Goal: Information Seeking & Learning: Learn about a topic

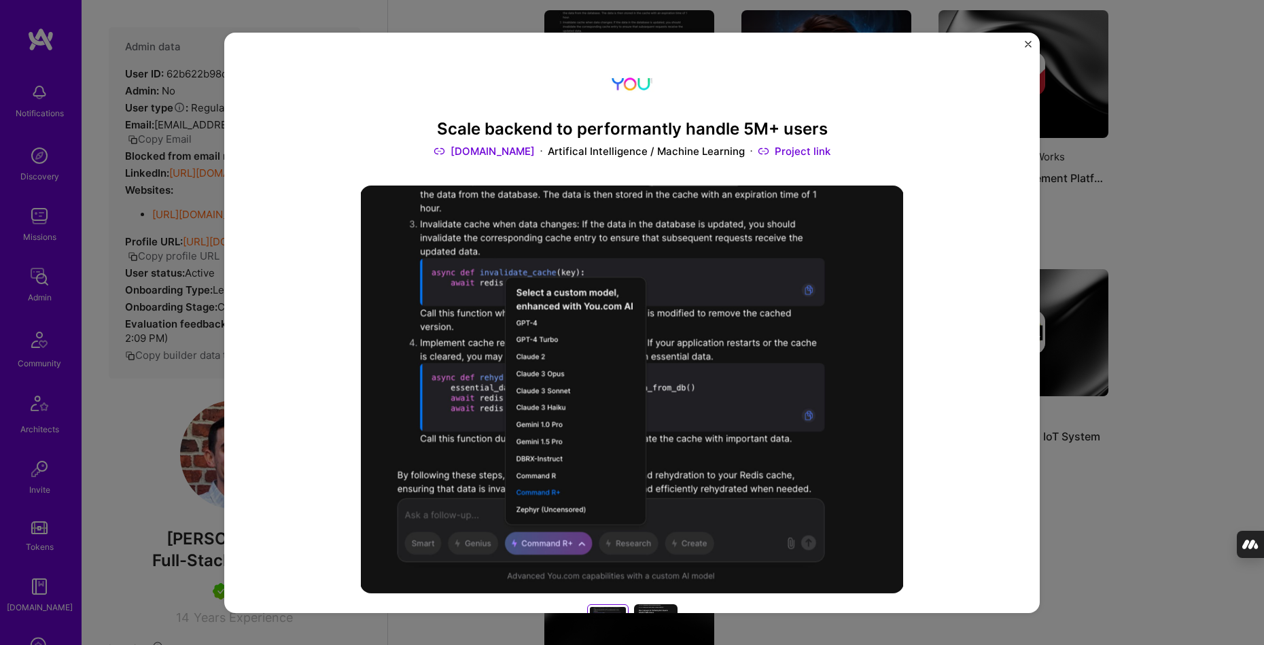
scroll to position [48, 0]
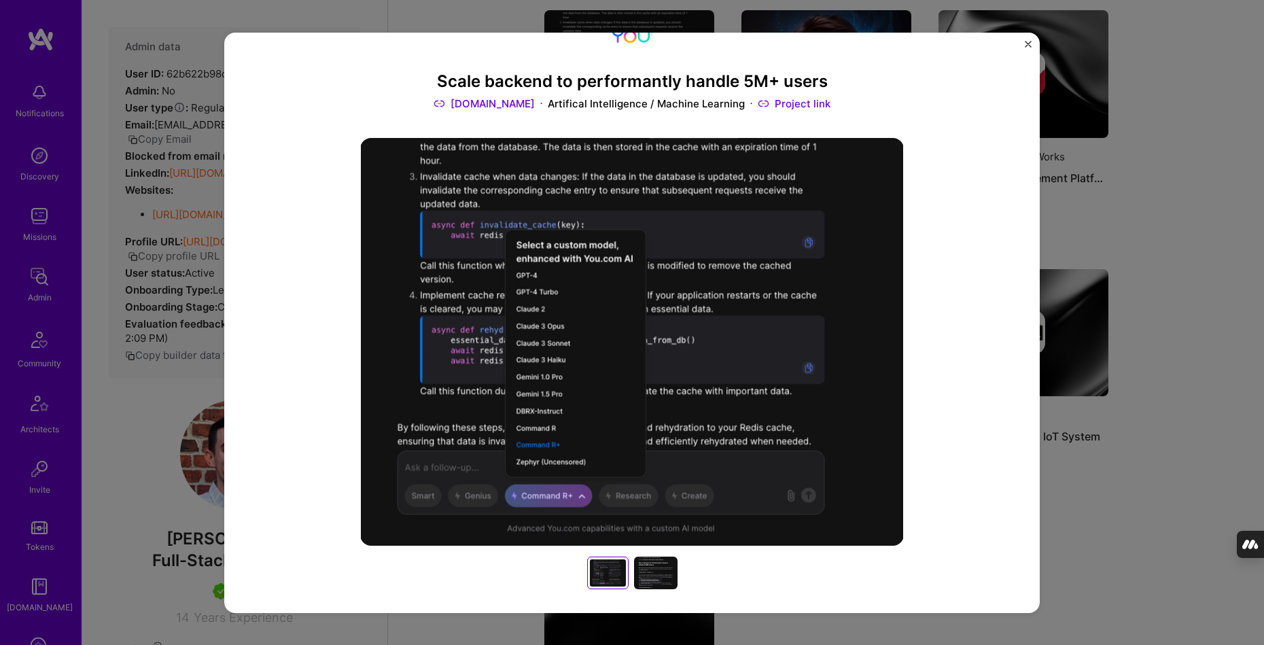
click at [1027, 42] on img "Close" at bounding box center [1028, 43] width 7 height 7
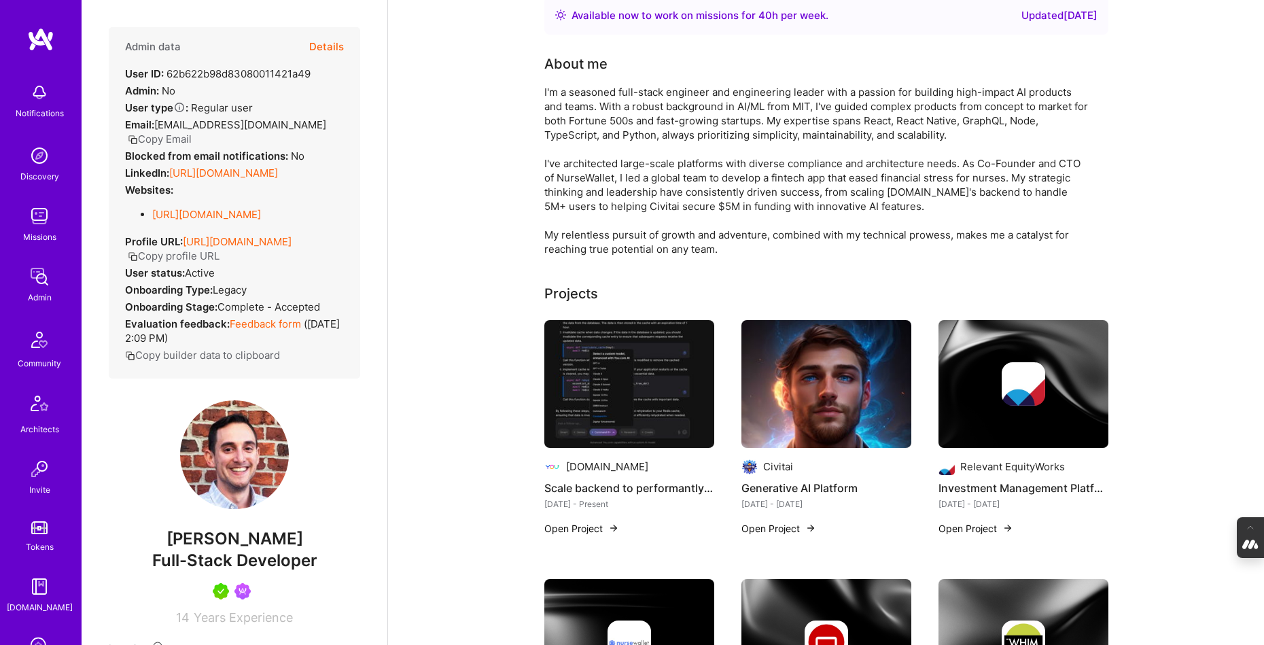
scroll to position [71, 0]
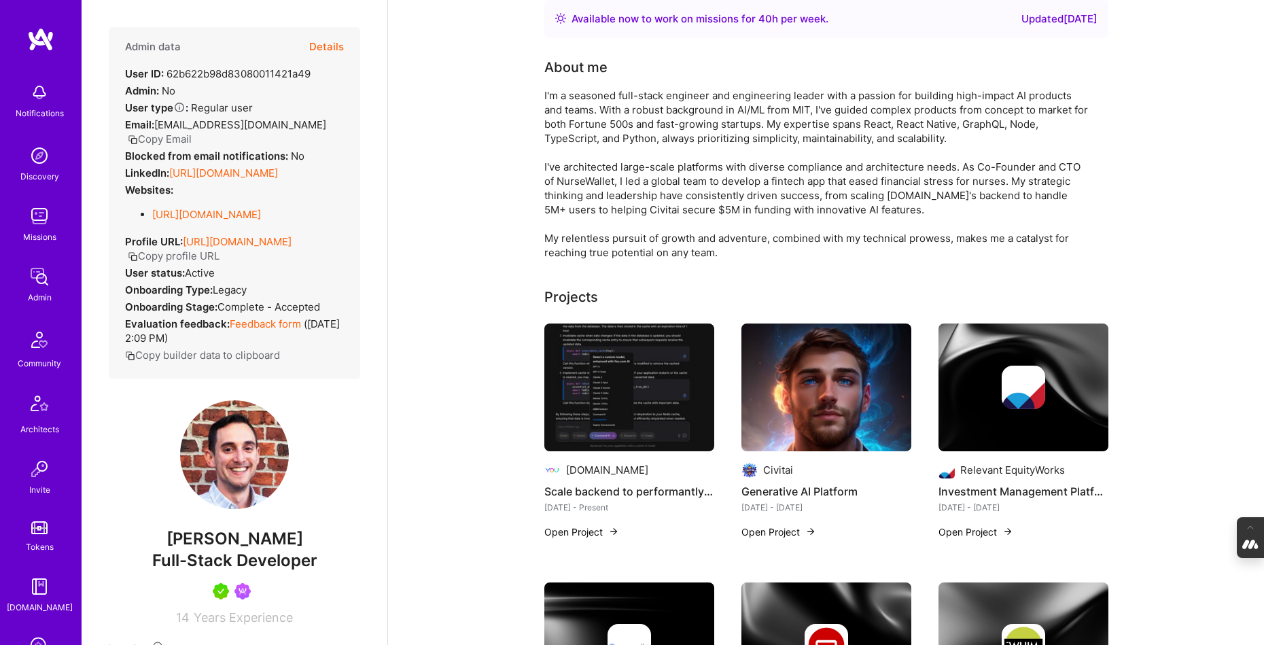
click at [644, 394] on img at bounding box center [629, 387] width 170 height 128
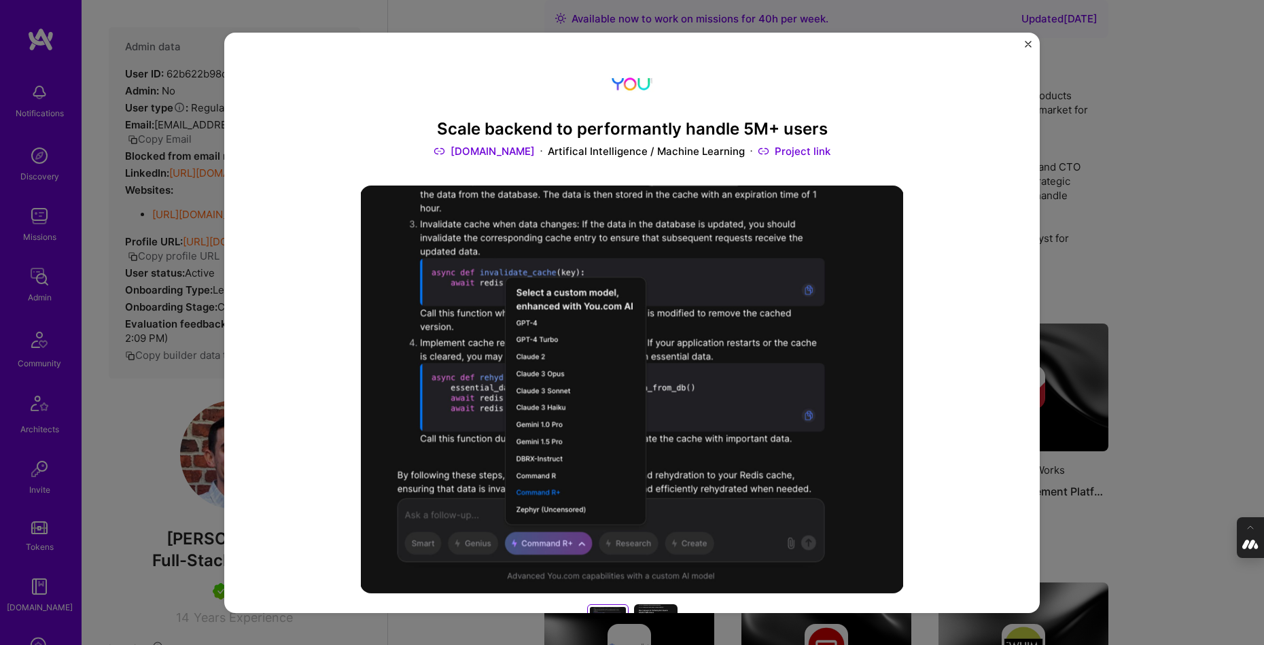
click at [1027, 41] on img "Close" at bounding box center [1028, 43] width 7 height 7
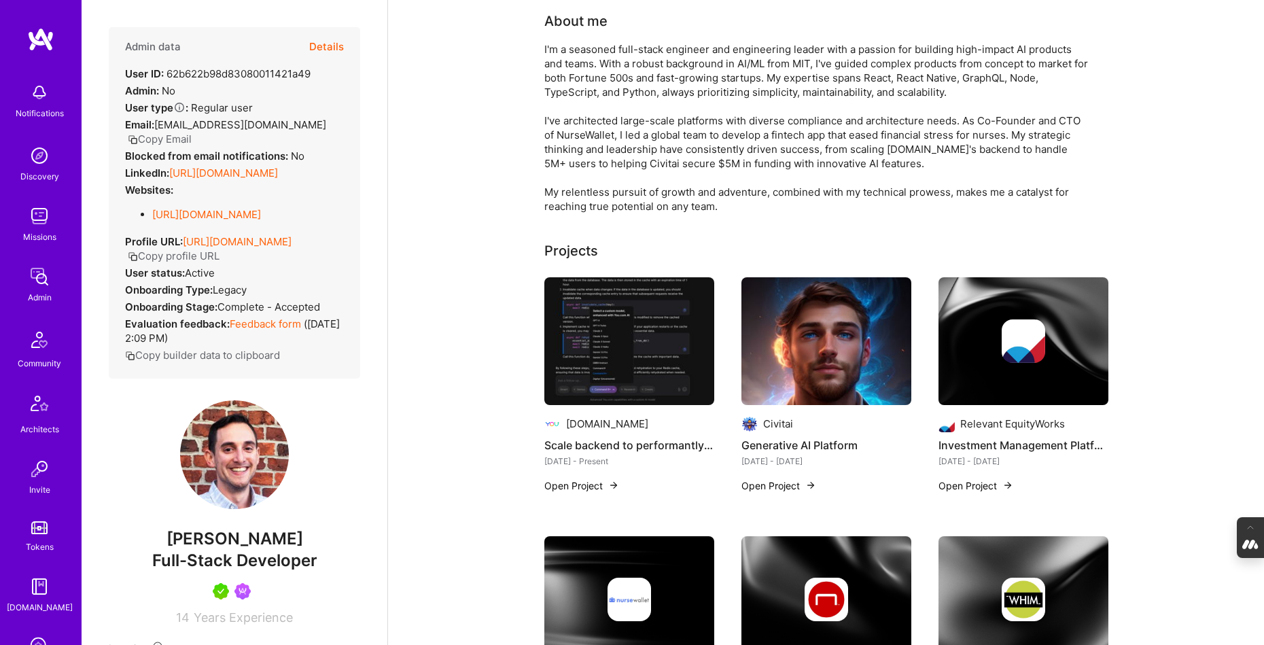
scroll to position [122, 0]
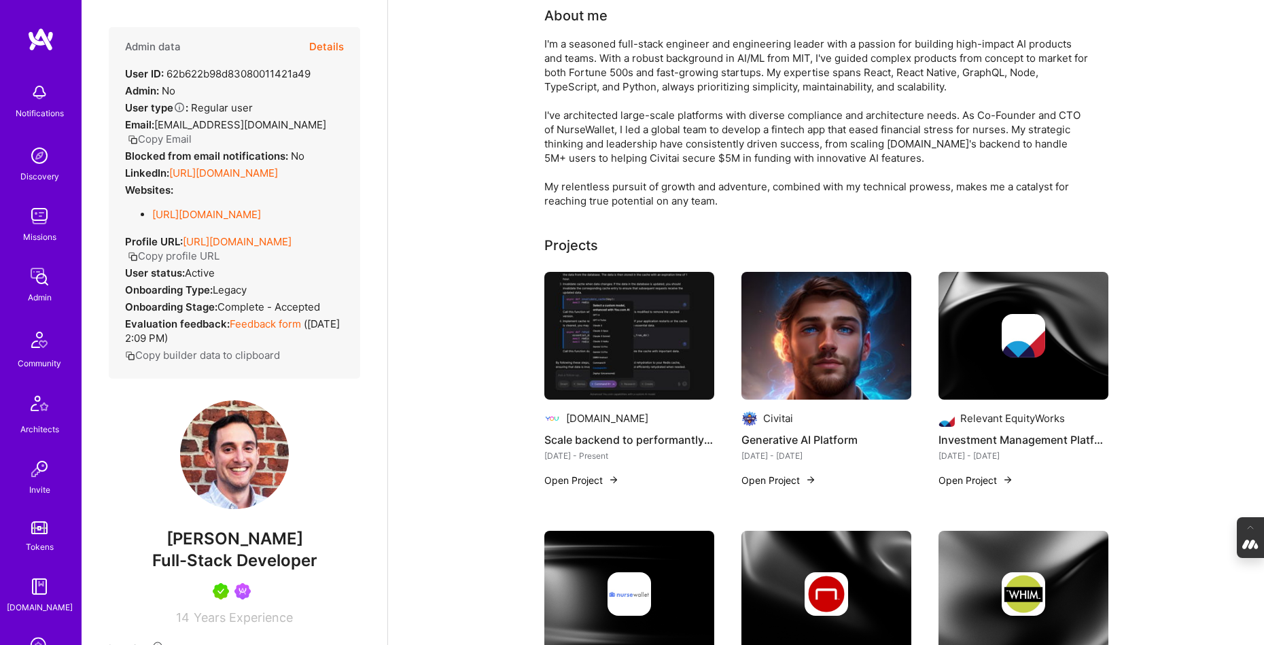
click at [618, 324] on img at bounding box center [629, 336] width 170 height 128
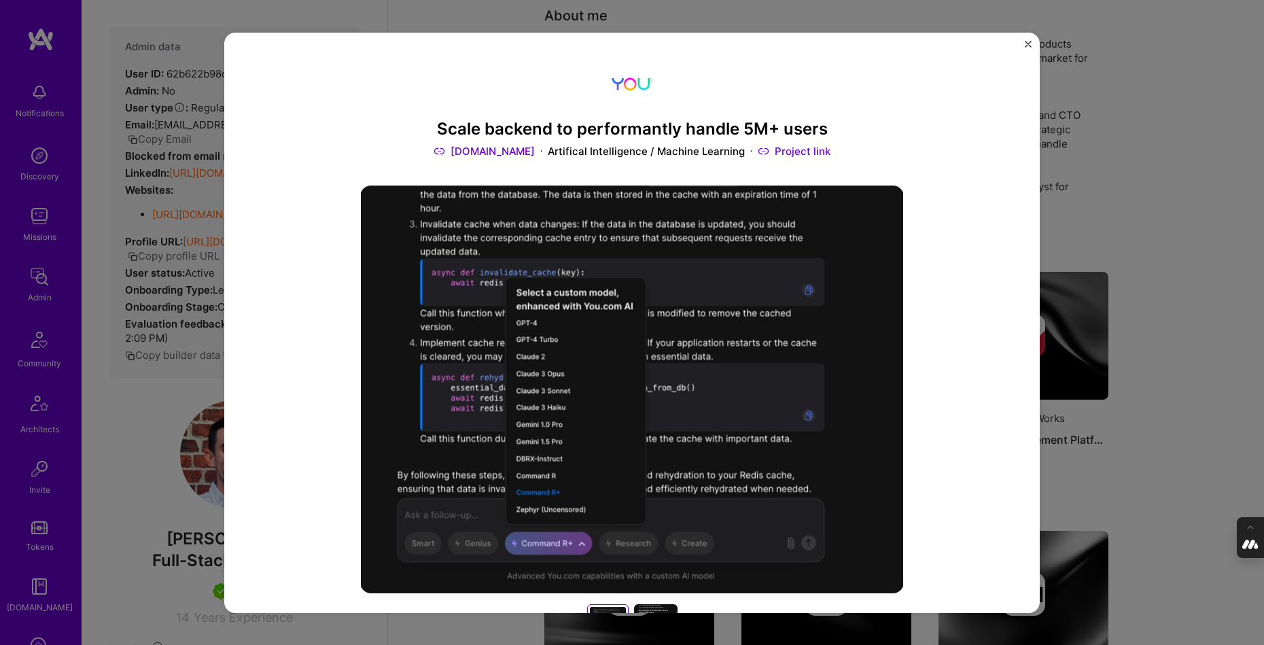
click at [757, 12] on div "Scale backend to performantly handle 5M+ users You.com Artifical Intelligence /…" at bounding box center [632, 322] width 1264 height 645
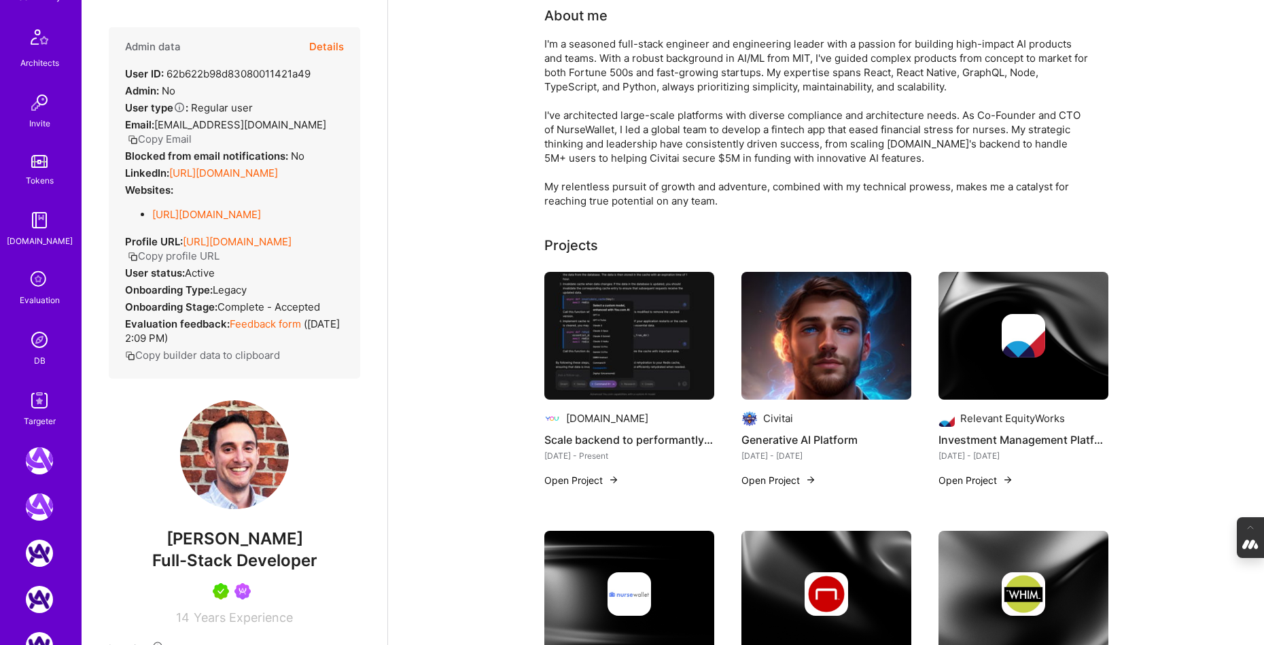
scroll to position [454, 0]
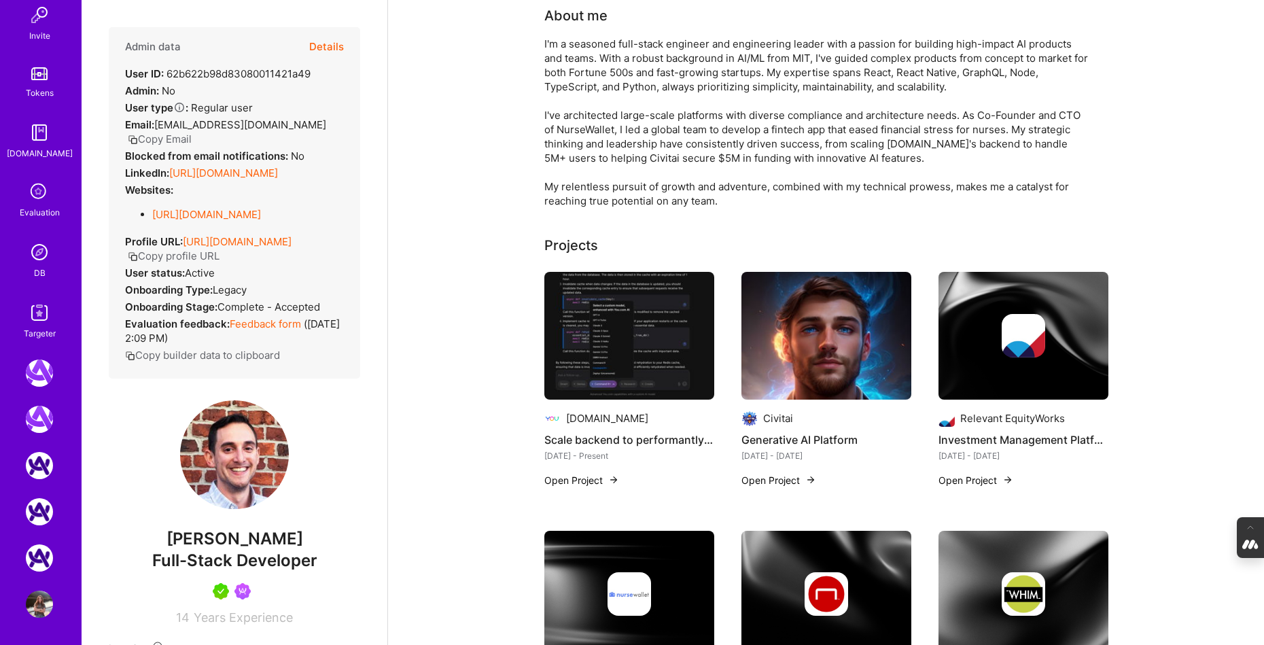
click at [48, 261] on img at bounding box center [39, 251] width 27 height 27
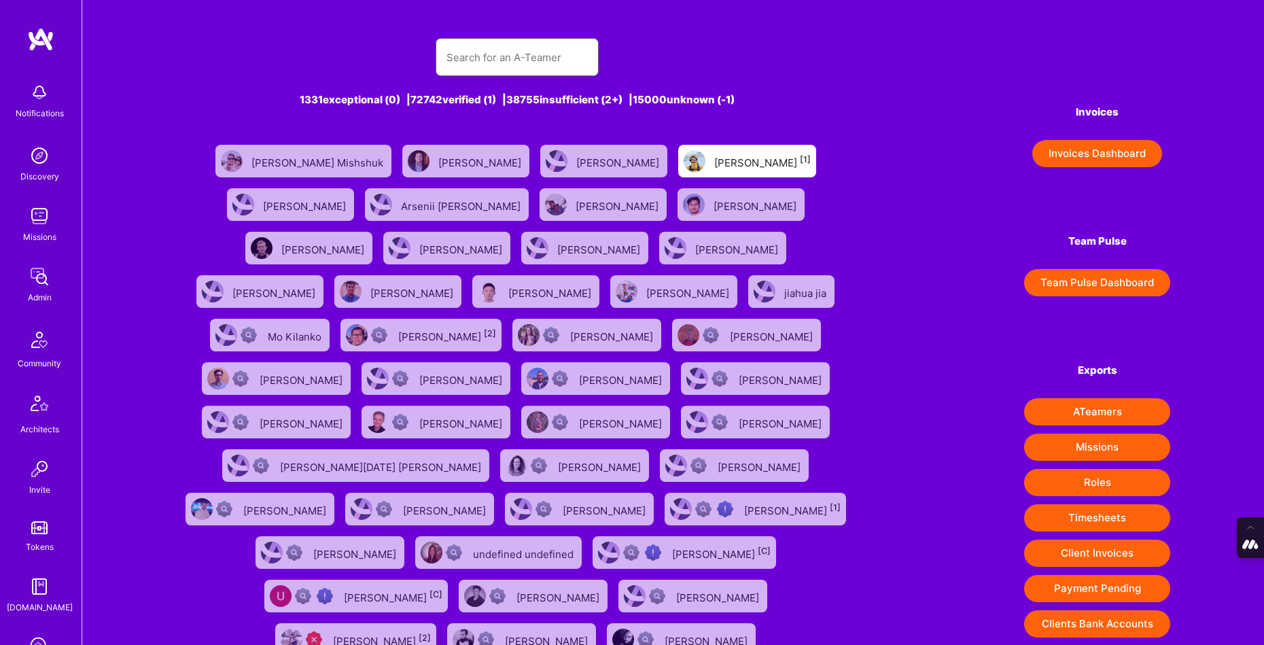
click at [533, 64] on input "text" at bounding box center [516, 57] width 141 height 35
type input "elon salfati"
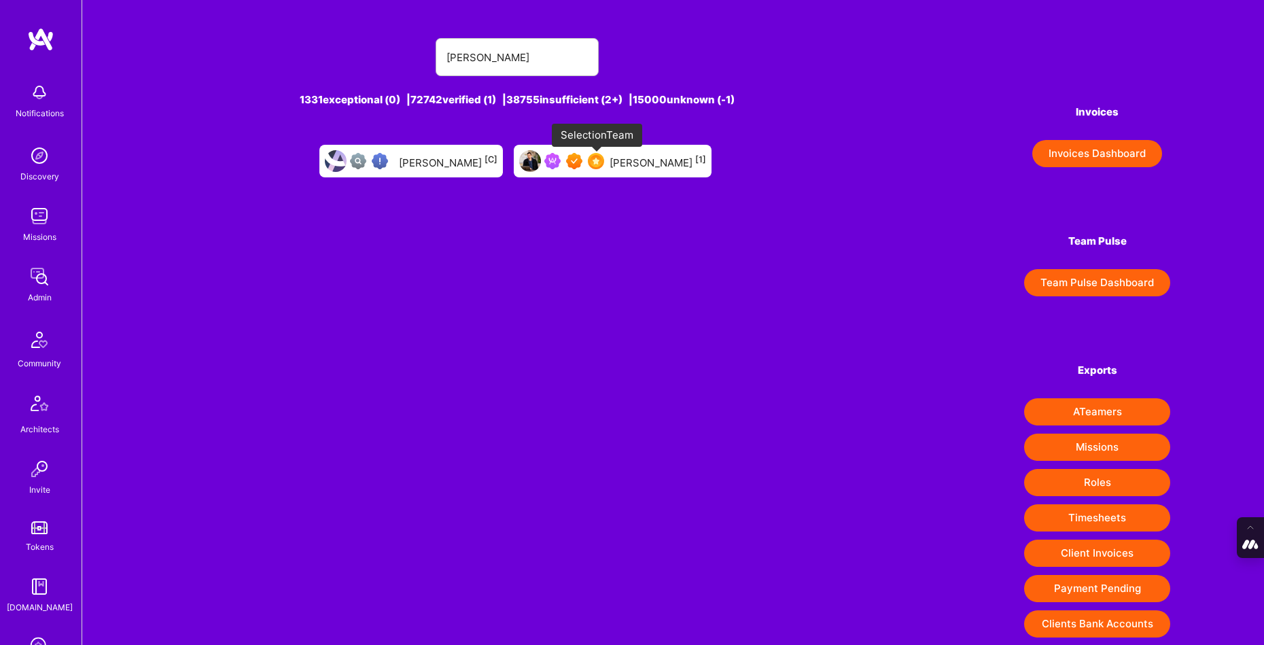
click at [600, 166] on img at bounding box center [596, 161] width 16 height 16
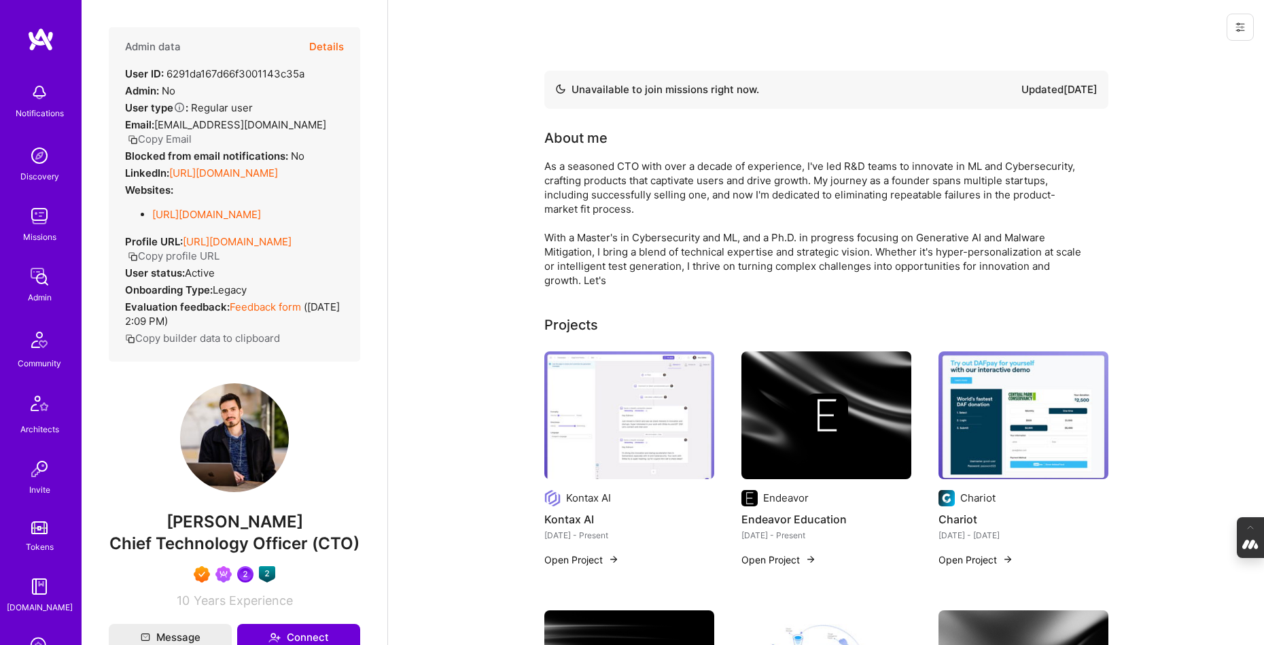
click at [317, 41] on button "Details" at bounding box center [326, 46] width 35 height 39
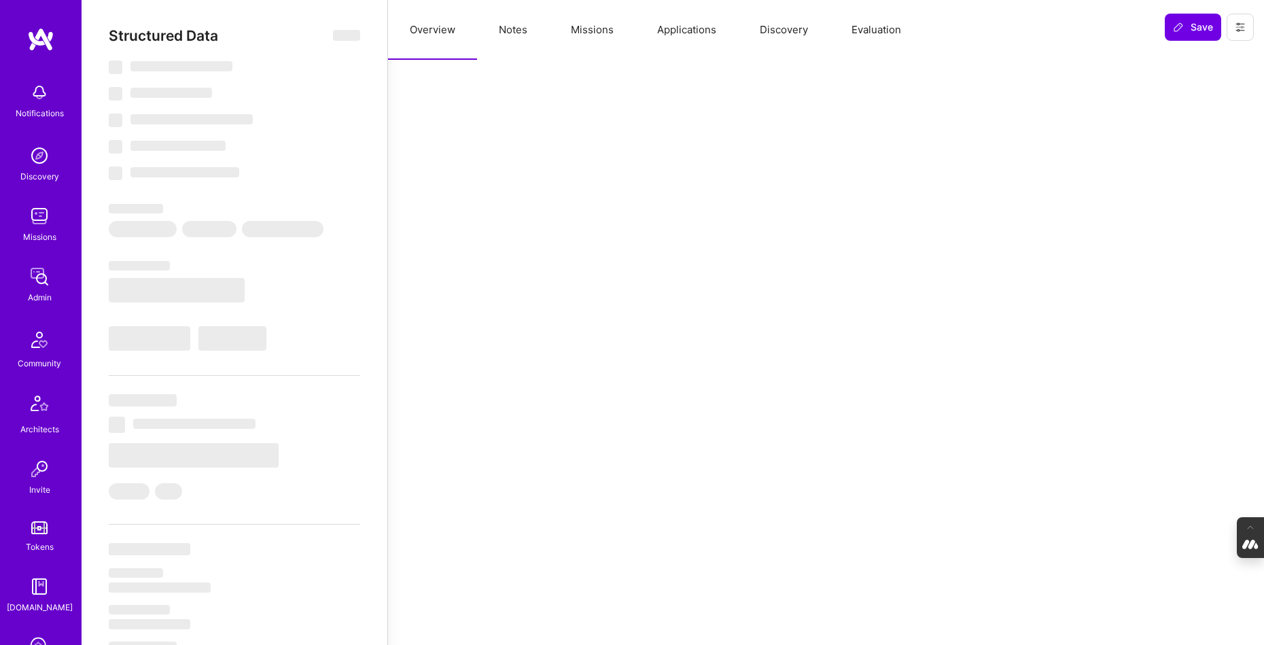
click at [595, 30] on button "Missions" at bounding box center [592, 30] width 86 height 60
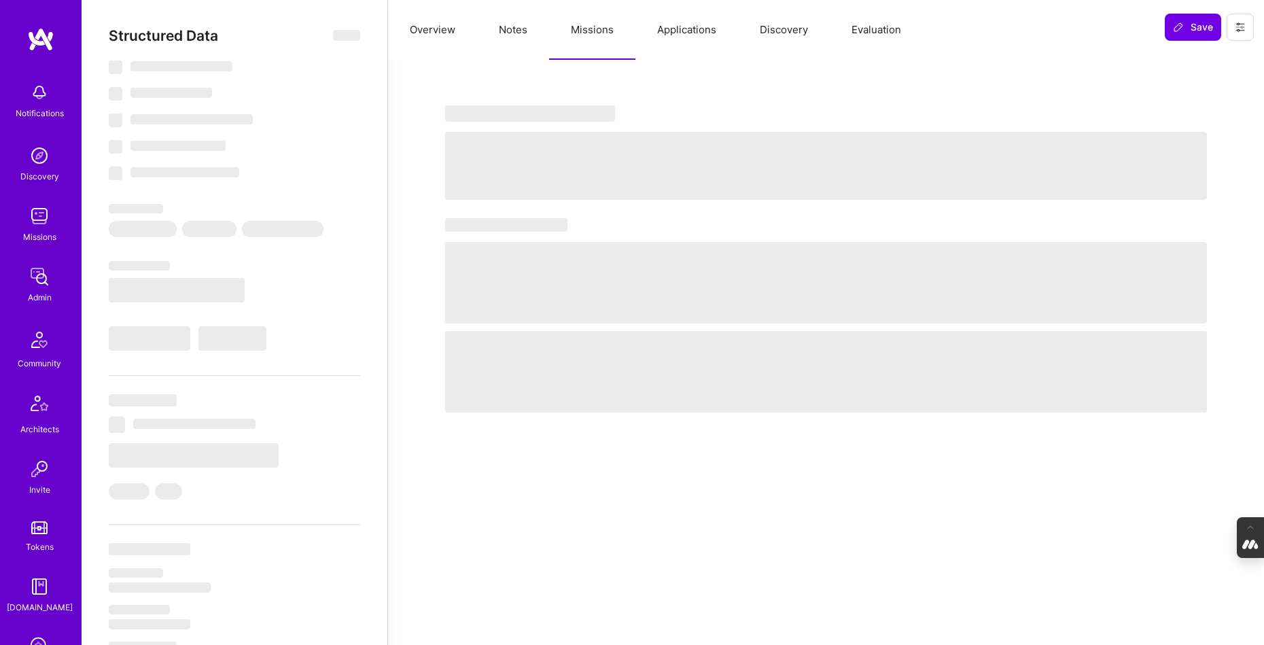
select select "Not Available"
select select "1 Month"
select select "7"
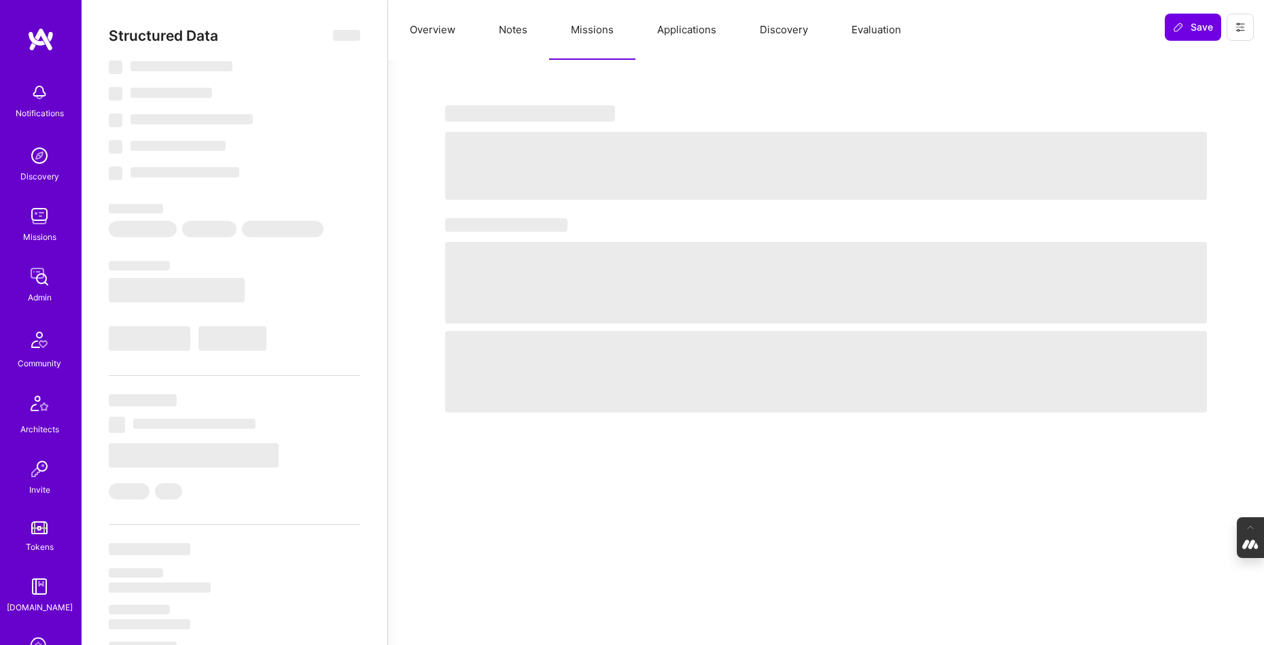
select select "7"
select select "CH"
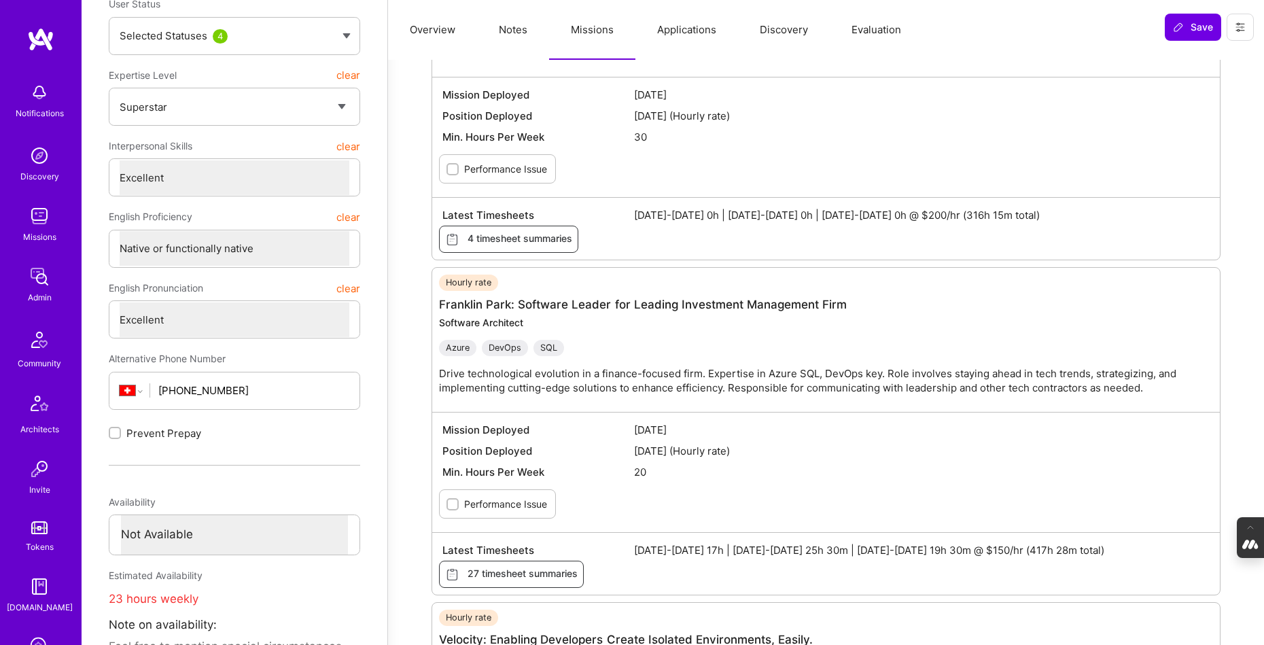
scroll to position [301, 0]
click at [510, 569] on span "27 timesheet summaries" at bounding box center [511, 571] width 132 height 15
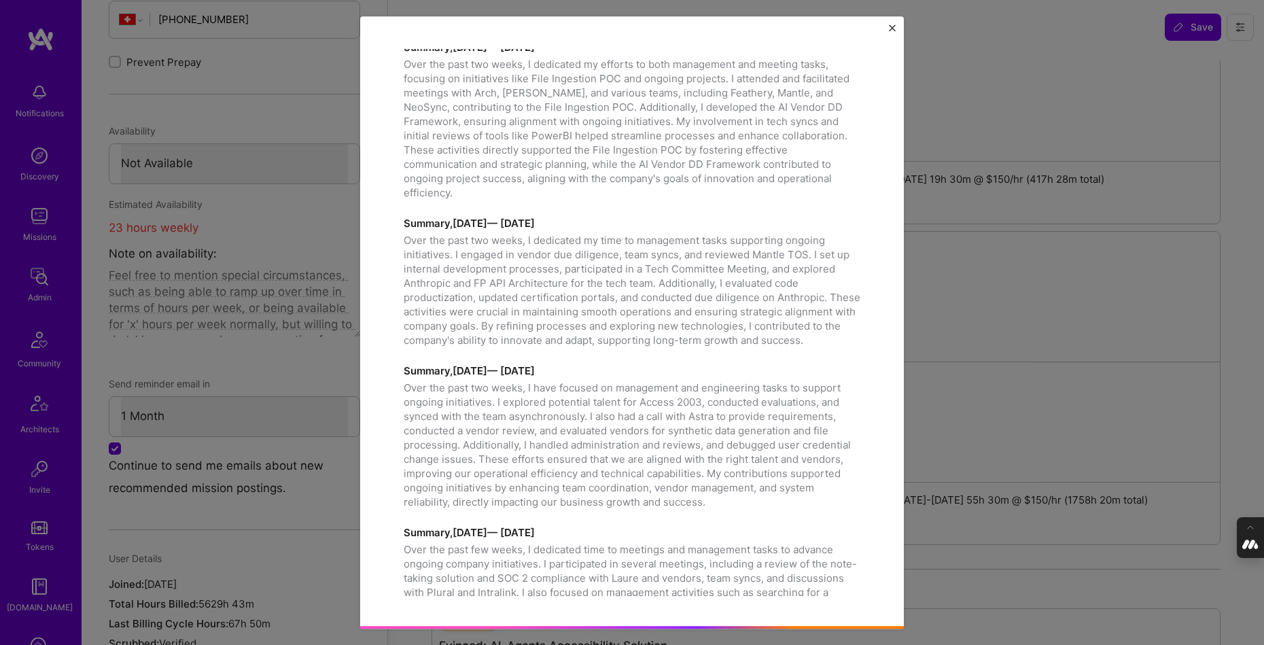
scroll to position [1720, 0]
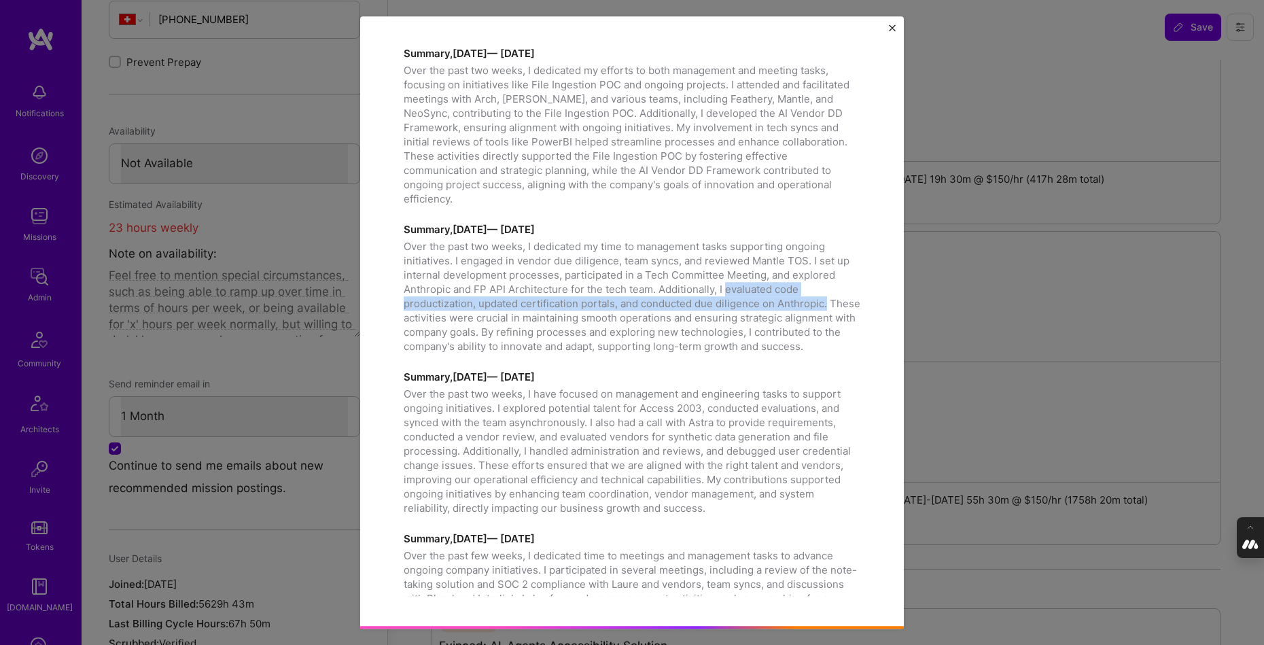
drag, startPoint x: 726, startPoint y: 245, endPoint x: 849, endPoint y: 258, distance: 123.7
click at [849, 258] on p "Over the past two weeks, I dedicated my time to management tasks supporting ong…" at bounding box center [632, 296] width 457 height 114
copy p "evaluated code productization, updated certification portals, and conducted due…"
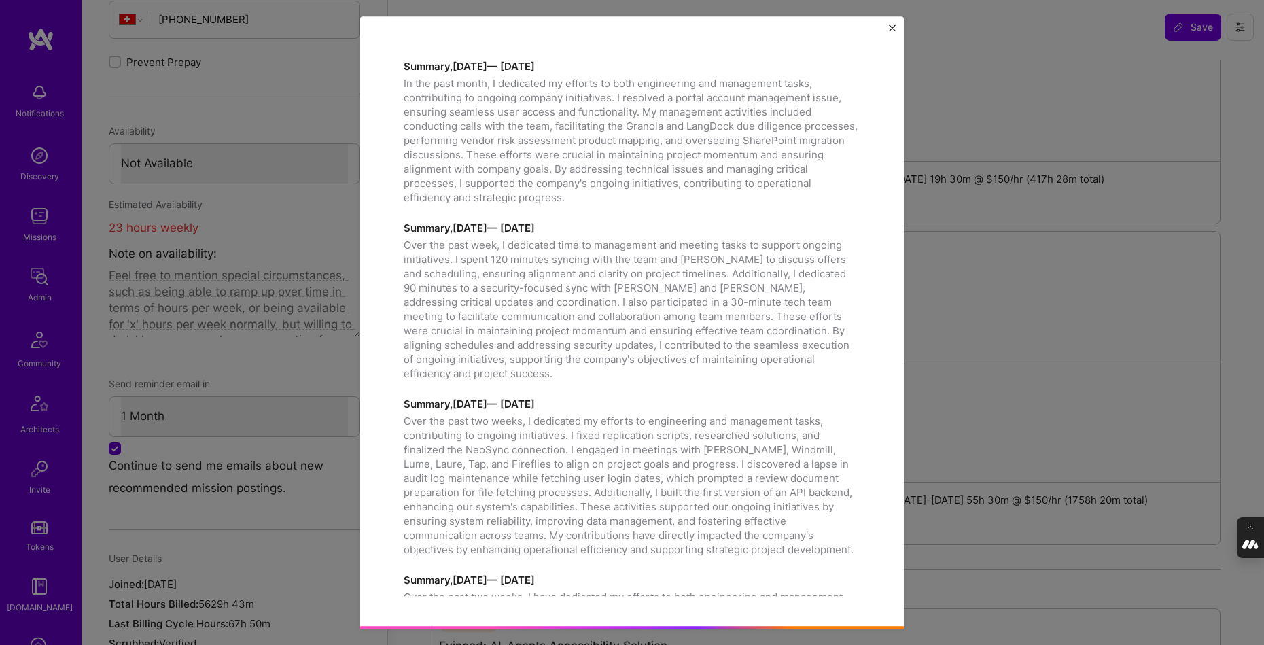
scroll to position [0, 0]
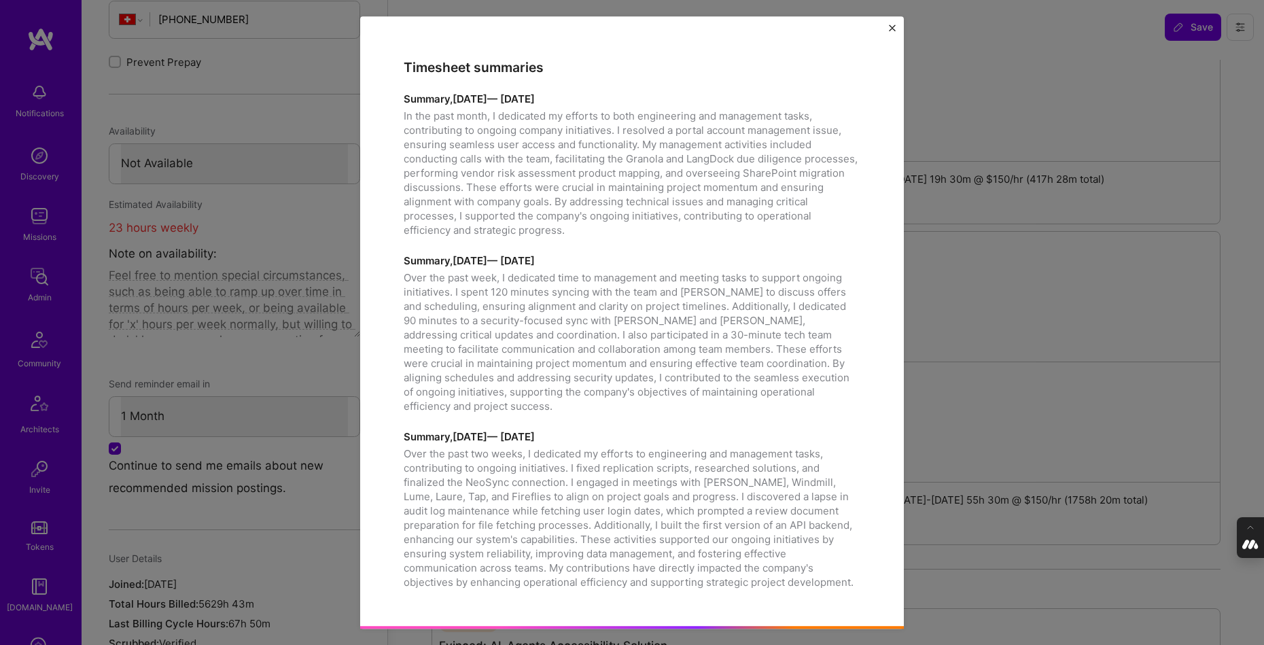
click at [889, 23] on div "Timesheet summaries Summary, July 16, 2025 — July 31, 2025 In the past month, I…" at bounding box center [632, 322] width 544 height 613
click at [896, 27] on div "Timesheet summaries Summary, July 16, 2025 — July 31, 2025 In the past month, I…" at bounding box center [632, 322] width 544 height 613
click at [891, 27] on img "Close" at bounding box center [892, 27] width 7 height 7
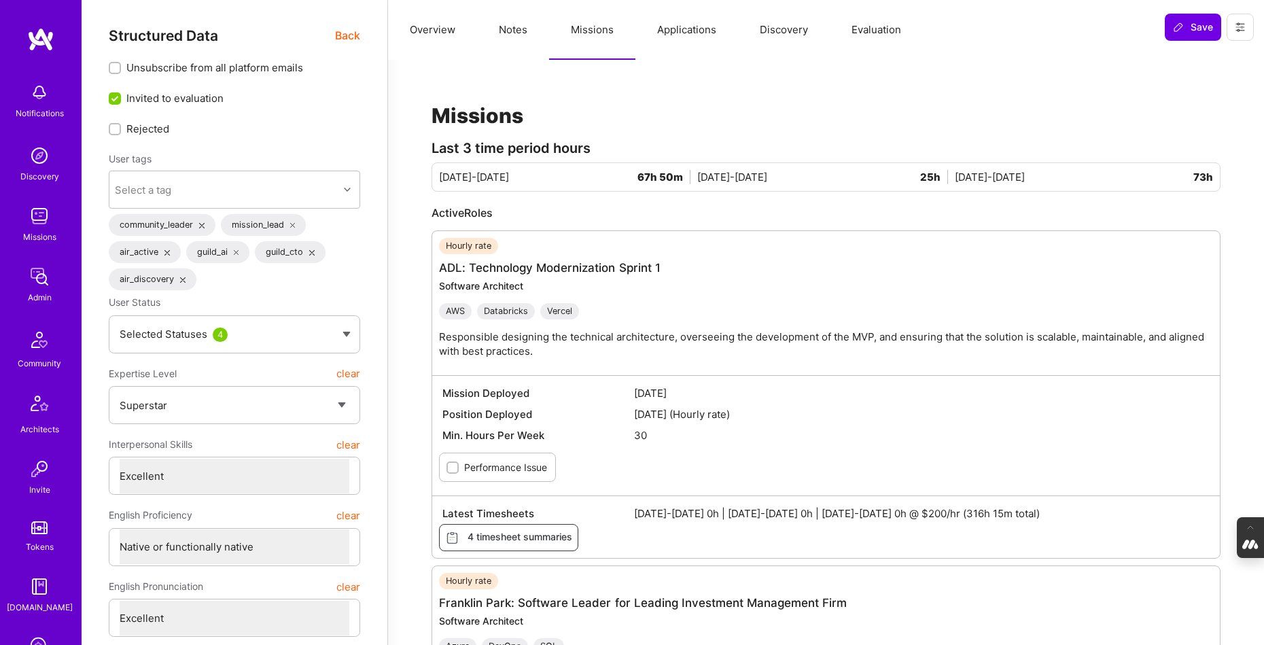
click at [351, 33] on span "Back" at bounding box center [347, 35] width 25 height 17
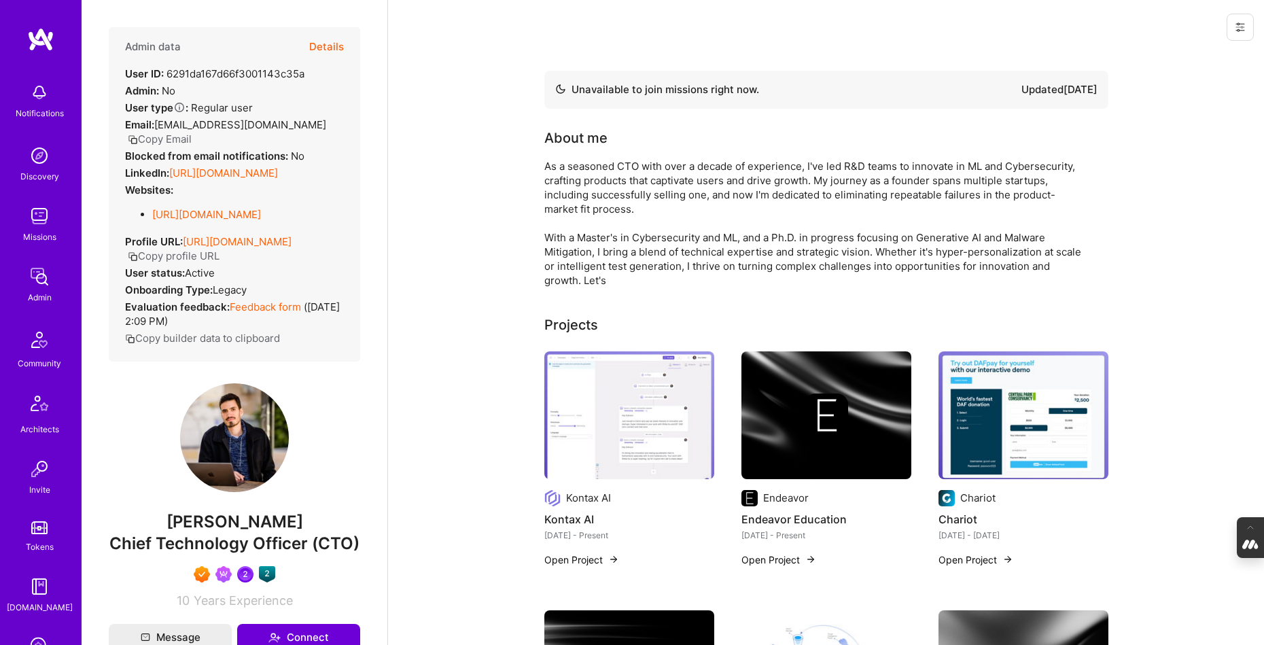
click at [330, 46] on button "Details" at bounding box center [326, 46] width 35 height 39
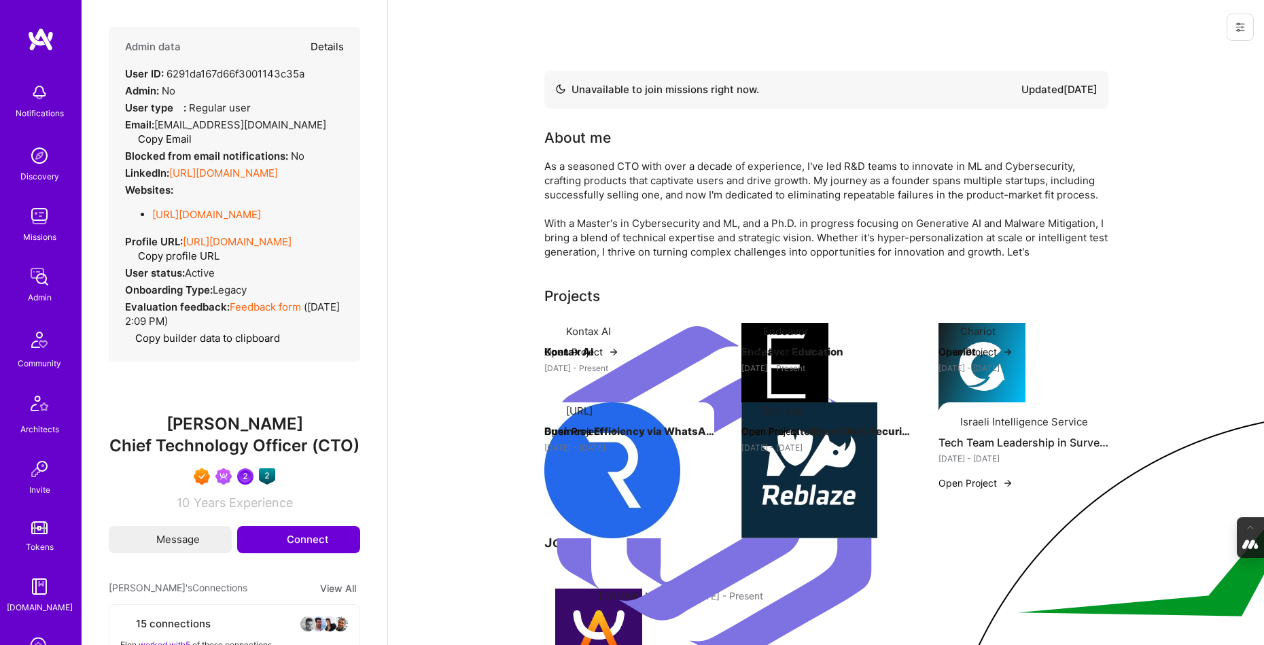
type textarea "x"
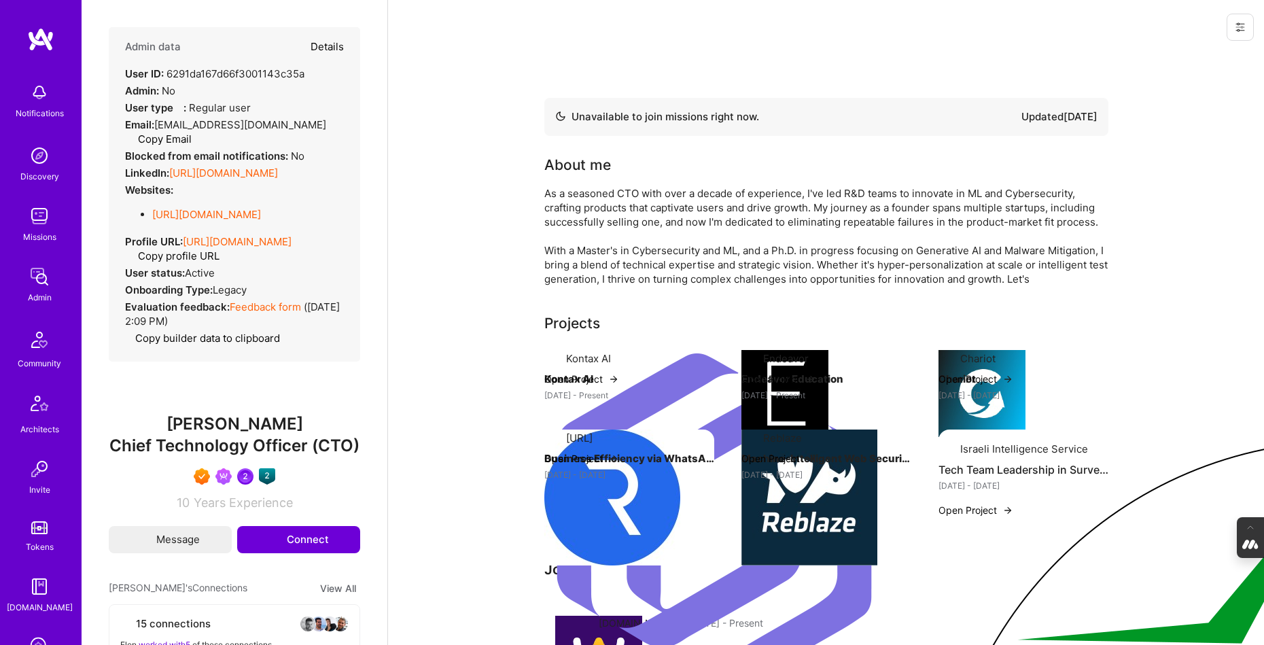
select select "7"
select select "CH"
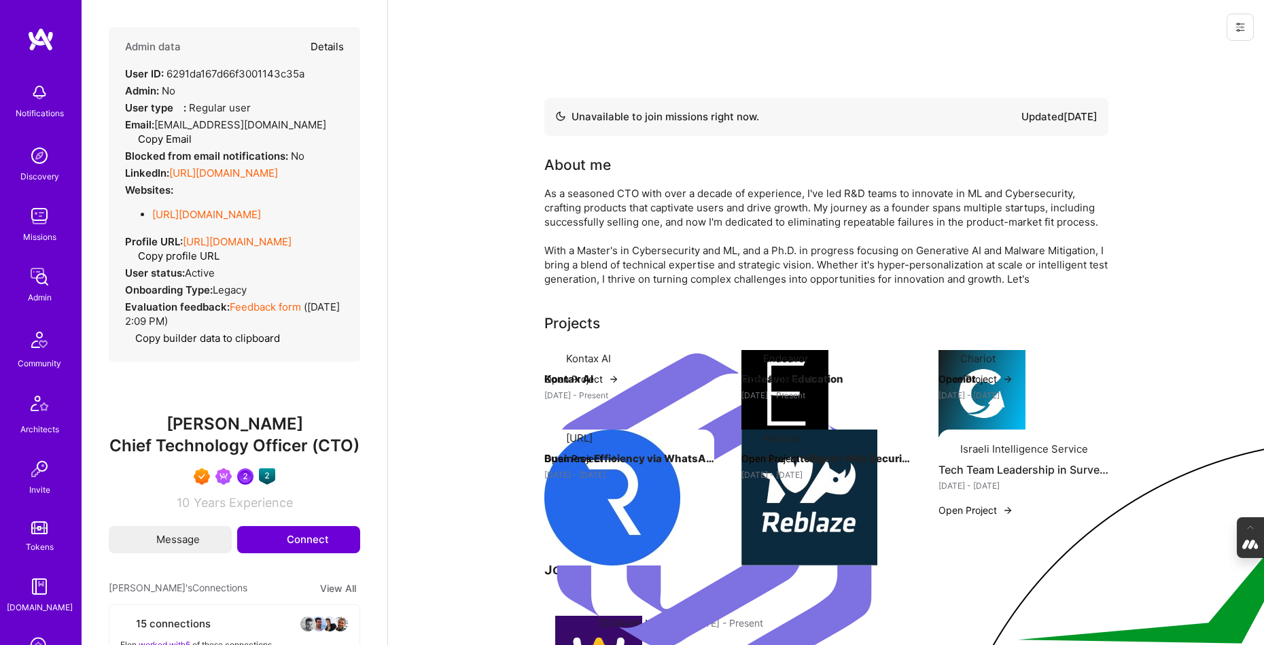
select select "Not Available"
select select "1 Month"
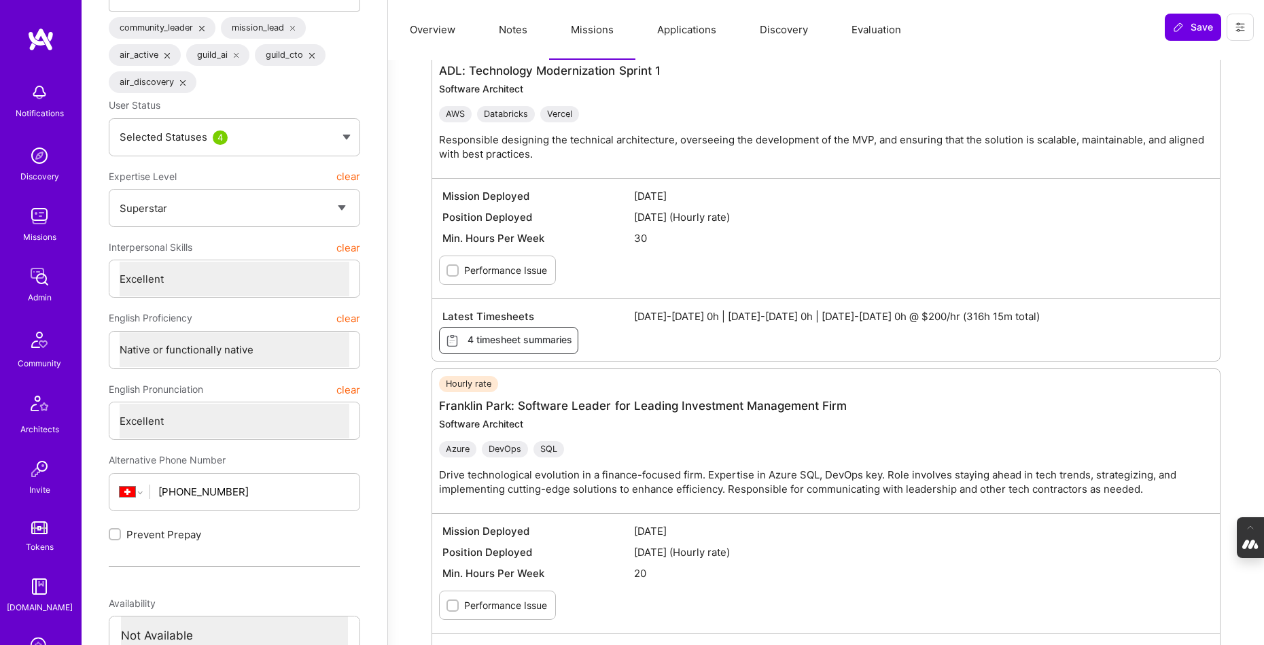
scroll to position [214, 0]
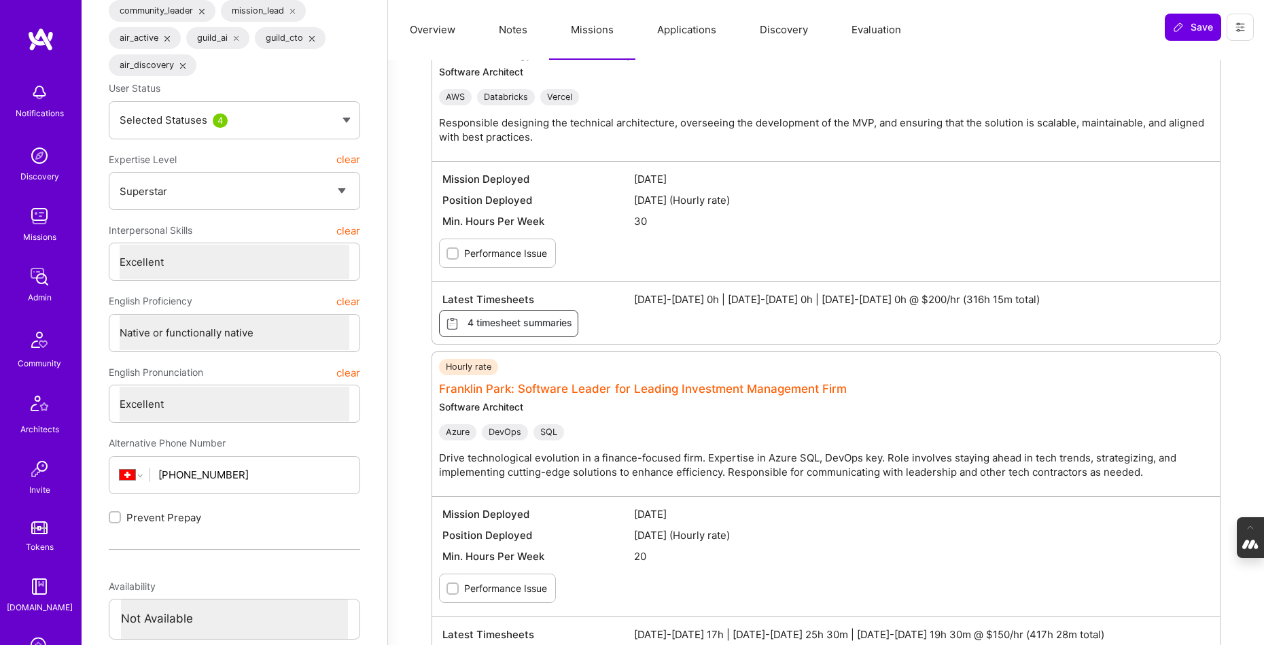
click at [542, 385] on link "Franklin Park: Software Leader for Leading Investment Management Firm" at bounding box center [643, 389] width 408 height 14
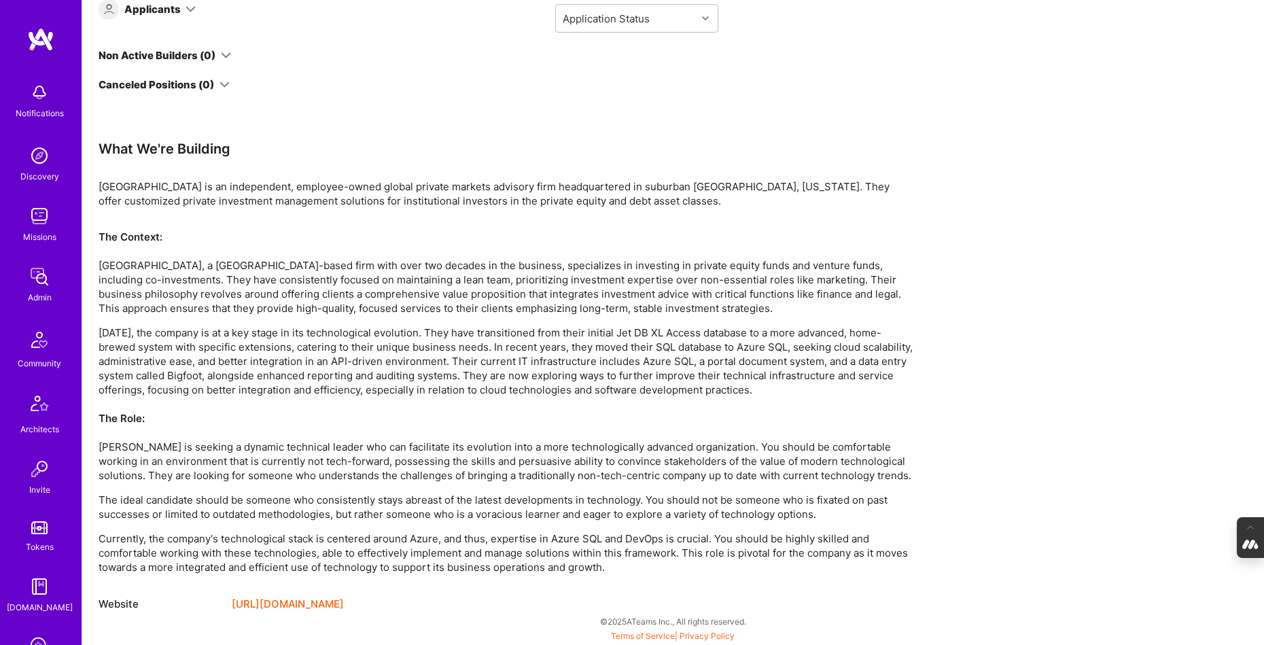
scroll to position [527, 0]
click at [292, 604] on link "https://www.franklinparkllc.com/" at bounding box center [288, 606] width 112 height 16
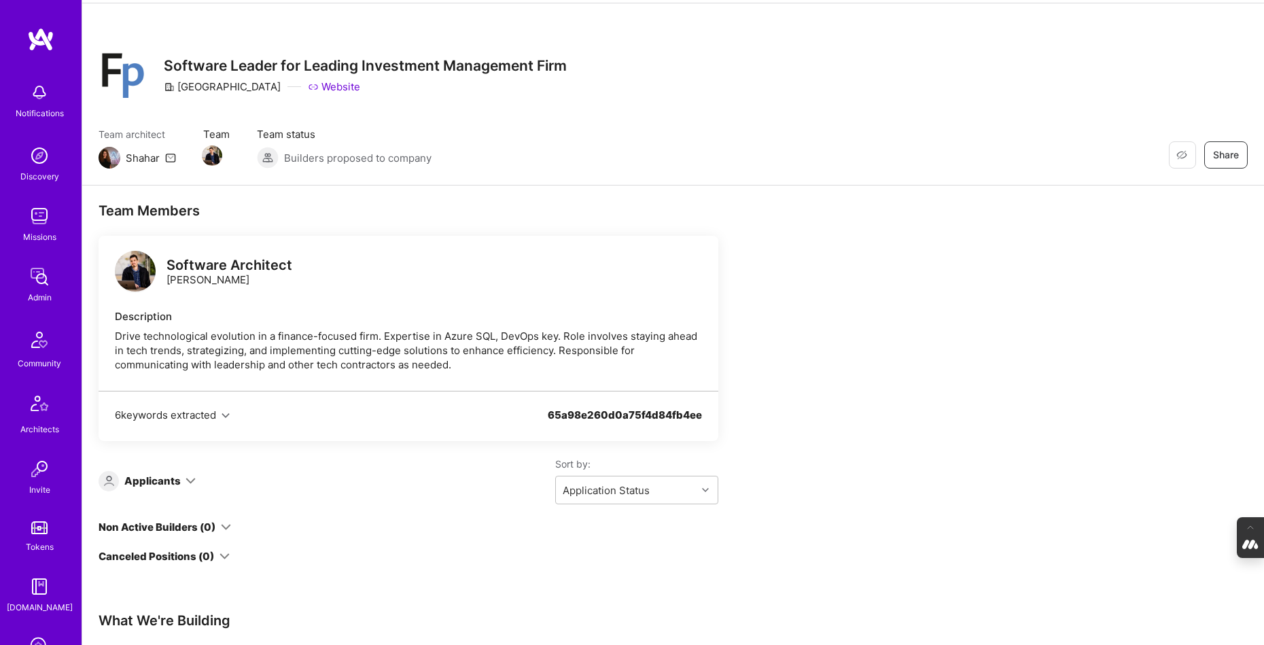
scroll to position [0, 0]
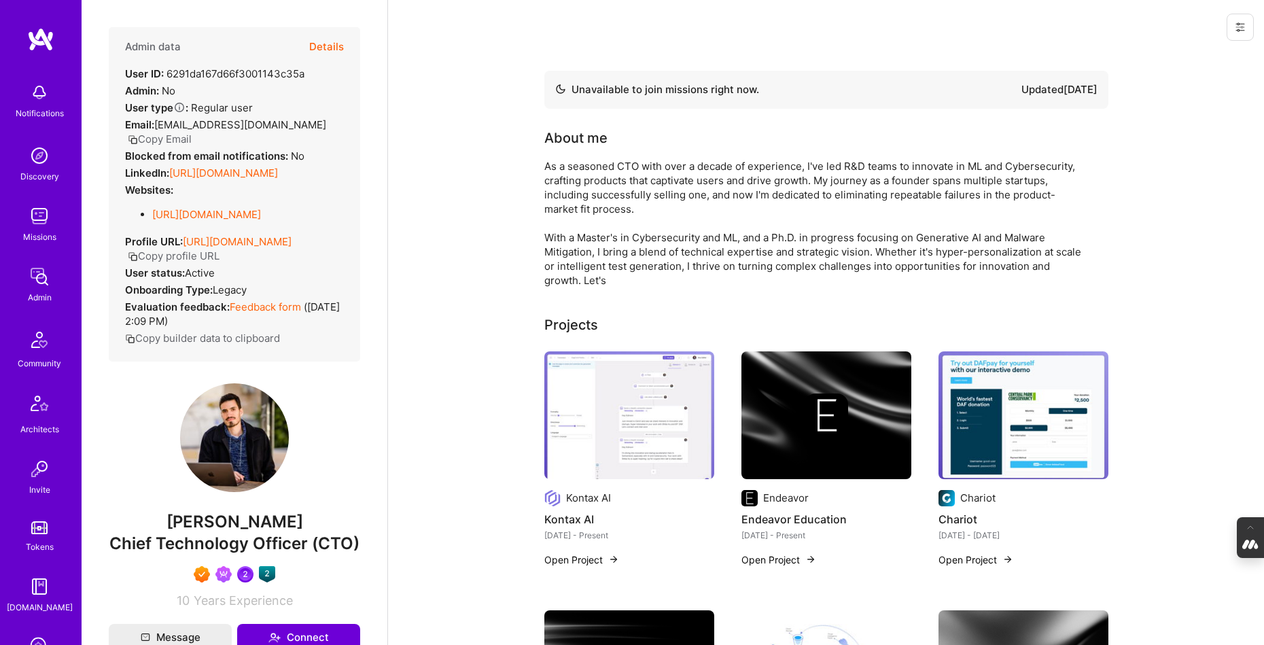
click at [321, 42] on button "Details" at bounding box center [326, 46] width 35 height 39
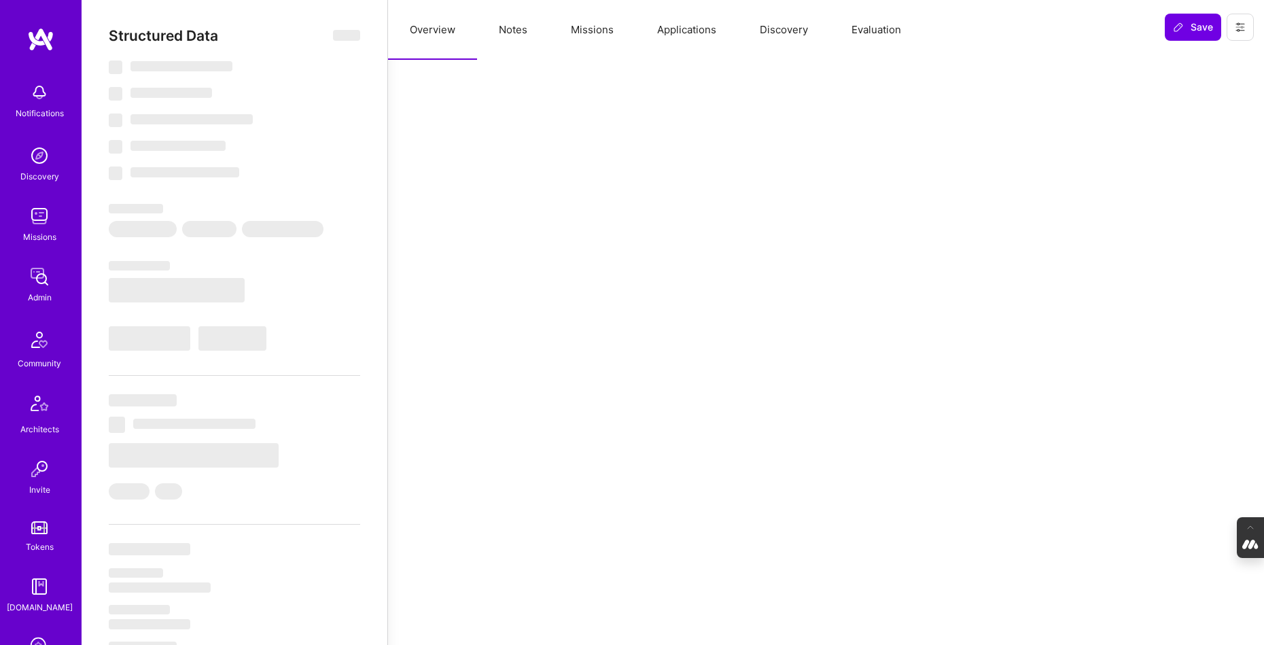
click at [579, 27] on button "Missions" at bounding box center [592, 30] width 86 height 60
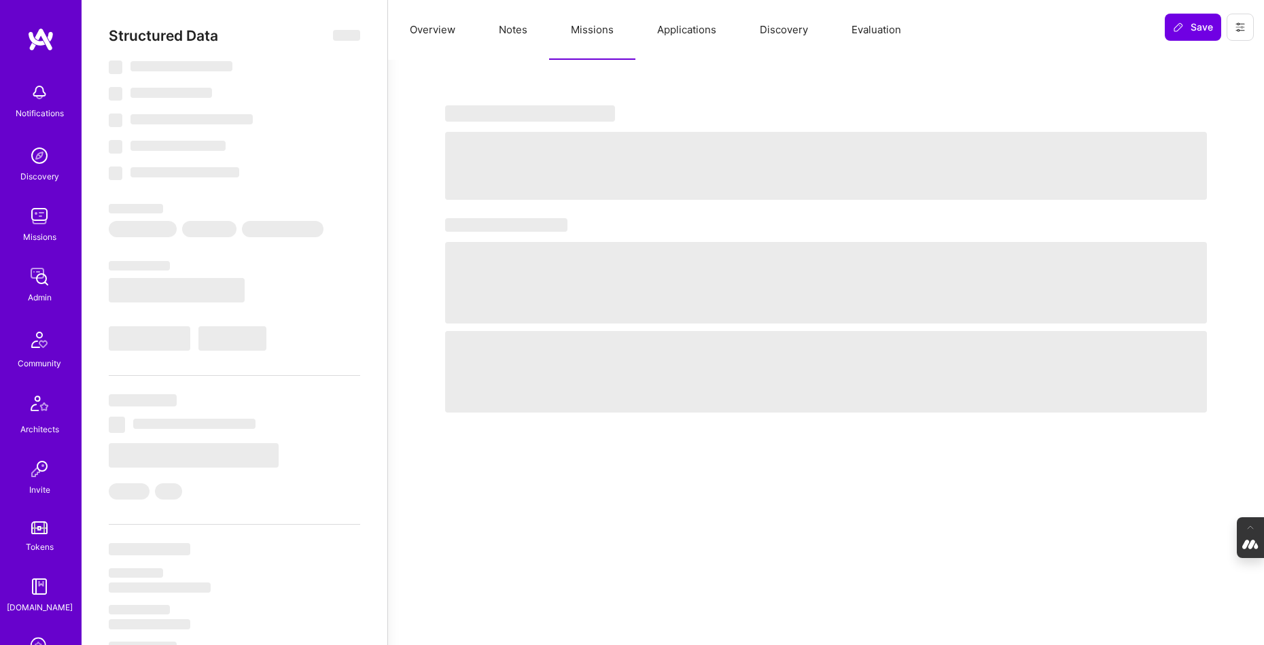
select select "Not Available"
select select "1 Month"
select select "7"
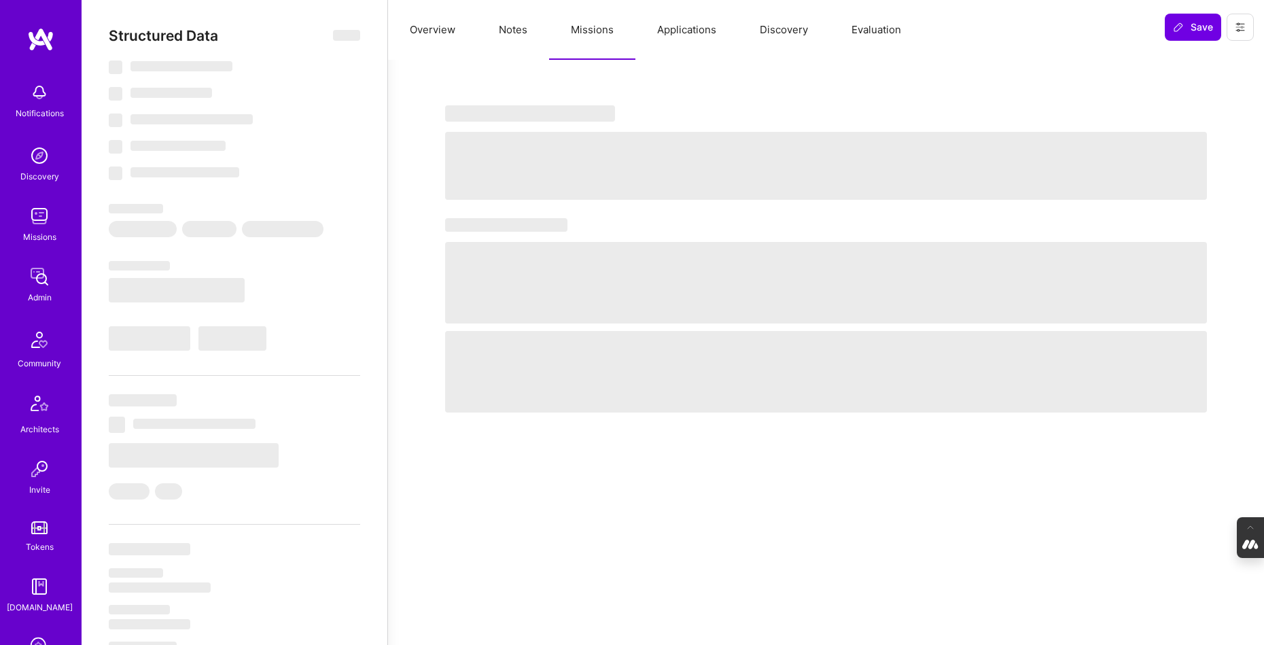
select select "7"
select select "CH"
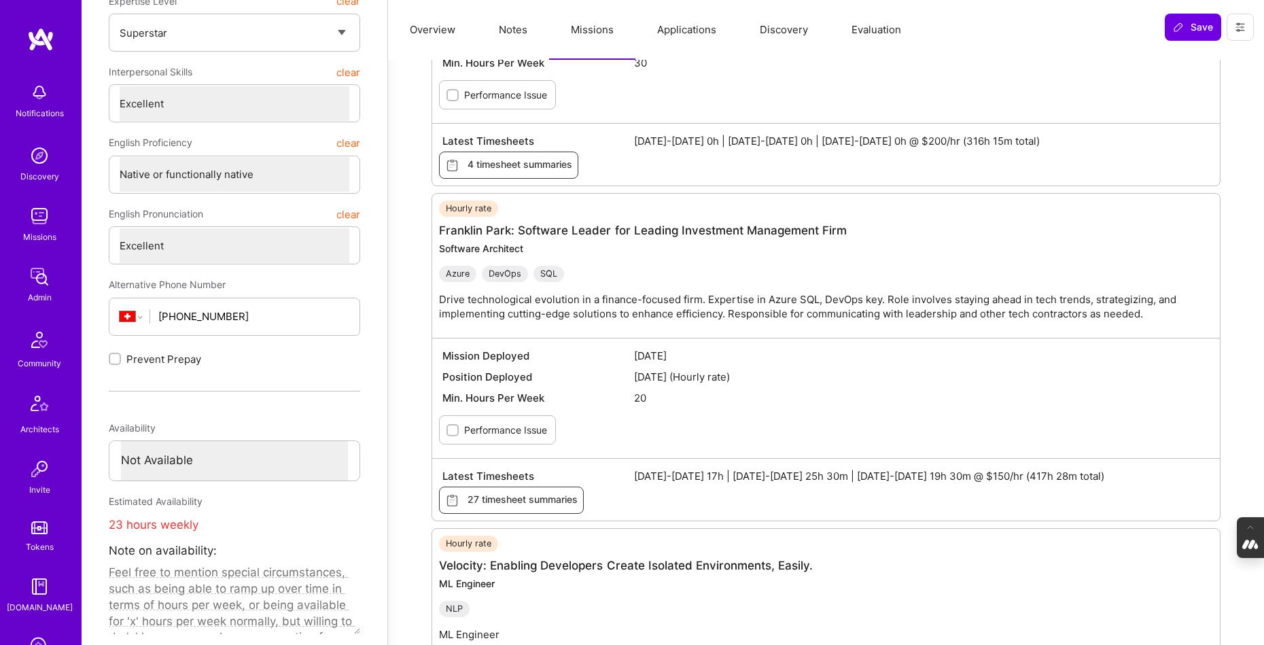
scroll to position [373, 0]
click at [551, 503] on span "27 timesheet summaries" at bounding box center [511, 499] width 132 height 15
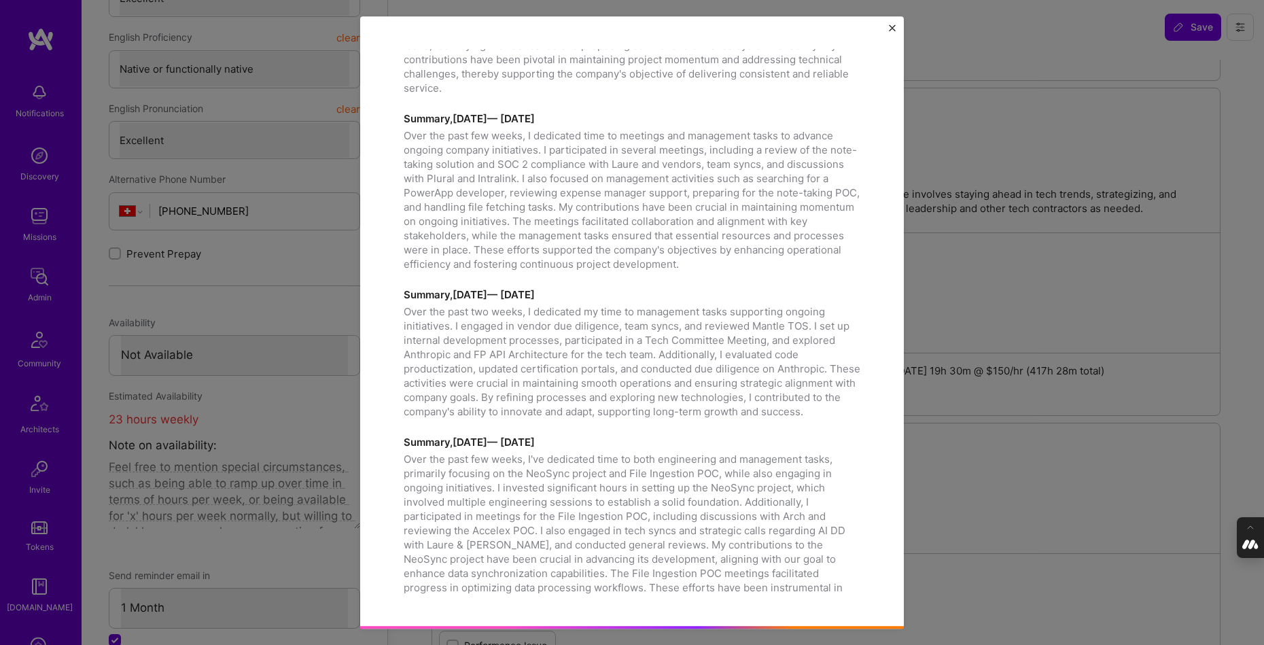
scroll to position [1287, 0]
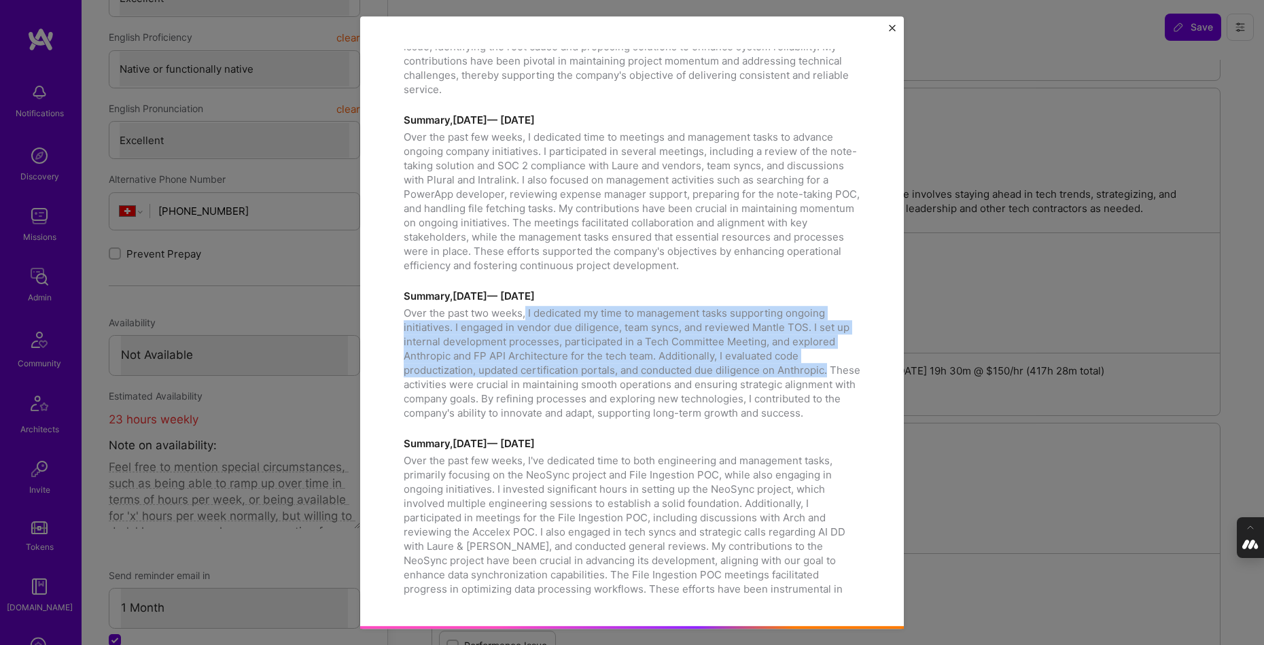
drag, startPoint x: 832, startPoint y: 355, endPoint x: 526, endPoint y: 298, distance: 311.8
click at [526, 306] on p "Over the past two weeks, I dedicated my time to management tasks supporting ong…" at bounding box center [632, 363] width 457 height 114
copy p "I dedicated my time to management tasks supporting ongoing initiatives. I engag…"
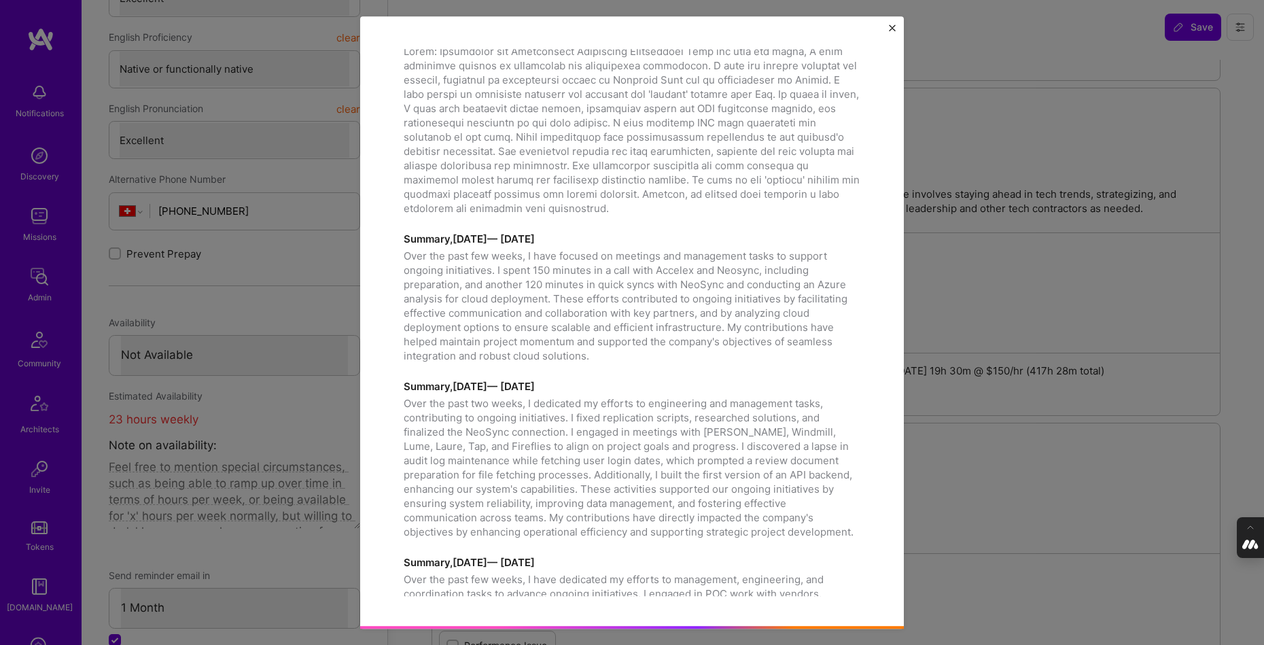
scroll to position [0, 0]
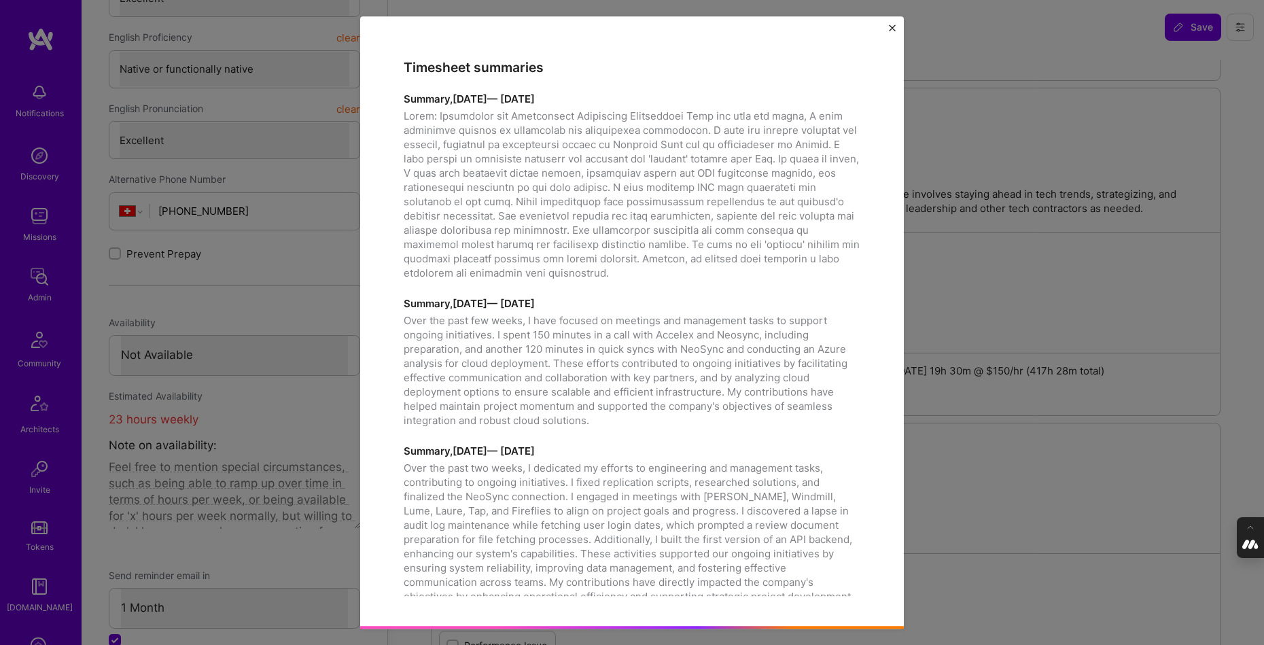
click at [893, 29] on img "Close" at bounding box center [892, 27] width 7 height 7
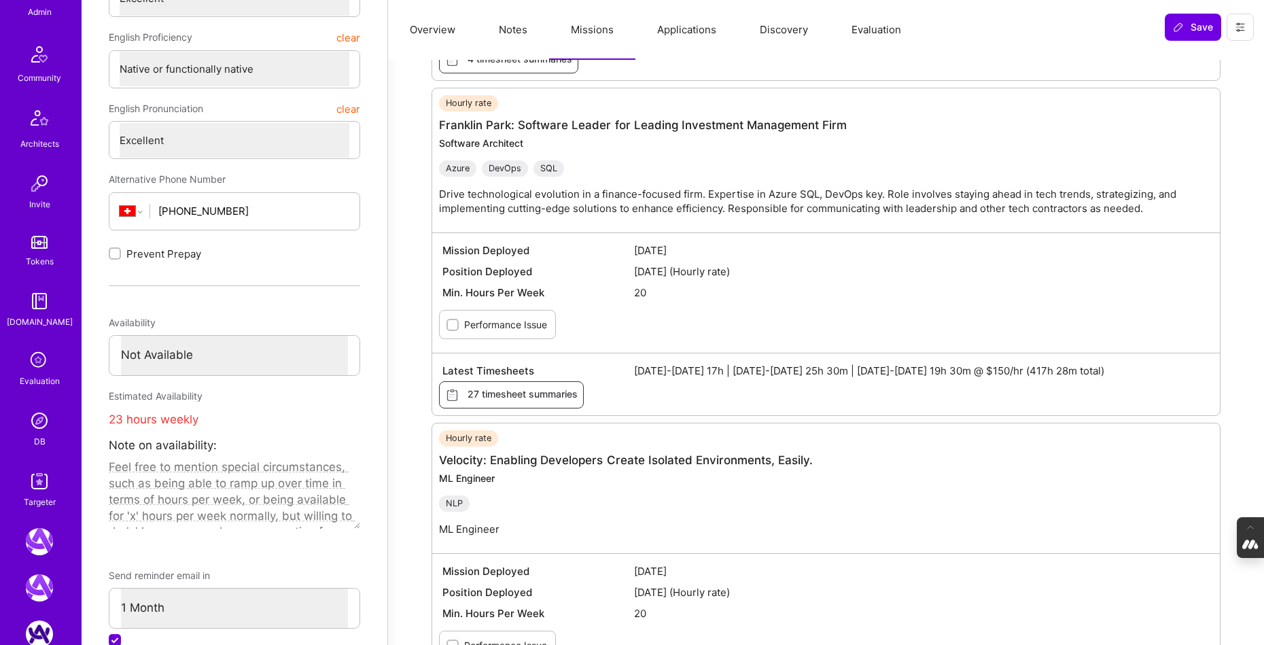
scroll to position [323, 0]
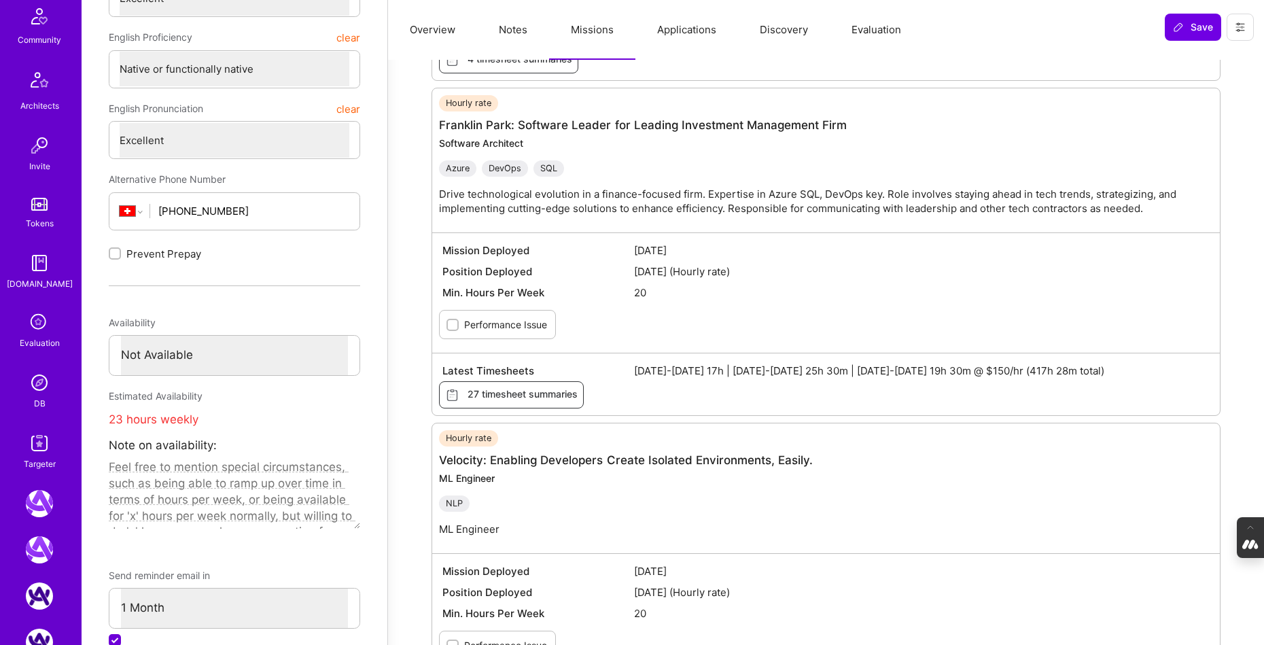
click at [34, 385] on img at bounding box center [39, 382] width 27 height 27
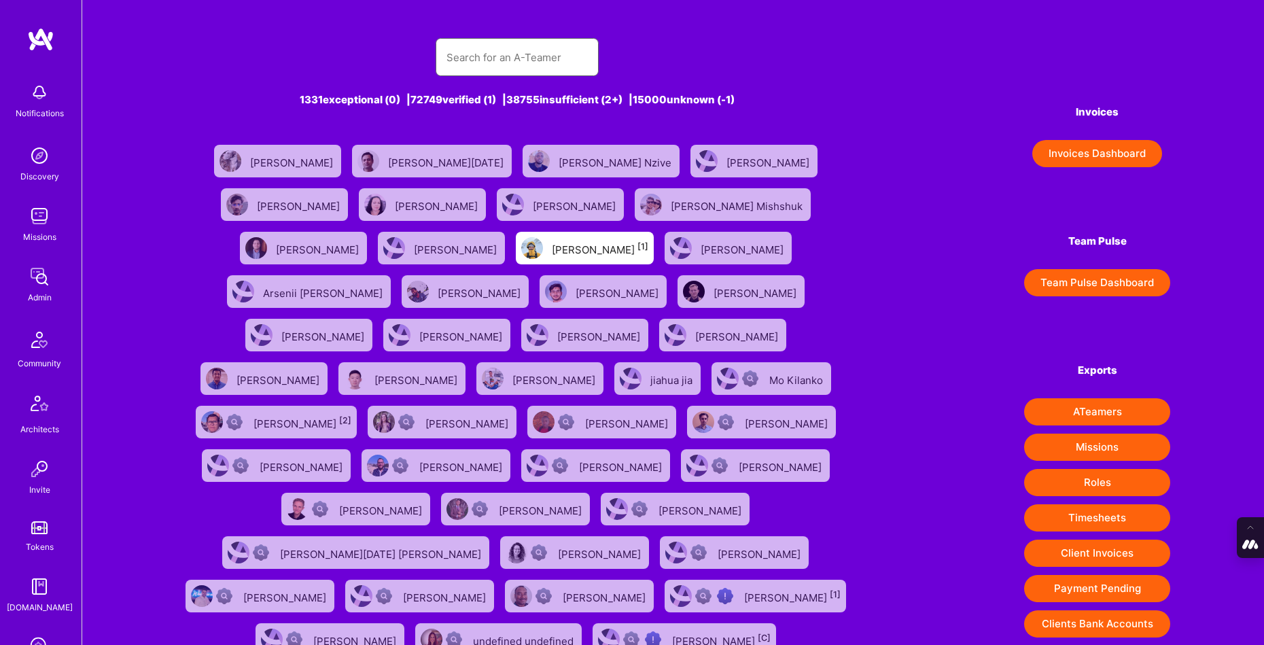
click at [476, 50] on input "text" at bounding box center [516, 57] width 141 height 35
paste input "Daniel Abitbul"
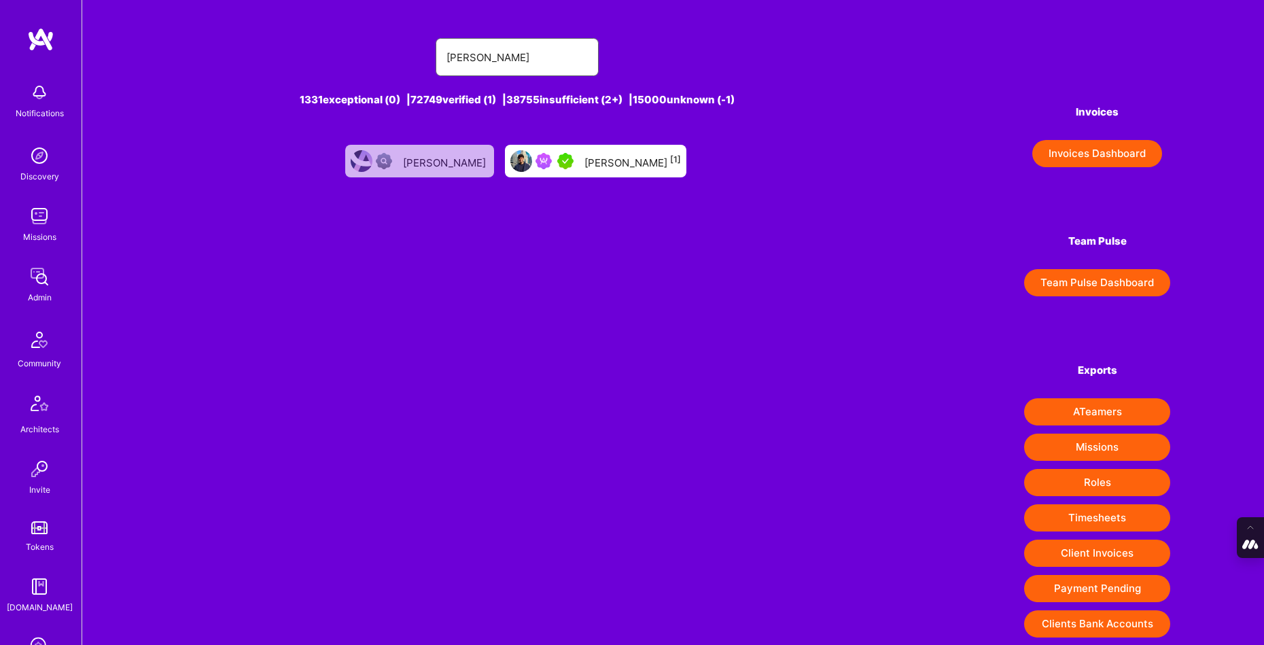
type input "Daniel Abitbul"
click at [584, 166] on div "Daniel Abitbul [1]" at bounding box center [632, 161] width 96 height 18
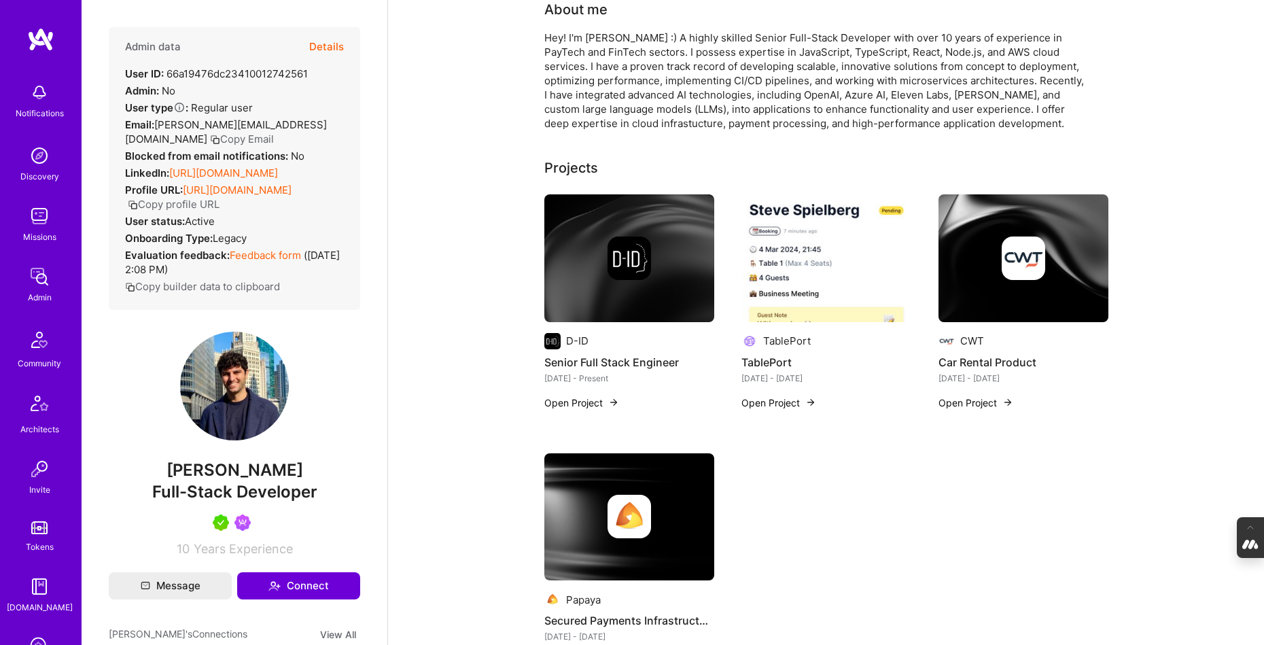
scroll to position [14, 0]
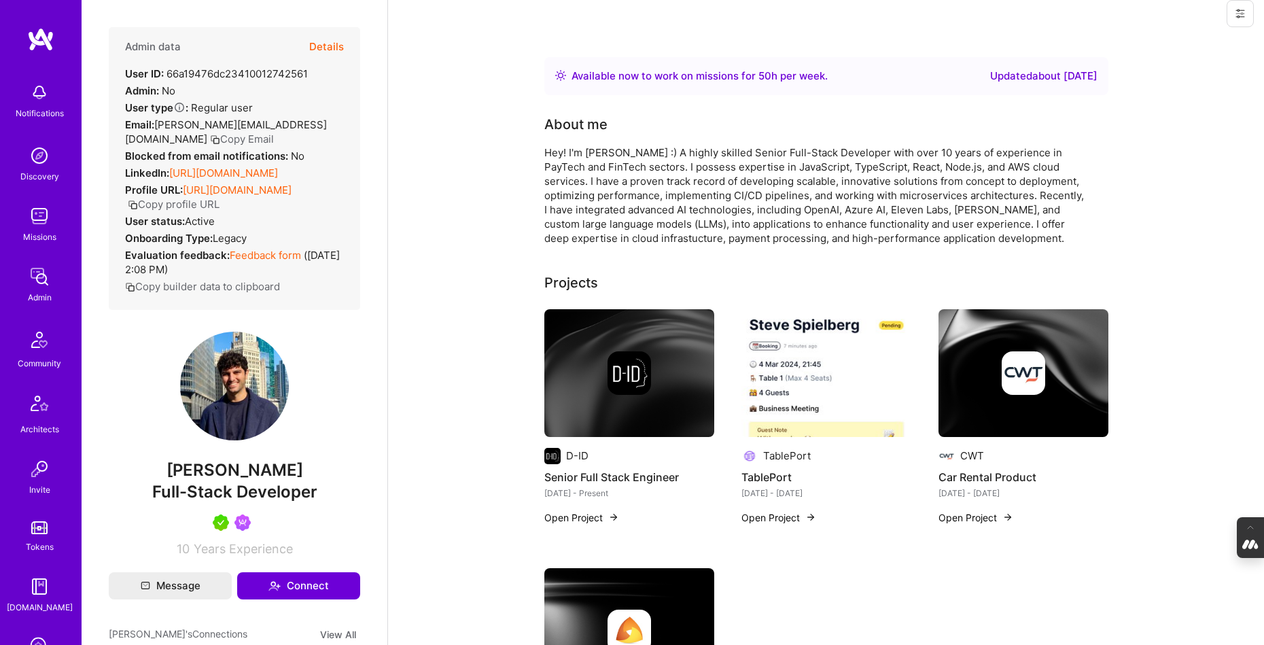
click at [630, 370] on img at bounding box center [628, 372] width 43 height 43
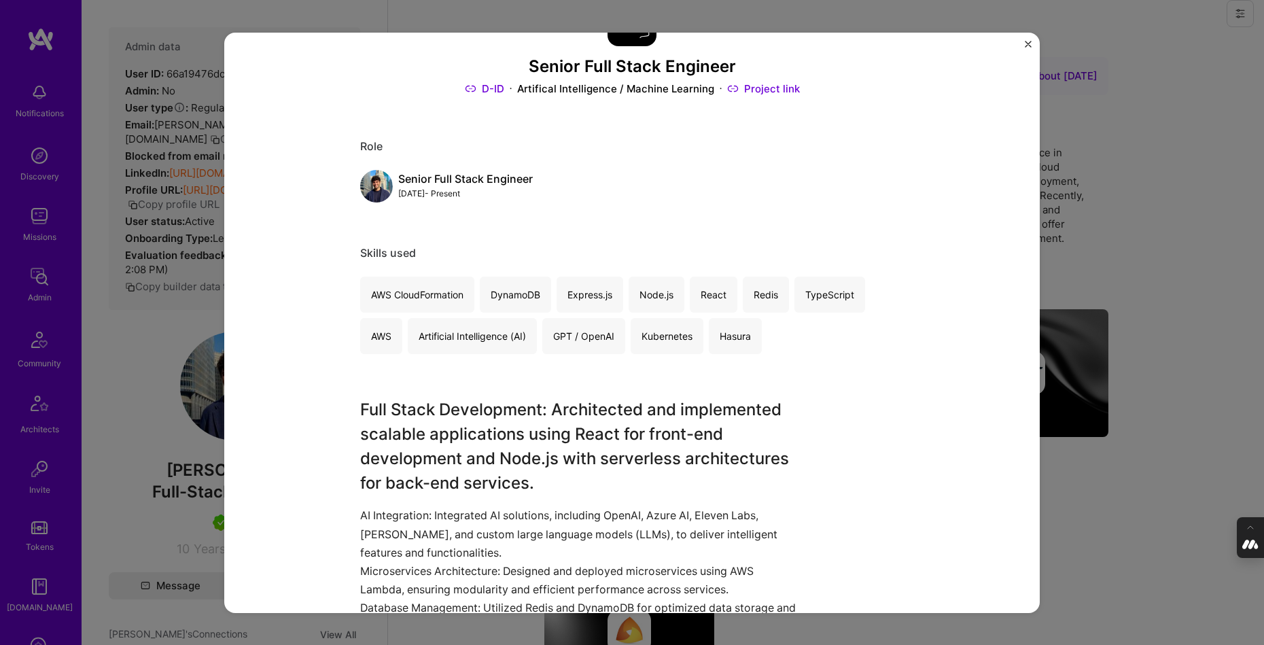
scroll to position [62, 0]
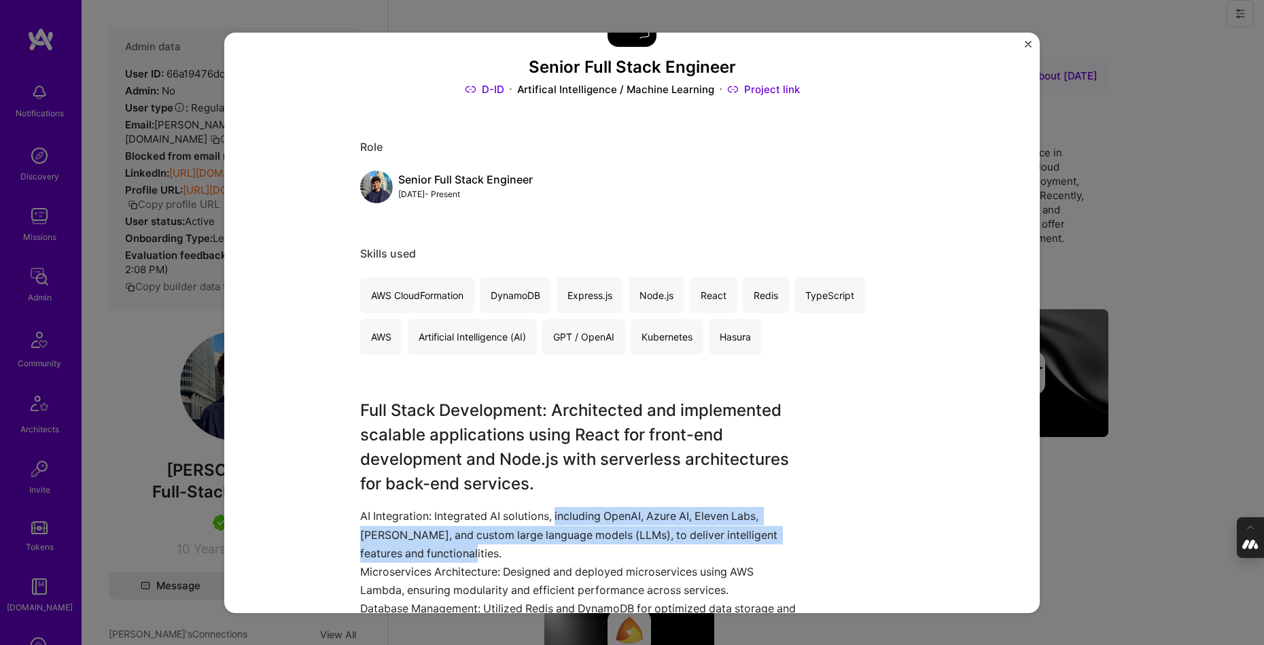
drag, startPoint x: 556, startPoint y: 511, endPoint x: 556, endPoint y: 554, distance: 43.5
click at [556, 554] on p "AI Integration: Integrated AI solutions, including OpenAI, Azure AI, Eleven Lab…" at bounding box center [581, 535] width 442 height 56
copy p "including OpenAI, Azure AI, Eleven Labs, Claude, and custom large language mode…"
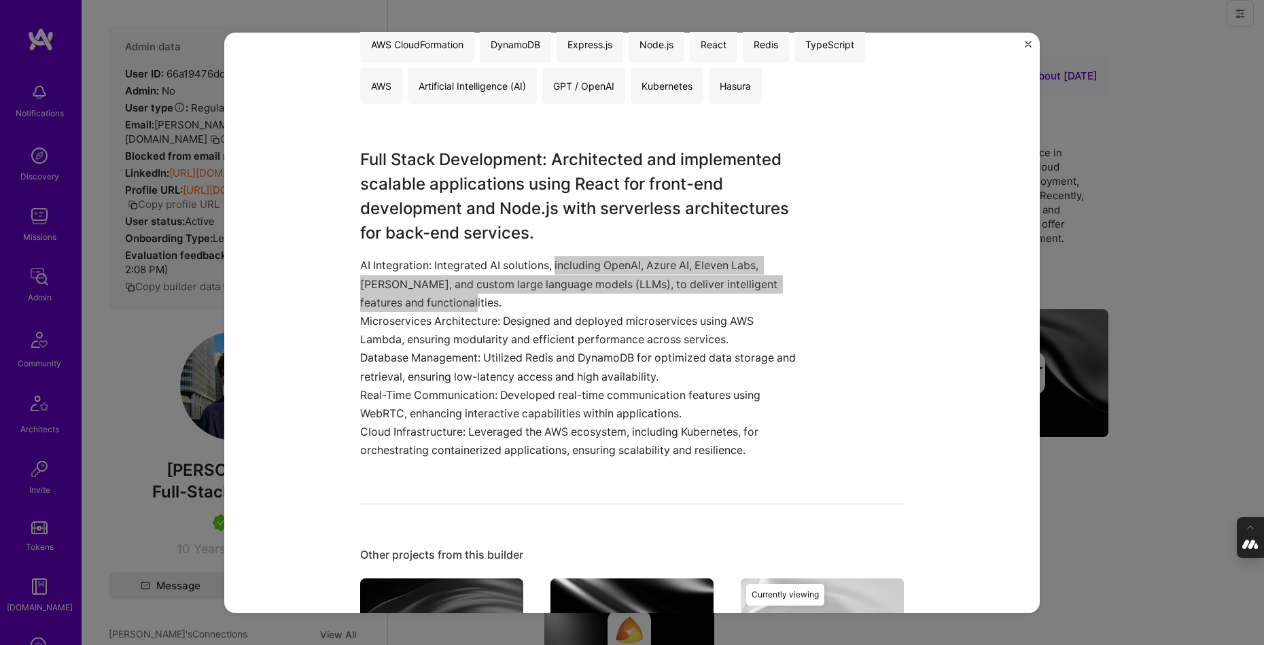
scroll to position [373, 0]
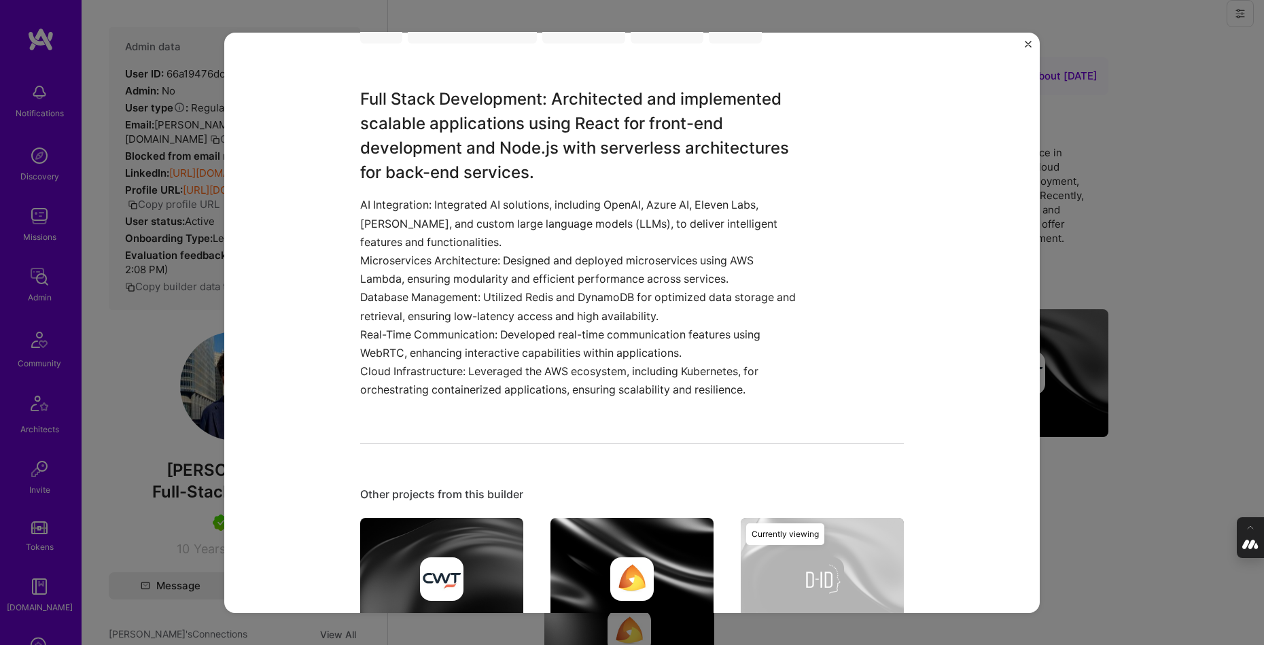
click at [1109, 268] on div "Senior Full Stack Engineer D-ID Artifical Intelligence / Machine Learning Proje…" at bounding box center [632, 322] width 1264 height 645
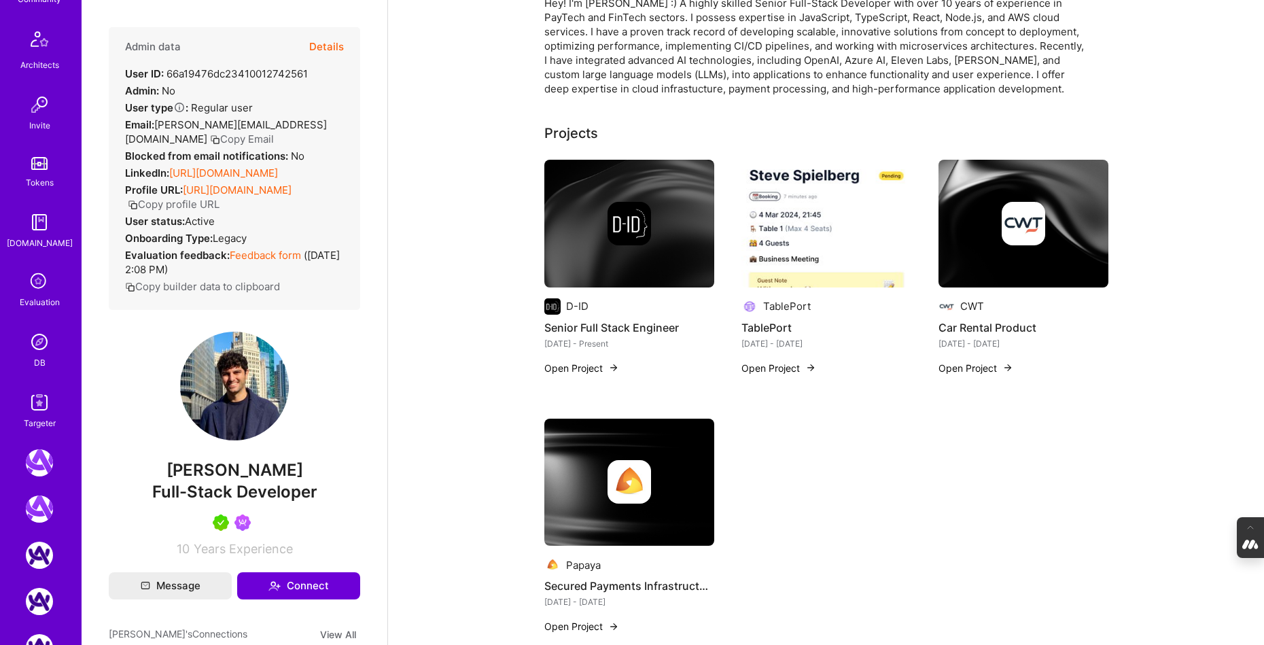
scroll to position [393, 0]
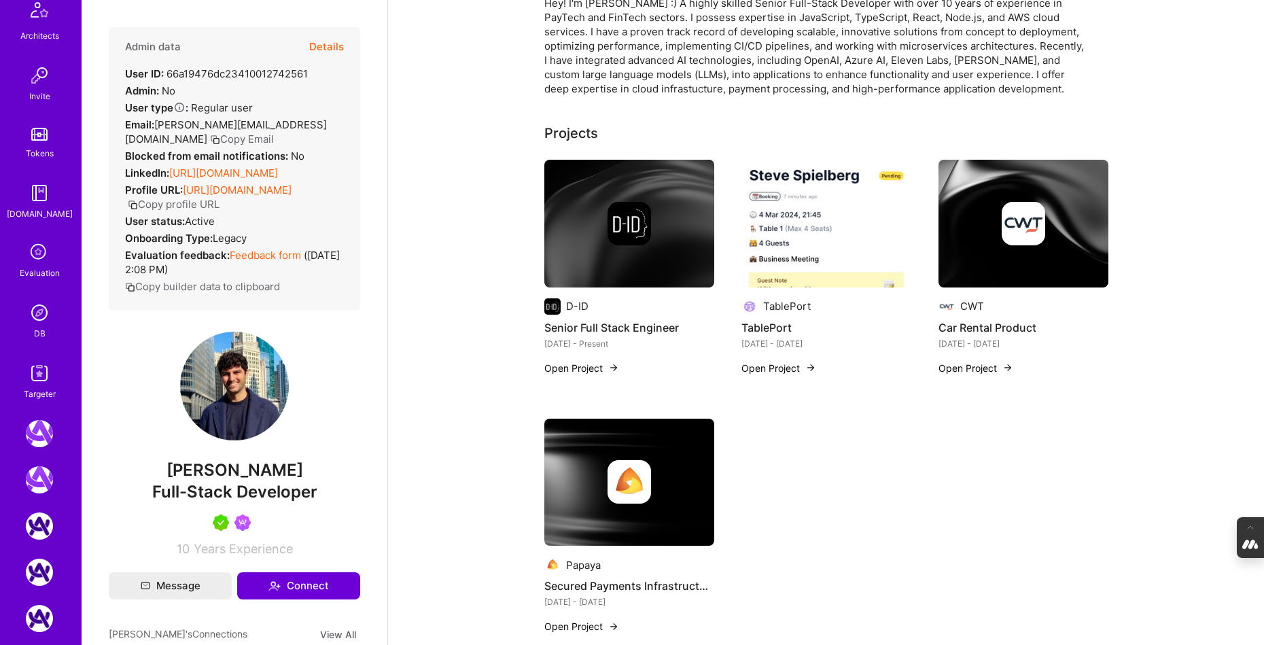
click at [33, 315] on img at bounding box center [39, 312] width 27 height 27
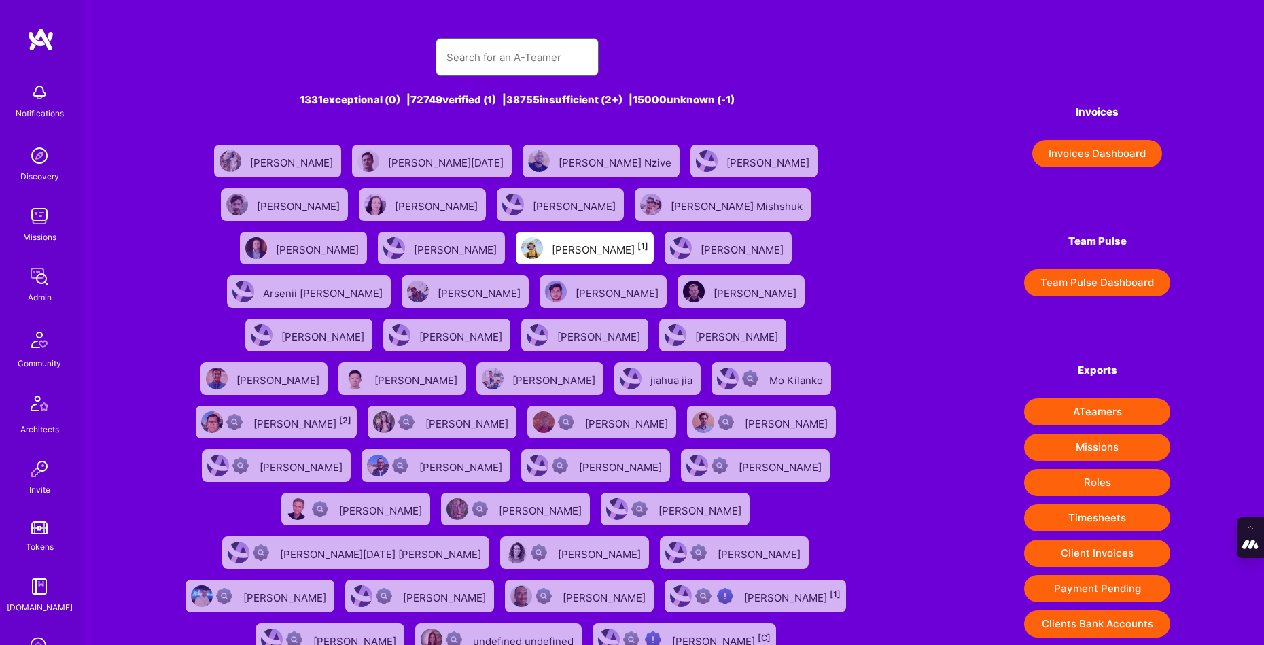
click at [493, 66] on input "text" at bounding box center [516, 57] width 141 height 35
paste input "Peter Skvarenina"
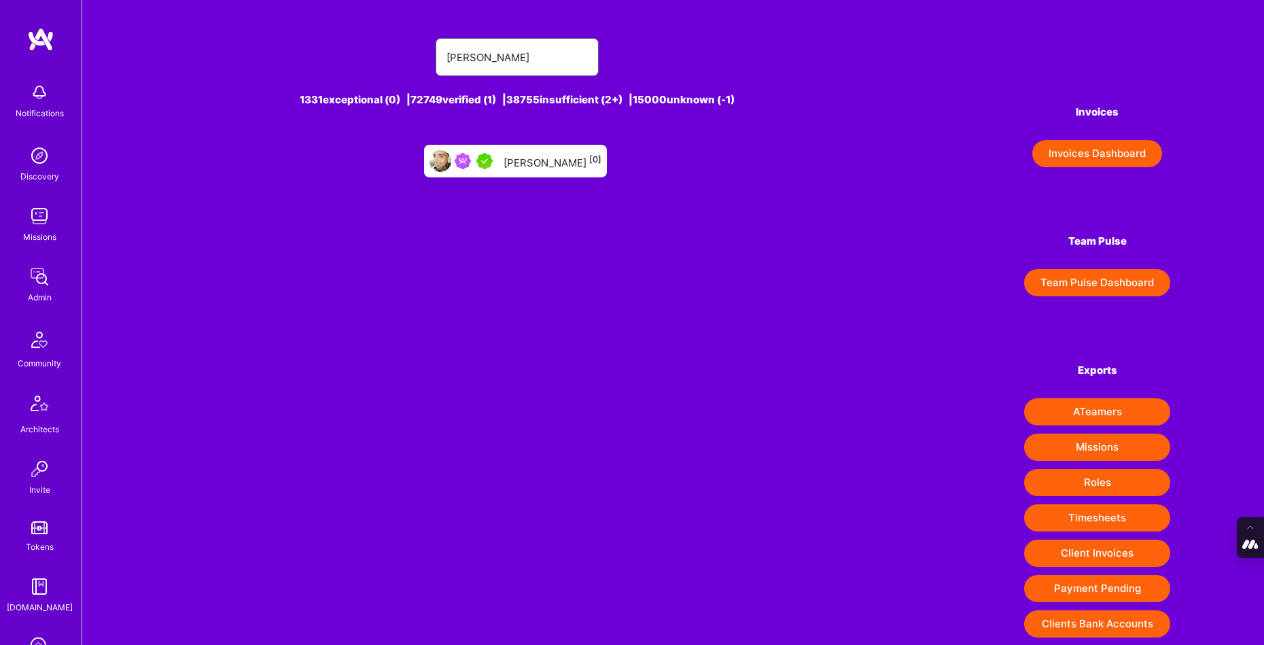
type input "Peter Skvarenina"
click at [530, 158] on div "Peter Skvarenina [0]" at bounding box center [552, 161] width 98 height 18
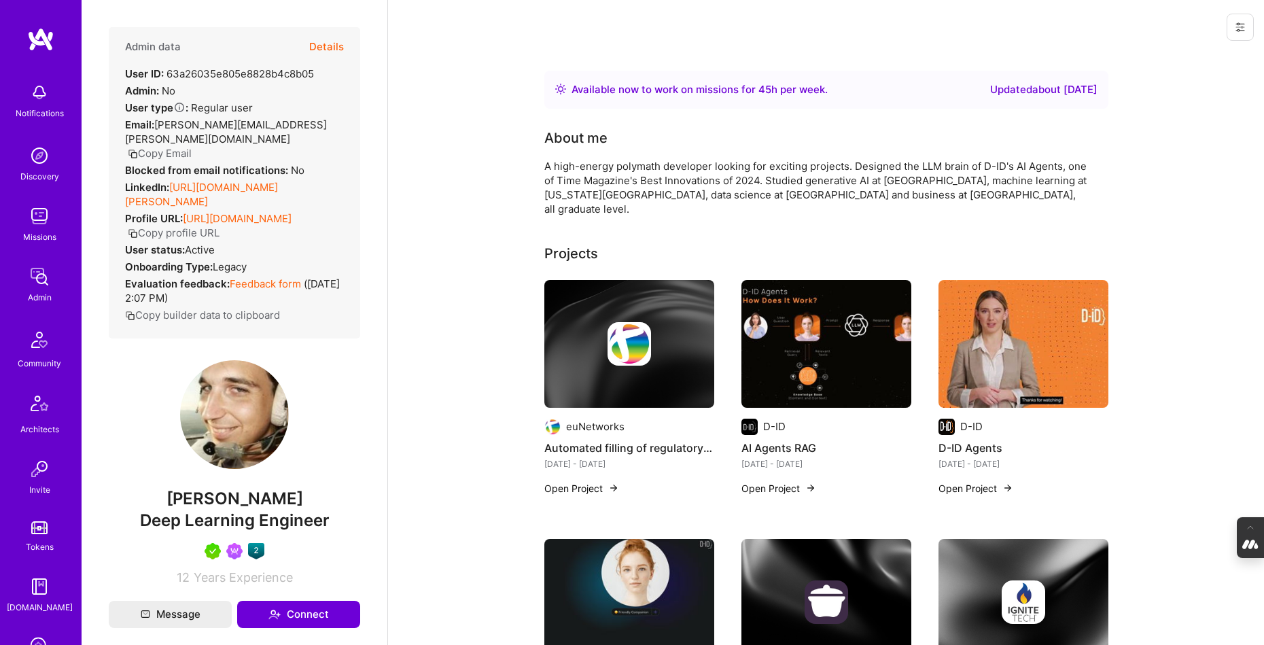
click at [1060, 328] on img at bounding box center [1023, 344] width 170 height 128
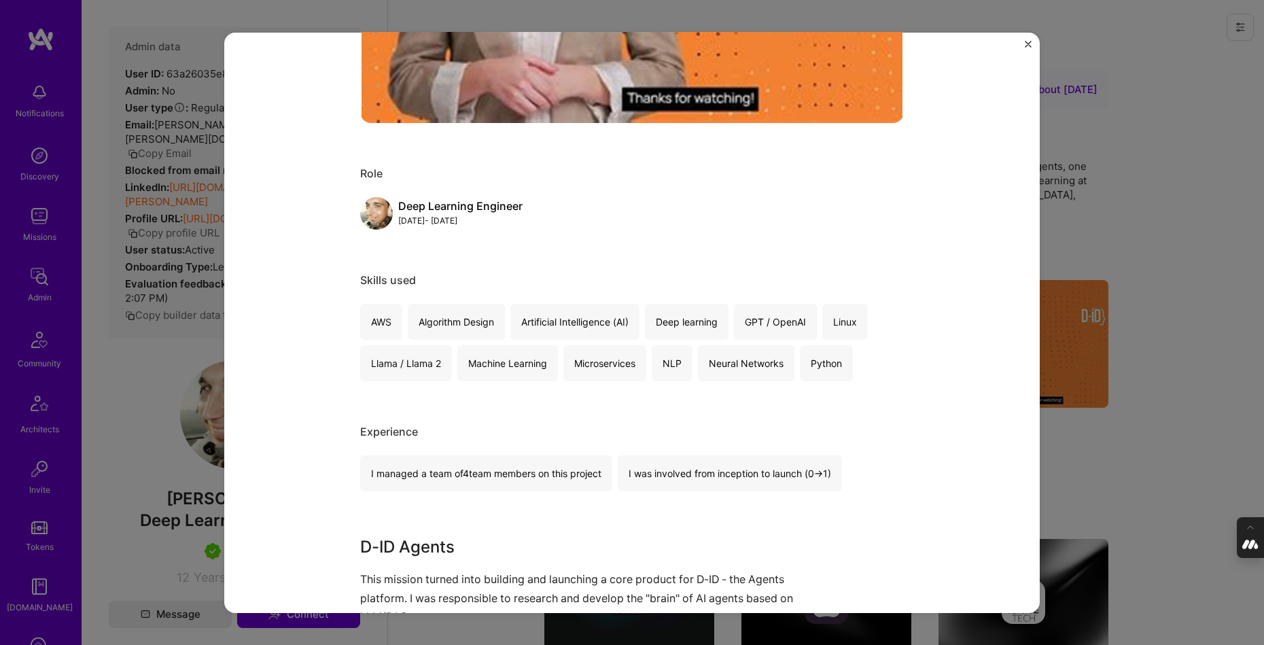
scroll to position [470, 0]
click at [1149, 325] on div "D-ID Agents D-ID Artifical Intelligence / Machine Learning Project link Role De…" at bounding box center [632, 322] width 1264 height 645
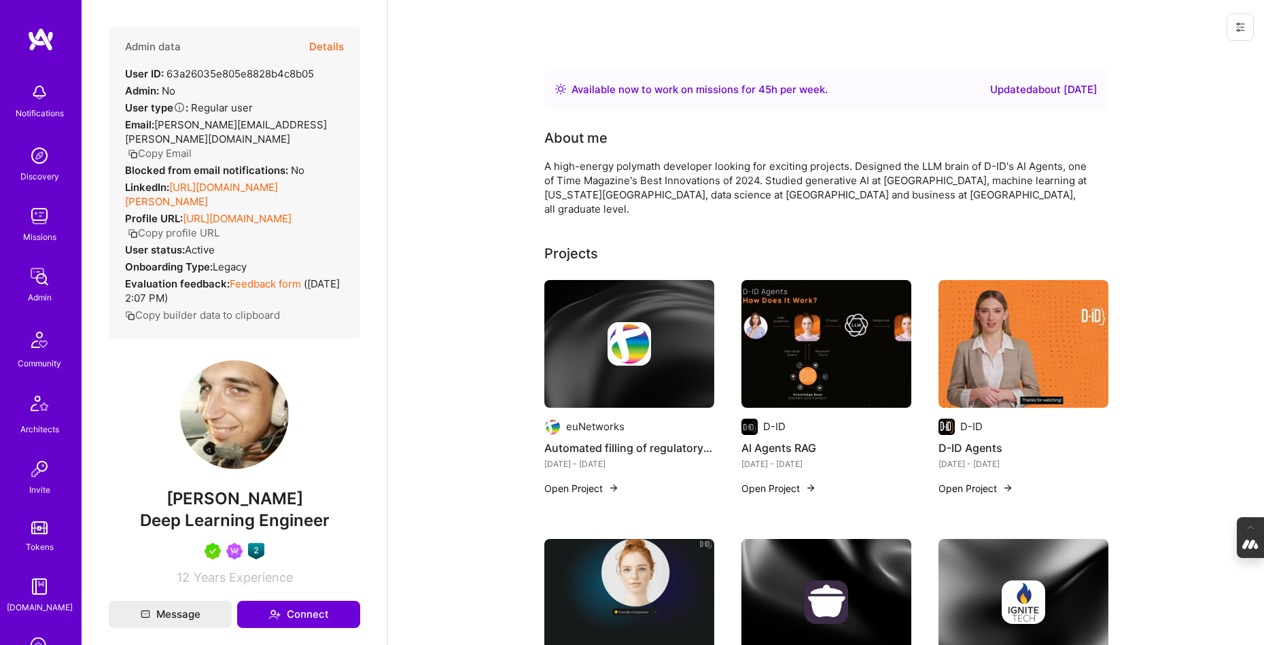
click at [791, 325] on img at bounding box center [826, 344] width 170 height 128
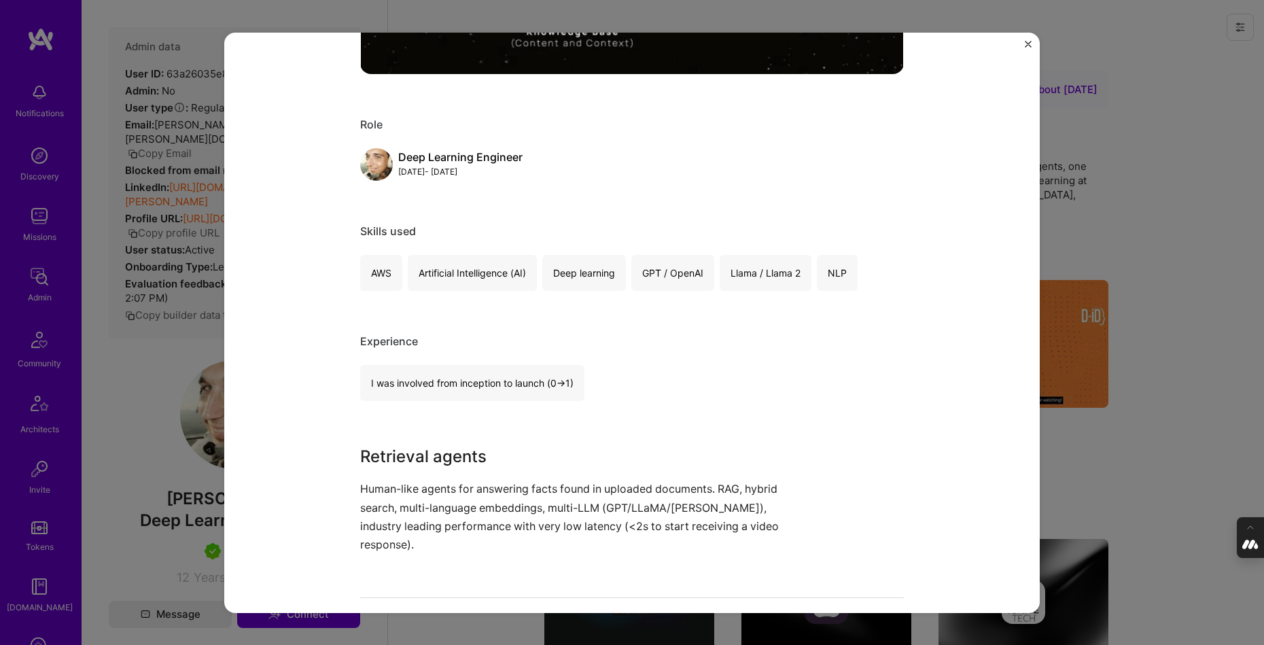
scroll to position [555, 0]
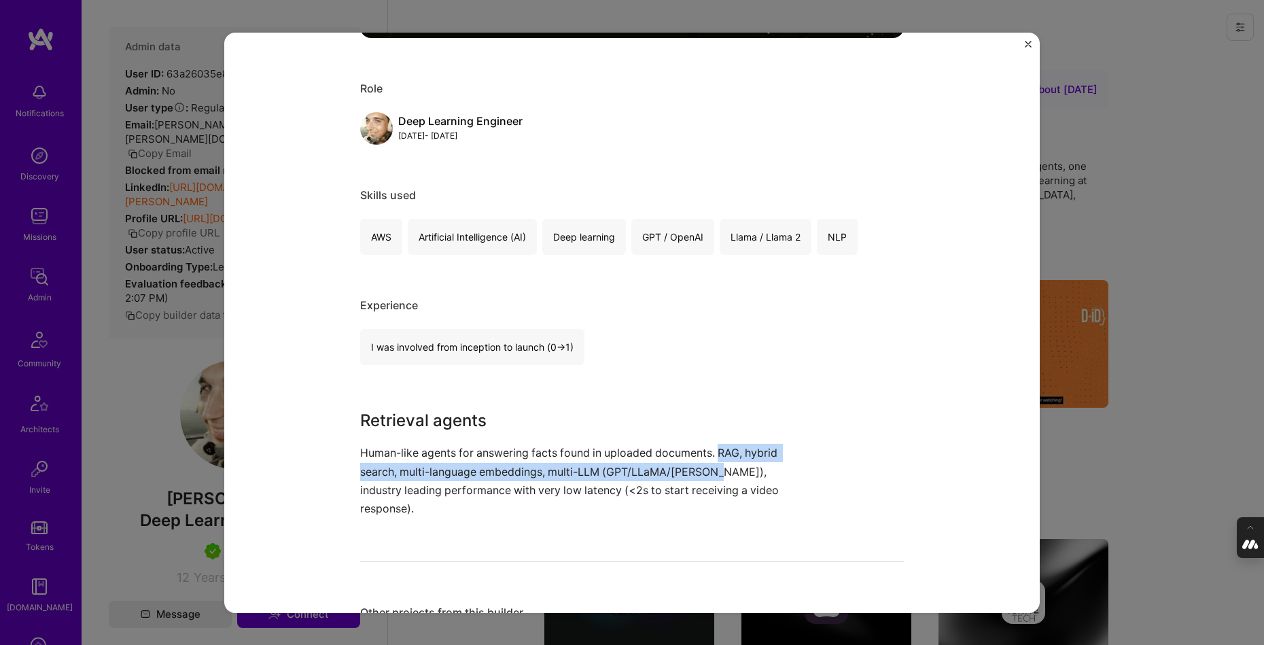
drag, startPoint x: 720, startPoint y: 448, endPoint x: 715, endPoint y: 475, distance: 26.8
click at [715, 475] on p "Human-like agents for answering facts found in uploaded documents. RAG, hybrid …" at bounding box center [581, 481] width 442 height 74
copy p "RAG, hybrid search, multi-language embeddings, multi-LLM (GPT/LLaMA/Claude),"
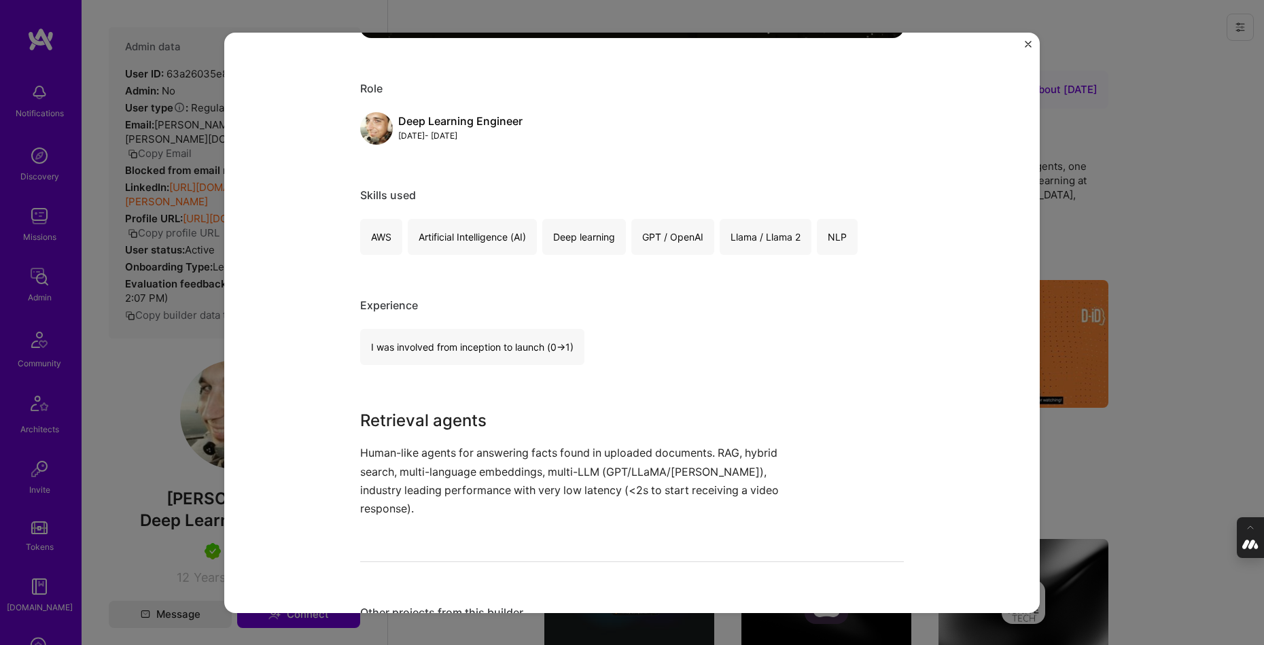
click at [1093, 203] on div "AI Agents RAG D-ID Artifical Intelligence / Machine Learning Role Deep Learning…" at bounding box center [632, 322] width 1264 height 645
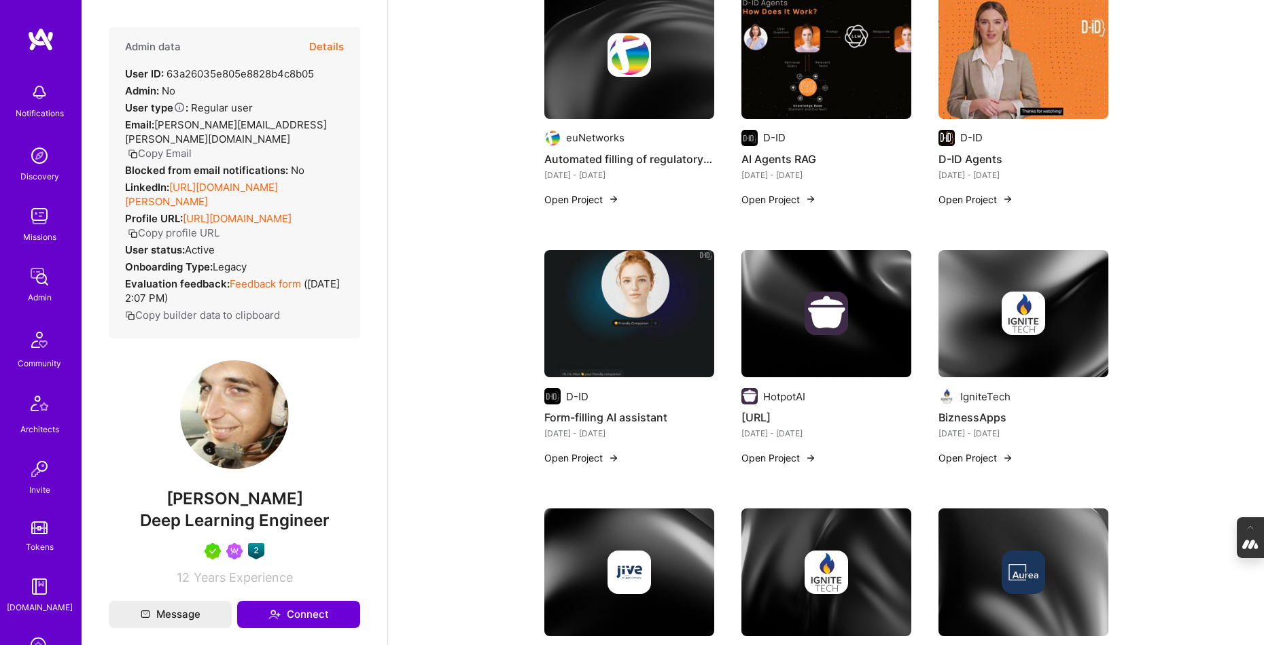
scroll to position [296, 0]
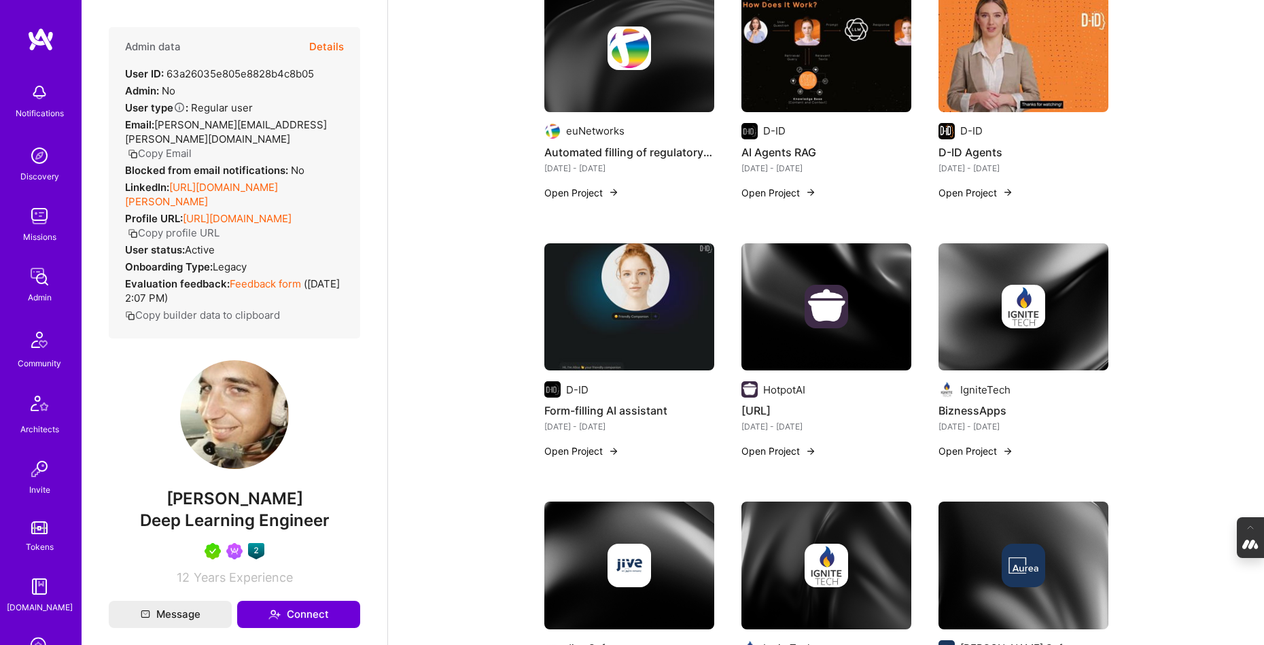
click at [598, 306] on img at bounding box center [629, 307] width 170 height 128
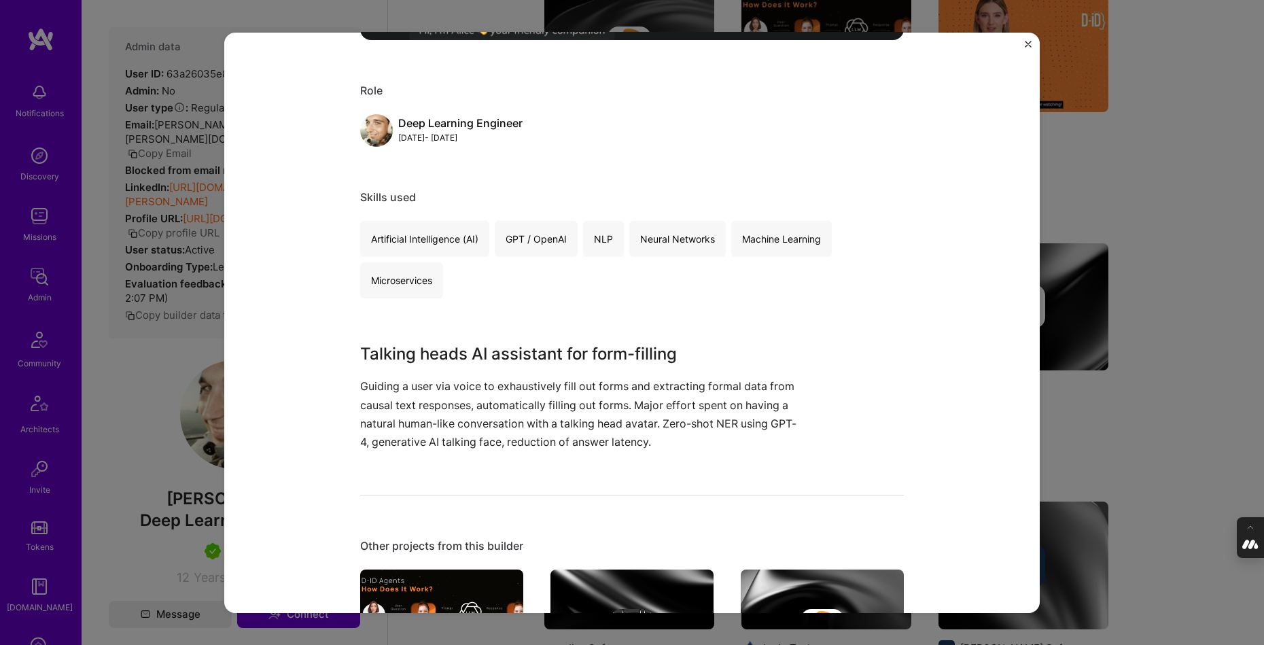
scroll to position [562, 0]
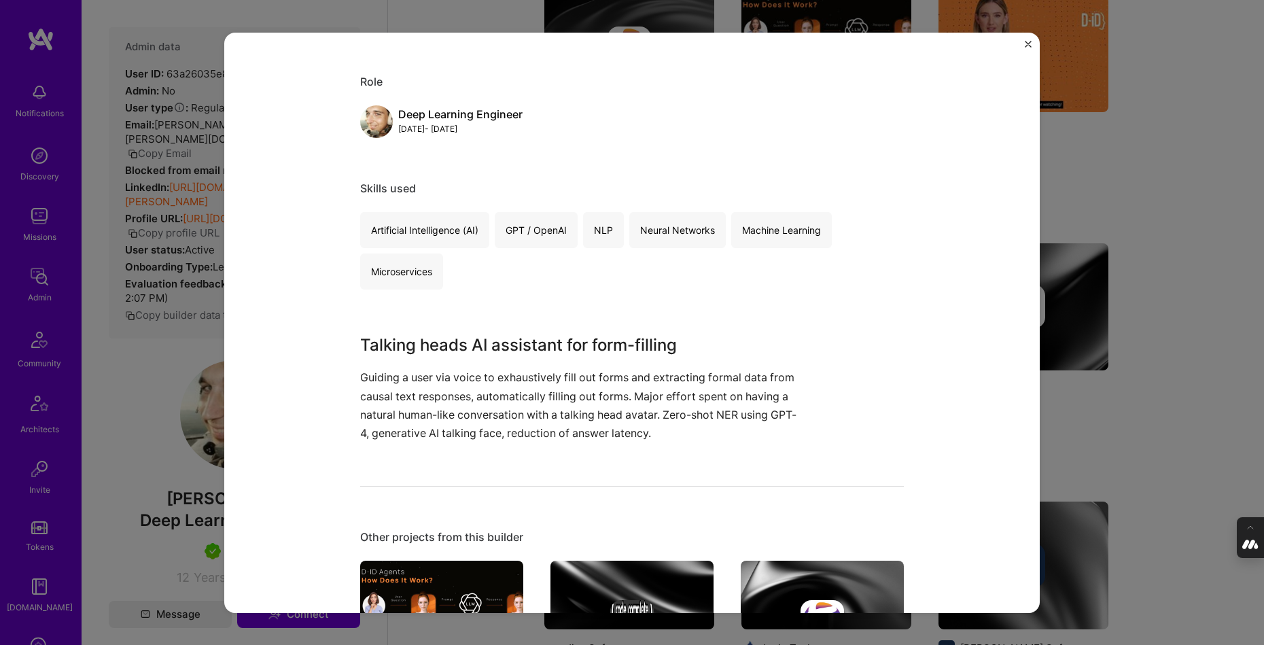
click at [1146, 385] on div "Form-filling AI assistant D-ID Artifical Intelligence / Machine Learning Projec…" at bounding box center [632, 322] width 1264 height 645
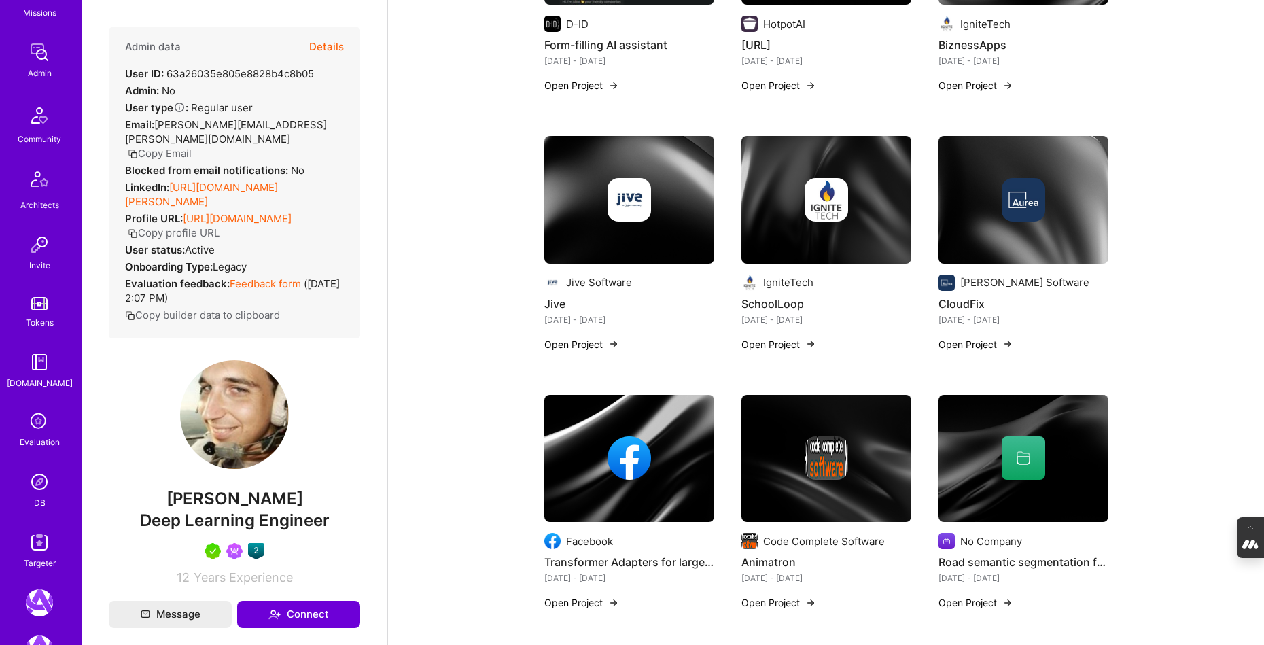
scroll to position [243, 0]
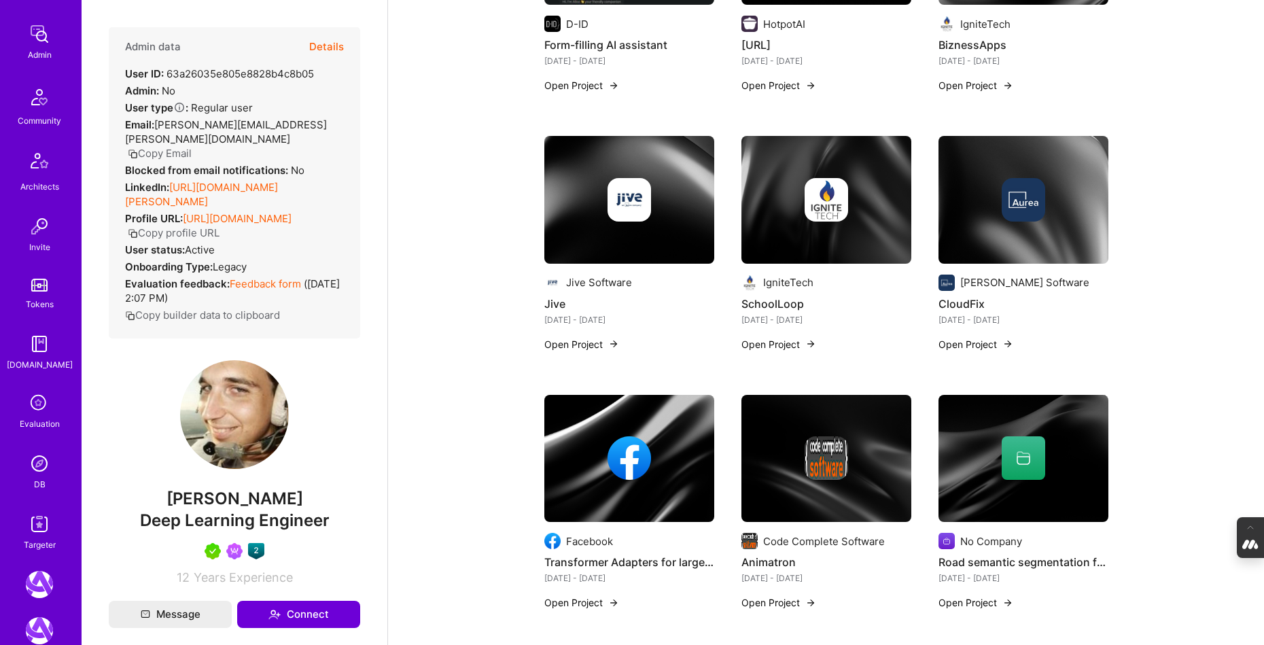
click at [41, 465] on img at bounding box center [39, 463] width 27 height 27
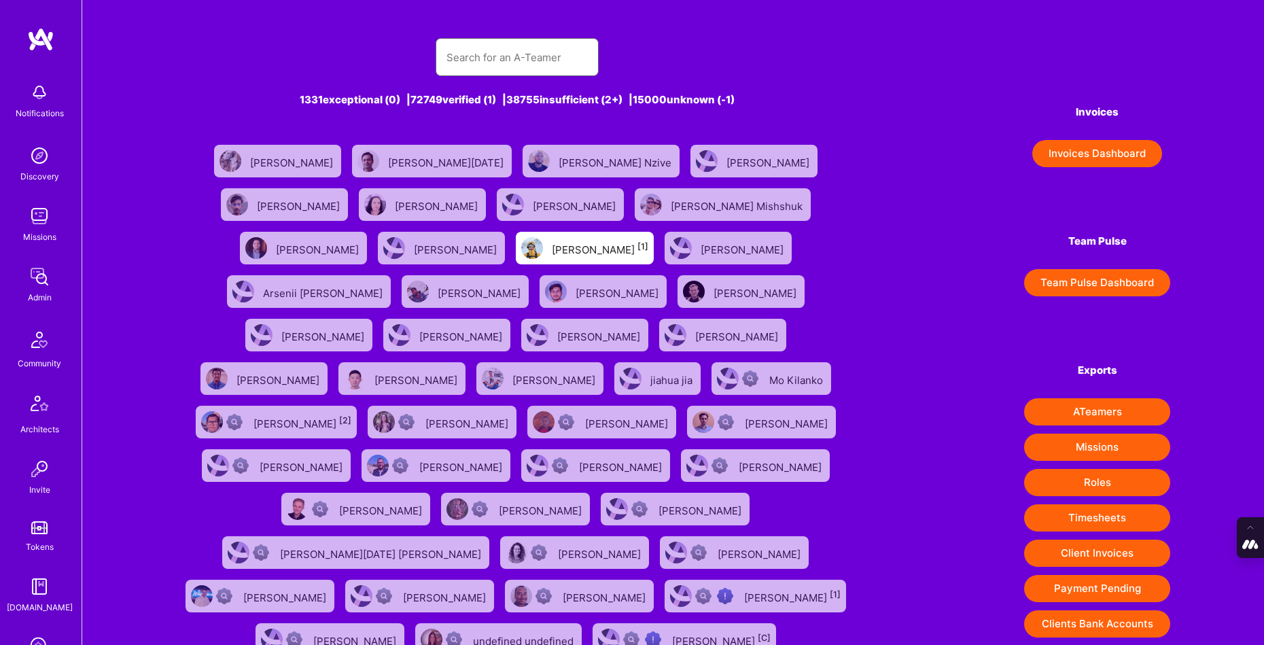
click at [530, 59] on input "text" at bounding box center [516, 57] width 141 height 35
paste input "Tamir Kedmi"
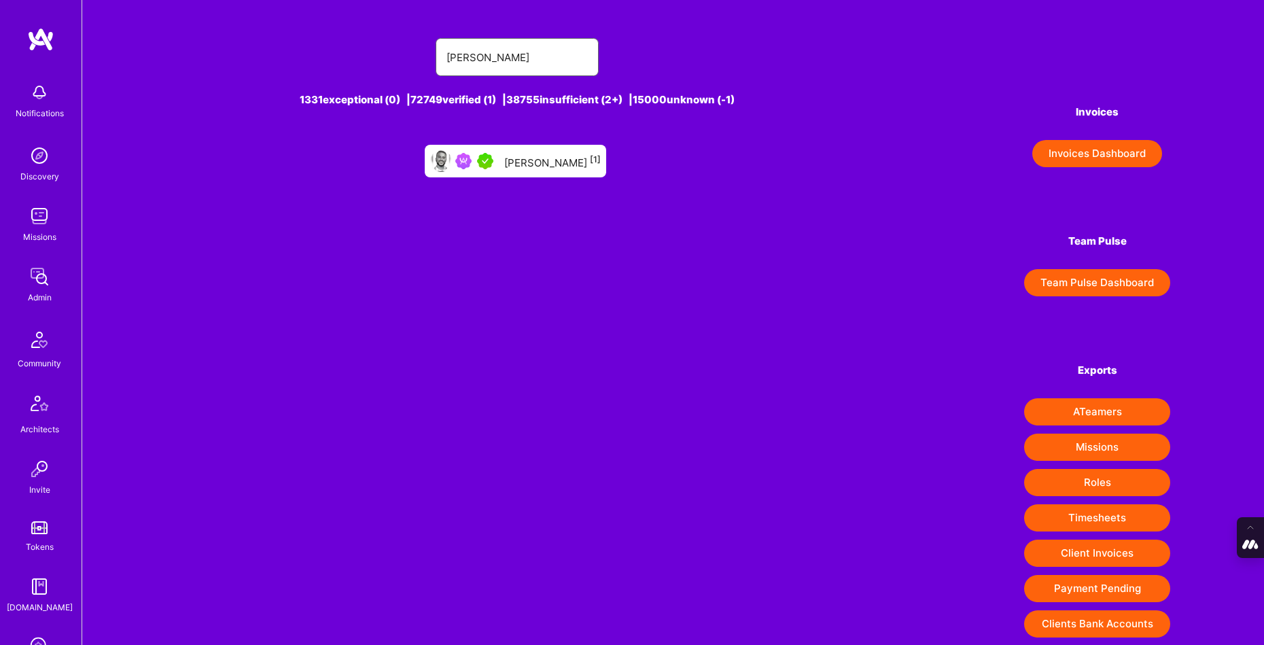
type input "Tamir Kedmi"
click at [523, 164] on div "Tamir Kedmi [1]" at bounding box center [552, 161] width 96 height 18
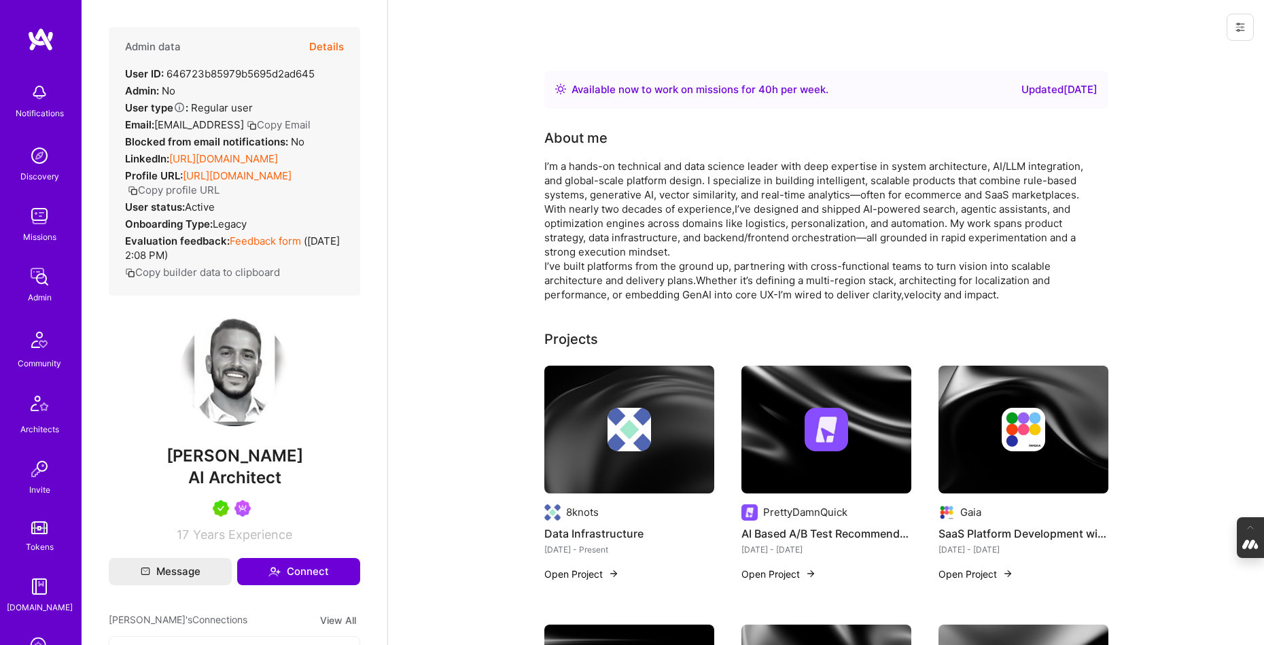
click at [294, 466] on span "Tamir Kedmi" at bounding box center [234, 456] width 251 height 20
drag, startPoint x: 294, startPoint y: 478, endPoint x: 183, endPoint y: 478, distance: 110.8
click at [183, 466] on span "Tamir Kedmi" at bounding box center [234, 456] width 251 height 20
copy span "Tamir Kedmi"
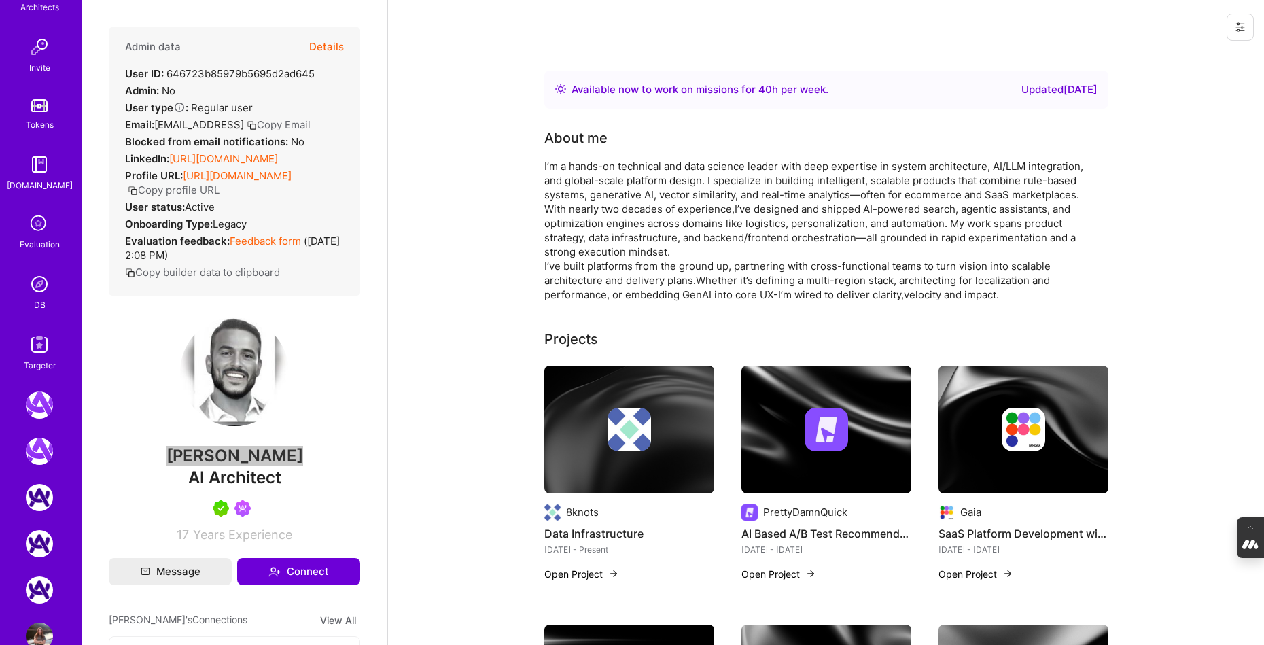
scroll to position [454, 0]
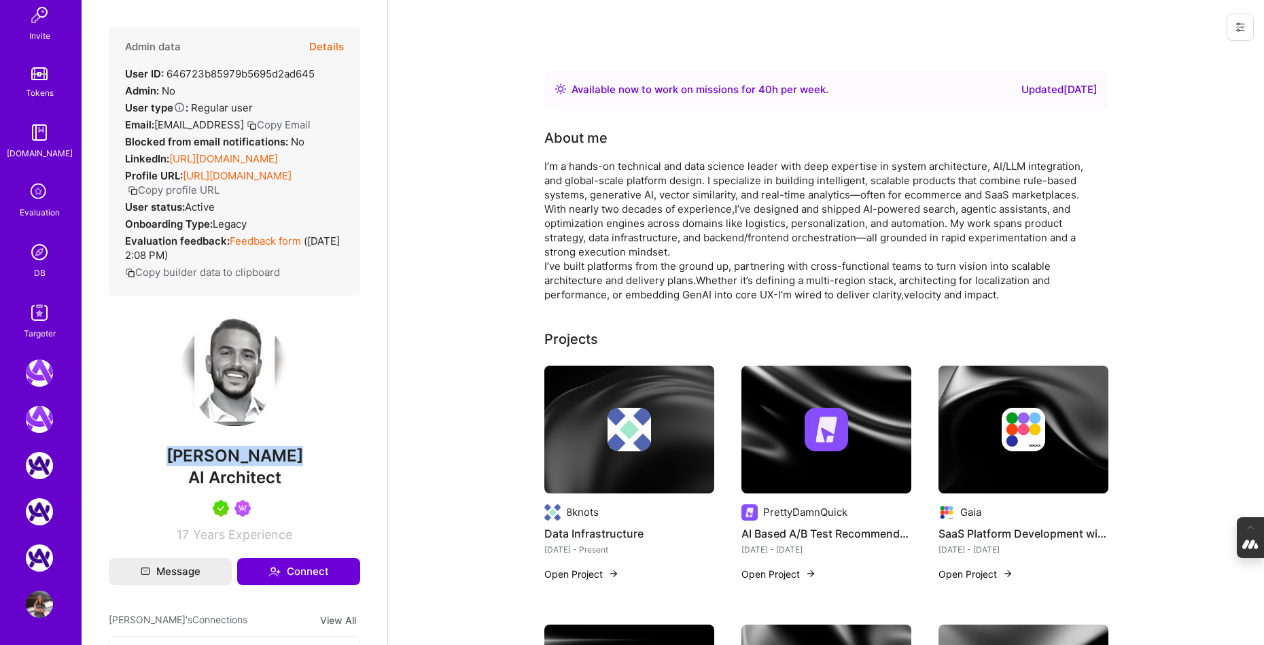
click at [41, 253] on img at bounding box center [39, 251] width 27 height 27
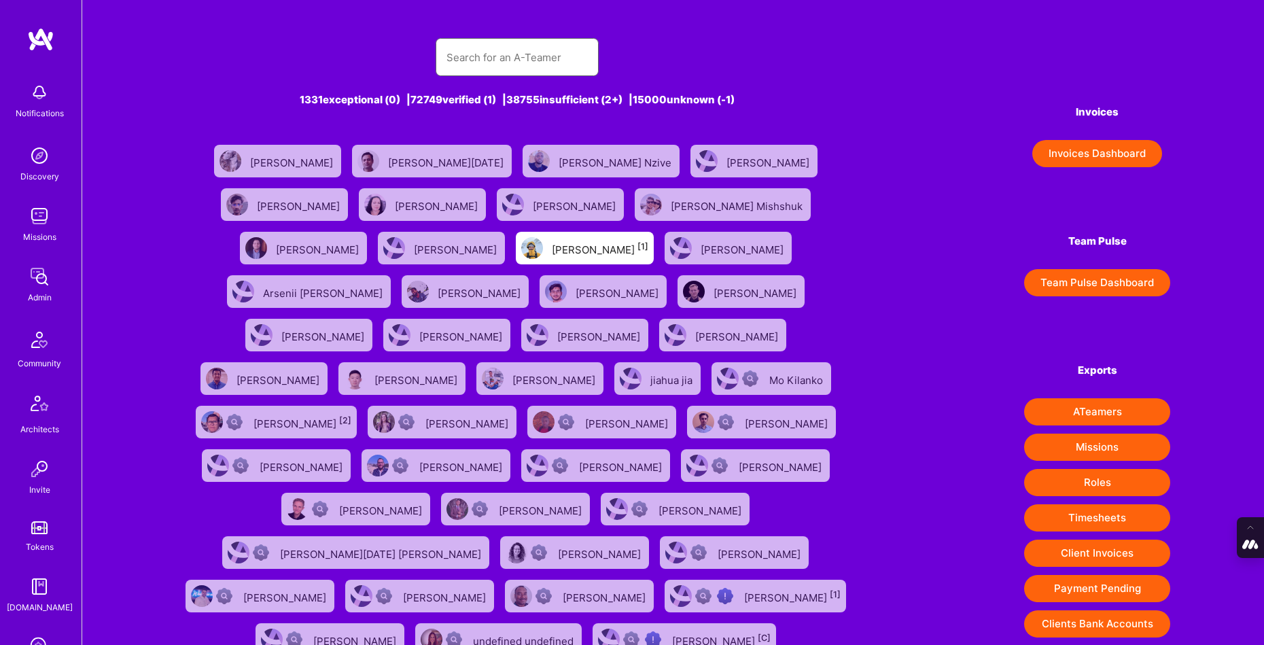
click at [512, 48] on input "text" at bounding box center [516, 57] width 141 height 35
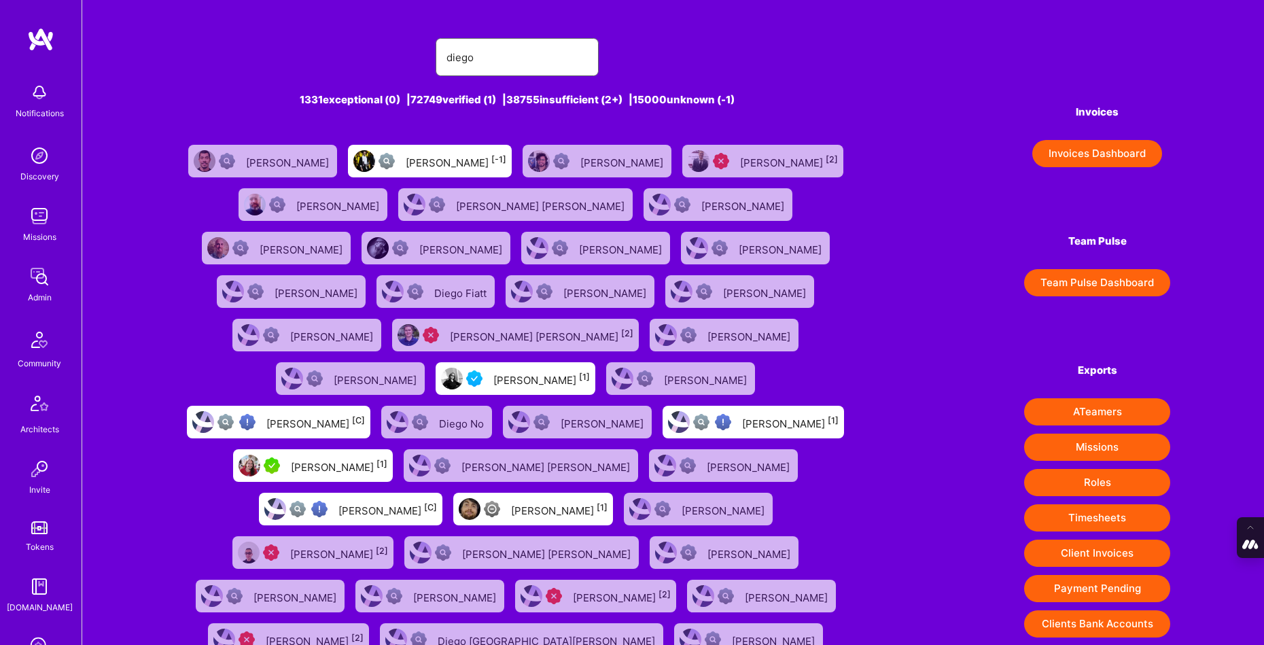
type input "diego conch"
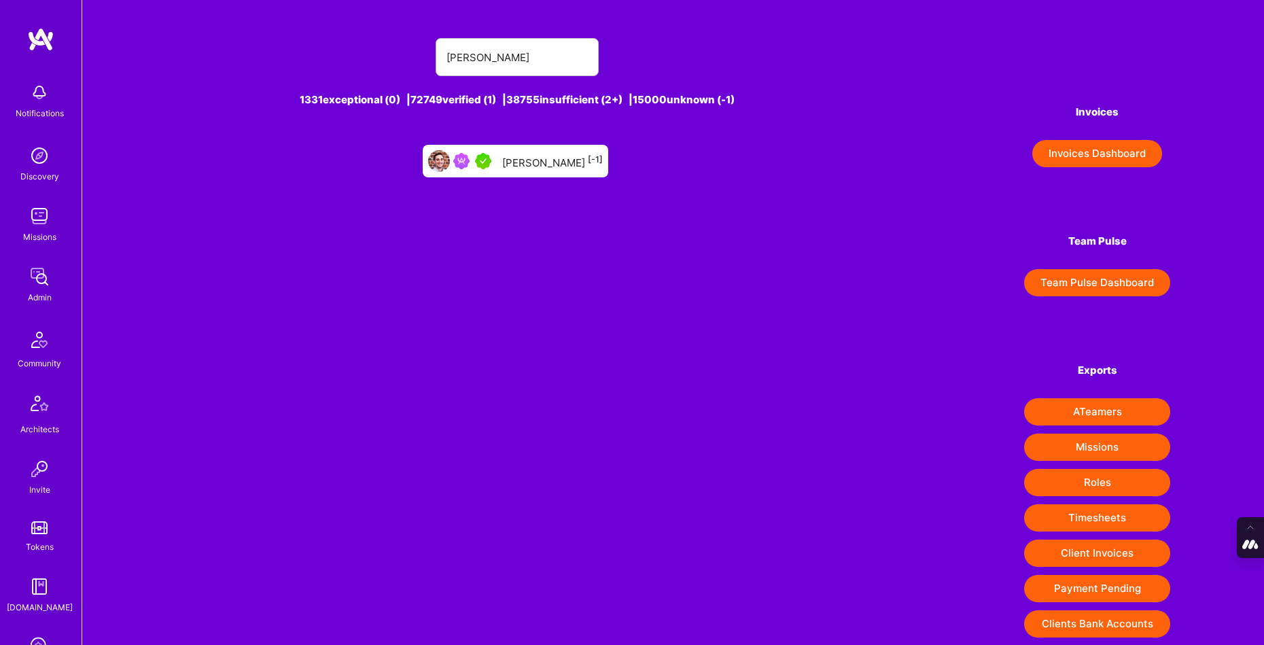
click at [521, 169] on div "Diego Concha [-1]" at bounding box center [552, 161] width 101 height 18
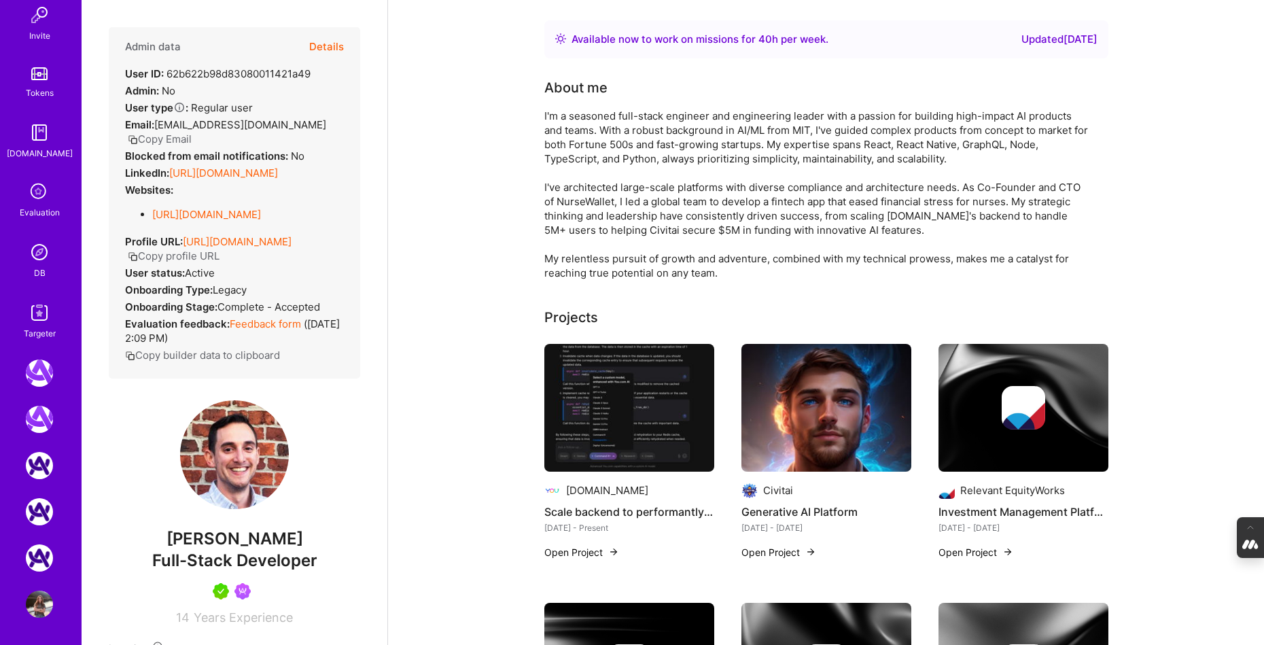
scroll to position [63, 0]
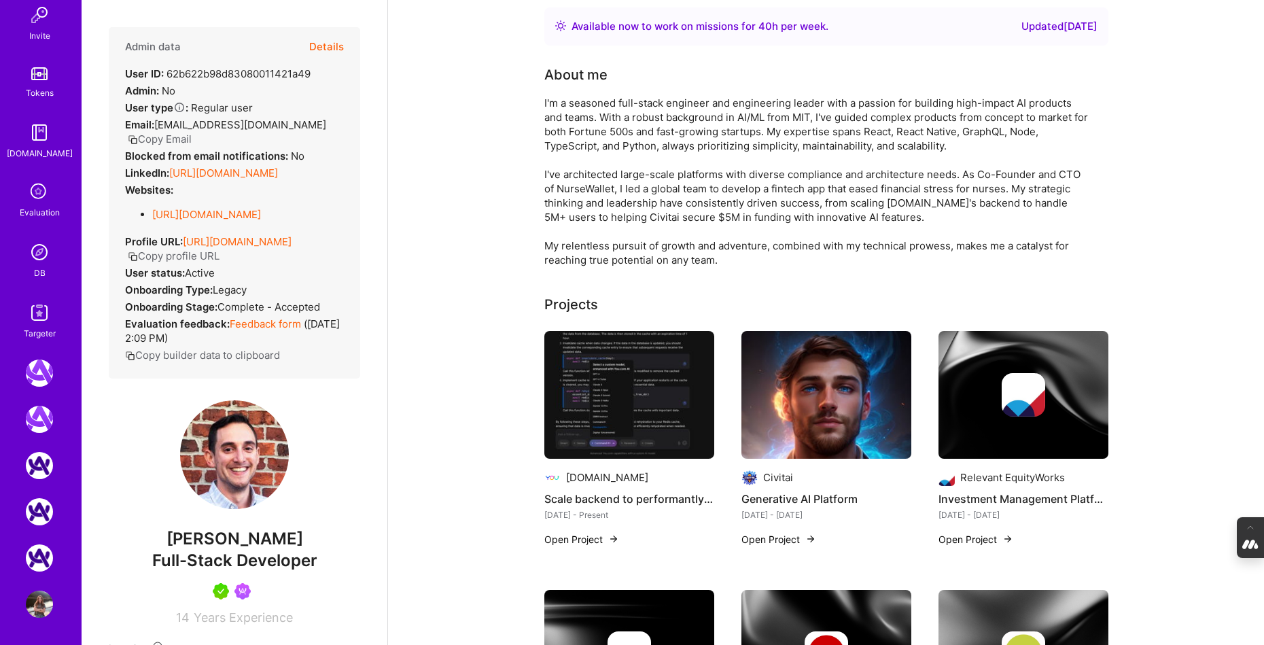
click at [40, 255] on img at bounding box center [39, 251] width 27 height 27
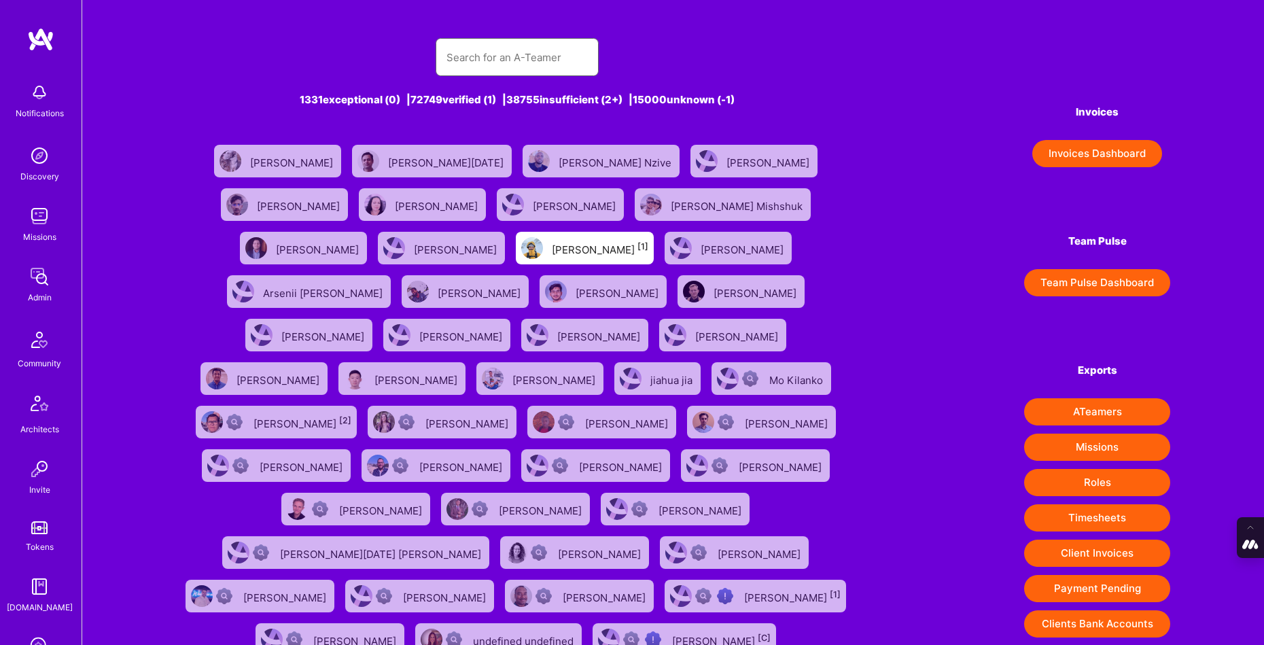
click at [473, 60] on input "text" at bounding box center [516, 57] width 141 height 35
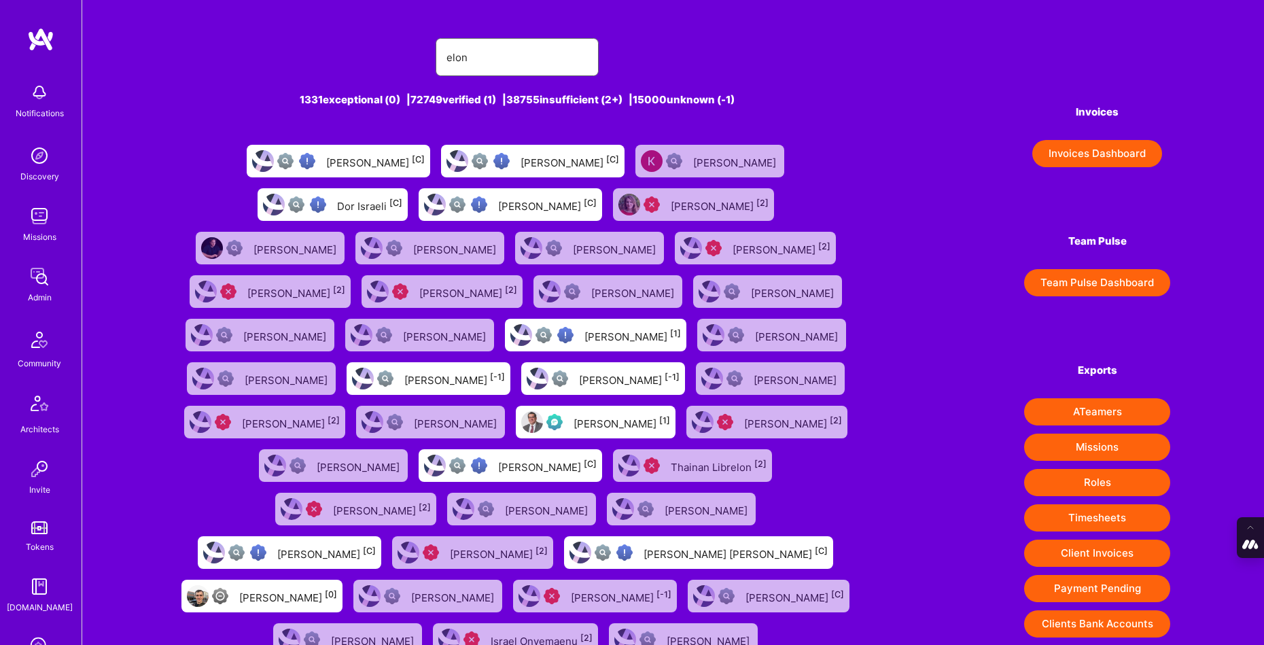
type input "elon salfati"
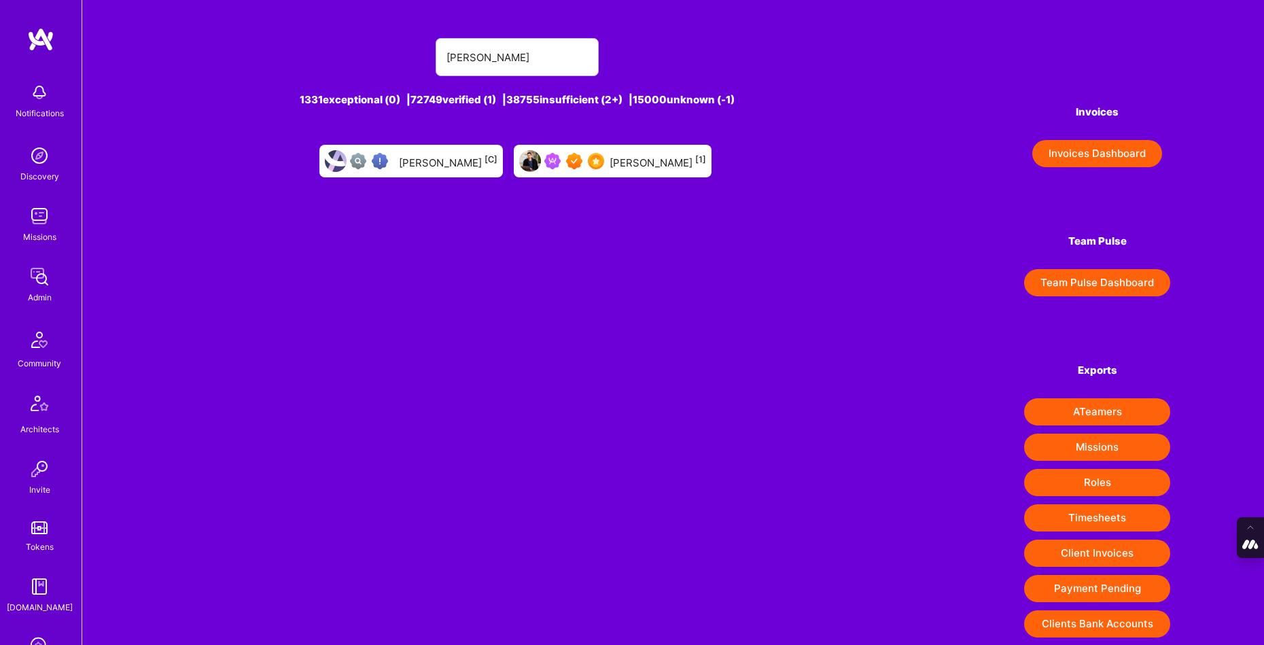
click at [617, 165] on div "Elon Salfati [1]" at bounding box center [657, 161] width 96 height 18
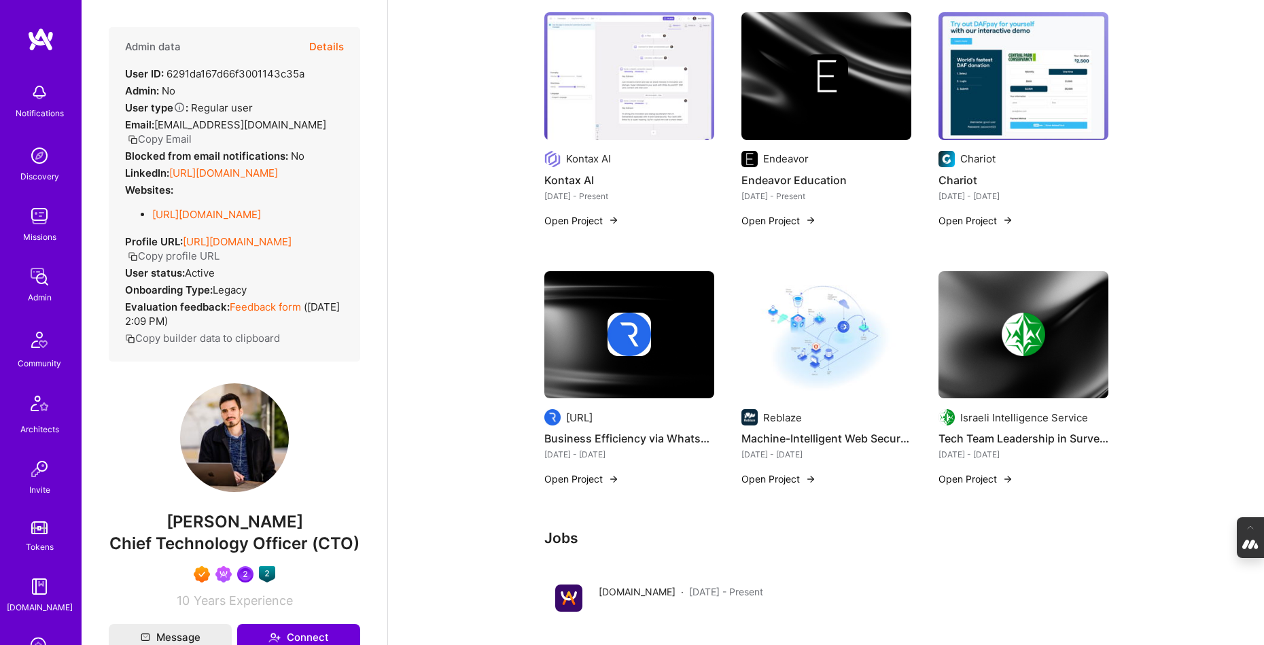
scroll to position [340, 0]
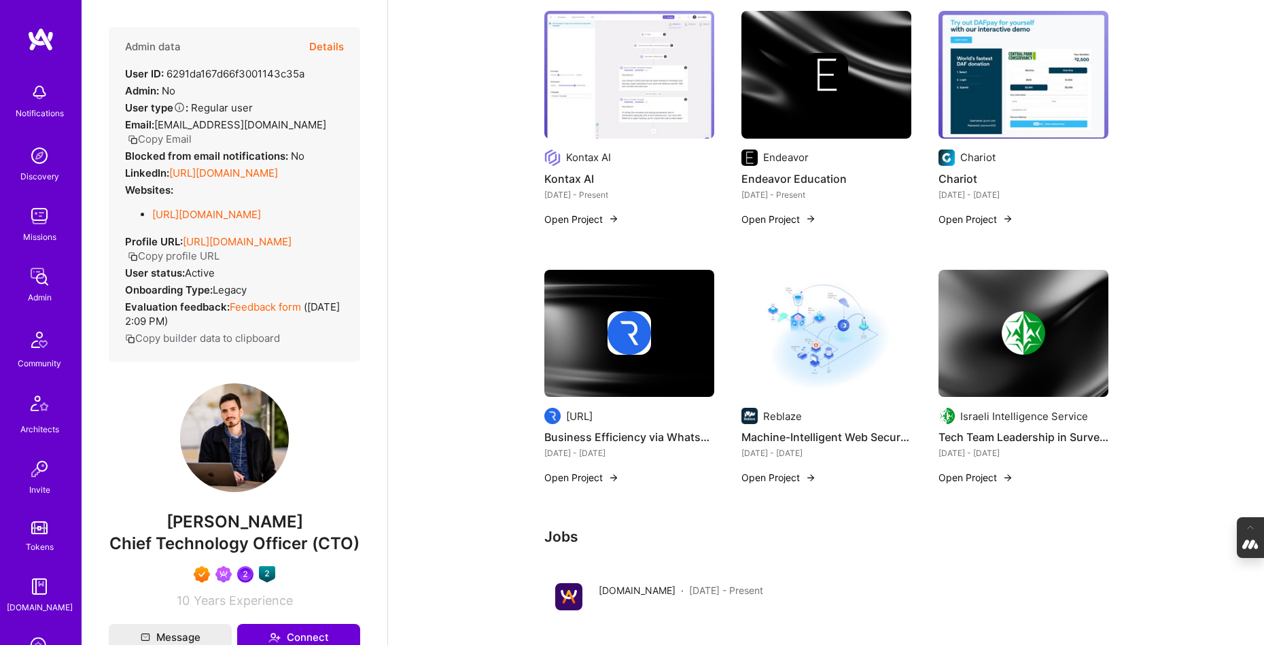
click at [629, 93] on img at bounding box center [629, 75] width 170 height 128
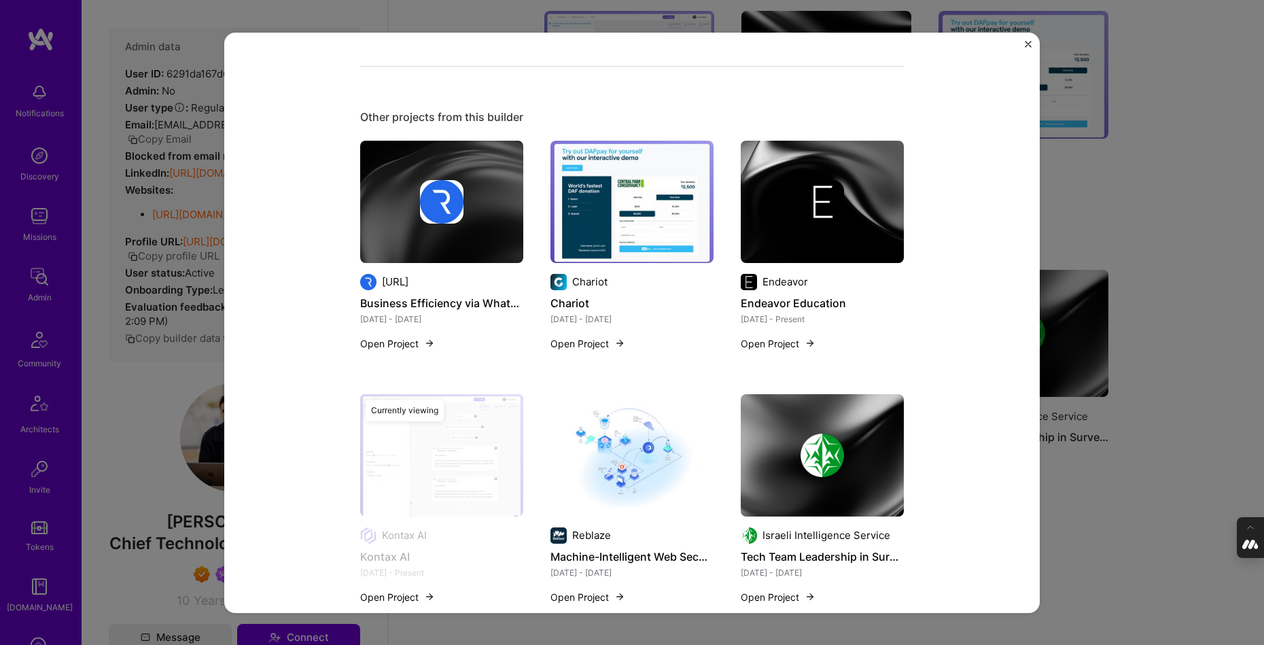
scroll to position [1327, 0]
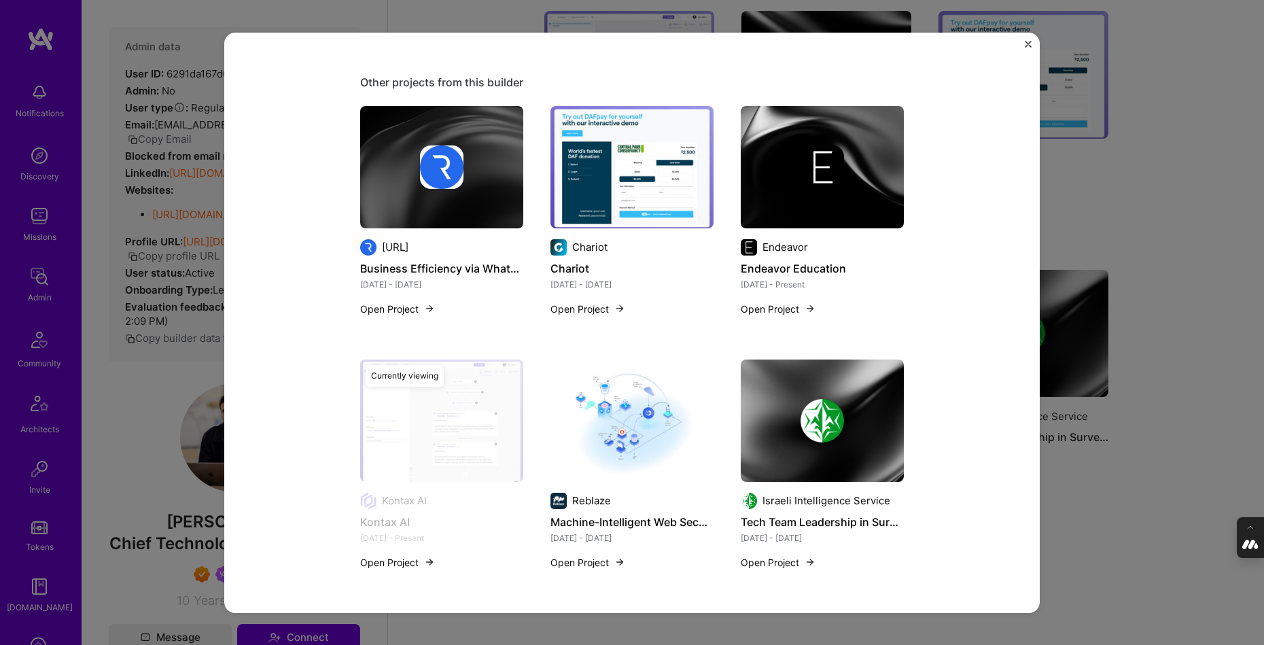
click at [463, 166] on img at bounding box center [441, 166] width 43 height 43
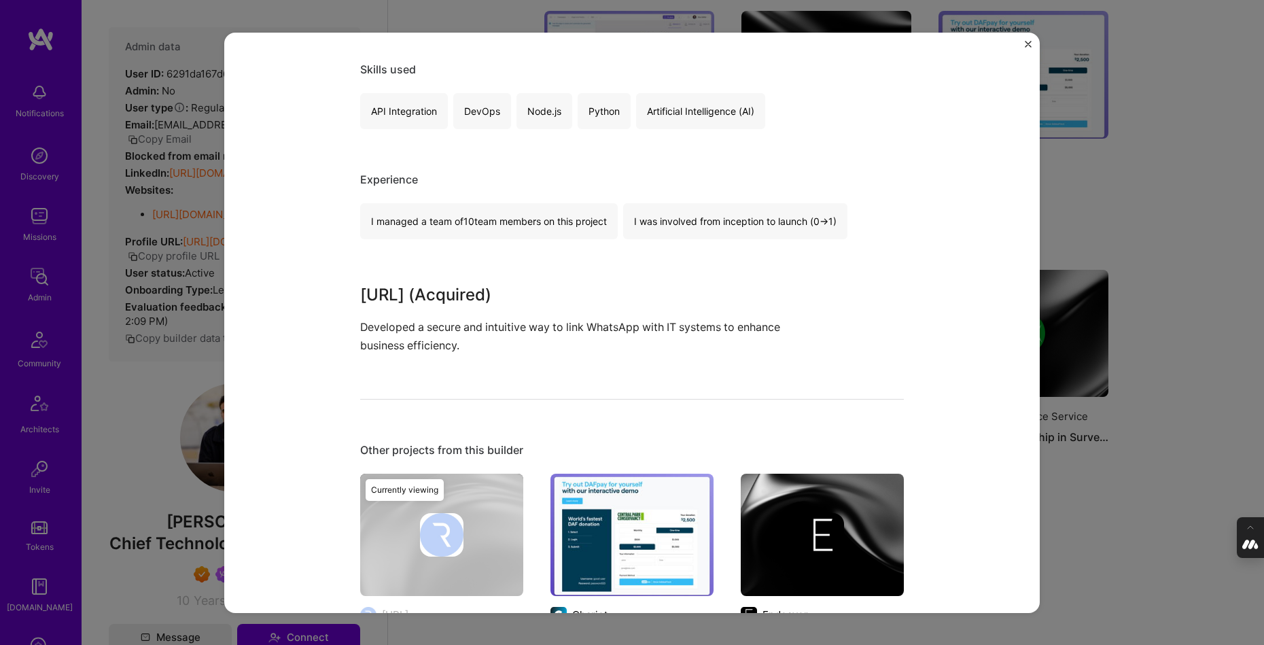
scroll to position [249, 0]
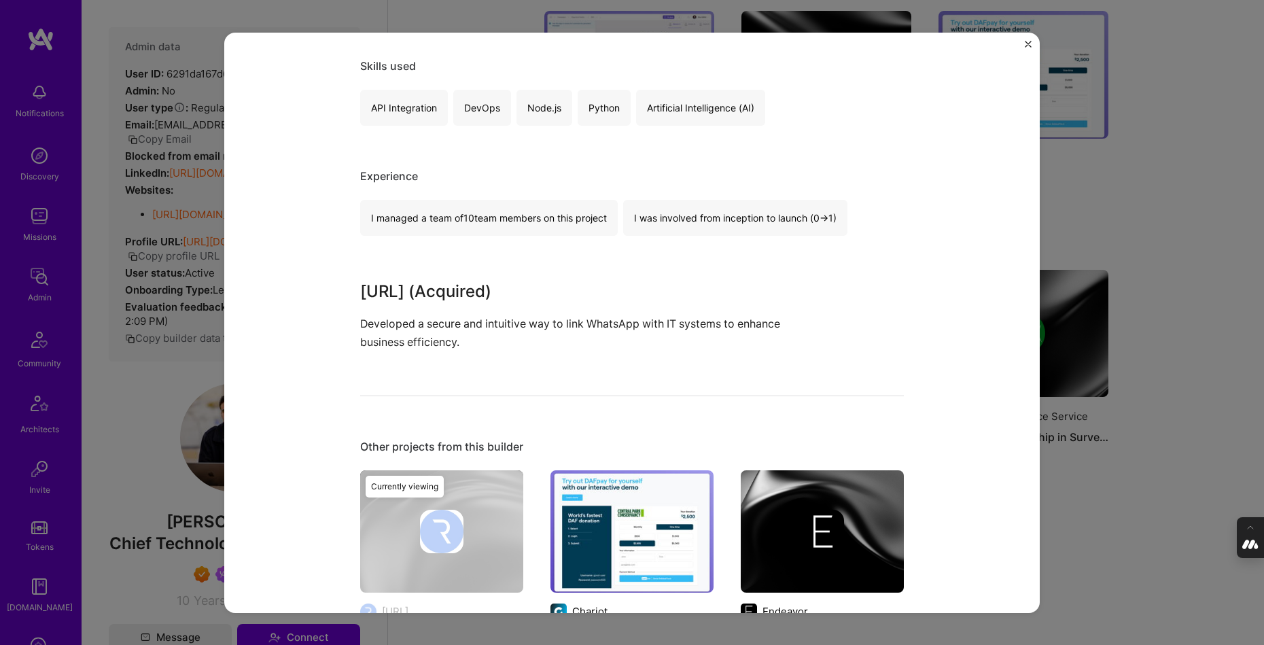
click at [1148, 209] on div "Business Efficiency via WhatsApp Integration RELE.AI Artifical Intelligence / M…" at bounding box center [632, 322] width 1264 height 645
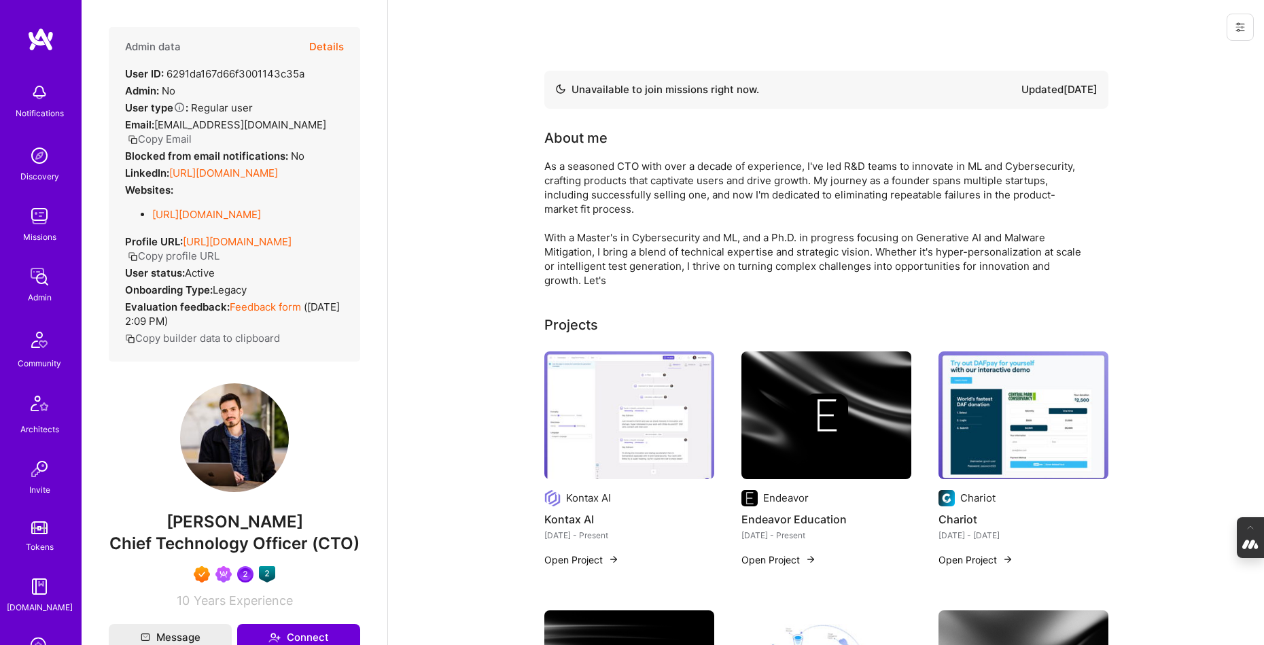
click at [330, 43] on button "Details" at bounding box center [326, 46] width 35 height 39
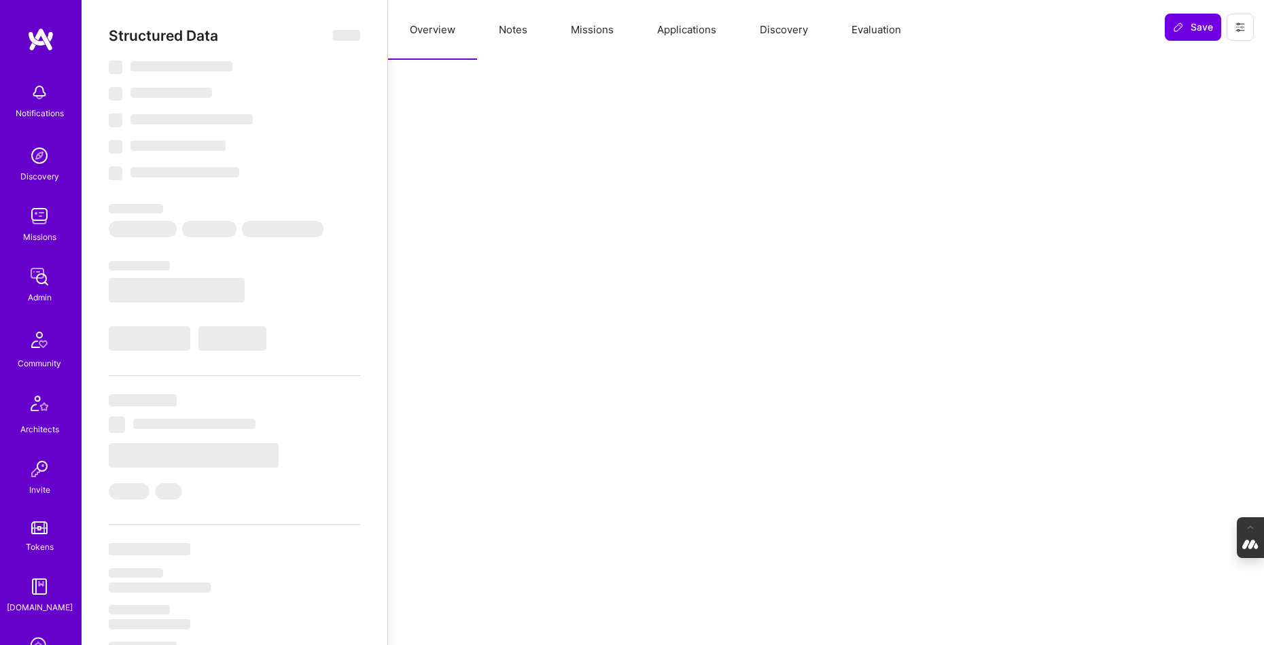
click at [606, 25] on button "Missions" at bounding box center [592, 30] width 86 height 60
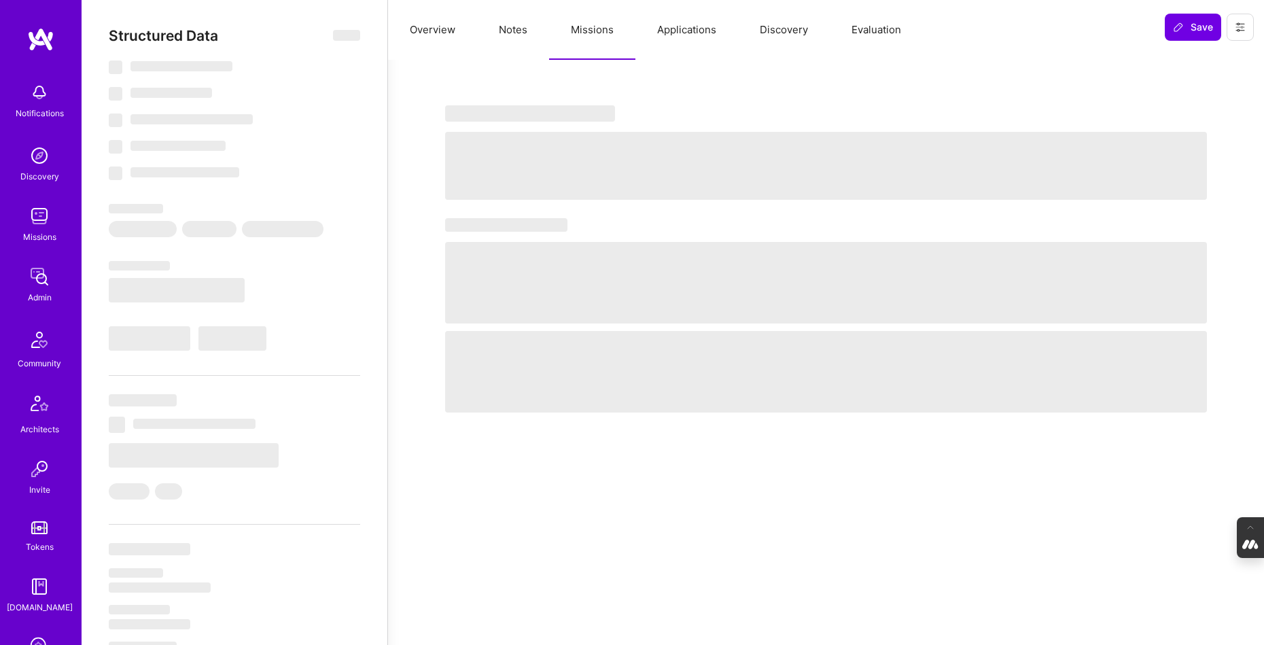
type textarea "x"
select select "Not Available"
select select "1 Month"
select select "7"
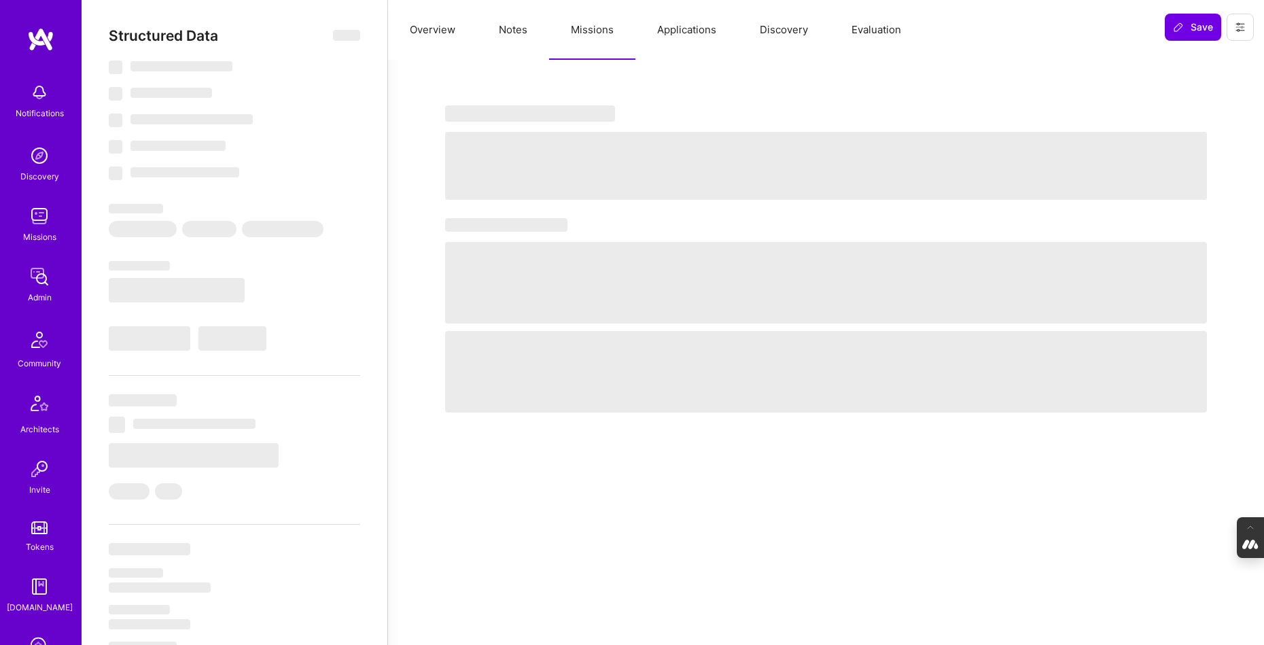
select select "7"
select select "CH"
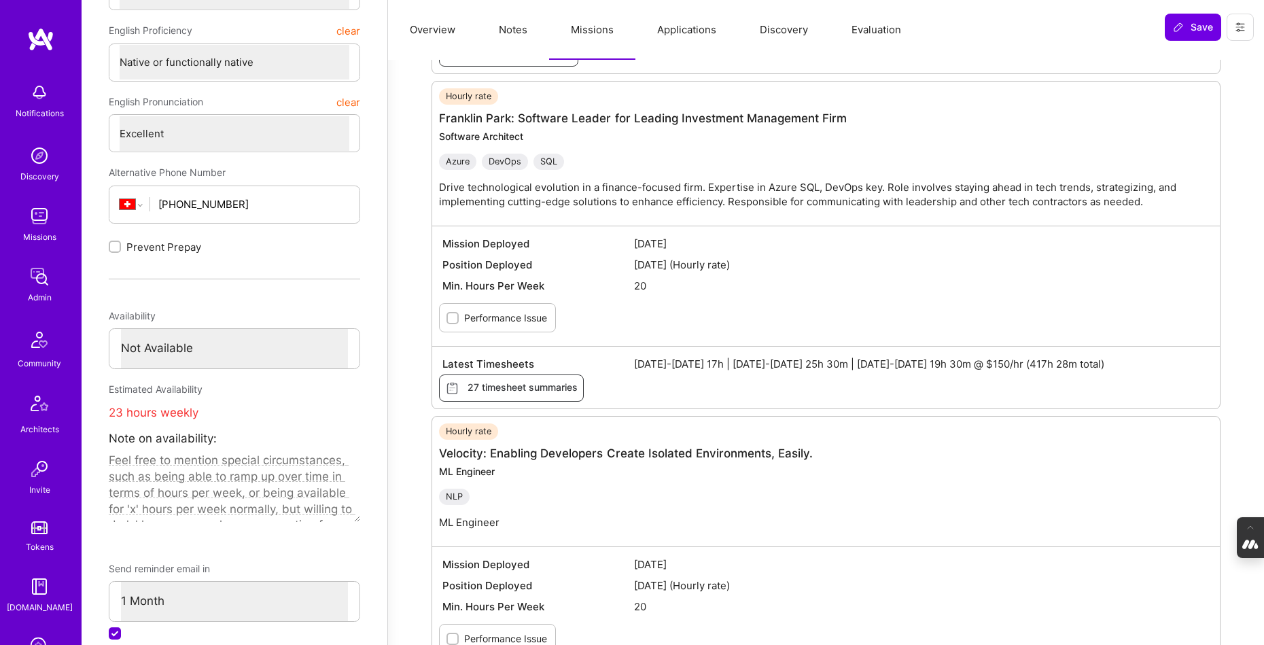
scroll to position [485, 0]
click at [542, 386] on span "27 timesheet summaries" at bounding box center [511, 387] width 132 height 15
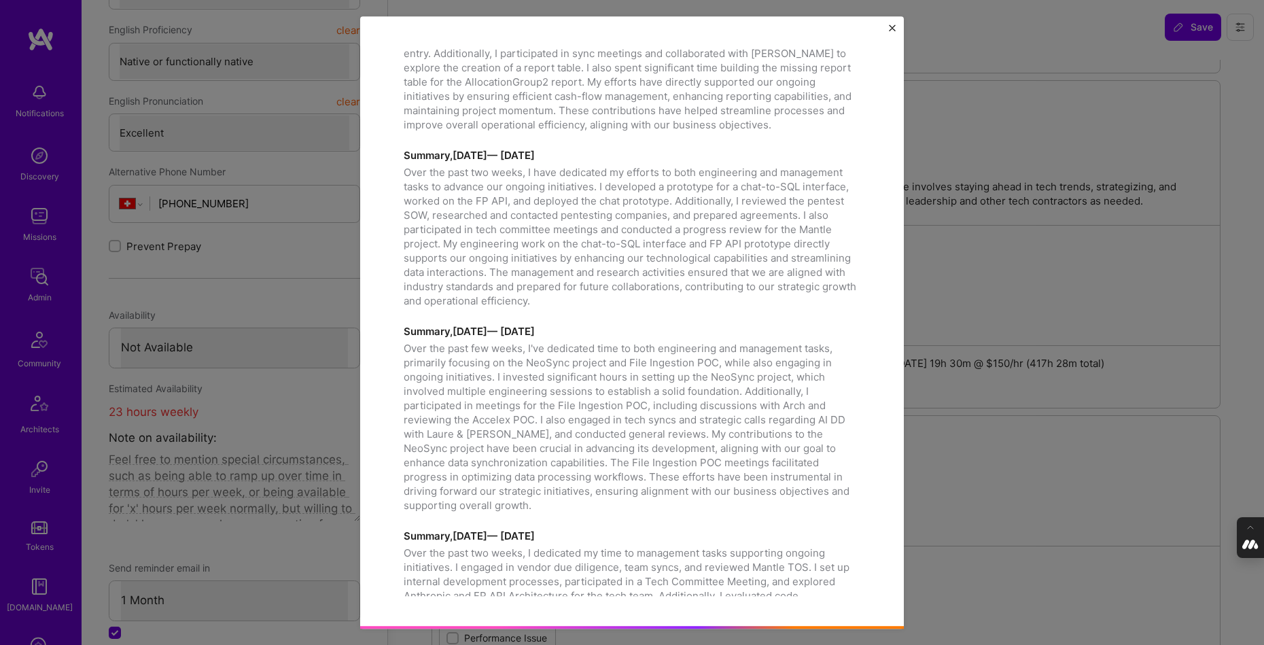
scroll to position [3987, 0]
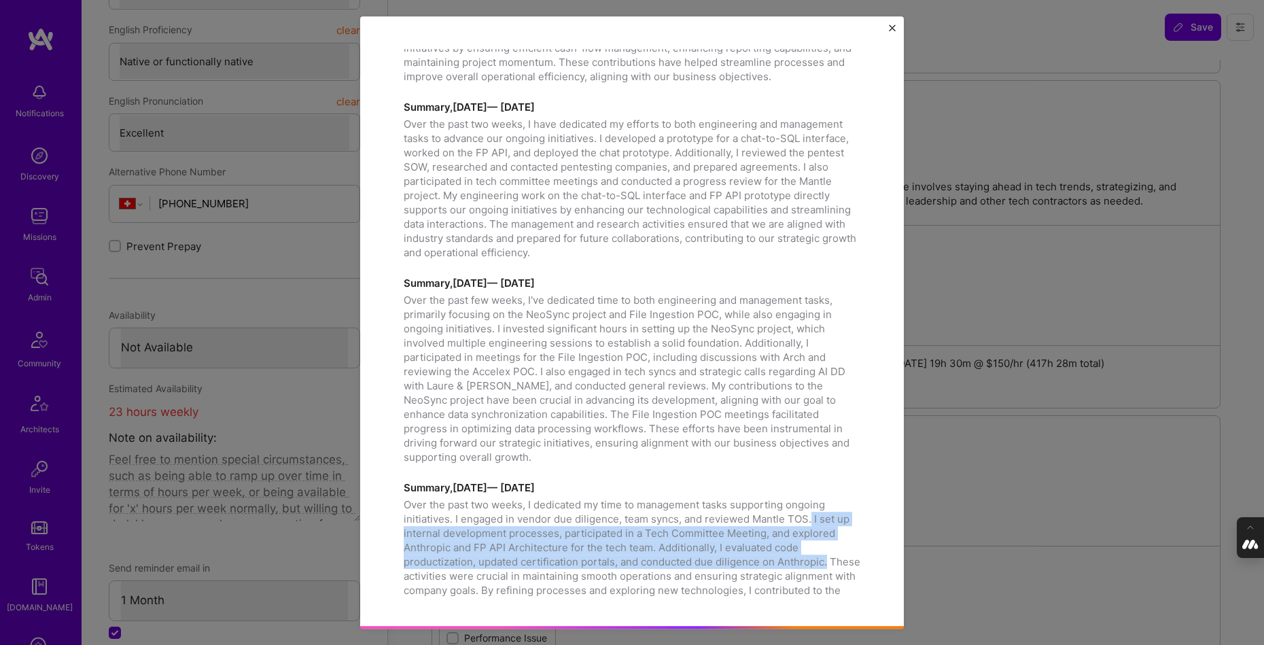
drag, startPoint x: 811, startPoint y: 463, endPoint x: 840, endPoint y: 506, distance: 51.8
click at [840, 506] on p "Over the past two weeks, I dedicated my time to management tasks supporting ong…" at bounding box center [632, 554] width 457 height 114
copy p "I set up internal development processes, participated in a Tech Committee Meeti…"
click at [889, 27] on img "Close" at bounding box center [892, 27] width 7 height 7
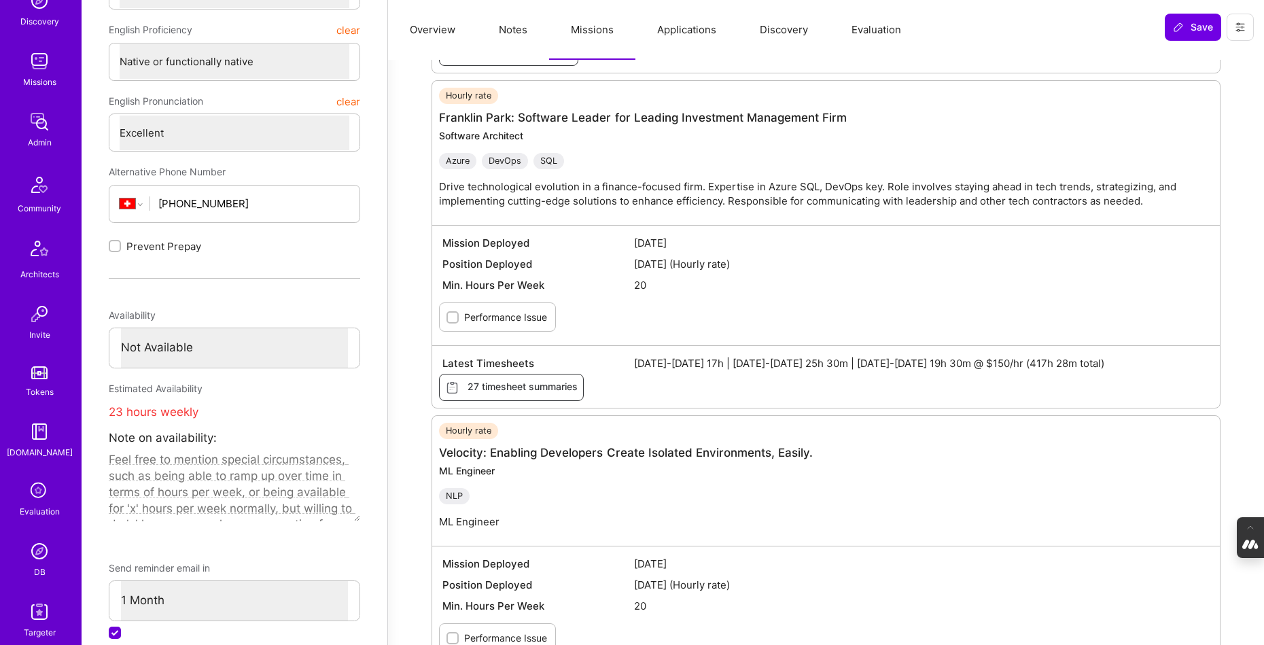
scroll to position [156, 0]
click at [41, 552] on img at bounding box center [39, 550] width 27 height 27
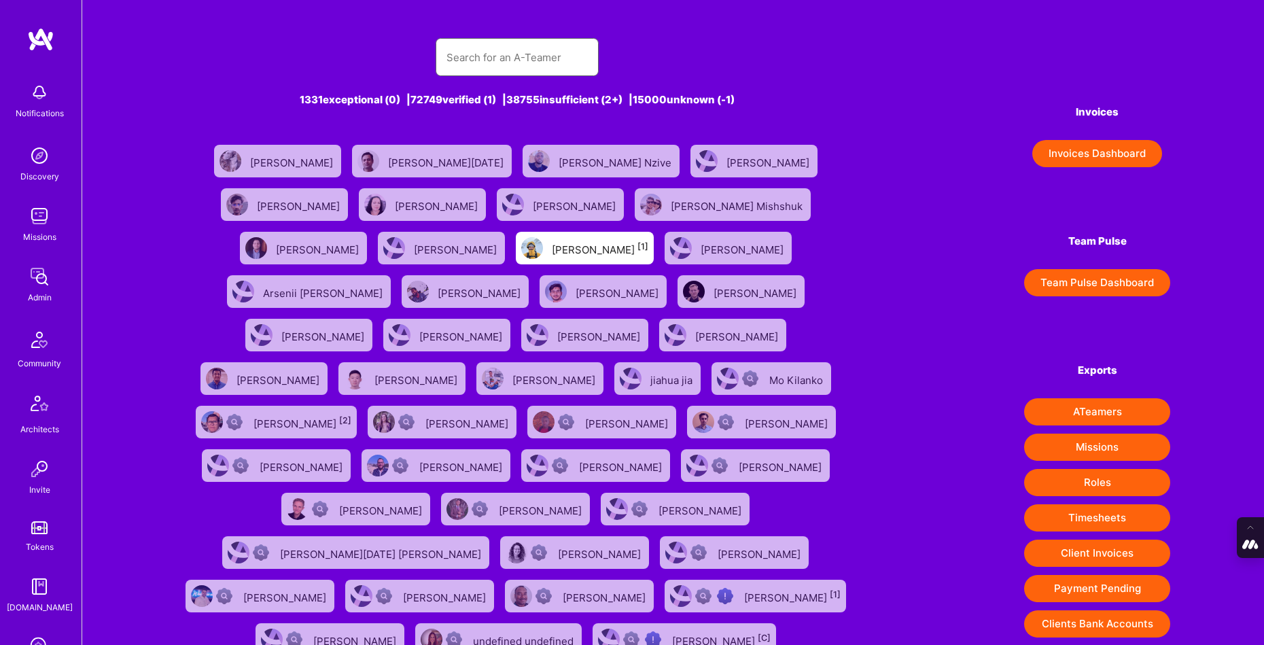
click at [521, 60] on input "text" at bounding box center [516, 57] width 141 height 35
paste input "Marcin Wylot"
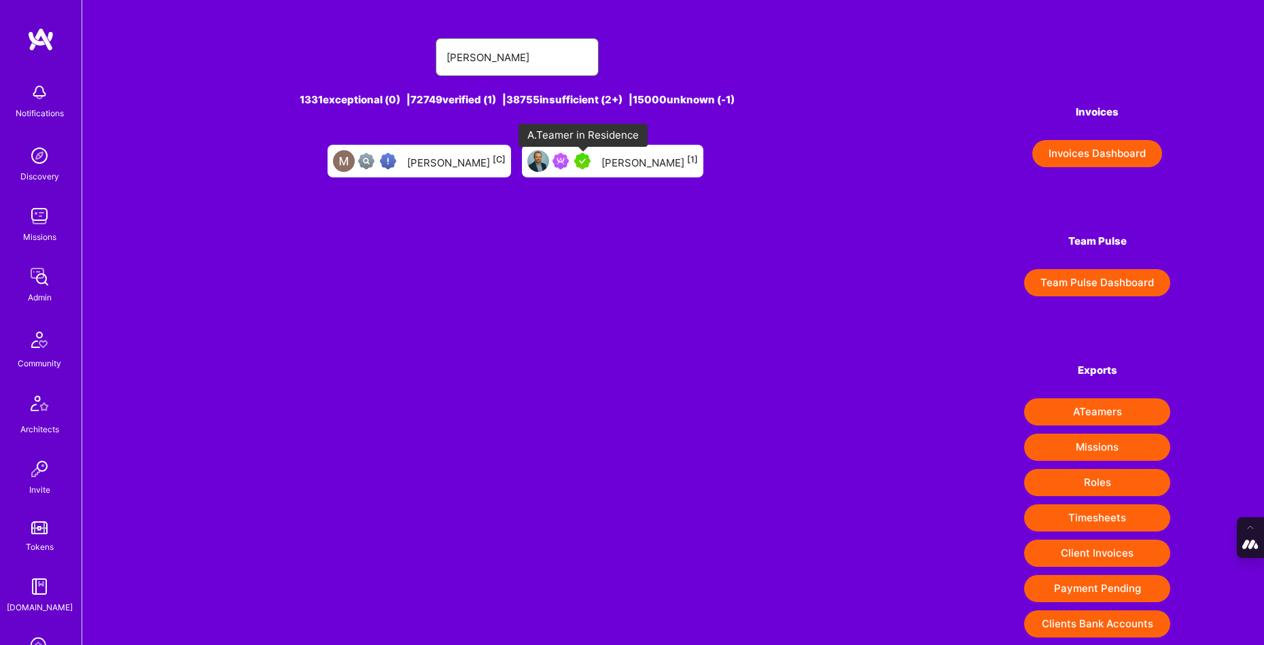
type input "Marcin Wylot"
click at [588, 161] on img at bounding box center [582, 161] width 16 height 16
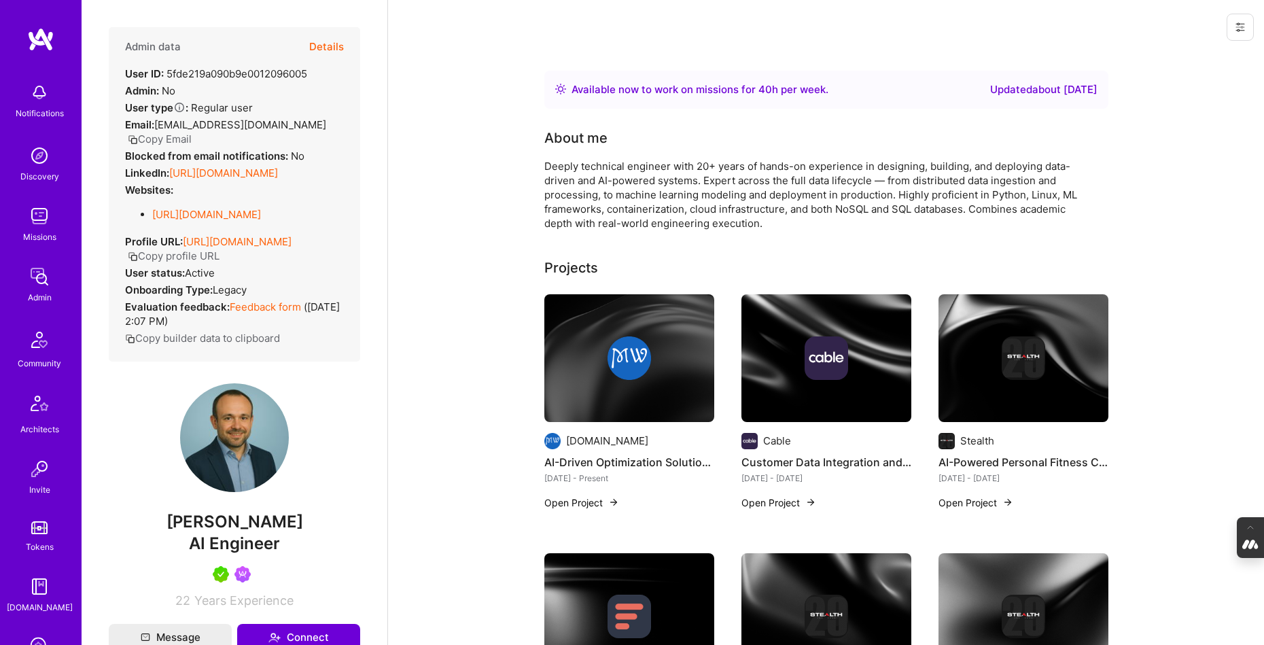
click at [328, 43] on button "Details" at bounding box center [326, 46] width 35 height 39
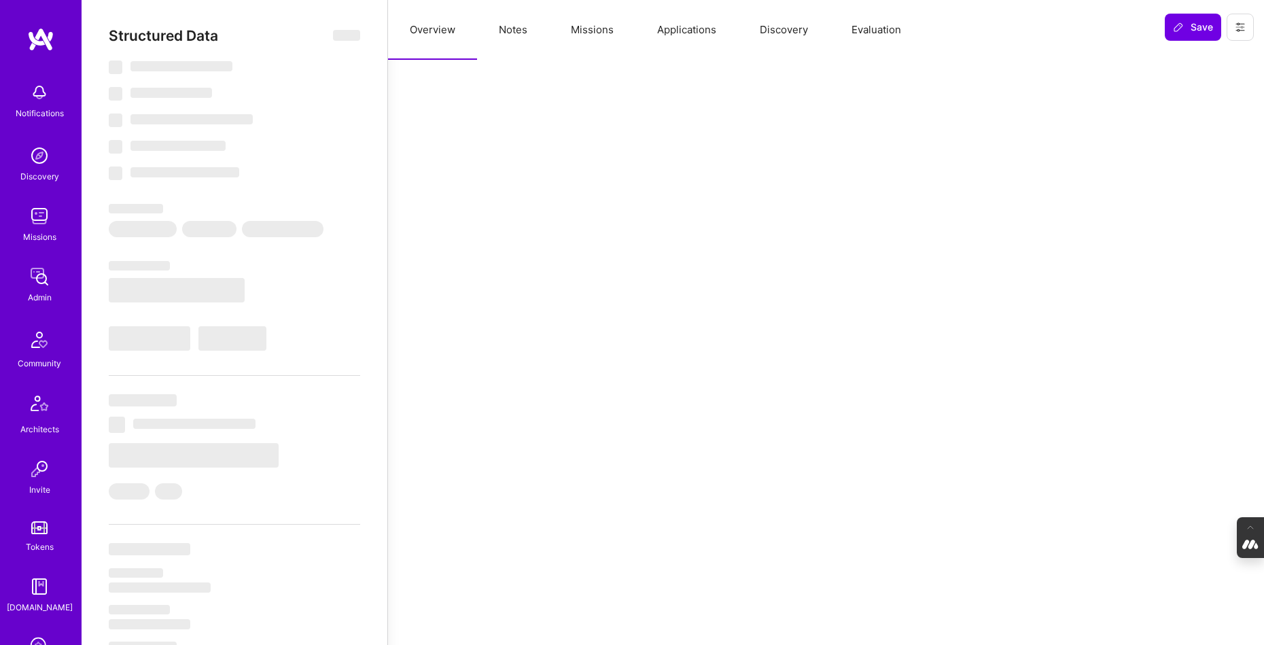
click at [350, 33] on span "‌" at bounding box center [346, 35] width 27 height 11
type textarea "x"
select select "Right Now"
select select "5"
select select "7"
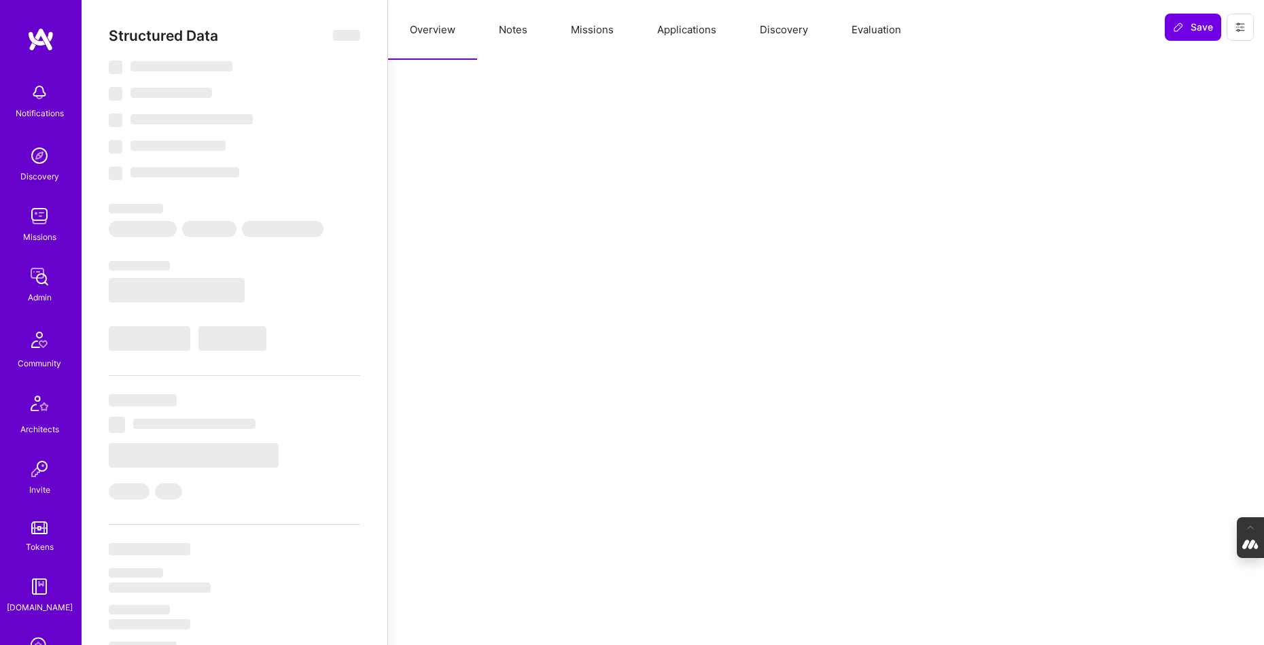
select select "6"
select select "7"
select select "US"
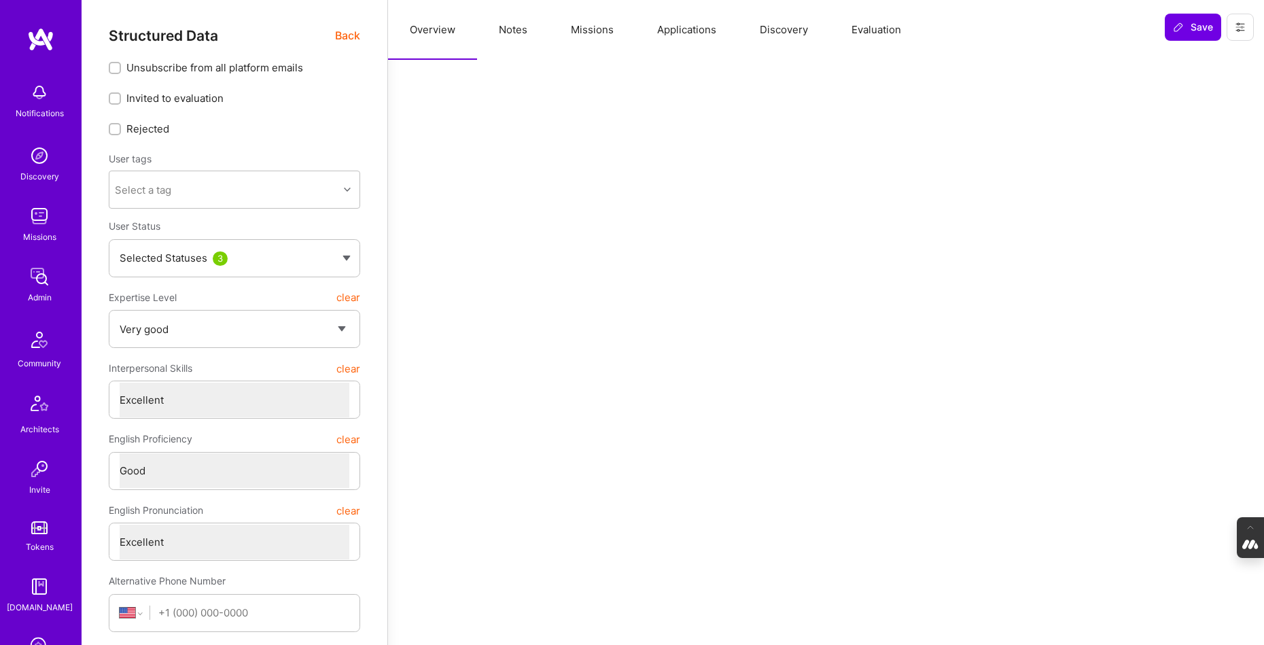
click at [347, 36] on span "Back" at bounding box center [347, 35] width 25 height 17
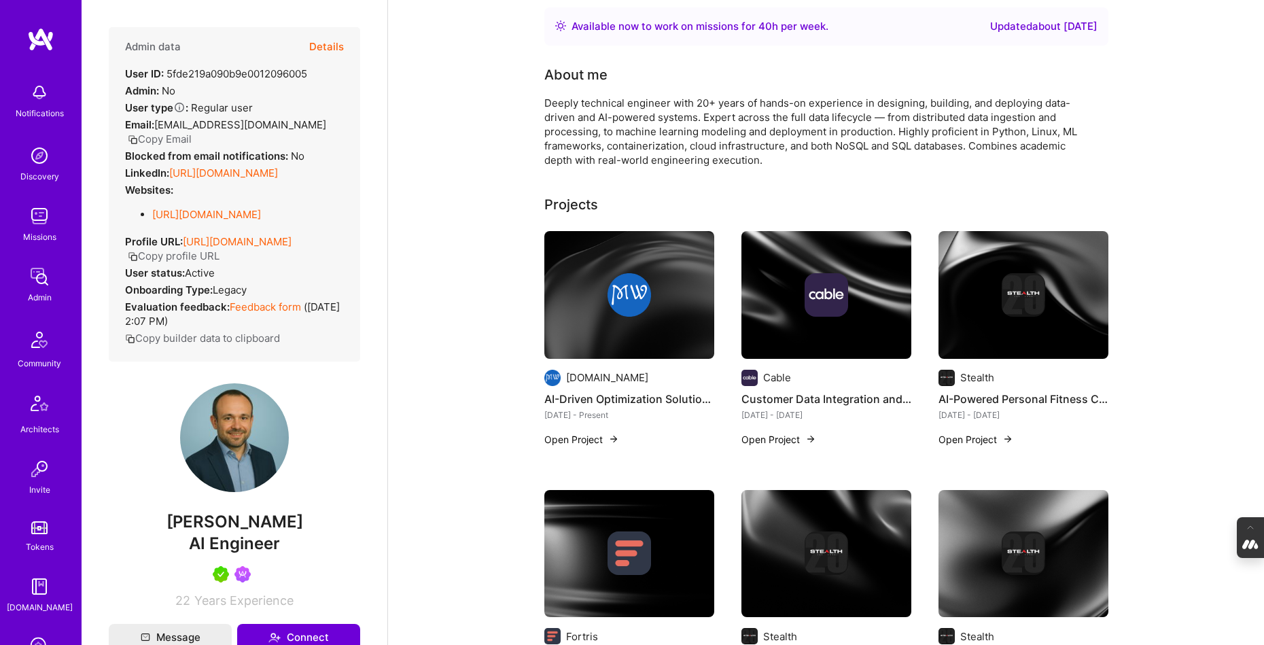
scroll to position [65, 0]
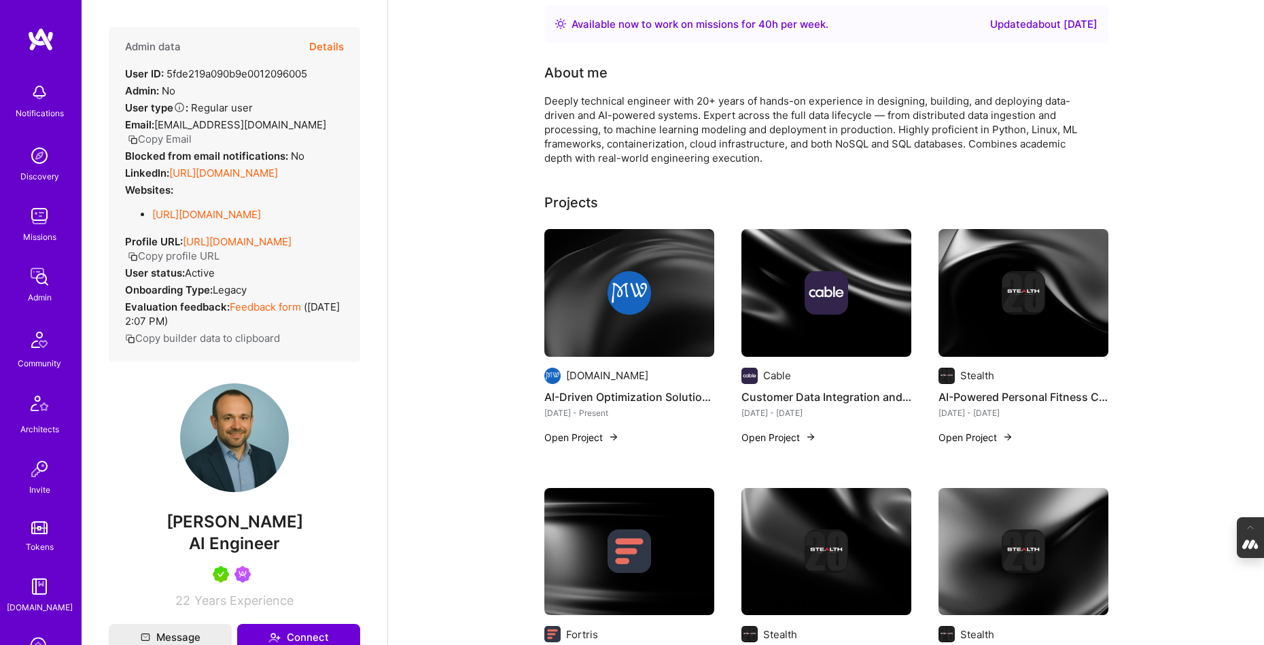
click at [654, 316] on img at bounding box center [629, 293] width 170 height 128
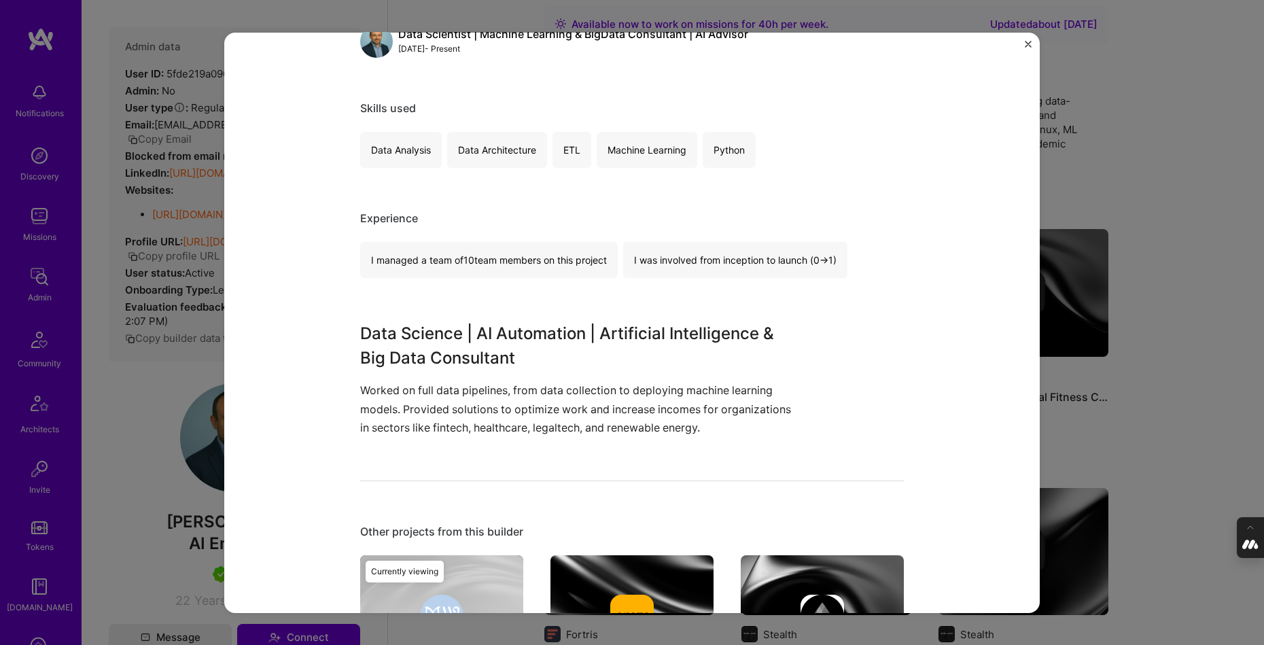
scroll to position [209, 0]
click at [1140, 206] on div "AI-Driven Optimization Solutions mwylot.net Artifical Intelligence / Machine Le…" at bounding box center [632, 322] width 1264 height 645
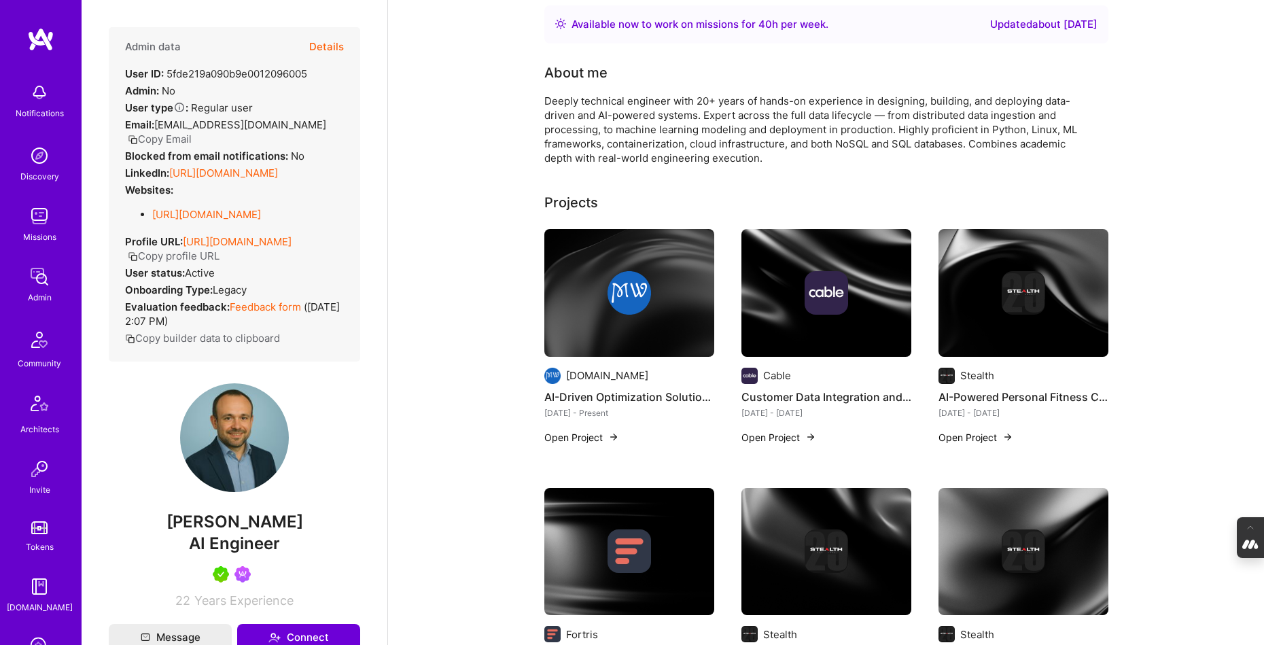
click at [839, 312] on img at bounding box center [825, 292] width 43 height 43
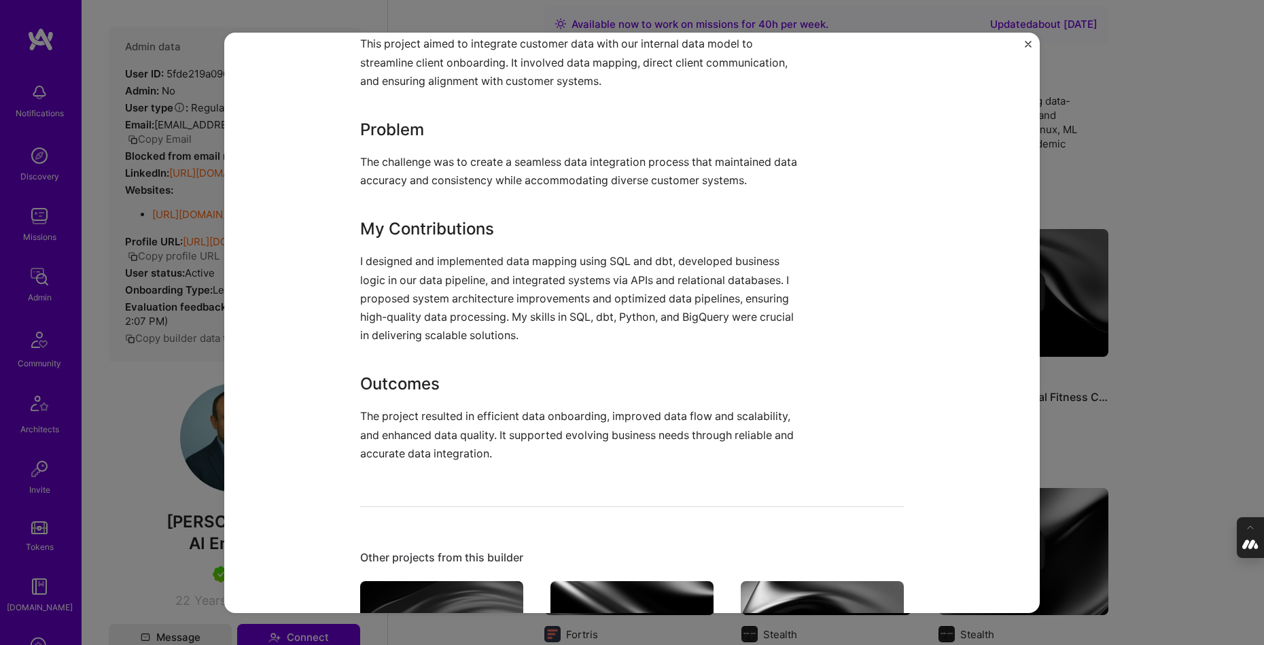
scroll to position [427, 0]
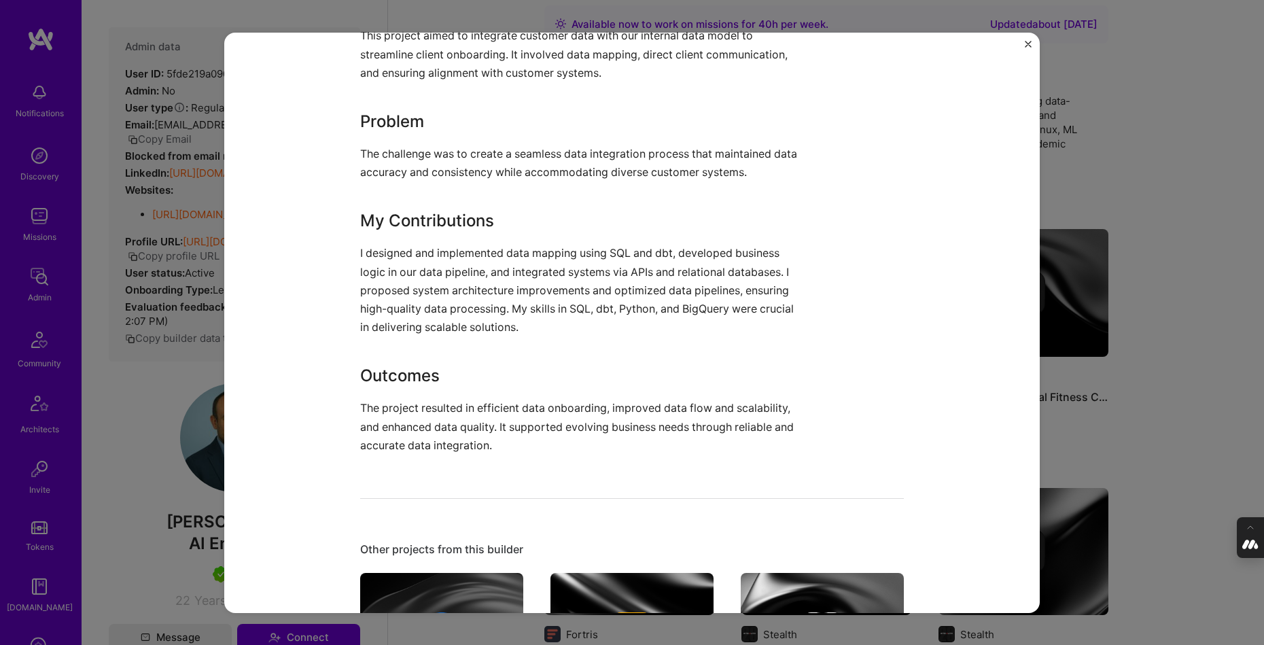
click at [1176, 128] on div "Customer Data Integration and System Optimization Cable Financial Services / Fi…" at bounding box center [632, 322] width 1264 height 645
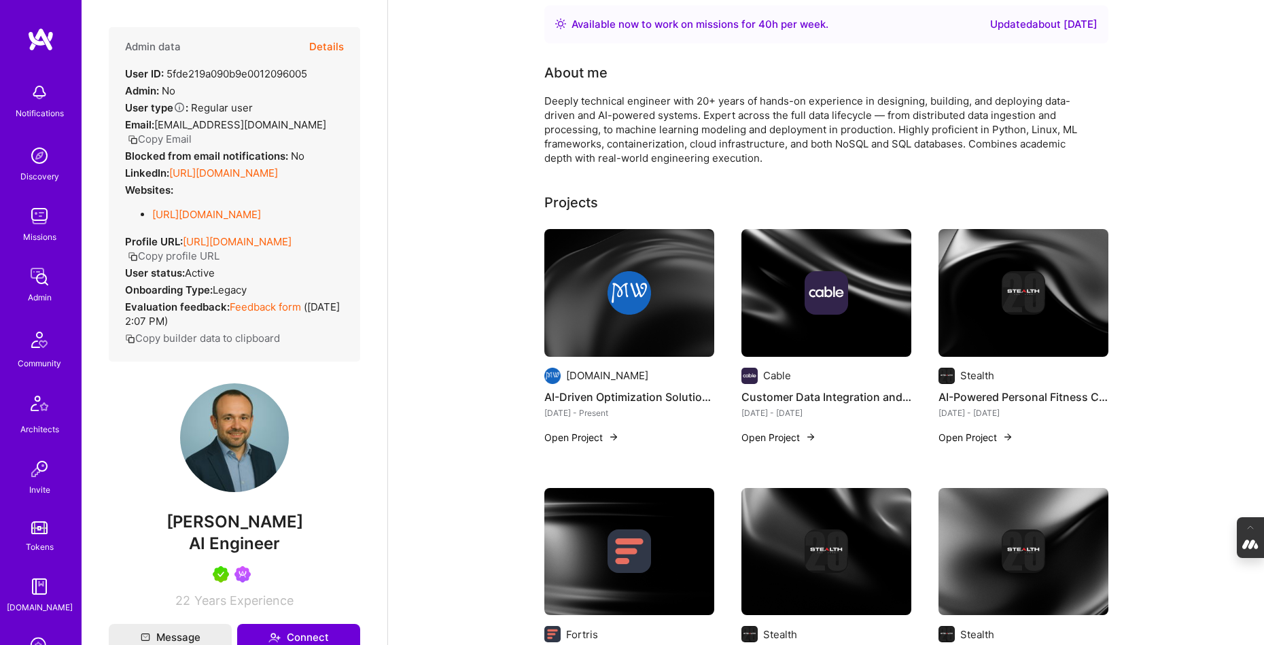
click at [1000, 325] on img at bounding box center [1023, 293] width 170 height 128
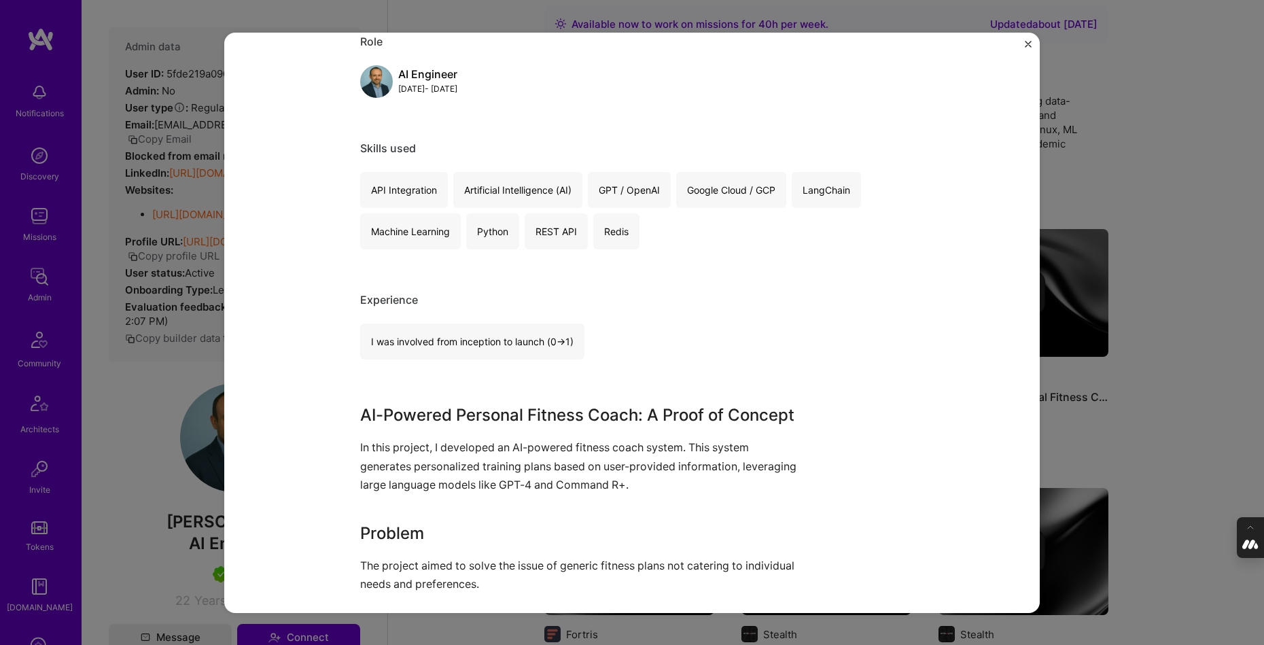
scroll to position [168, 0]
drag, startPoint x: 684, startPoint y: 486, endPoint x: 613, endPoint y: 486, distance: 70.7
click at [613, 486] on p "In this project, I developed an AI-powered fitness coach system. This system ge…" at bounding box center [581, 466] width 442 height 56
copy p "Command R+"
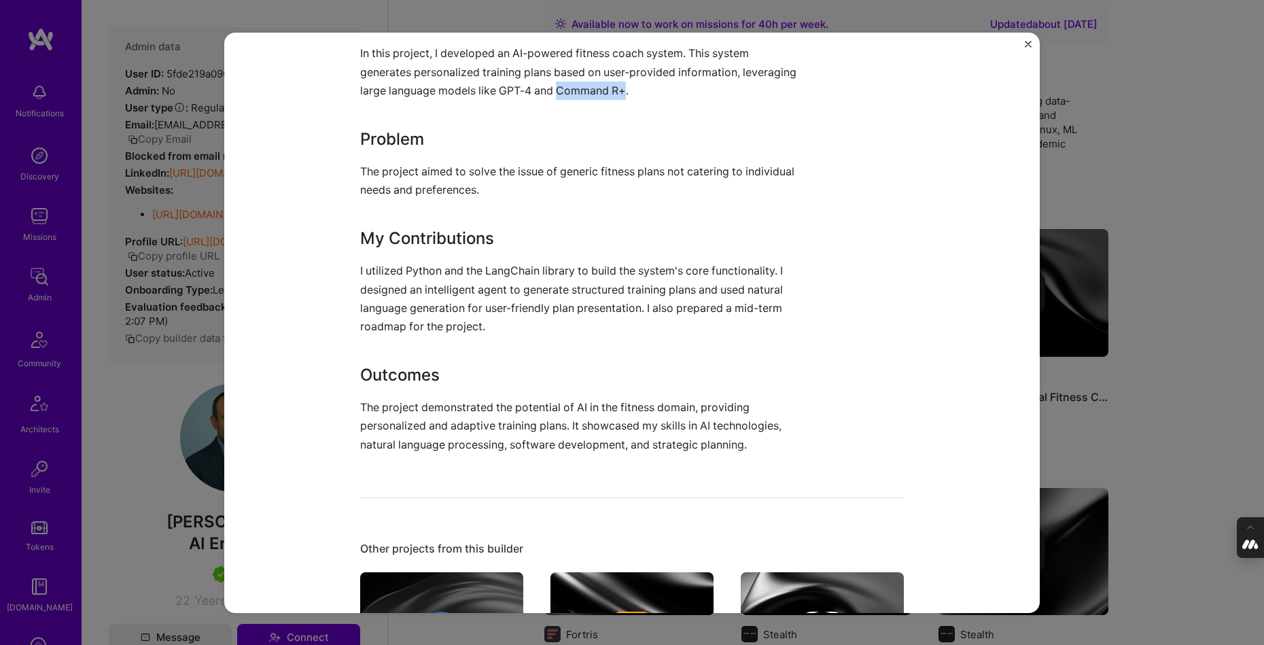
scroll to position [562, 0]
click at [1169, 338] on div "AI-Powered Personal Fitness Coach Stealth Fitness Role AI Engineer Jan, 2024 - …" at bounding box center [632, 322] width 1264 height 645
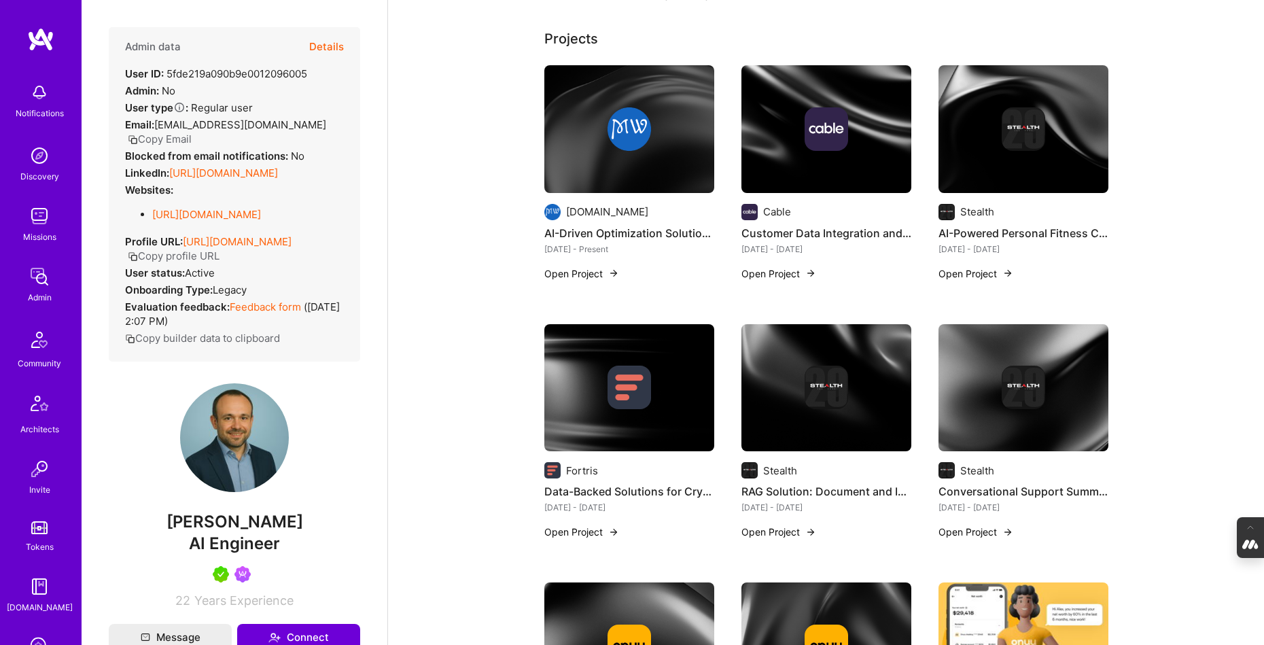
scroll to position [232, 0]
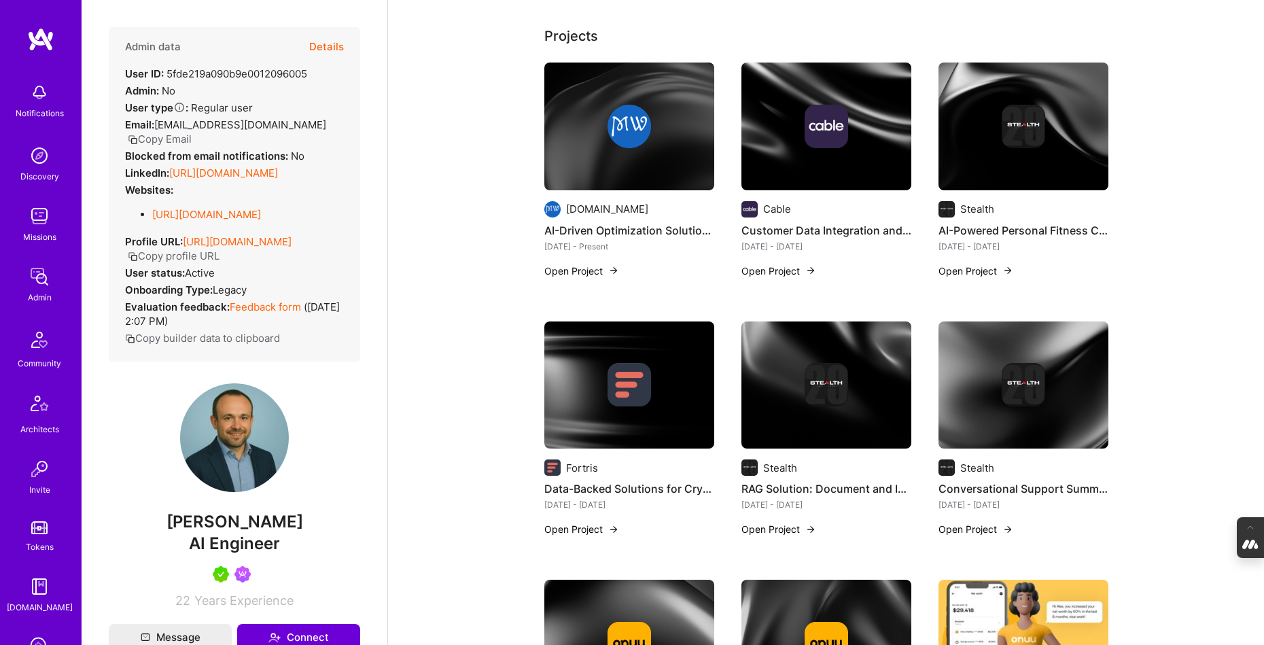
click at [647, 410] on img at bounding box center [629, 385] width 170 height 128
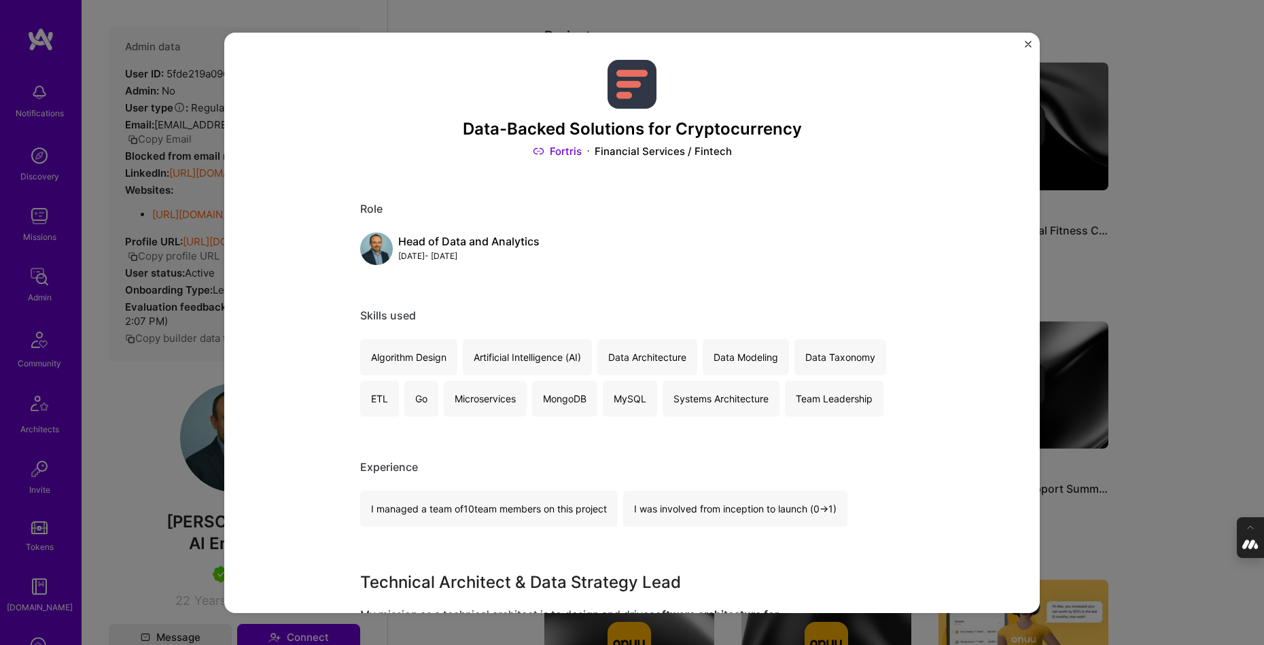
click at [1164, 347] on div "Data-Backed Solutions for Cryptocurrency Fortris Financial Services / Fintech R…" at bounding box center [632, 322] width 1264 height 645
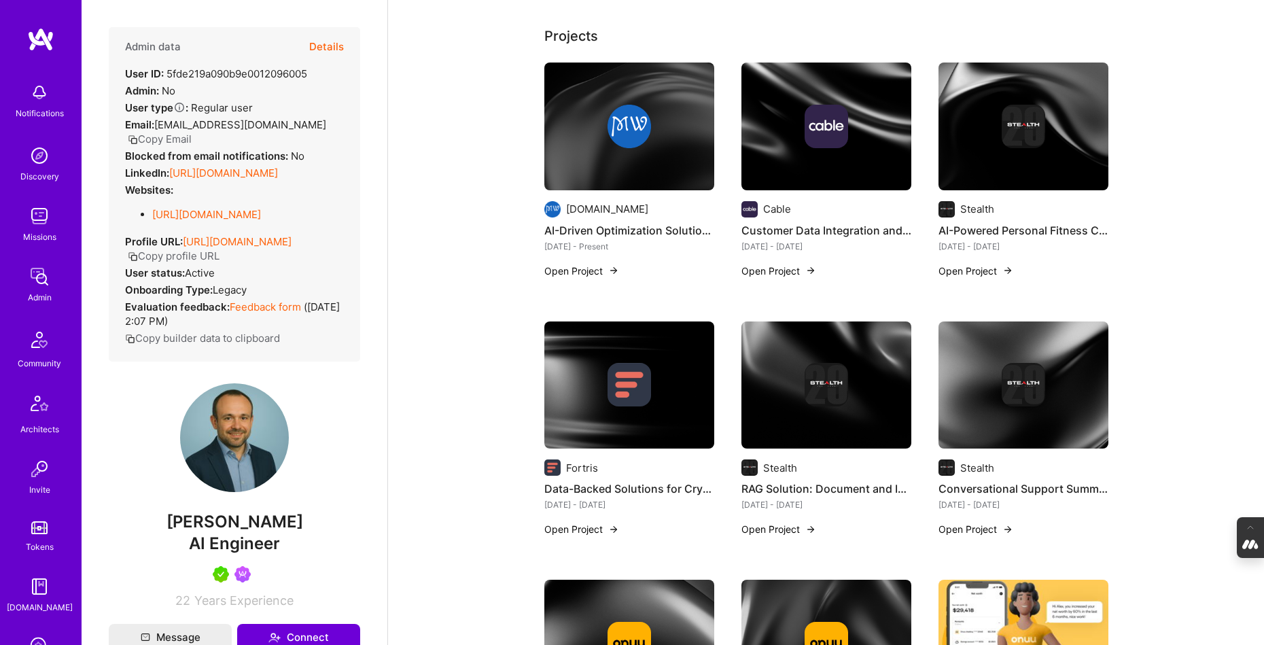
click at [846, 380] on img at bounding box center [825, 384] width 43 height 43
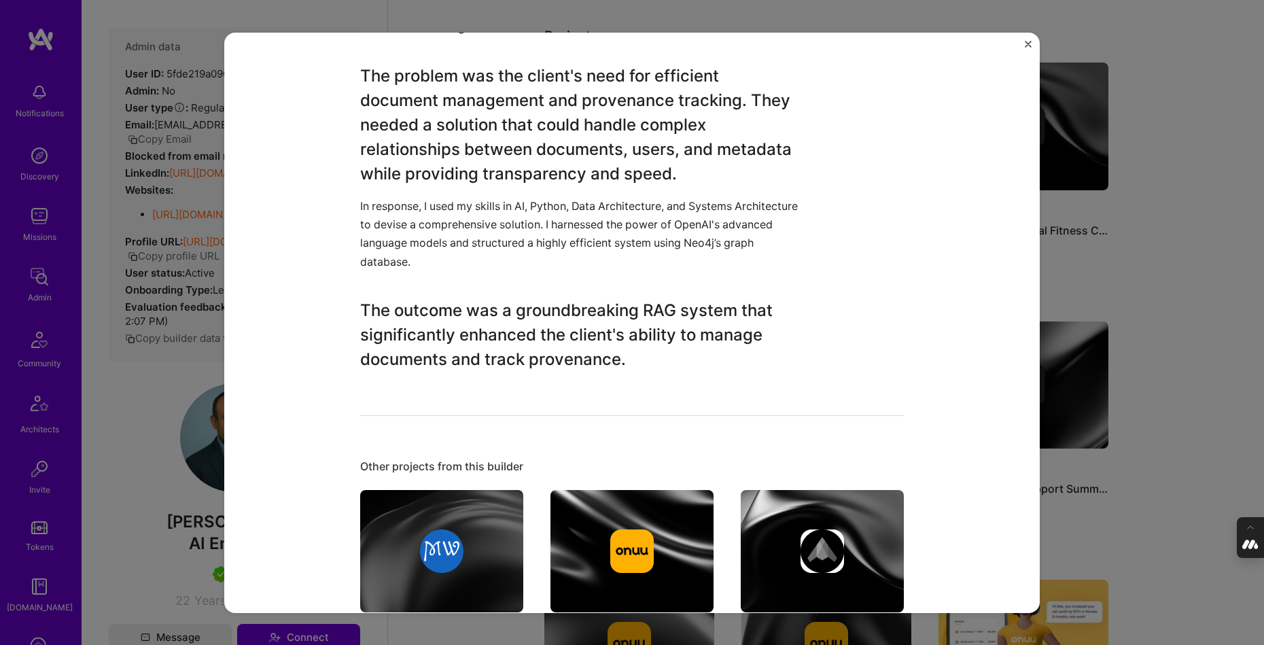
scroll to position [696, 0]
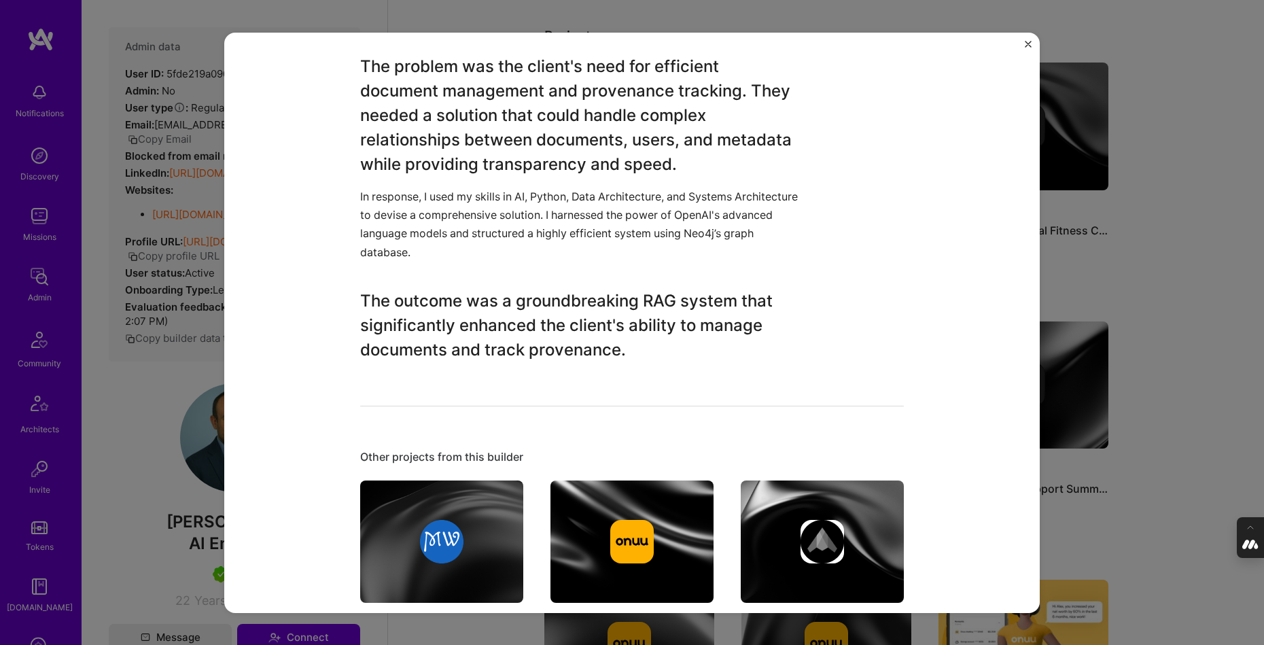
click at [1161, 258] on div "RAG Solution: Document and Information Retrieval with Provenance Tracking Steal…" at bounding box center [632, 322] width 1264 height 645
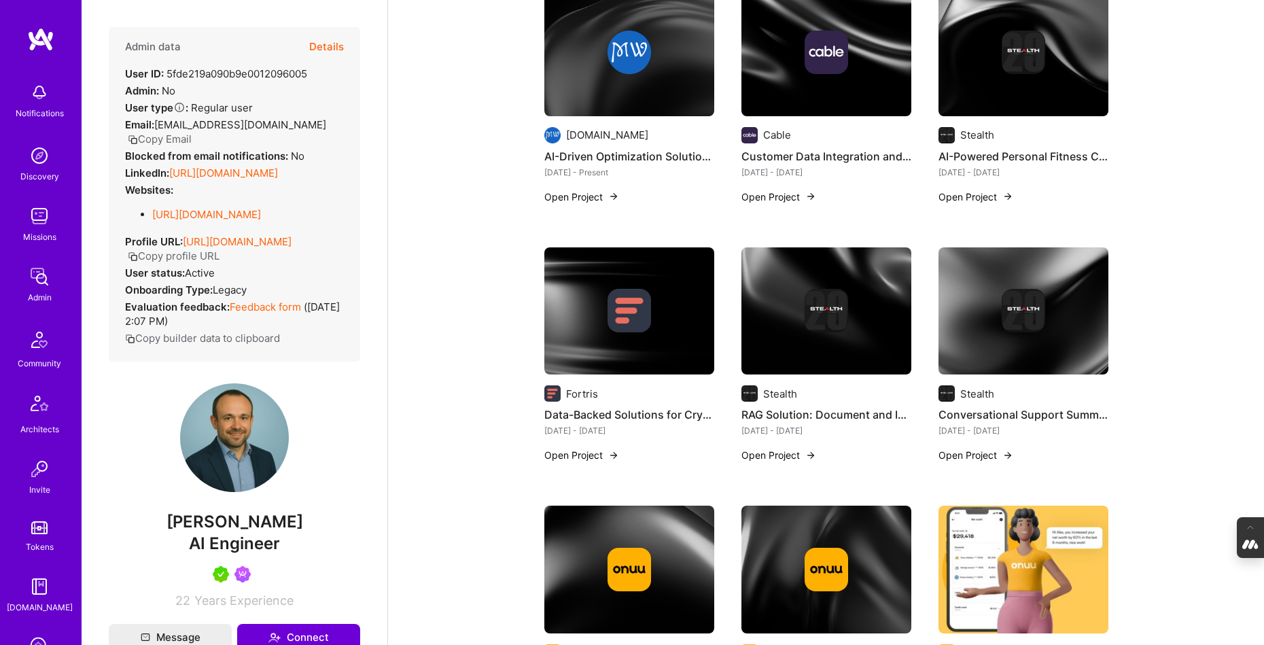
scroll to position [323, 0]
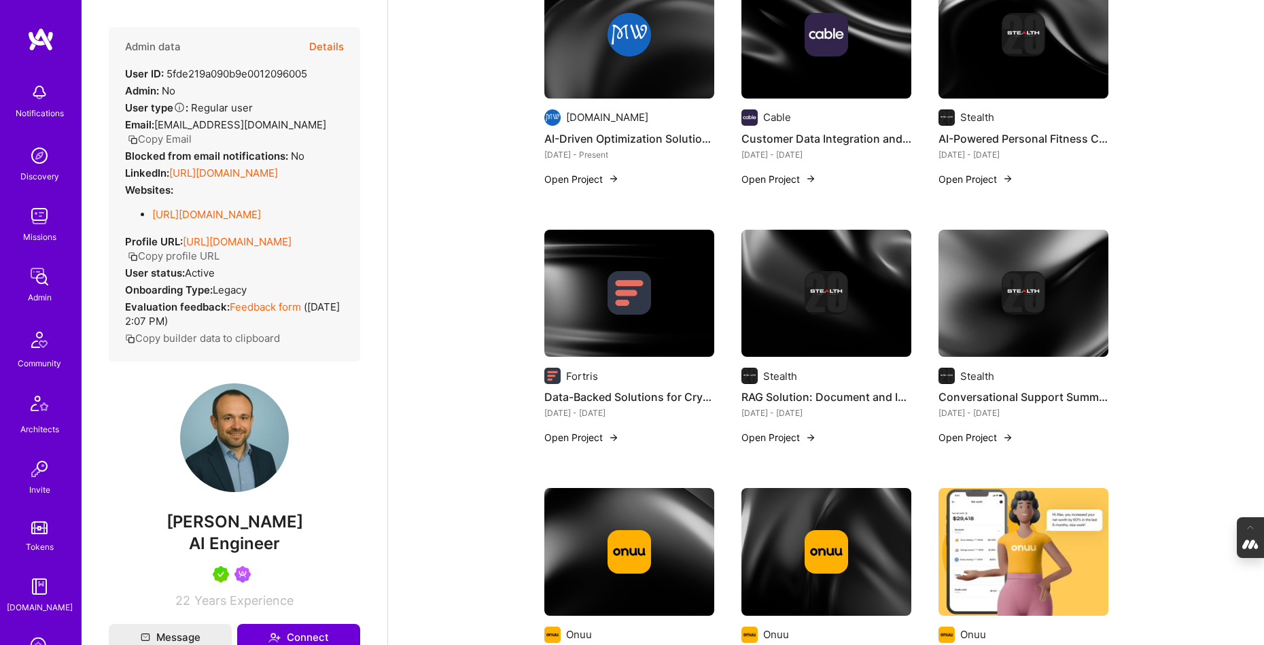
click at [1042, 311] on div at bounding box center [1023, 292] width 43 height 43
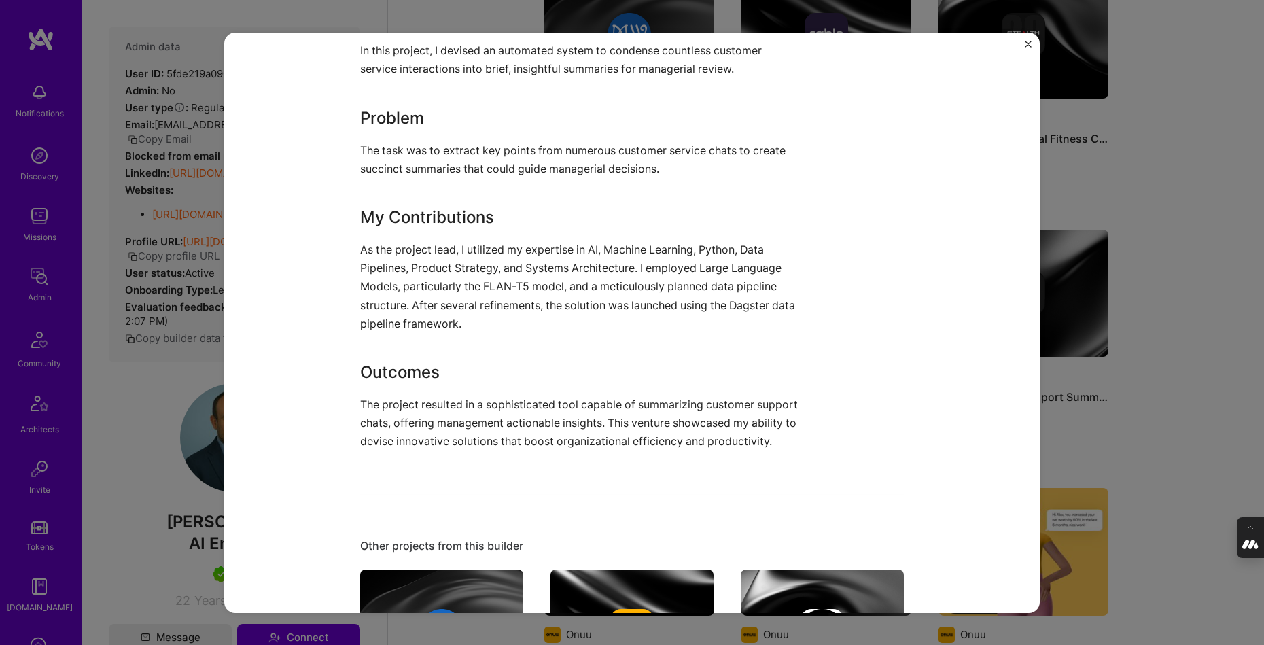
scroll to position [609, 0]
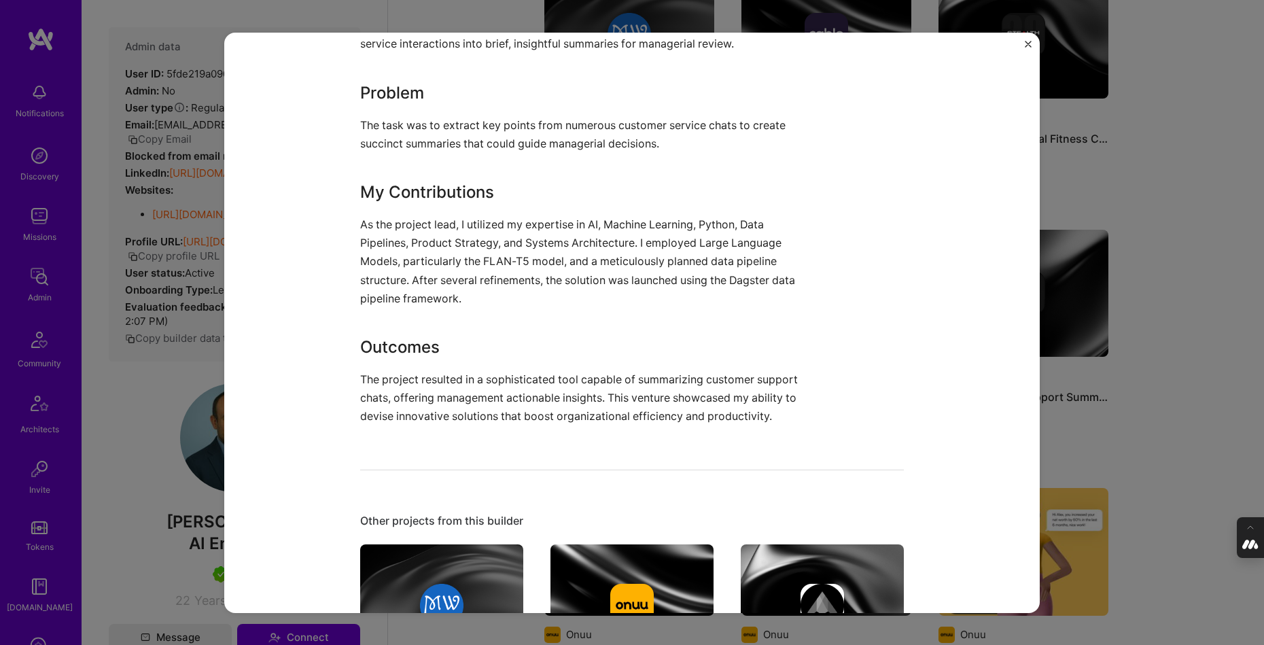
click at [1177, 372] on div "Conversational Support Summarization with Large Language Models Stealth B2C Rol…" at bounding box center [632, 322] width 1264 height 645
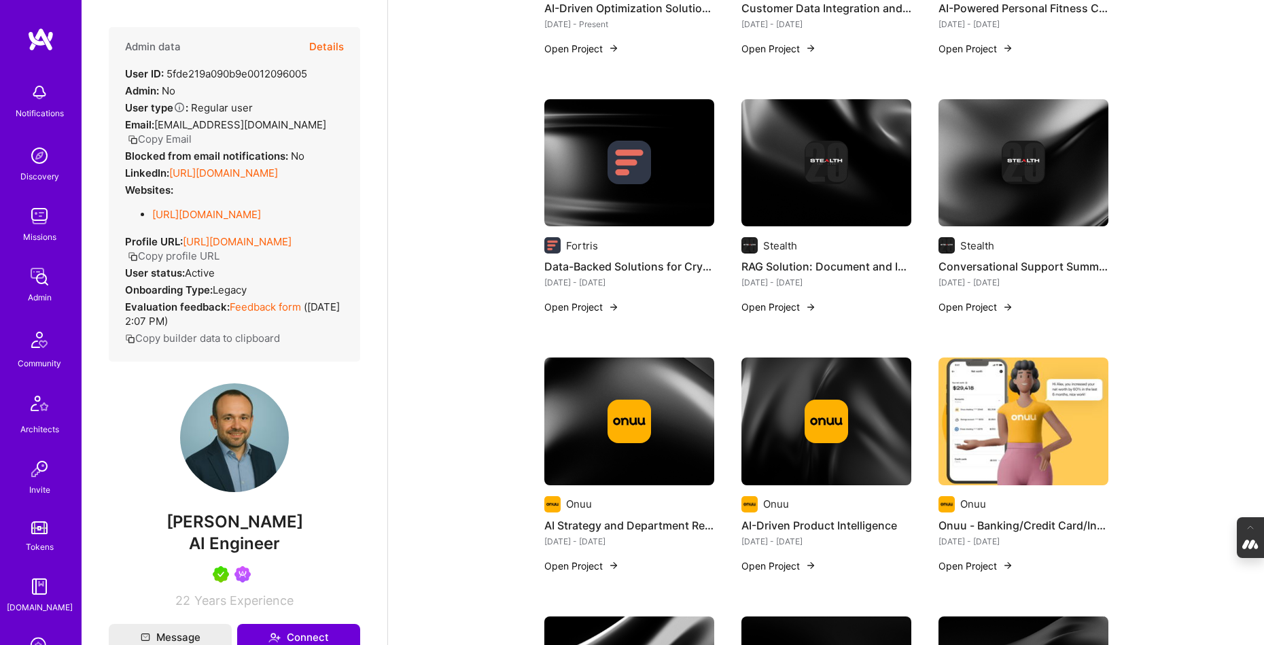
scroll to position [480, 0]
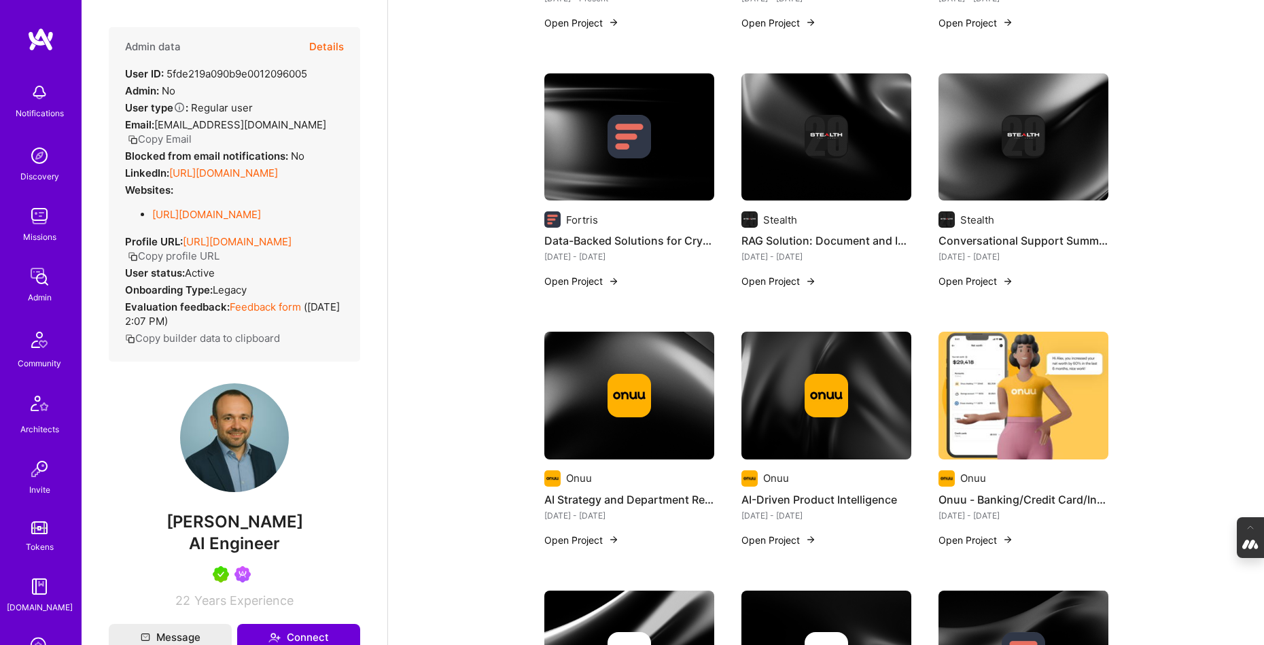
click at [679, 409] on div at bounding box center [629, 395] width 170 height 43
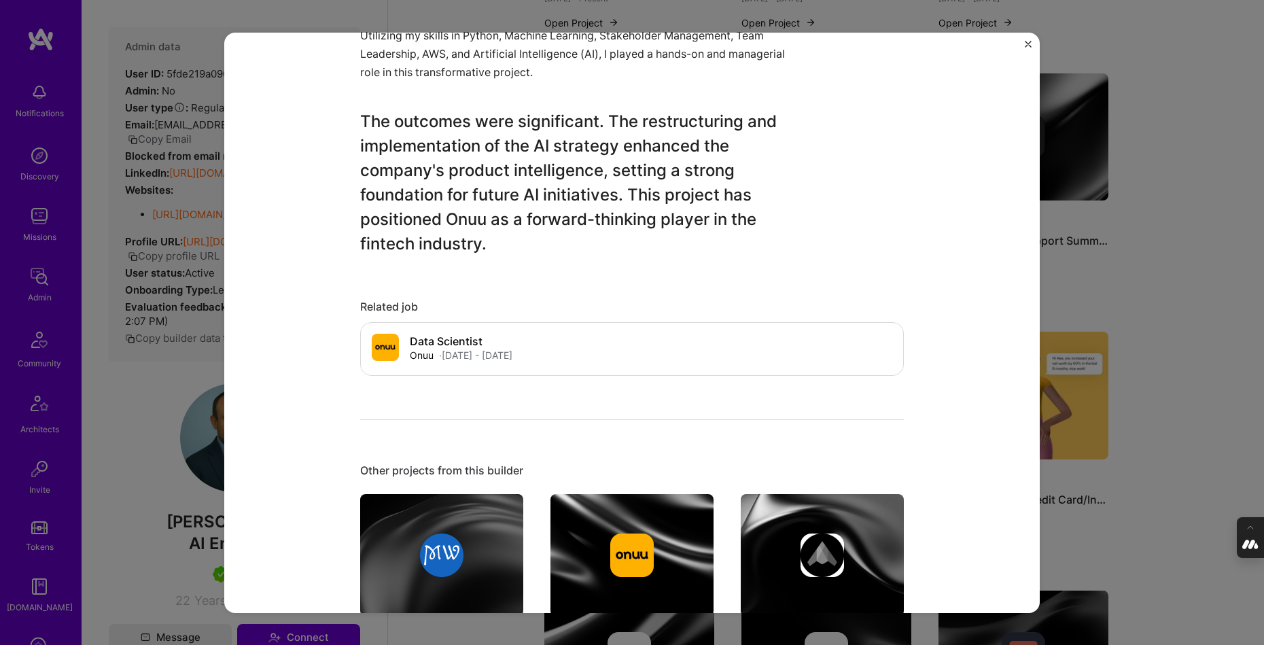
scroll to position [757, 0]
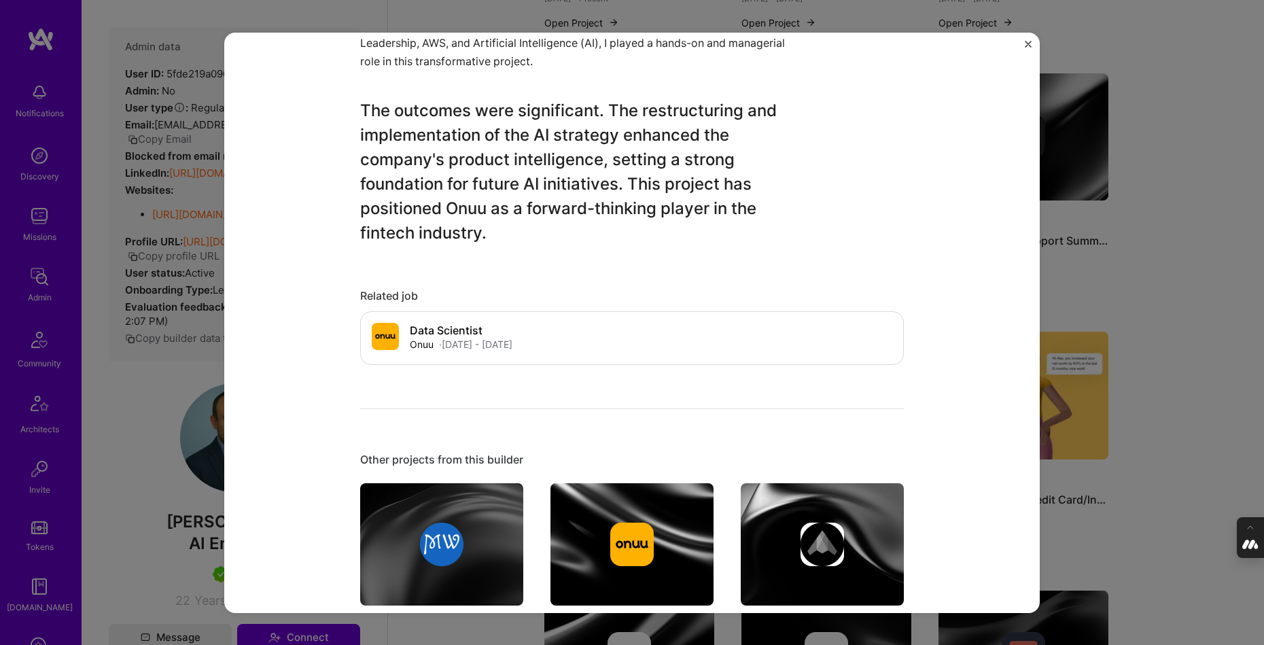
click at [1145, 353] on div "AI Strategy and Department Restructuring Onuu Financial Services / Fintech Role…" at bounding box center [632, 322] width 1264 height 645
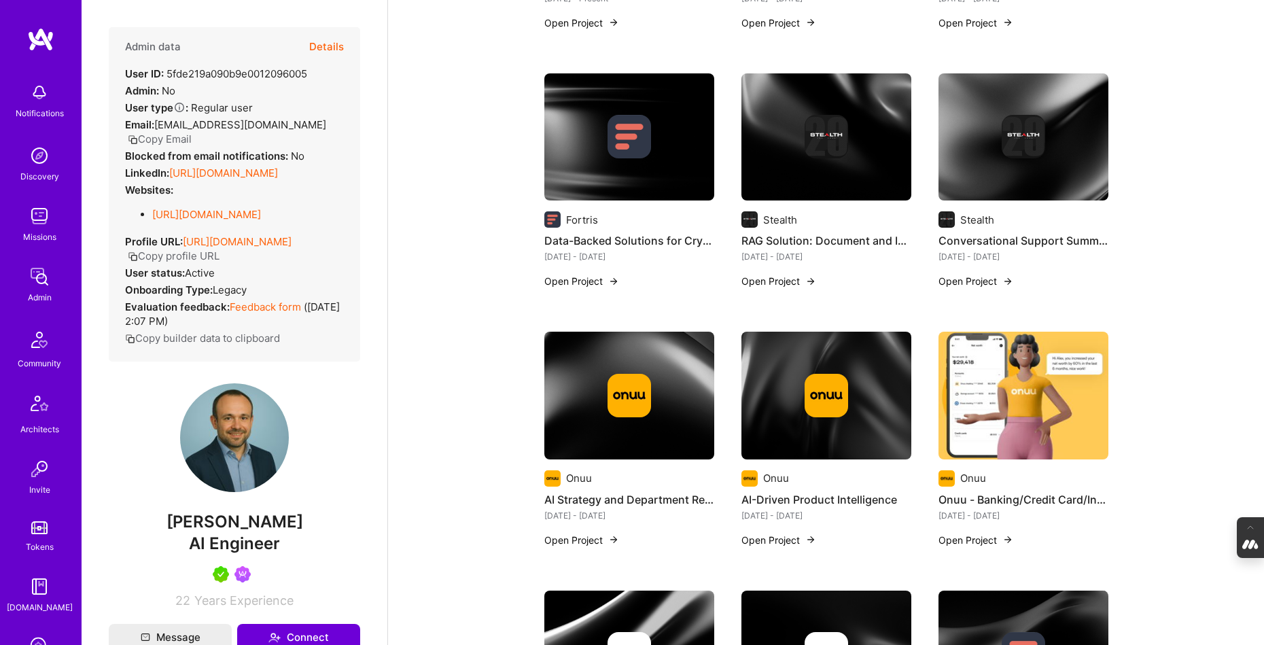
click at [842, 422] on img at bounding box center [826, 396] width 170 height 128
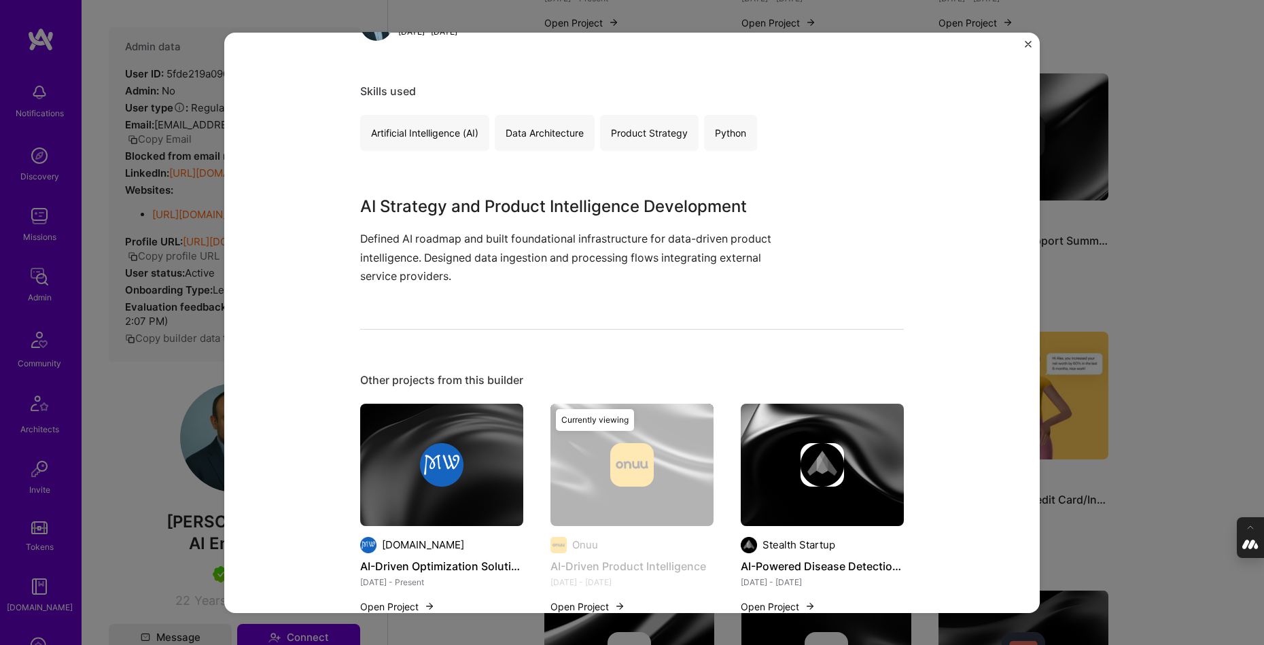
scroll to position [235, 0]
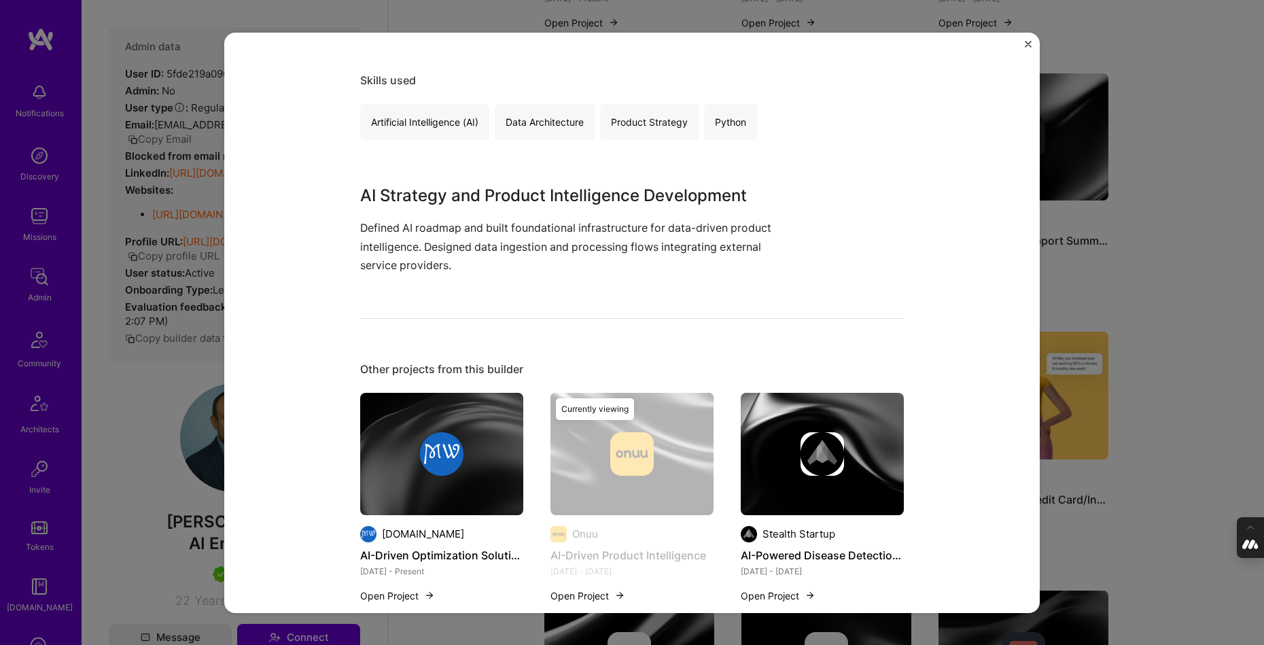
click at [1181, 313] on div "AI-Driven Product Intelligence Onuu Consulting Role Interim Head of AI Sep, 202…" at bounding box center [632, 322] width 1264 height 645
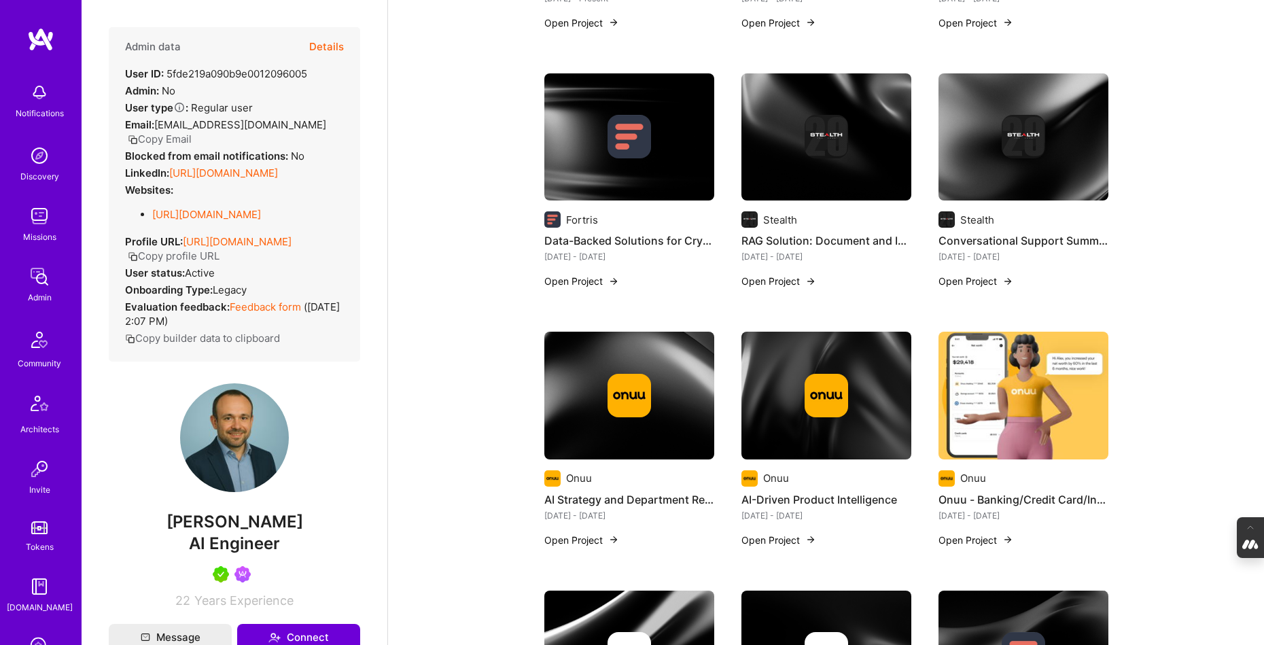
click at [988, 438] on img at bounding box center [1023, 396] width 170 height 128
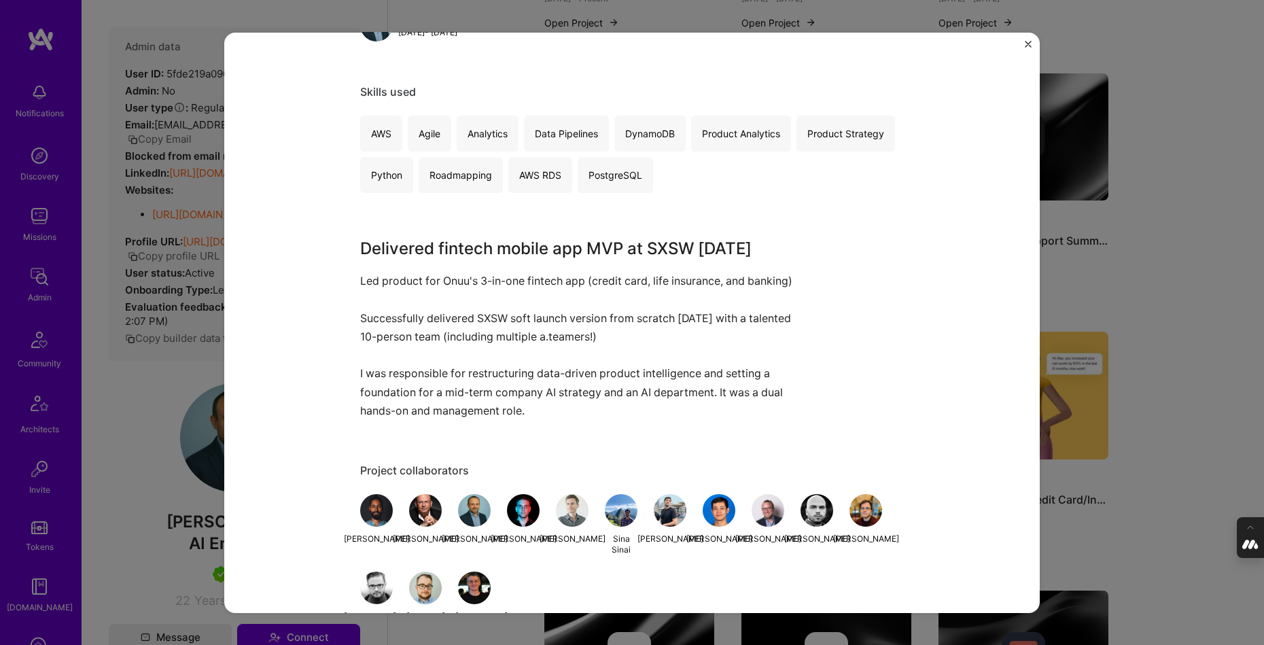
scroll to position [684, 0]
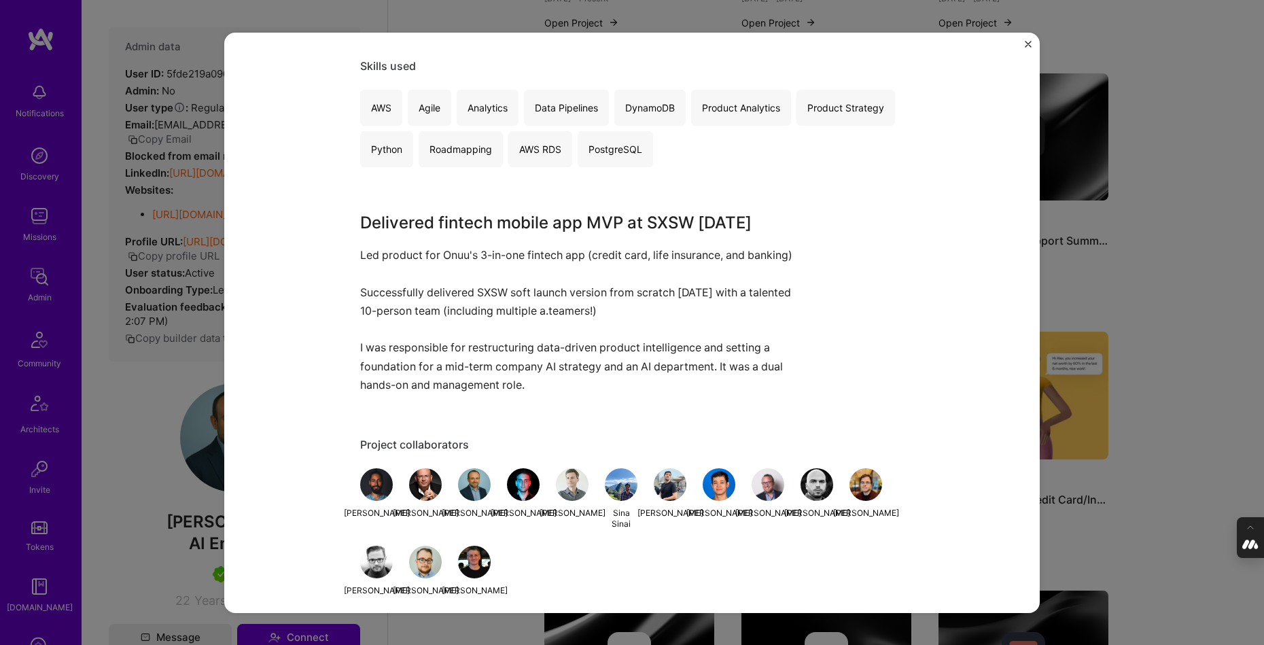
click at [1158, 310] on div "Onuu - Banking/Credit Card/Insurance B2C app Onuu Financial Services / Fintech …" at bounding box center [632, 322] width 1264 height 645
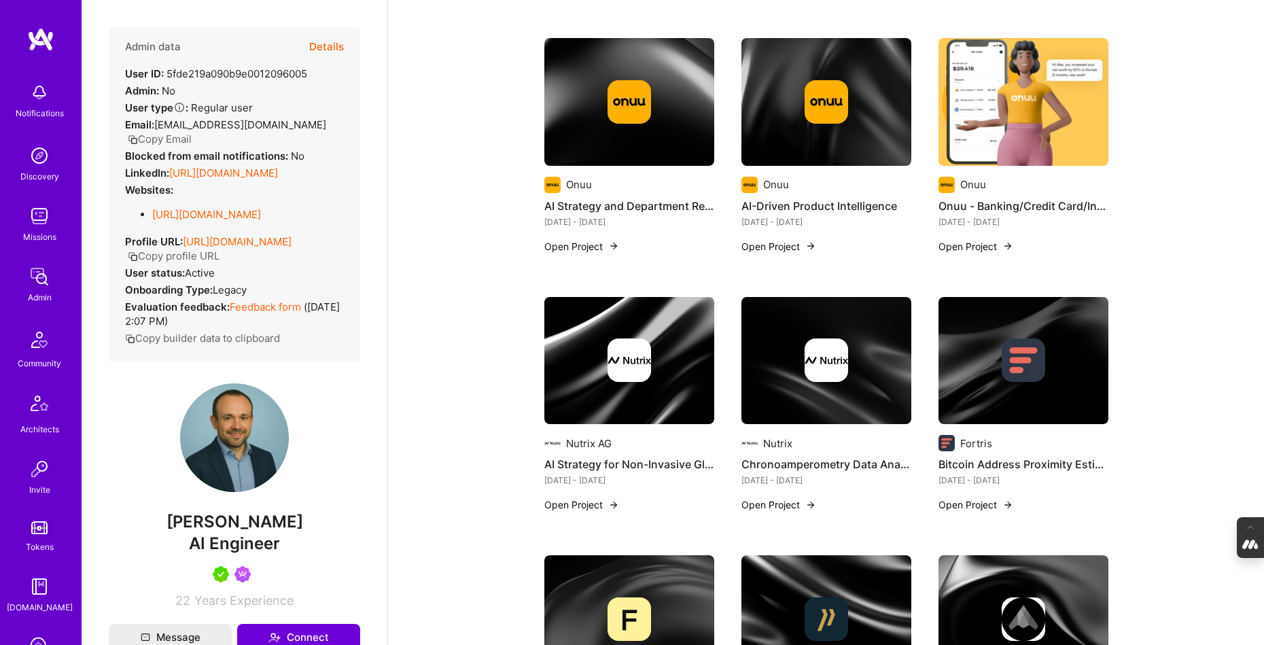
scroll to position [775, 0]
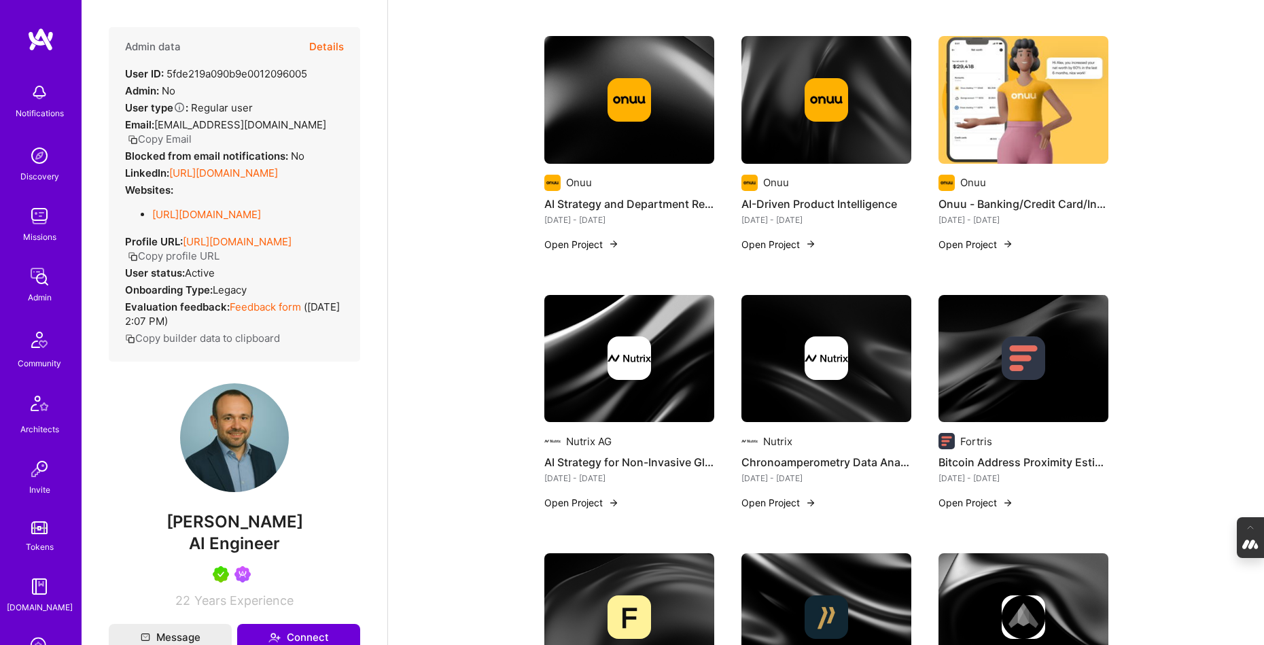
click at [652, 377] on div at bounding box center [629, 357] width 170 height 43
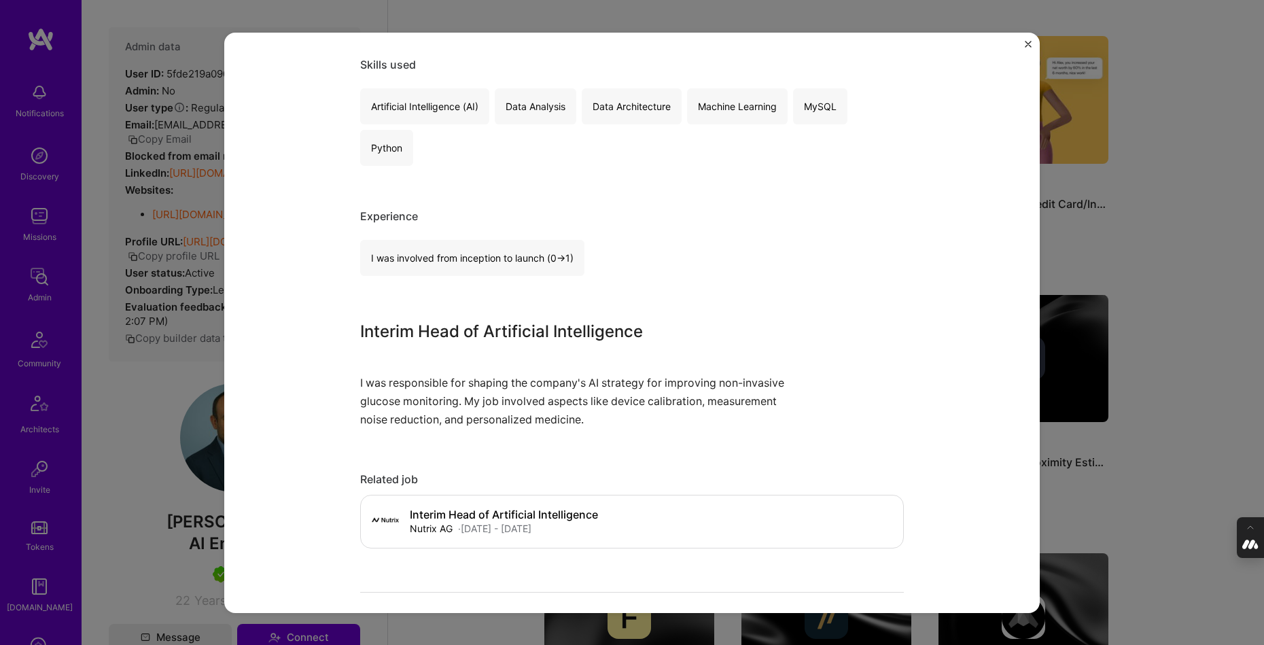
scroll to position [257, 0]
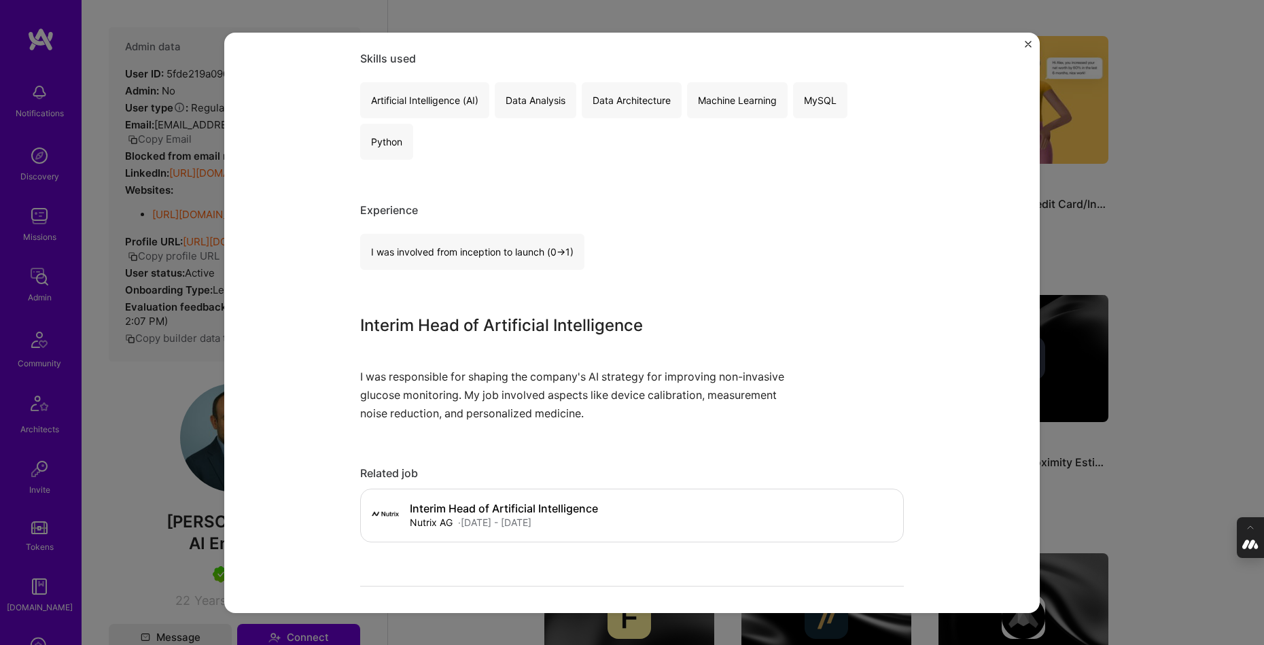
click at [1190, 314] on div "AI Strategy for Non-Invasive Glucose Monitoring Nutrix AG Healthcare Role Inter…" at bounding box center [632, 322] width 1264 height 645
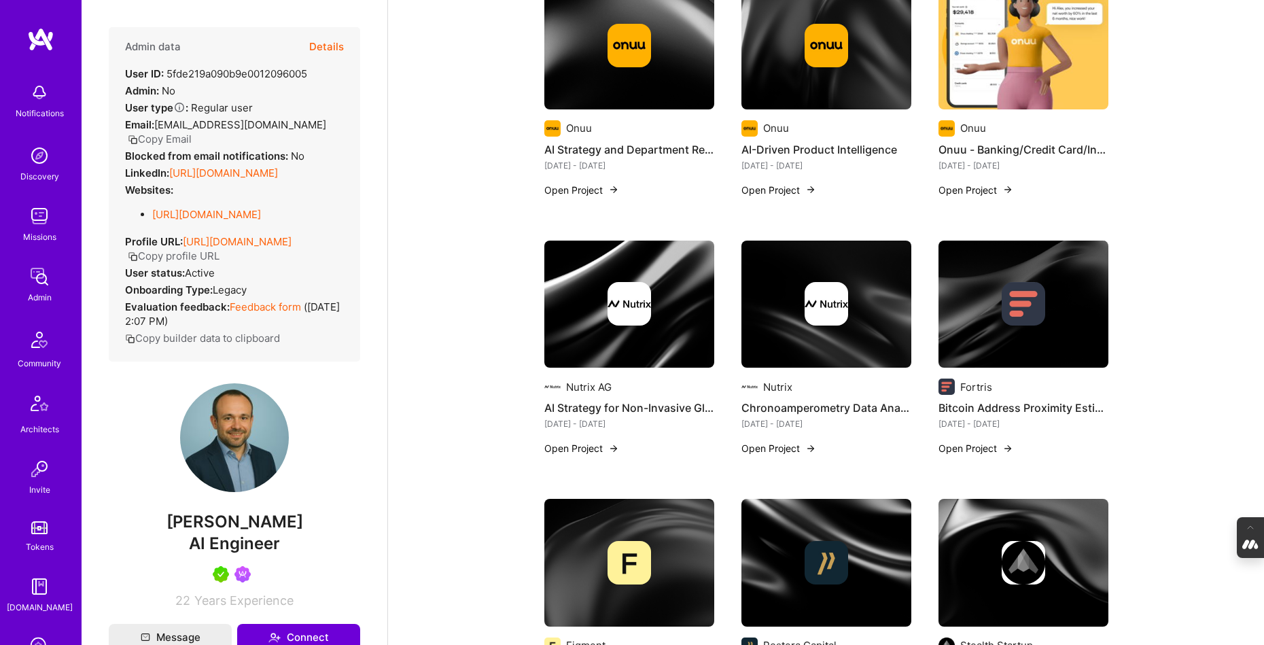
scroll to position [830, 0]
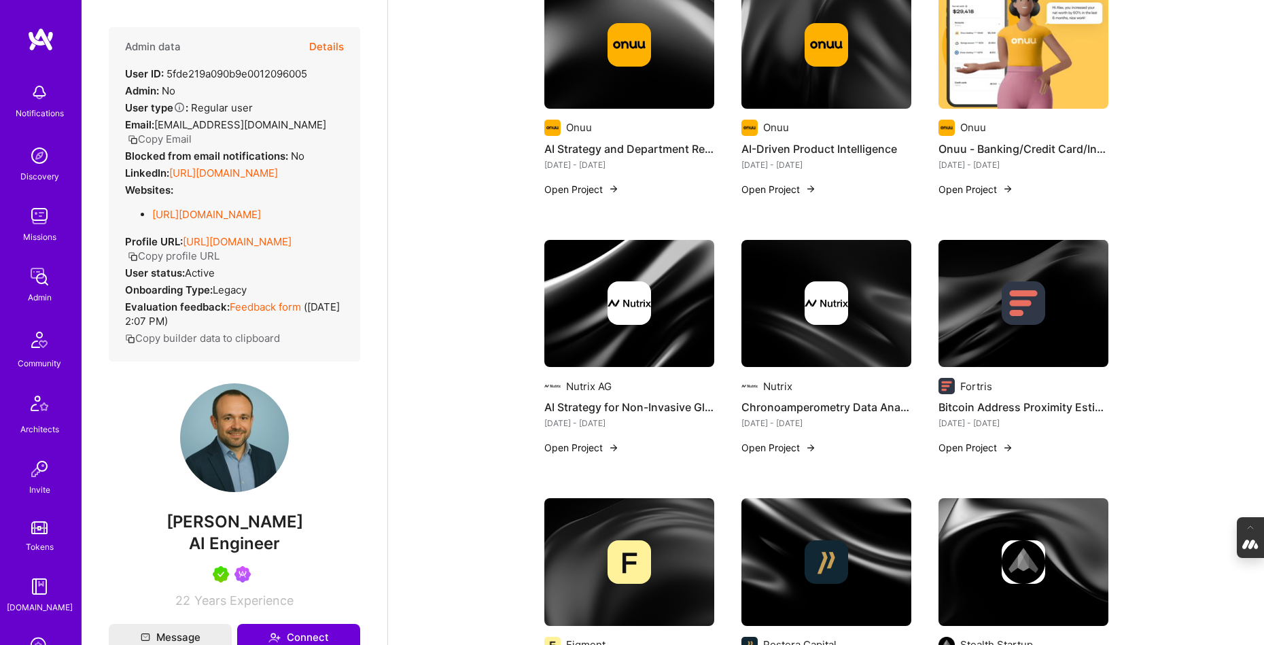
click at [826, 334] on img at bounding box center [826, 304] width 170 height 128
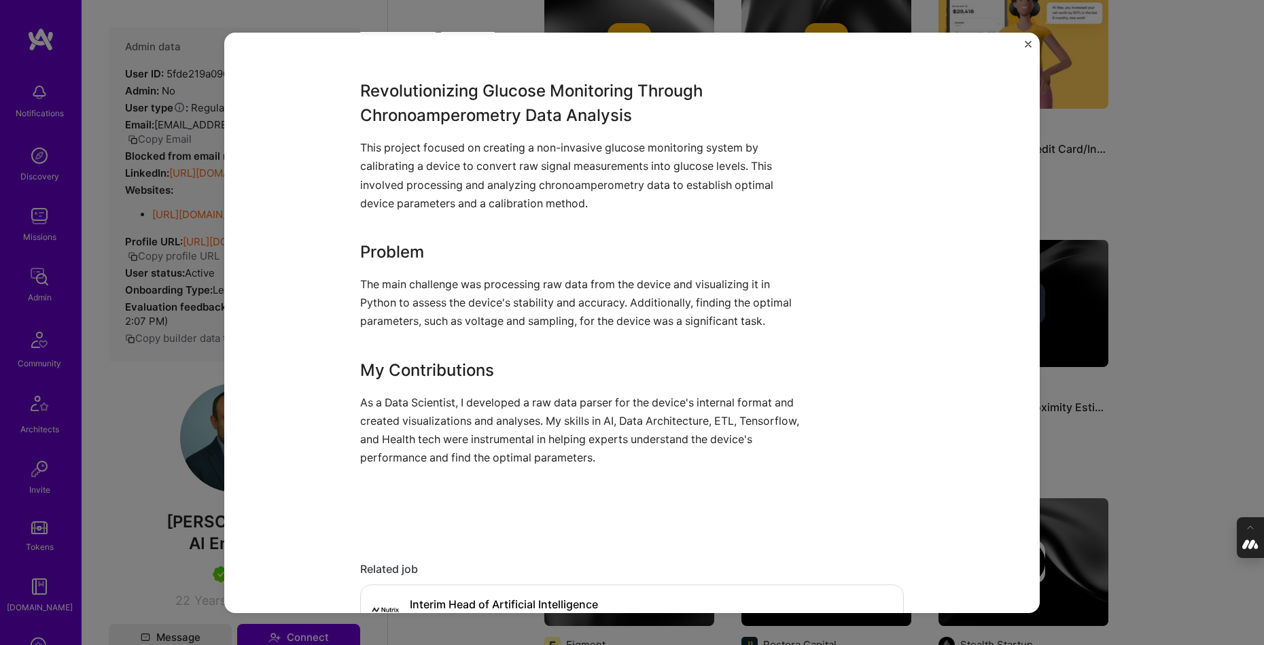
scroll to position [403, 0]
click at [1146, 425] on div "Chronoamperometry Data Analysis for Non-invasive Glucose Monitoring Nutrix Heal…" at bounding box center [632, 322] width 1264 height 645
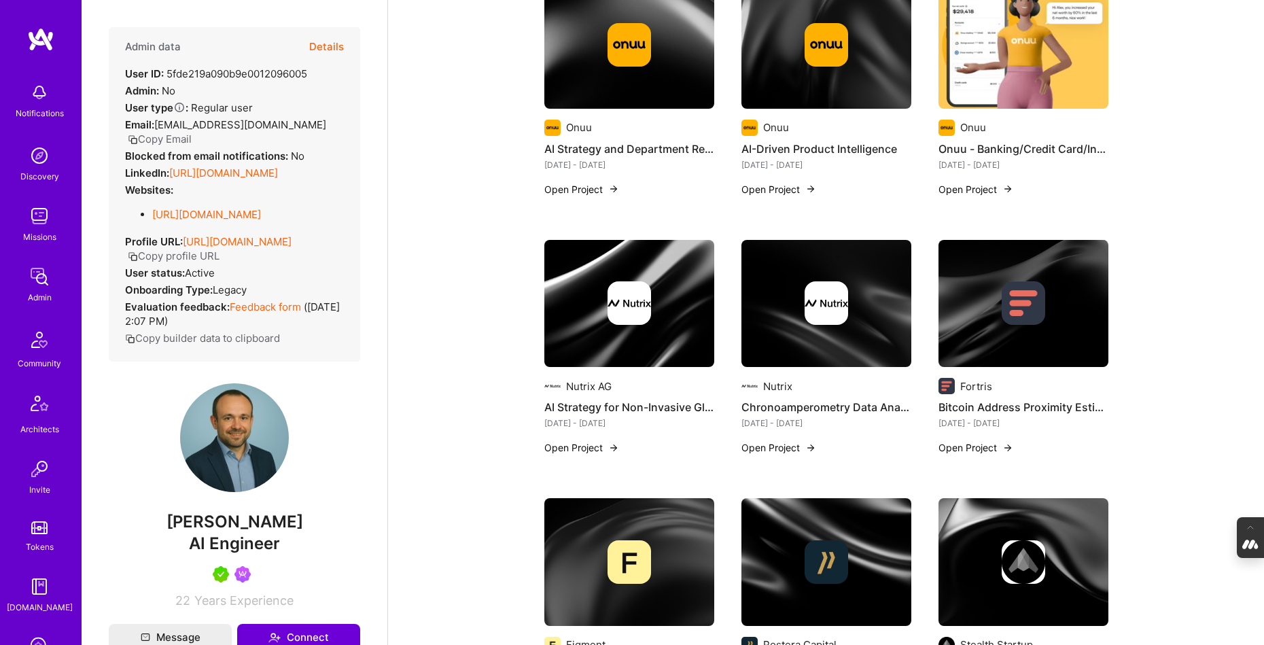
click at [1014, 337] on img at bounding box center [1023, 304] width 170 height 128
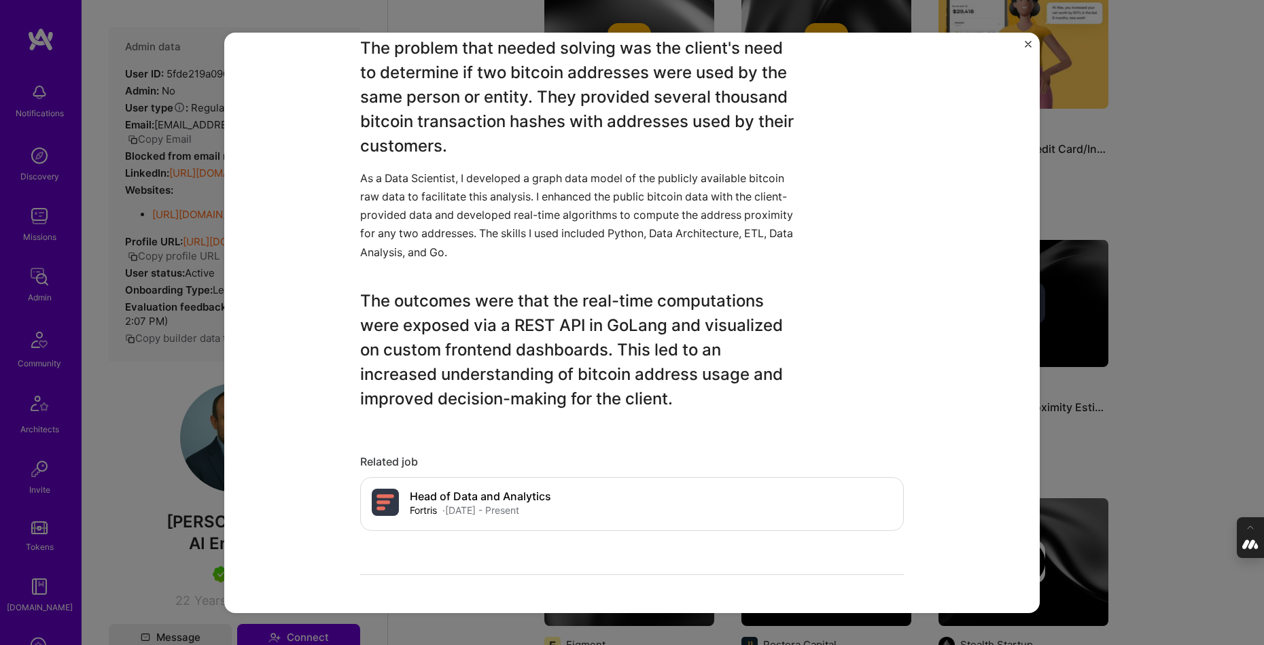
scroll to position [483, 0]
click at [1182, 380] on div "Bitcoin Address Proximity Estimation Fortris Financial Services / Fintech Proje…" at bounding box center [632, 322] width 1264 height 645
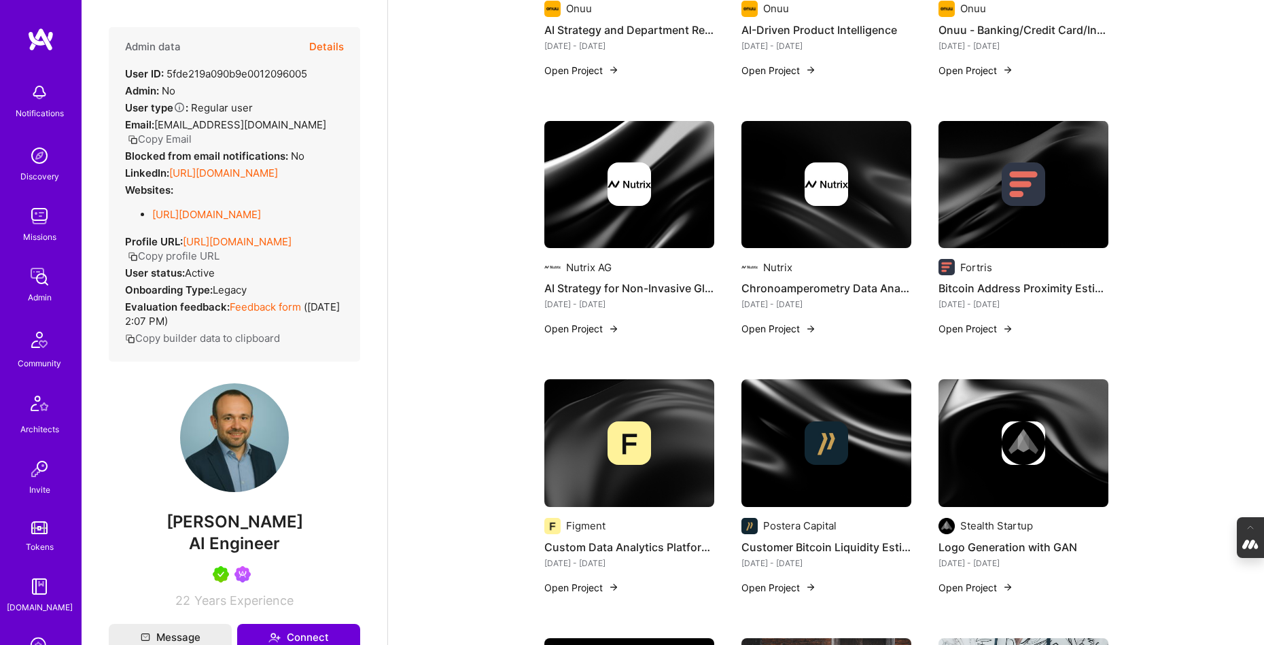
scroll to position [976, 0]
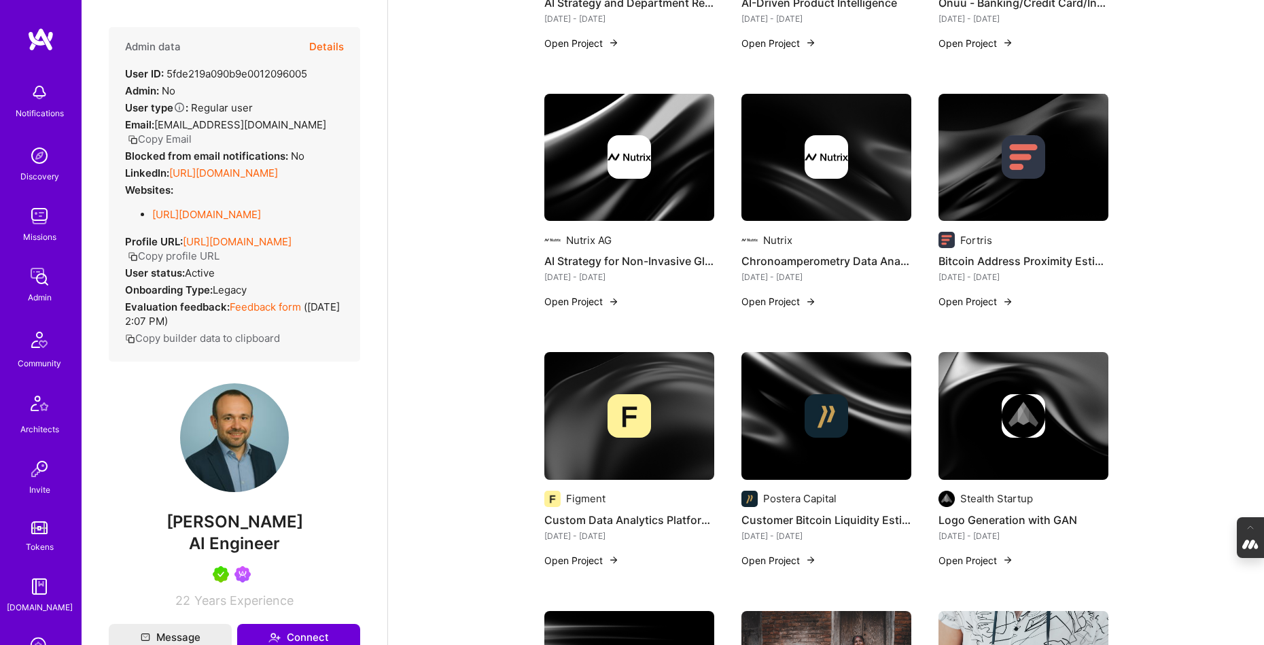
click at [665, 419] on div at bounding box center [629, 415] width 170 height 43
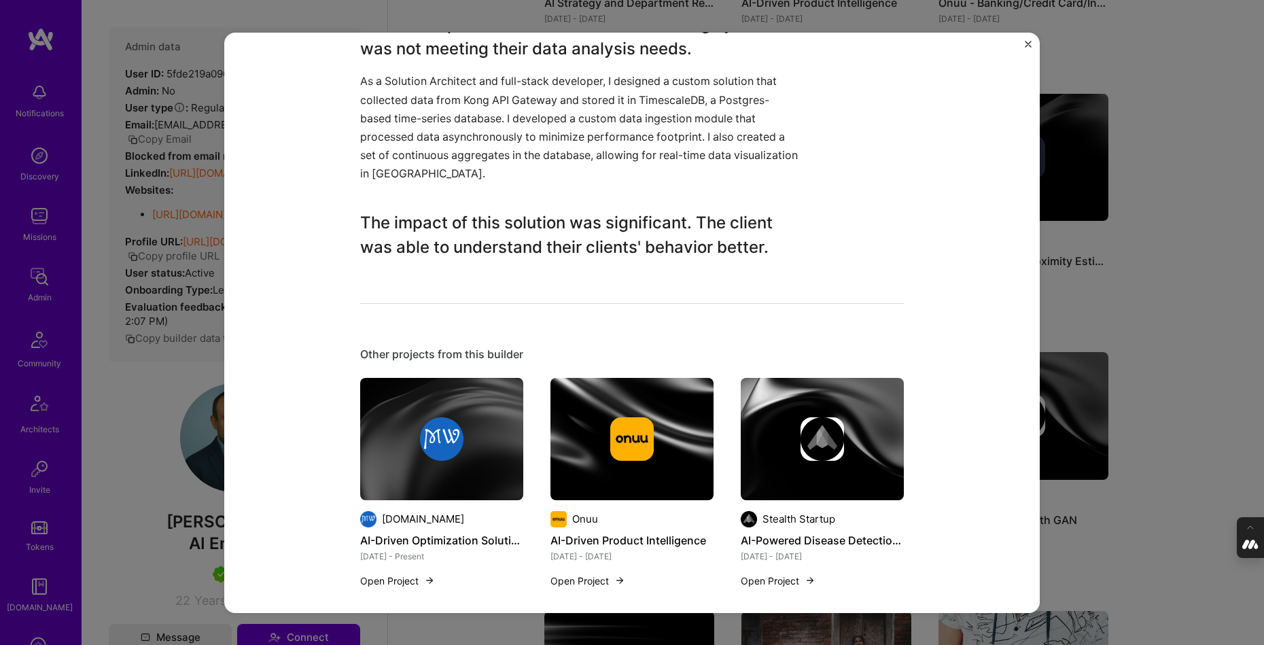
scroll to position [775, 0]
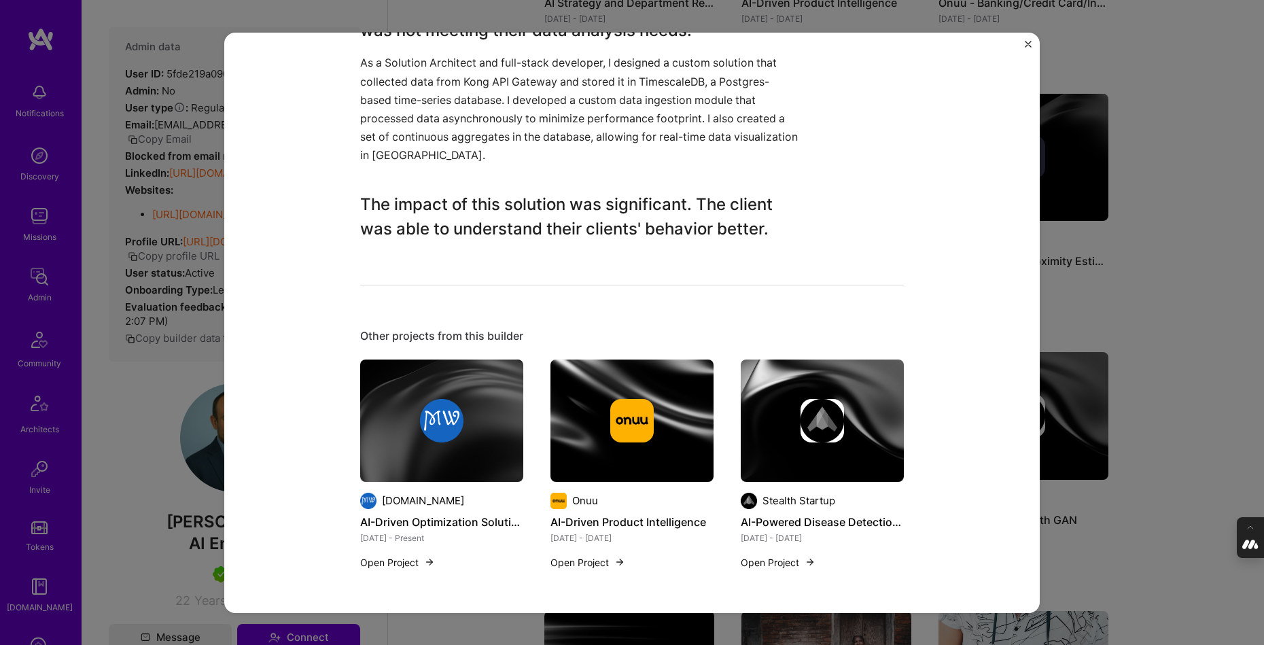
click at [1120, 351] on div "Custom Data Analytics Platform for API Provider Figment Blockchain Role Data Sc…" at bounding box center [632, 322] width 1264 height 645
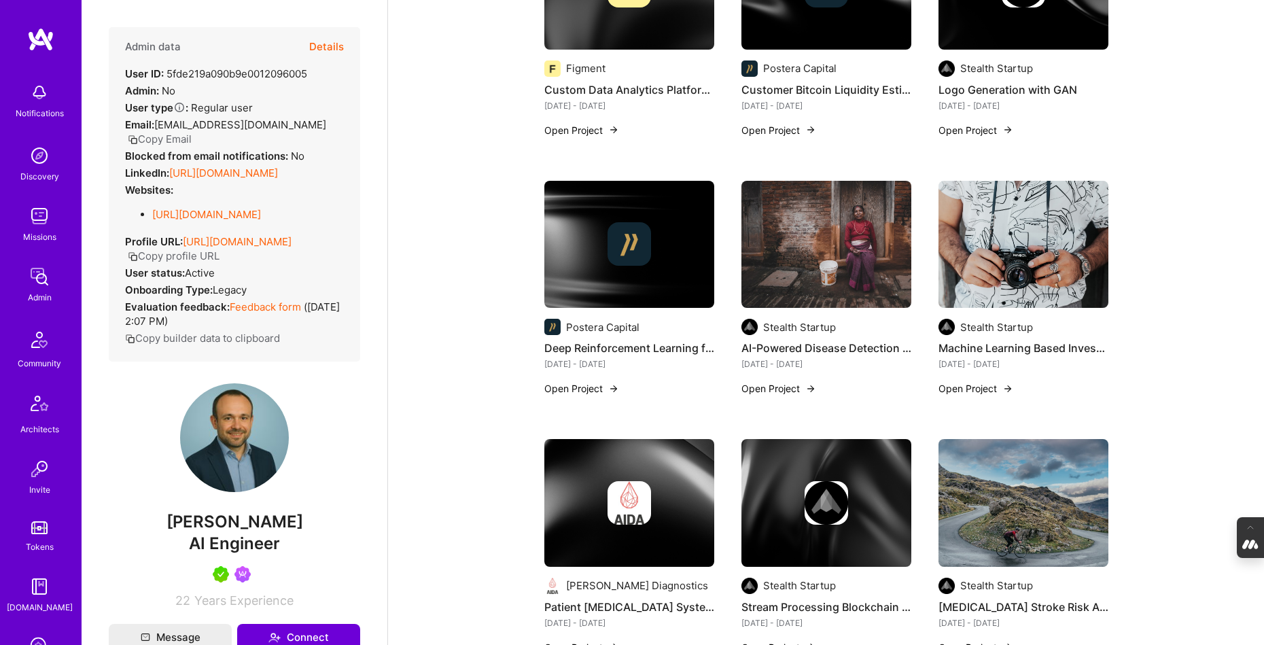
scroll to position [1430, 0]
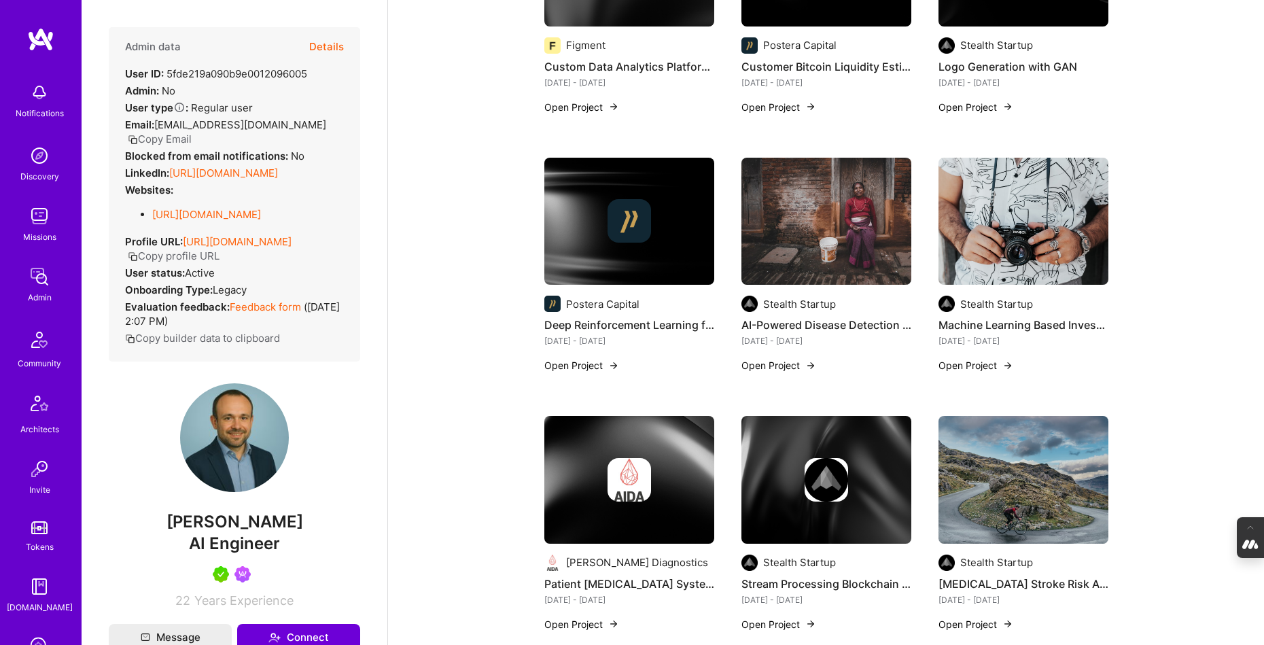
click at [815, 249] on img at bounding box center [826, 222] width 170 height 128
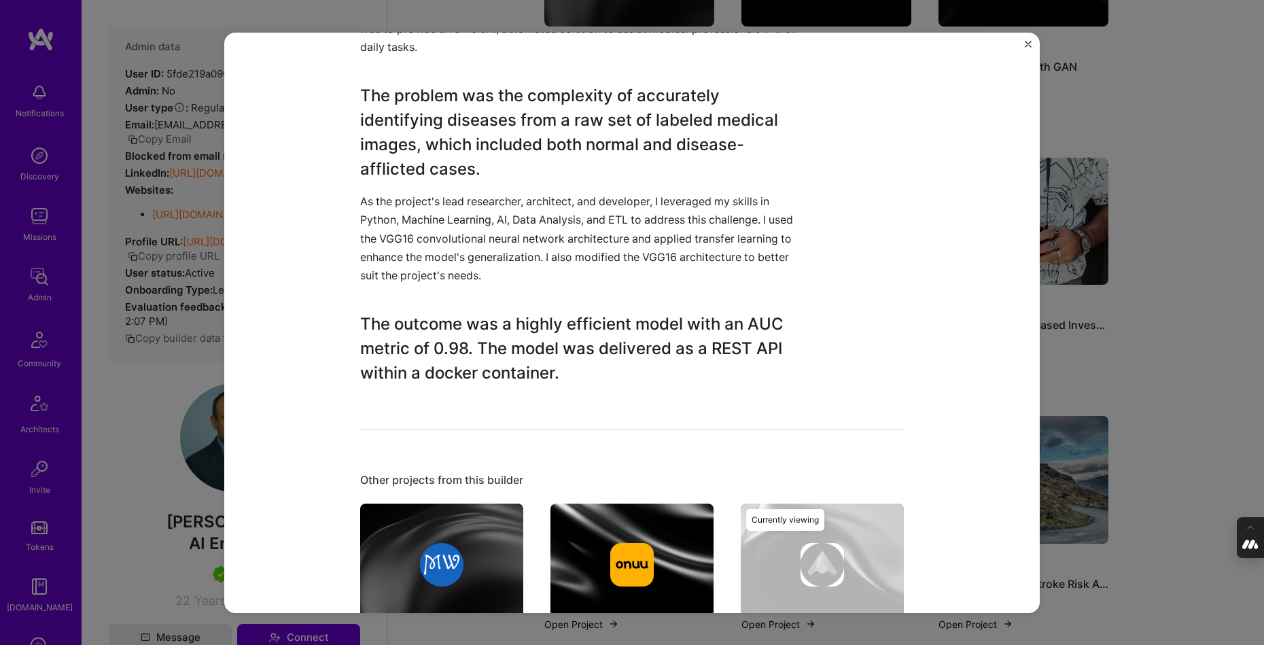
scroll to position [516, 0]
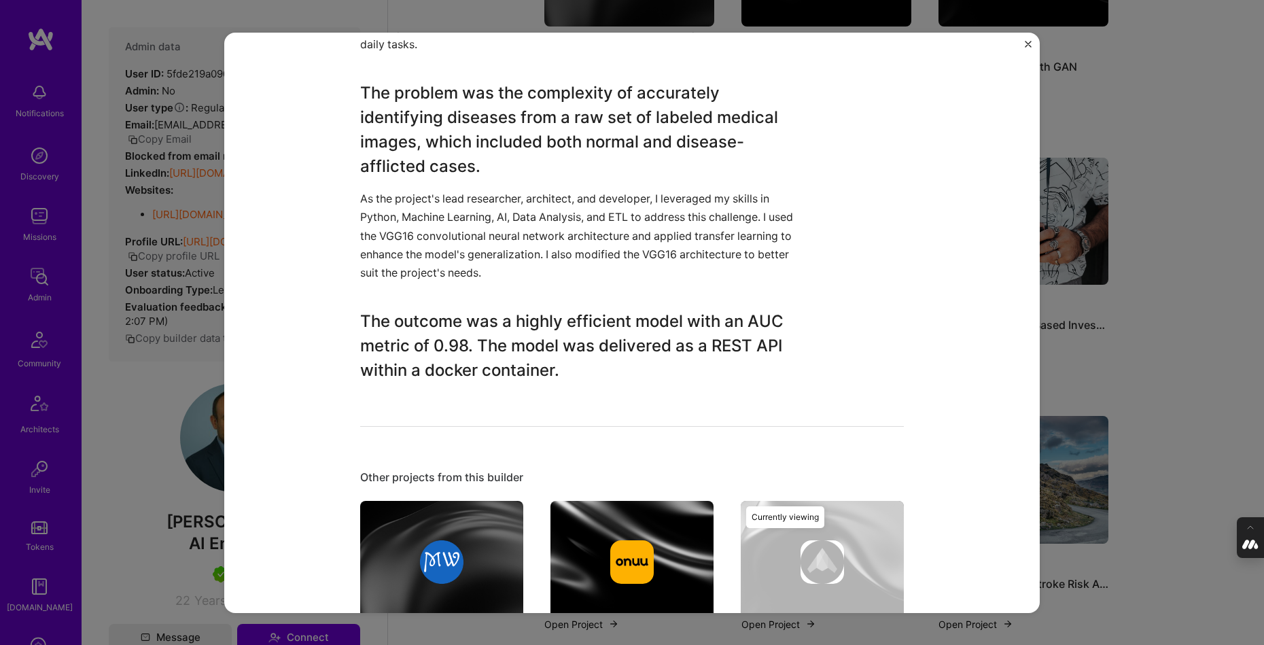
click at [1173, 264] on div "AI-Powered Disease Detection on X-ray Images Stealth Startup Healthcare Project…" at bounding box center [632, 322] width 1264 height 645
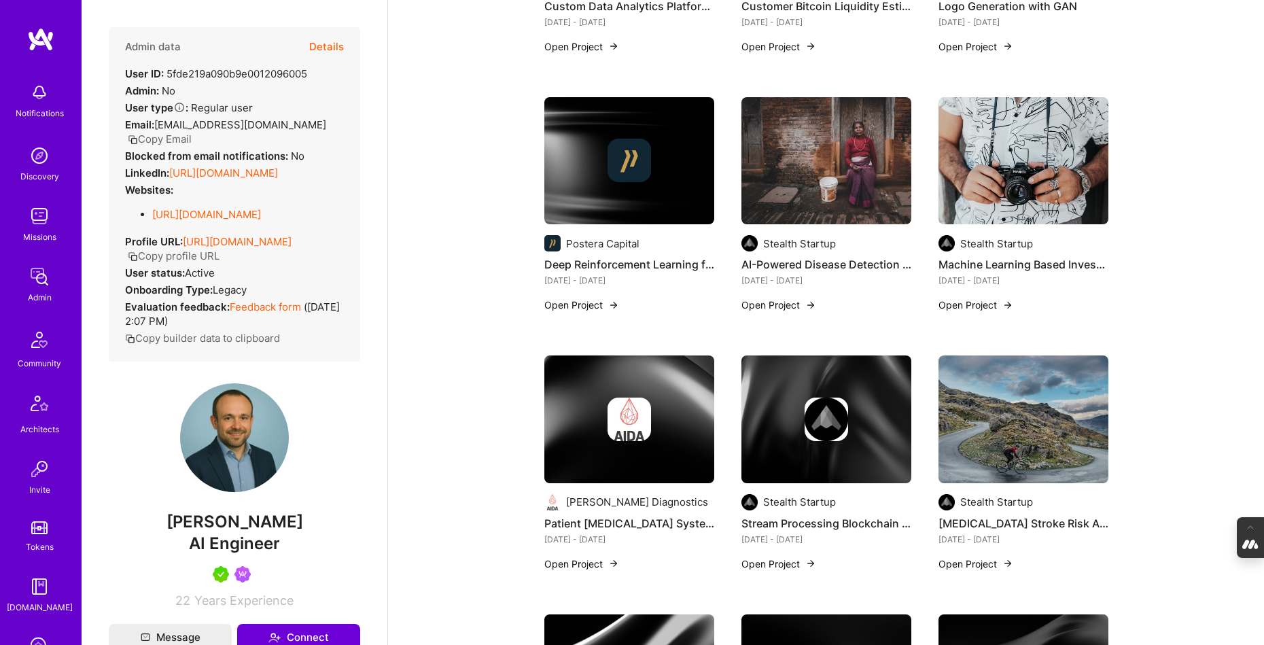
scroll to position [1509, 0]
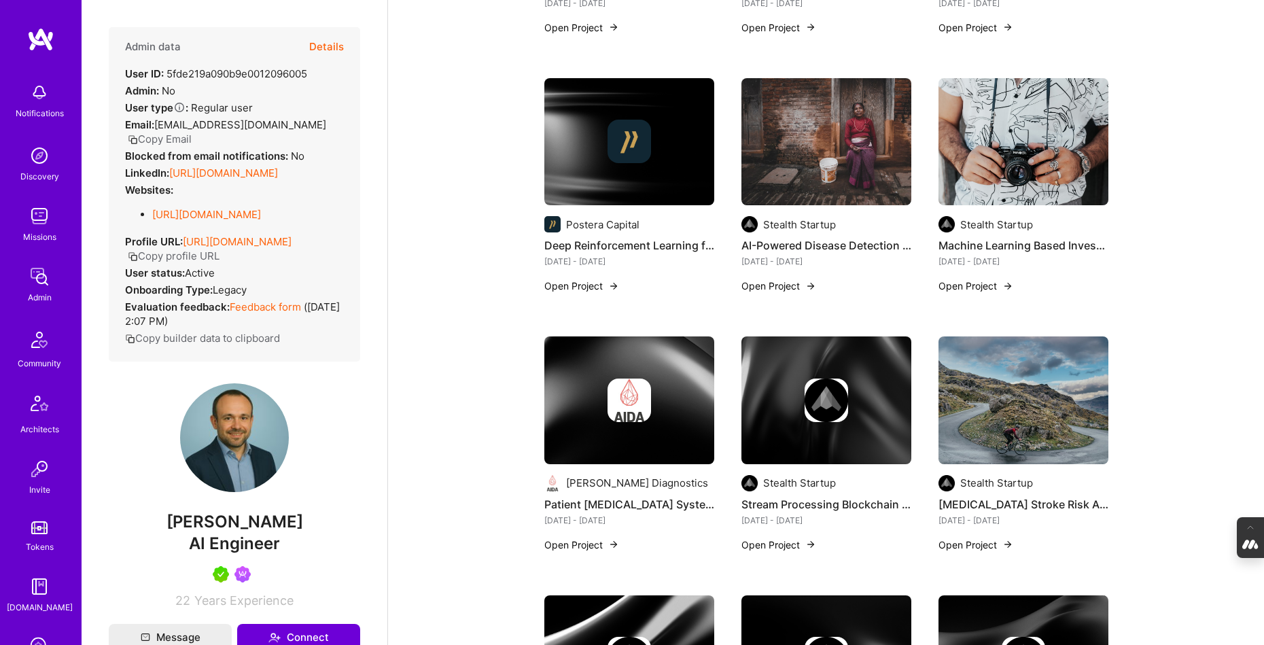
click at [1033, 143] on img at bounding box center [1023, 142] width 170 height 128
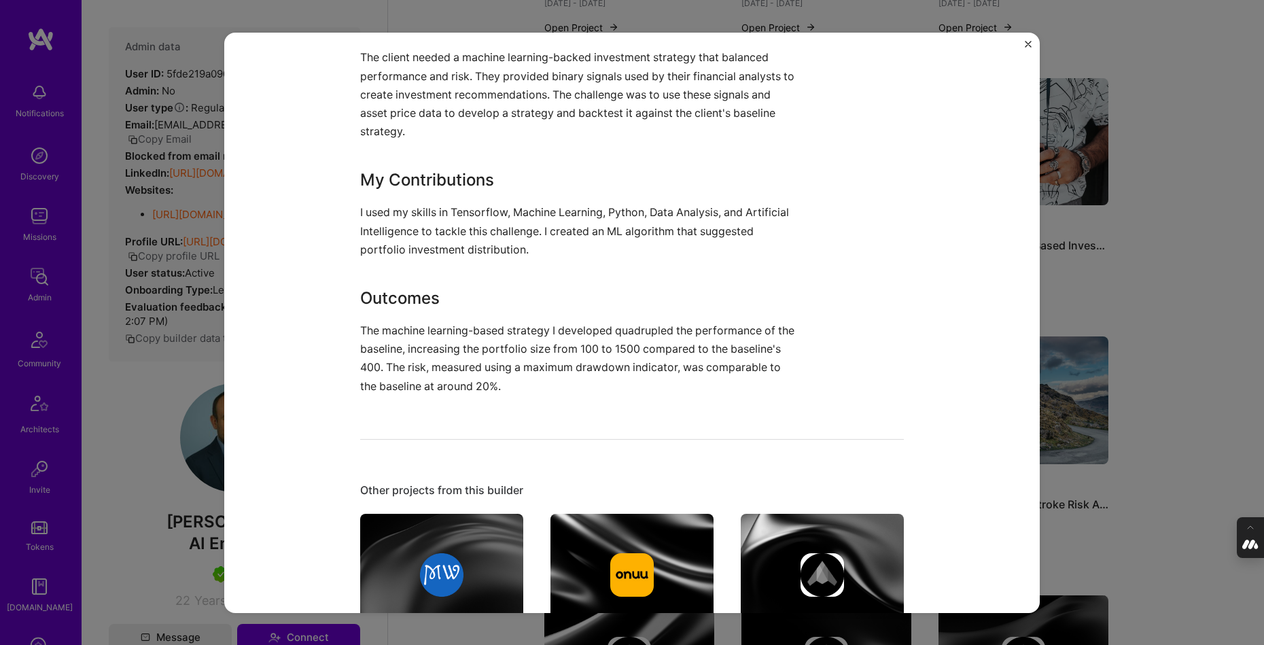
scroll to position [471, 0]
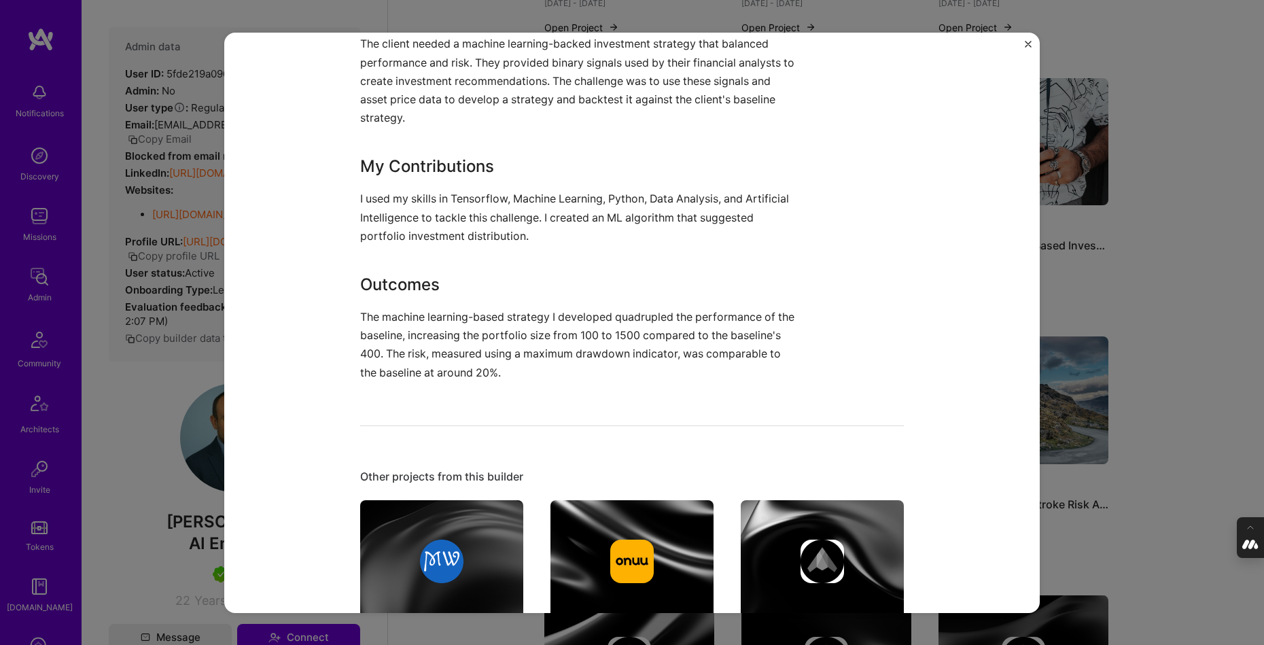
click at [1202, 280] on div "Machine Learning Based Investment Strategy Stealth Startup Financial Services /…" at bounding box center [632, 322] width 1264 height 645
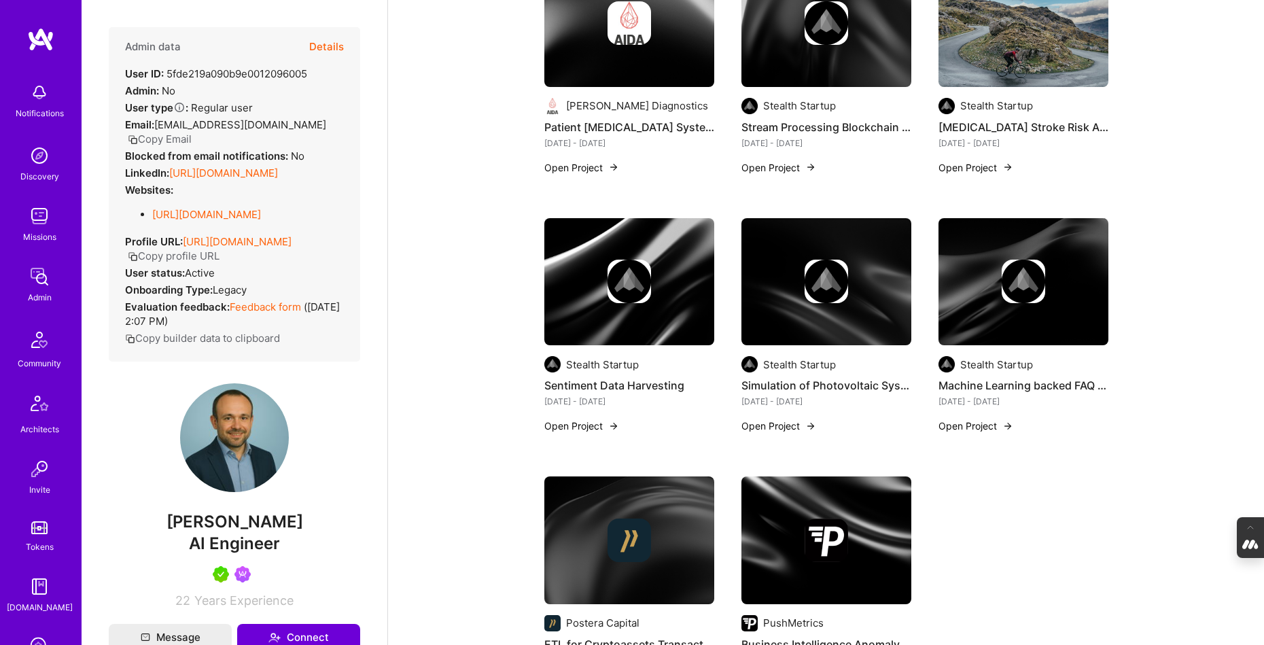
scroll to position [1914, 0]
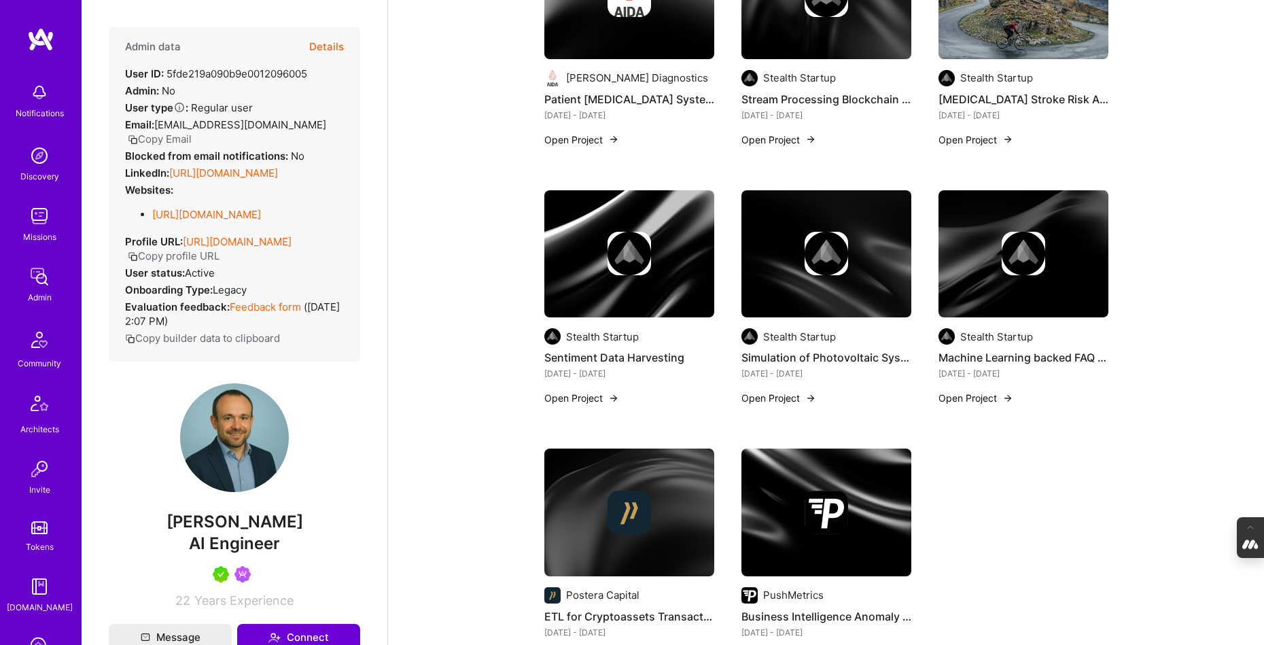
click at [974, 268] on div at bounding box center [1023, 253] width 170 height 43
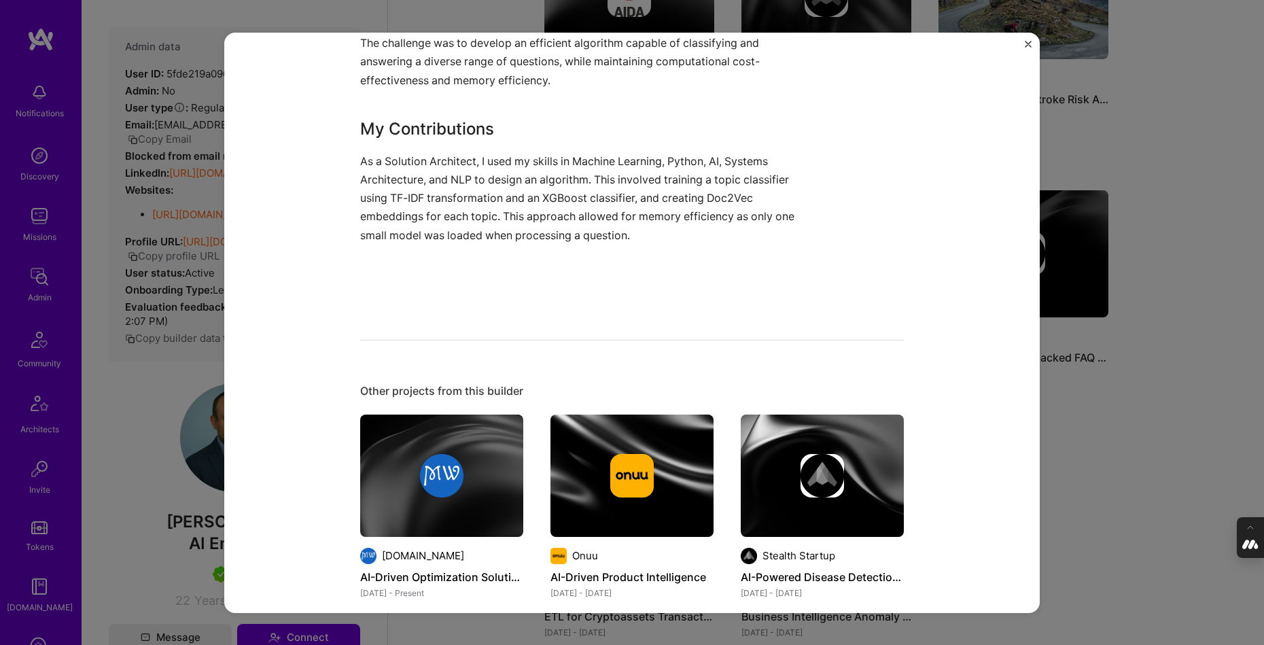
scroll to position [561, 0]
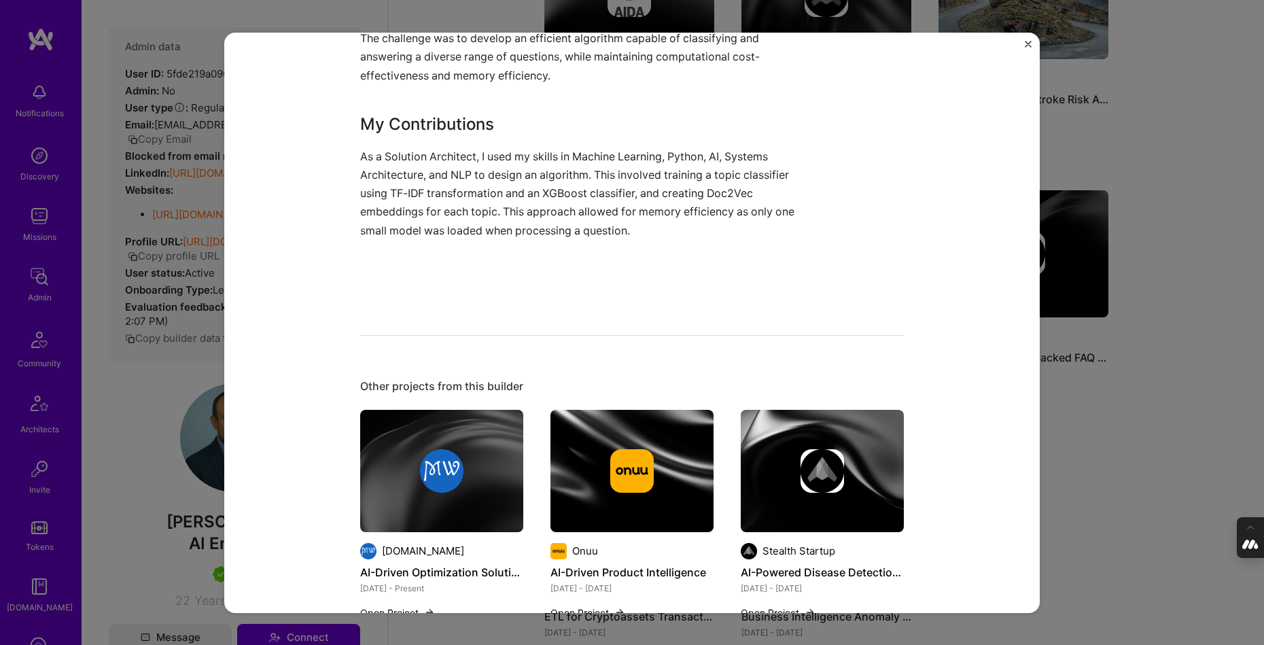
click at [1218, 361] on div "Machine Learning backed FAQ Chatbot Stealth Startup Telecom Project link Role B…" at bounding box center [632, 322] width 1264 height 645
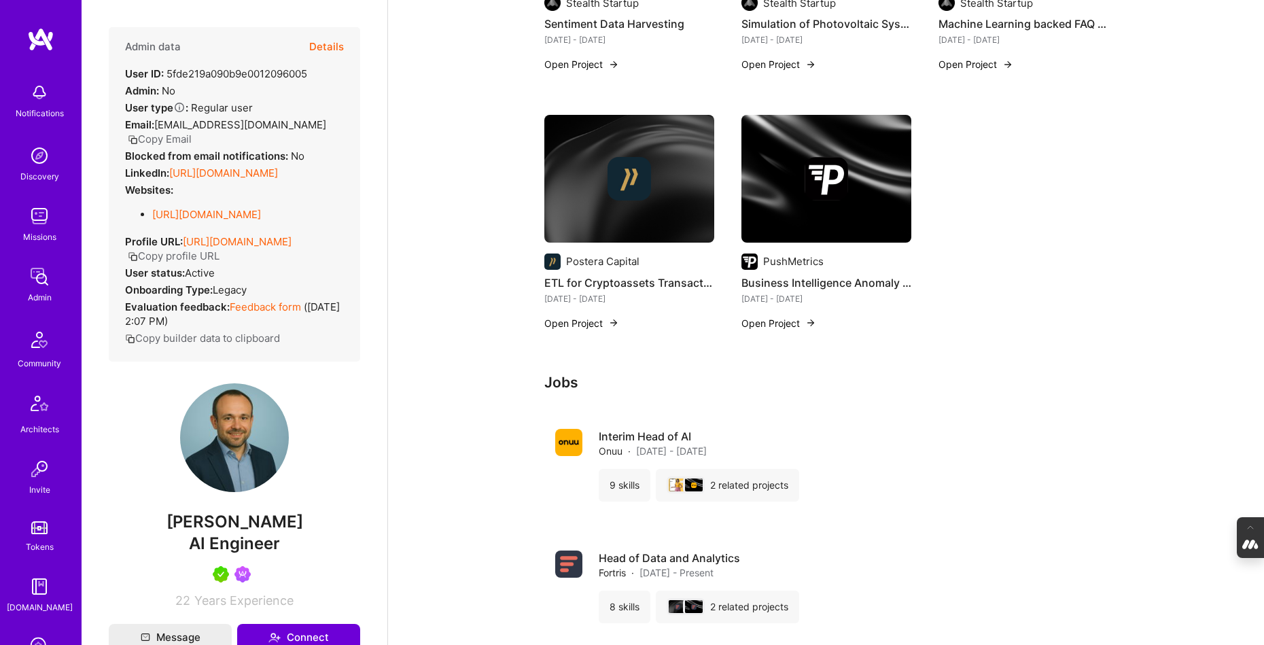
scroll to position [2249, 0]
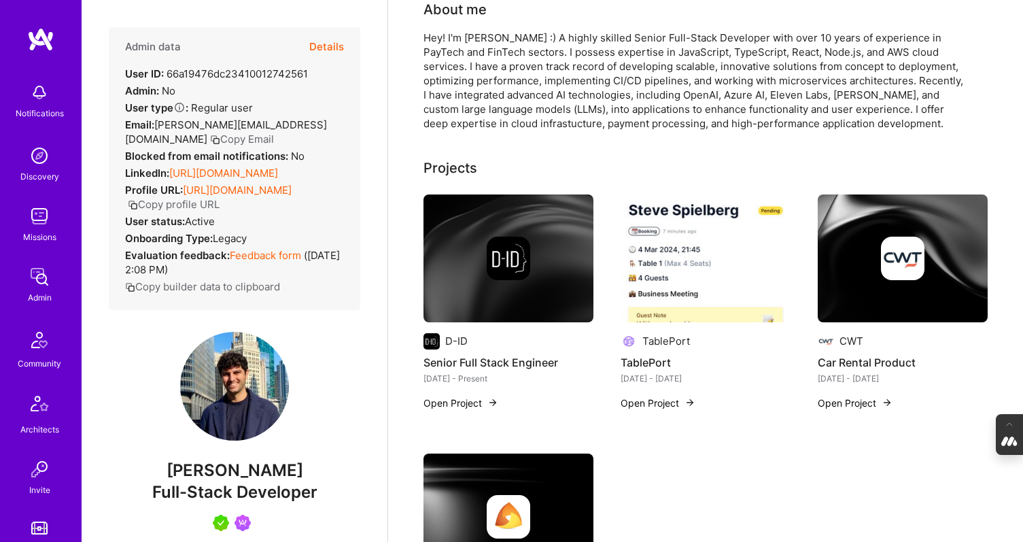
scroll to position [139, 0]
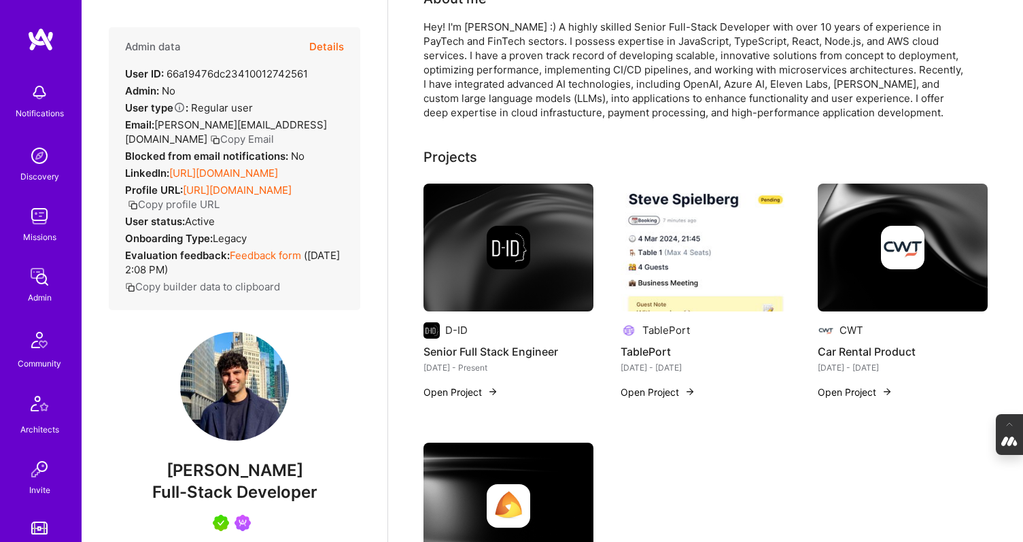
click at [454, 263] on div at bounding box center [508, 247] width 170 height 43
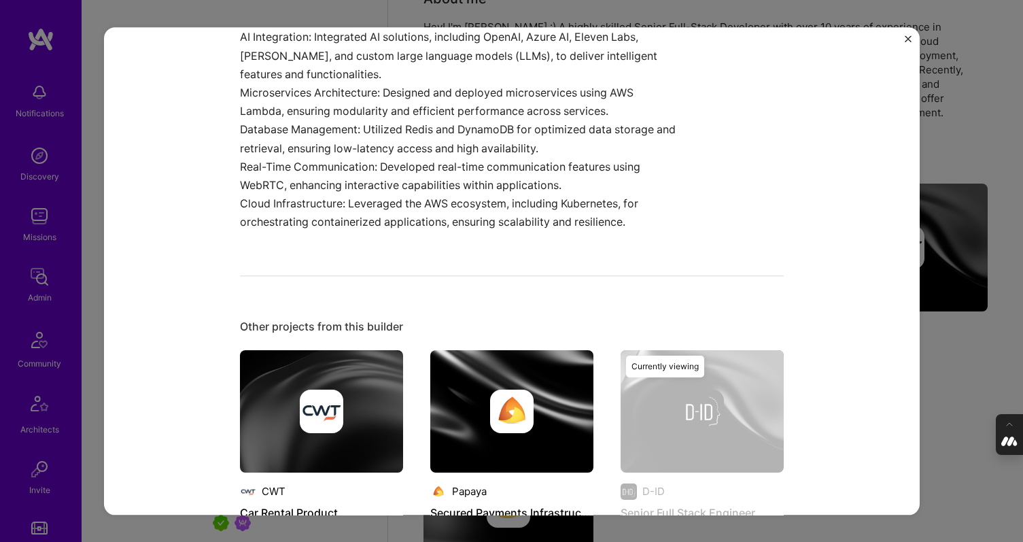
scroll to position [556, 0]
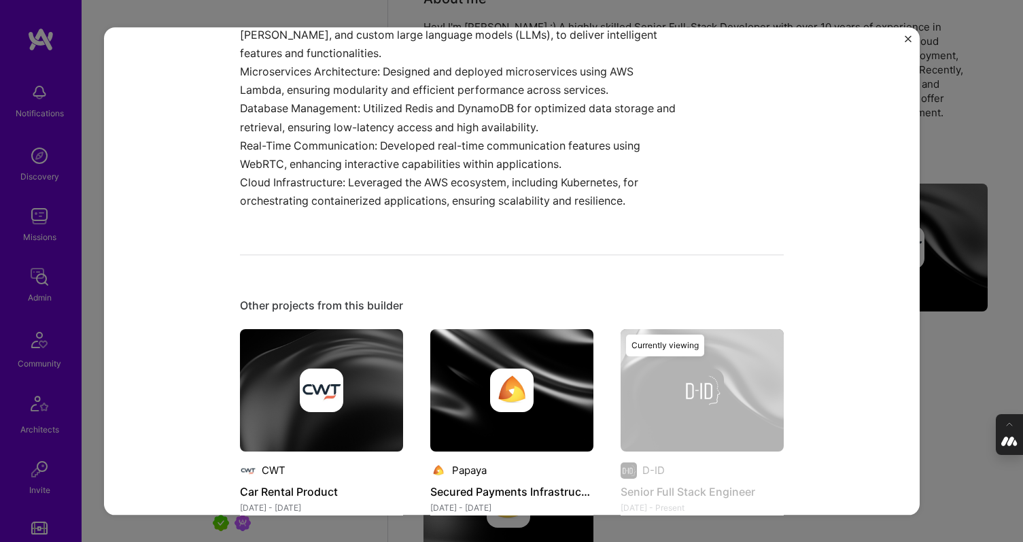
click at [983, 352] on div "Senior Full Stack Engineer D-ID Artifical Intelligence / Machine Learning Proje…" at bounding box center [511, 271] width 1023 height 542
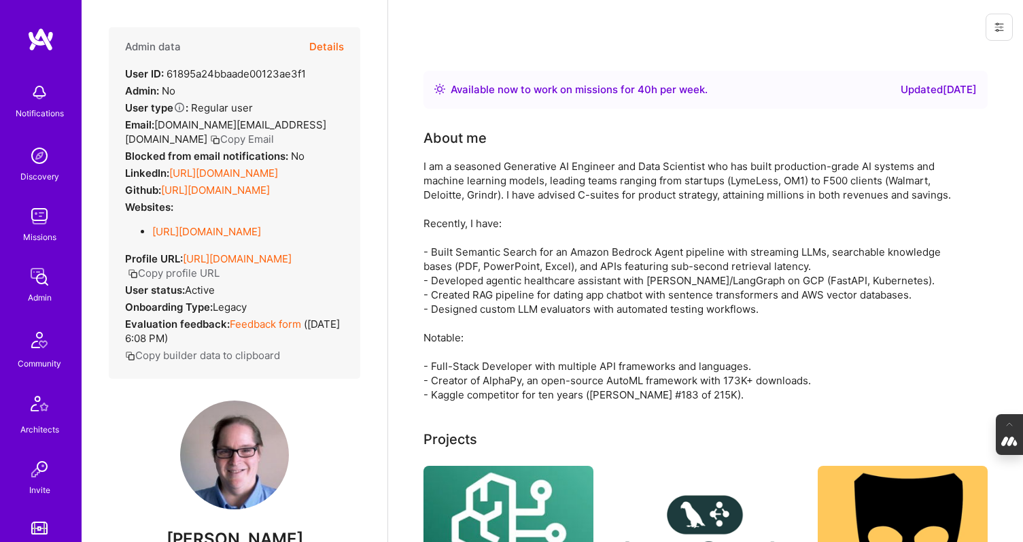
click at [324, 45] on button "Details" at bounding box center [326, 46] width 35 height 39
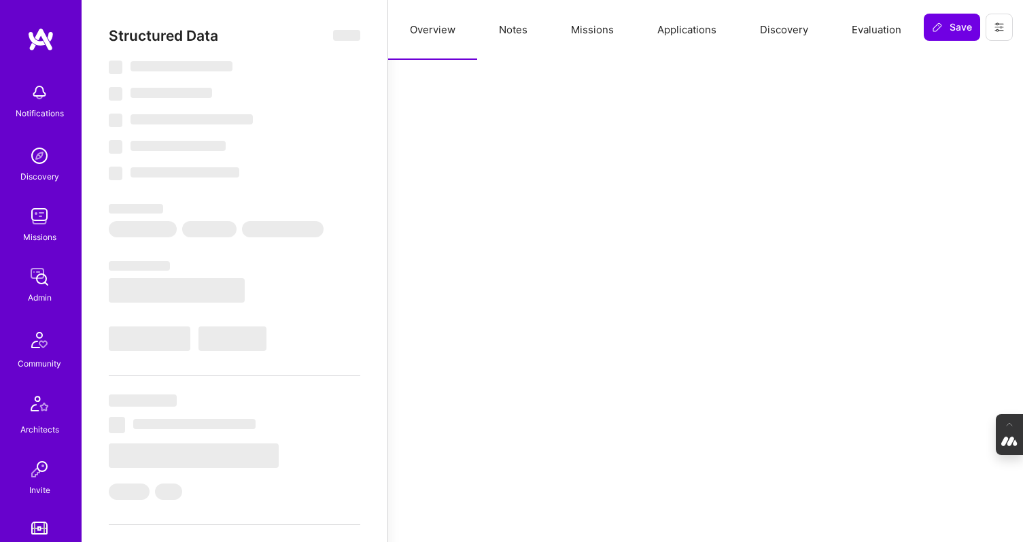
click at [510, 33] on button "Notes" at bounding box center [513, 30] width 72 height 60
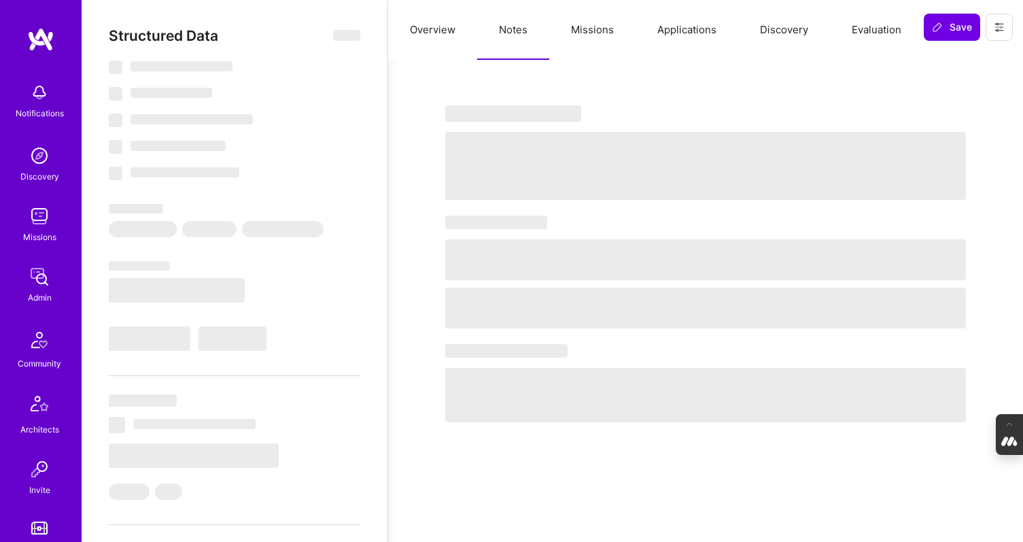
select select "Right Now"
select select "5"
select select "7"
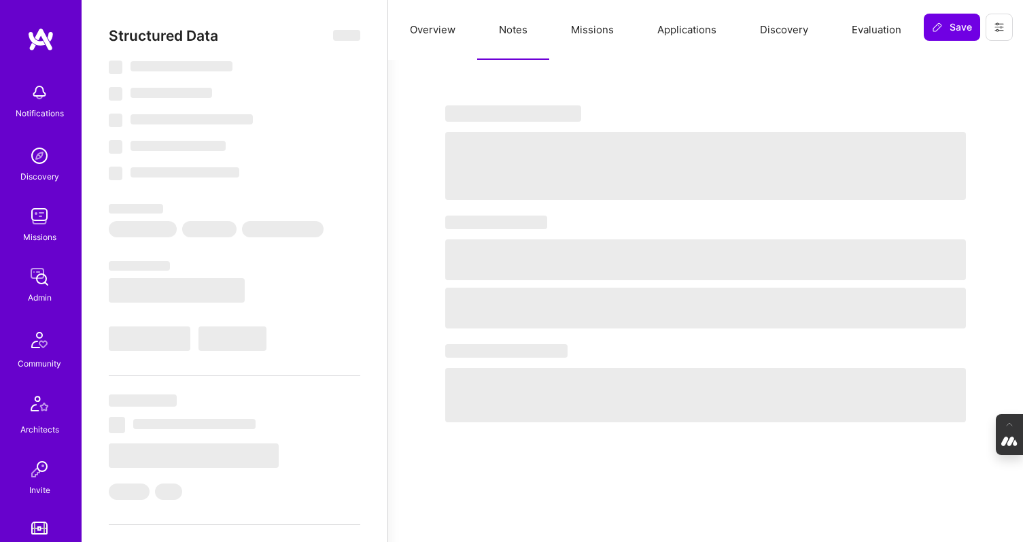
select select "US"
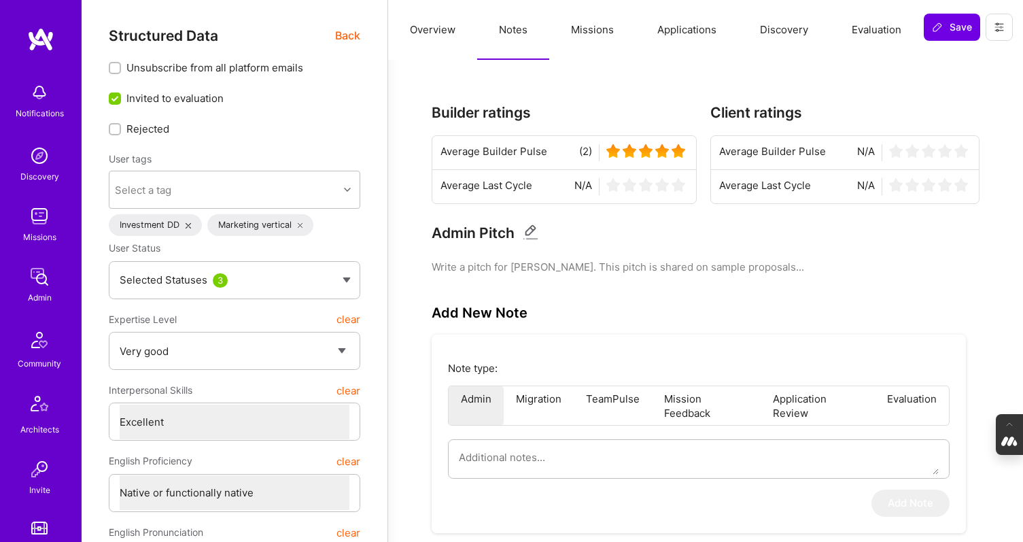
click at [592, 30] on button "Missions" at bounding box center [592, 30] width 86 height 60
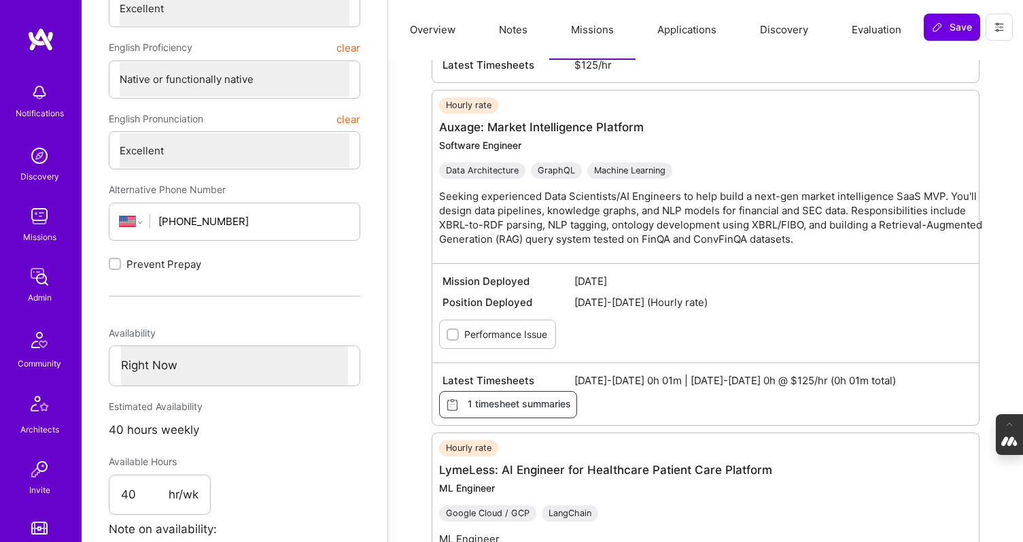
scroll to position [412, 0]
click at [525, 400] on span "1 timesheet summaries" at bounding box center [508, 404] width 126 height 15
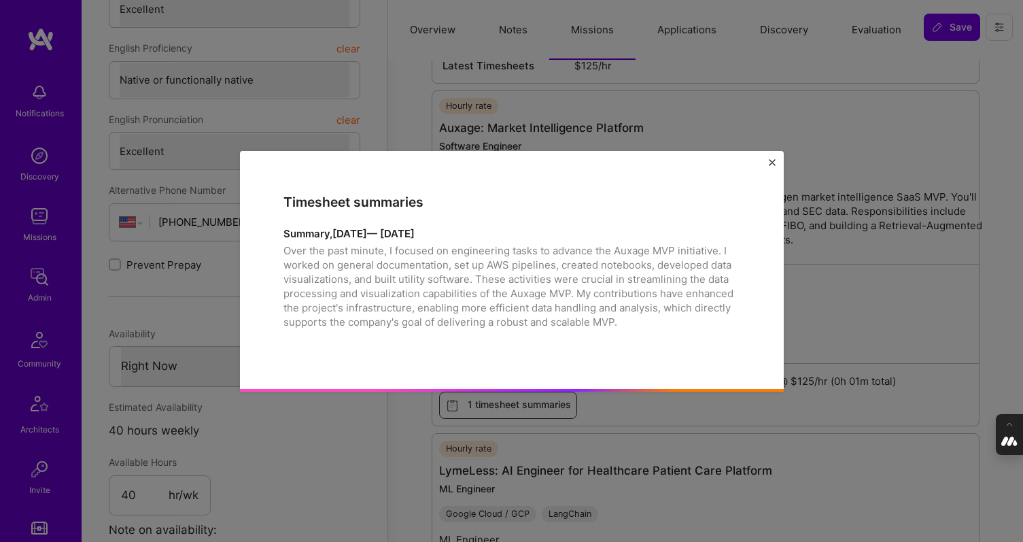
click at [772, 160] on img "Close" at bounding box center [771, 161] width 7 height 7
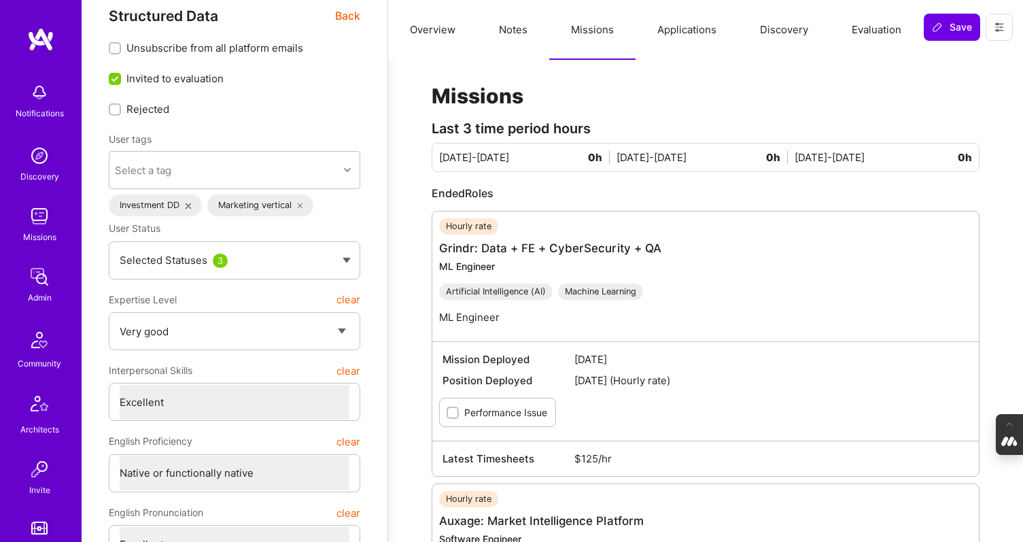
scroll to position [0, 0]
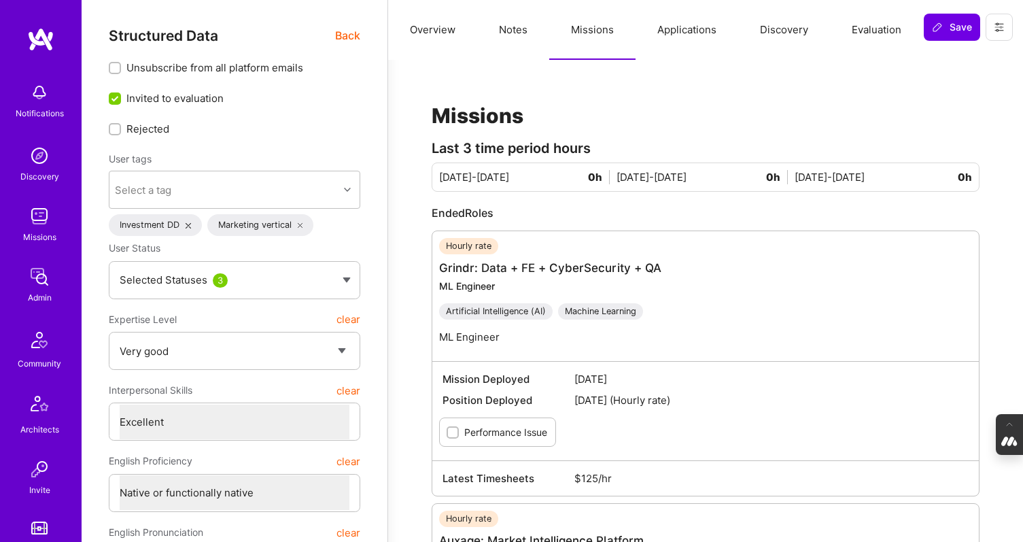
click at [687, 25] on button "Applications" at bounding box center [686, 30] width 103 height 60
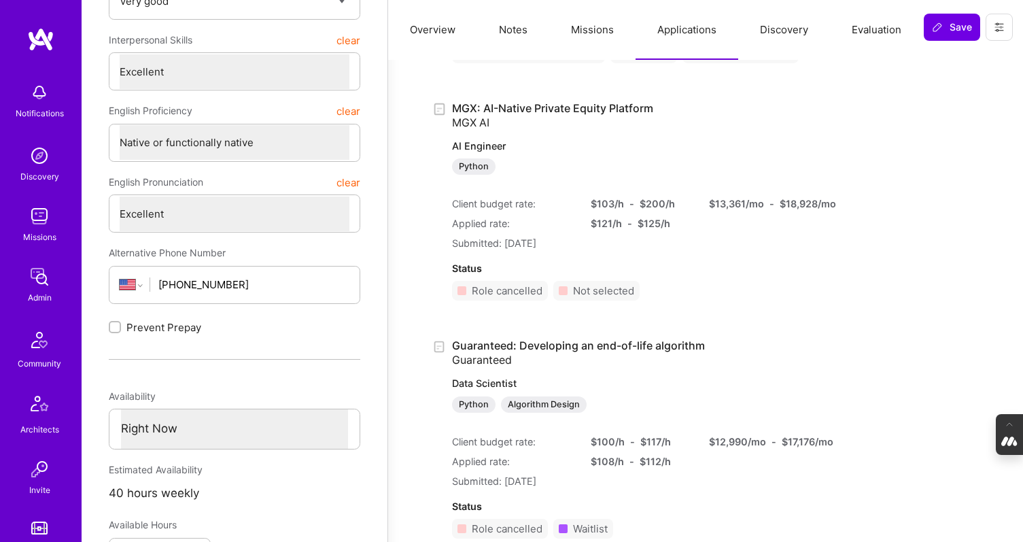
scroll to position [362, 0]
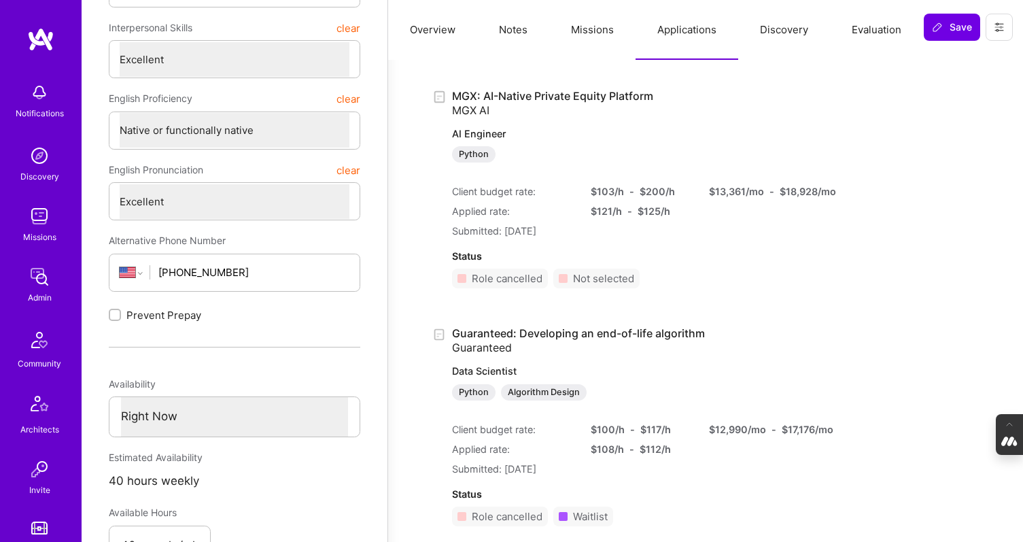
click at [789, 33] on button "Discovery" at bounding box center [784, 30] width 92 height 60
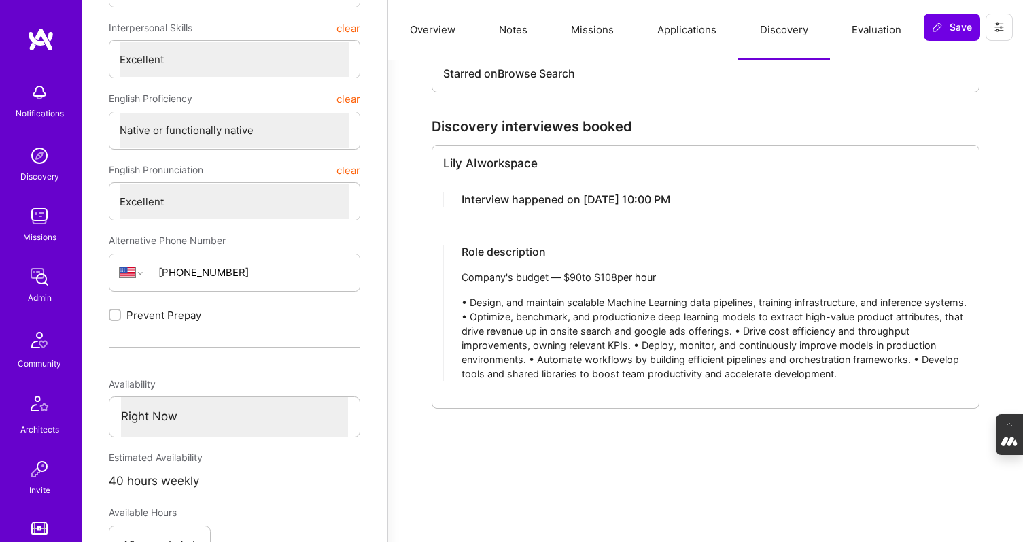
click at [870, 25] on button "Evaluation" at bounding box center [876, 30] width 93 height 60
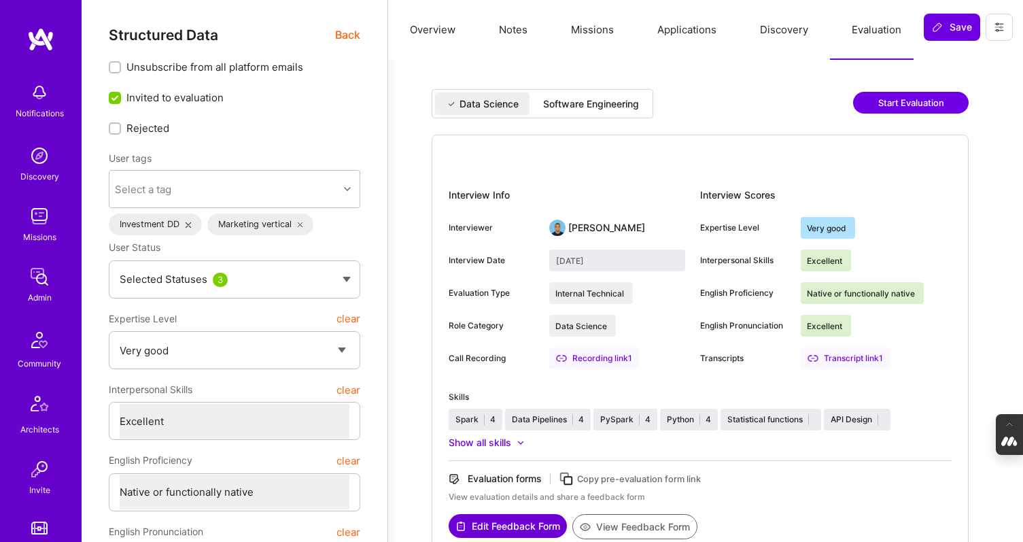
scroll to position [0, 0]
click at [613, 109] on div "Software Engineering" at bounding box center [591, 105] width 96 height 14
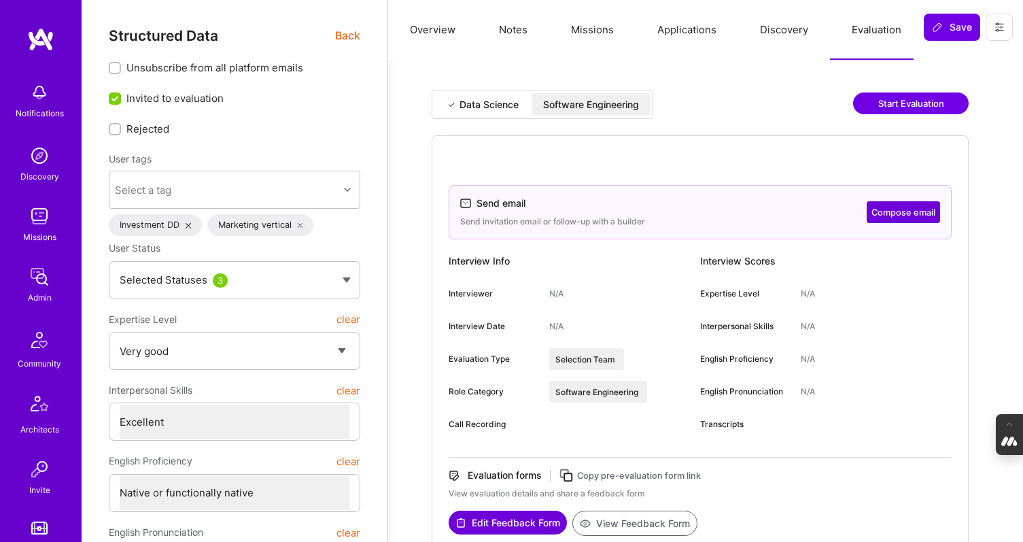
click at [599, 37] on button "Missions" at bounding box center [592, 30] width 86 height 60
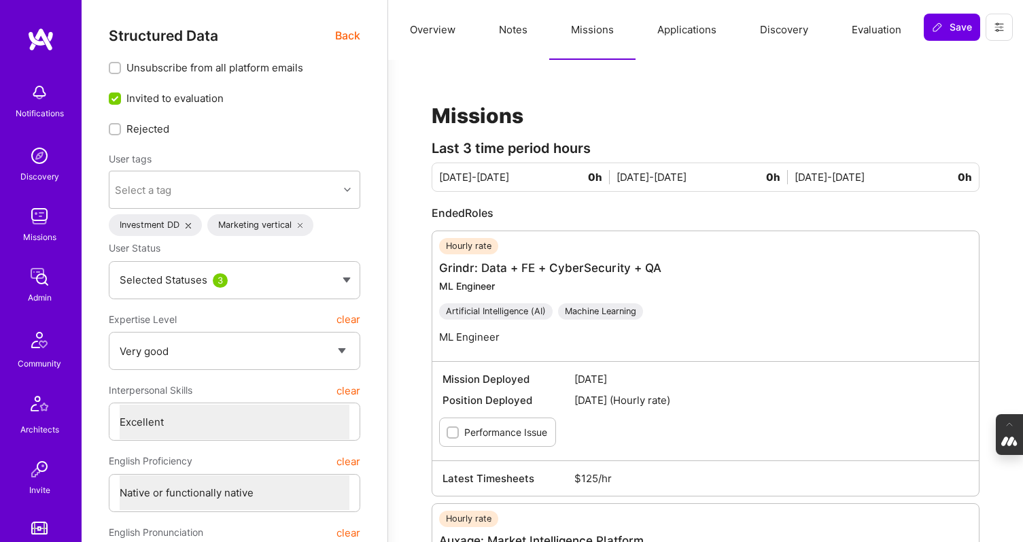
type textarea "x"
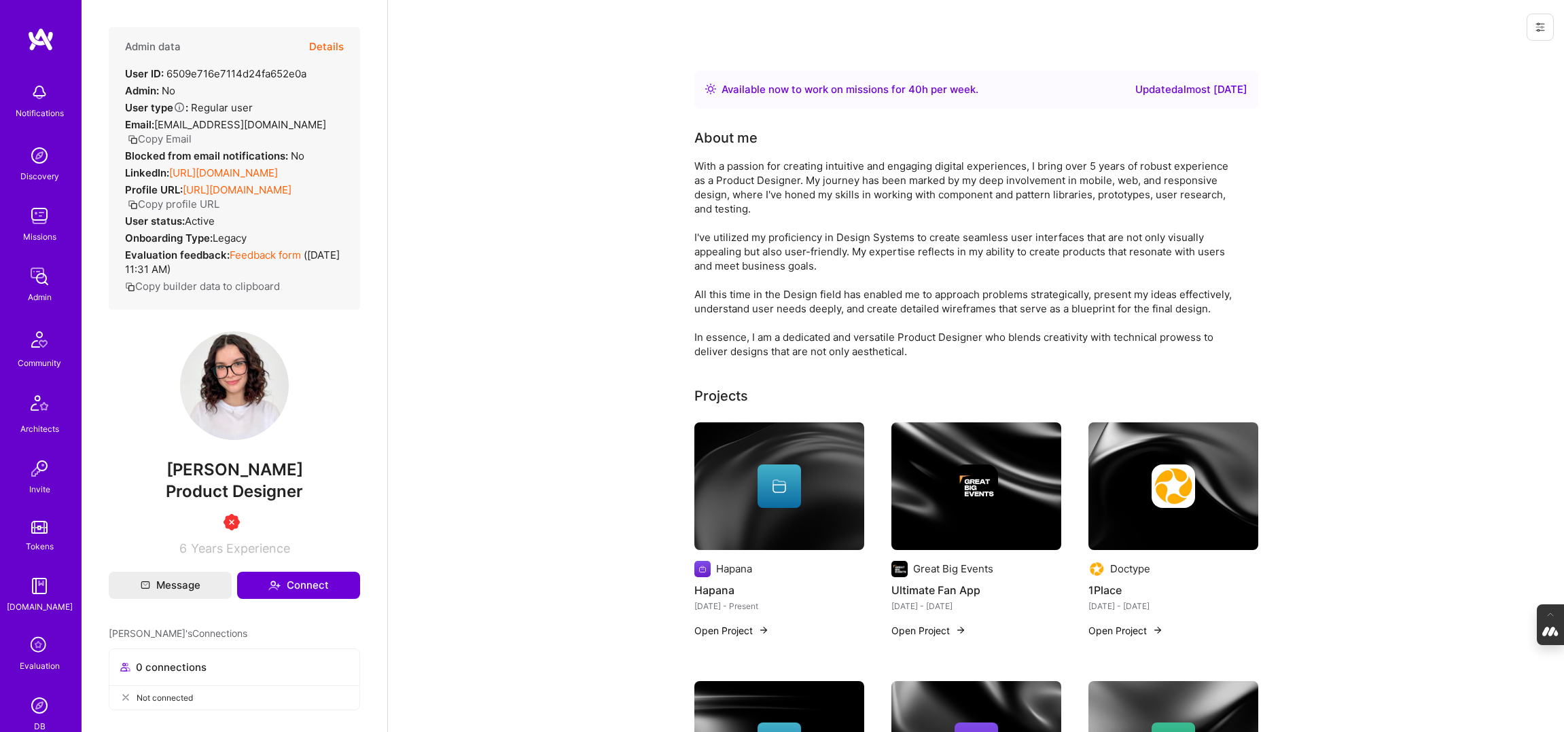
click at [325, 44] on button "Details" at bounding box center [326, 46] width 35 height 39
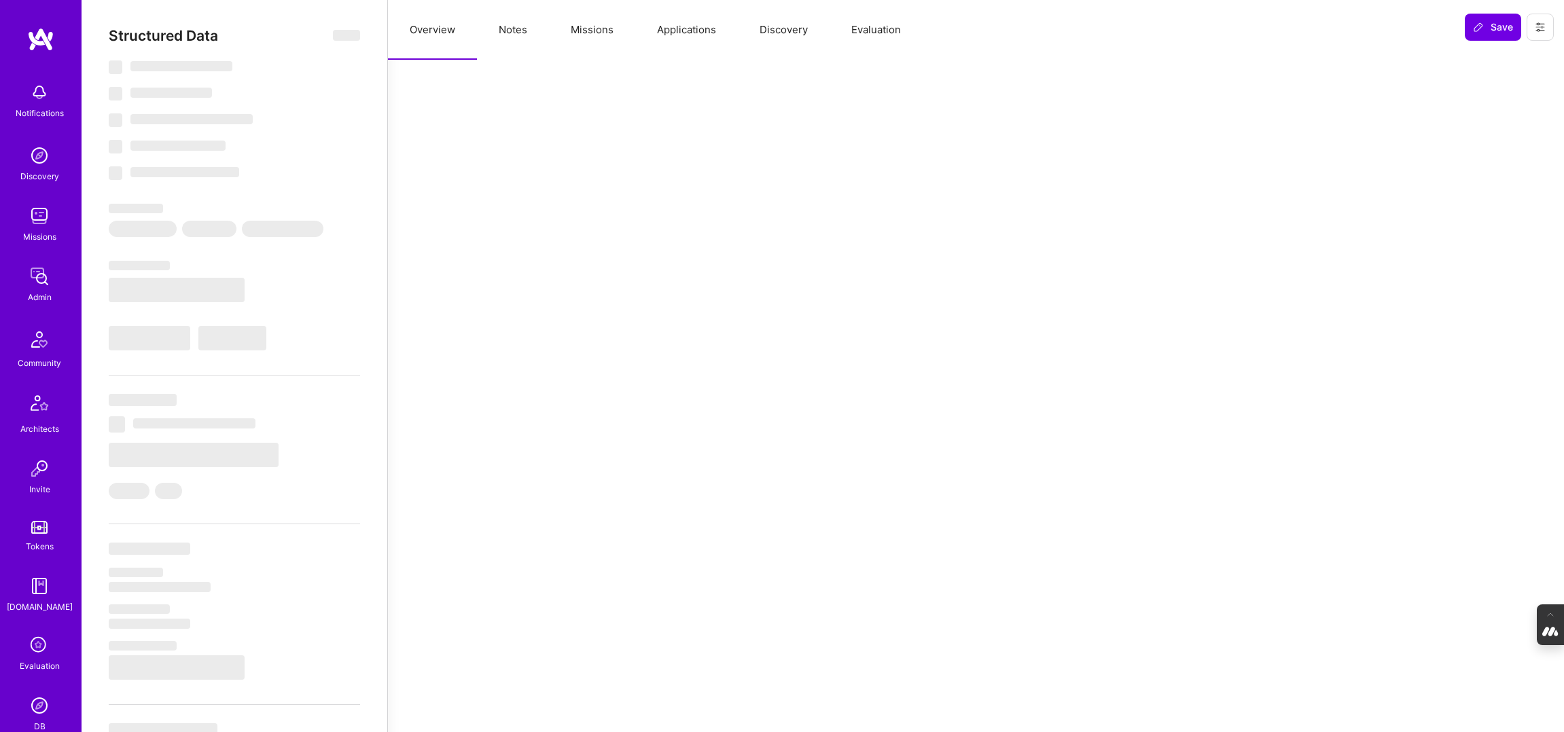
select select "Right Now"
select select "3"
select select "4"
select select "6"
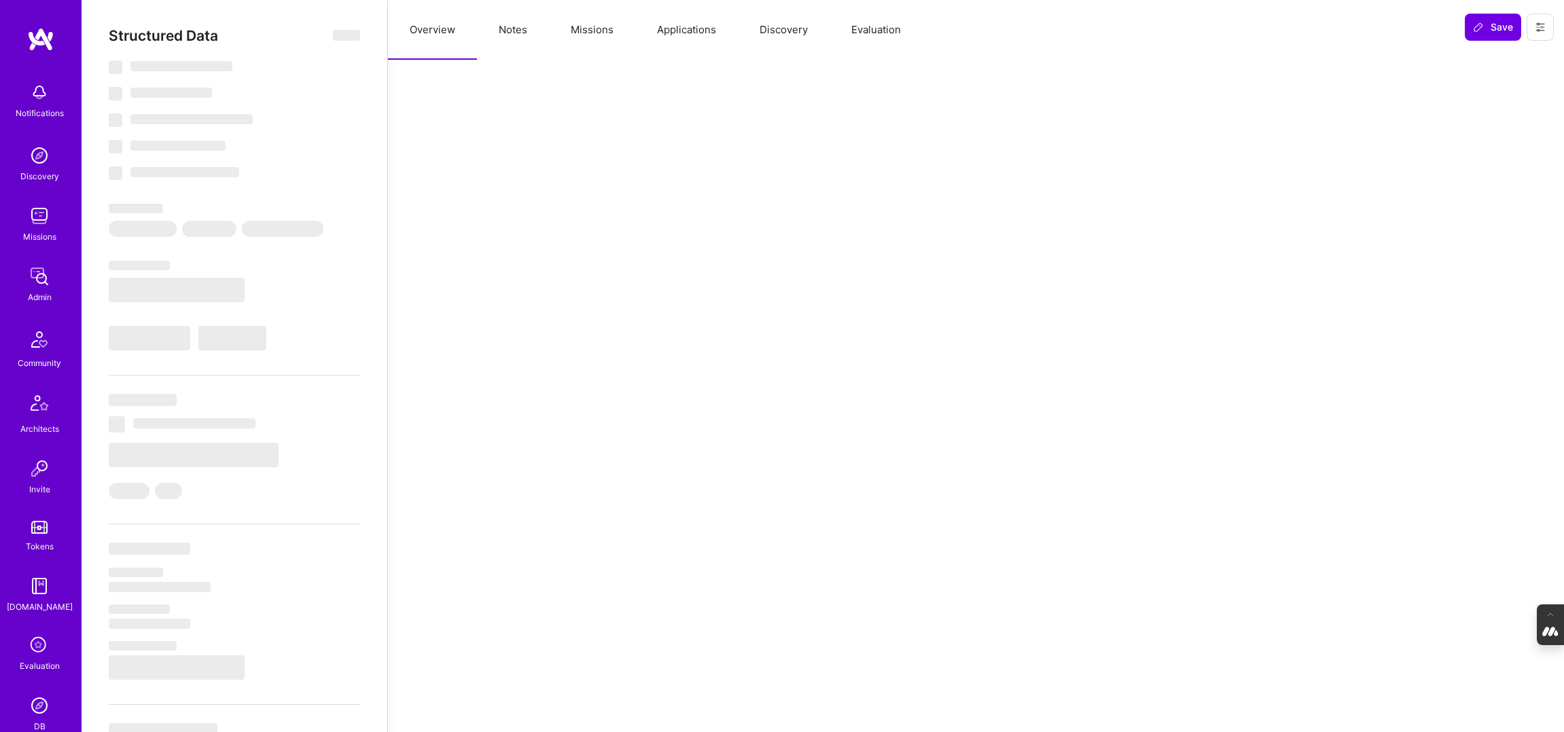
select select "US"
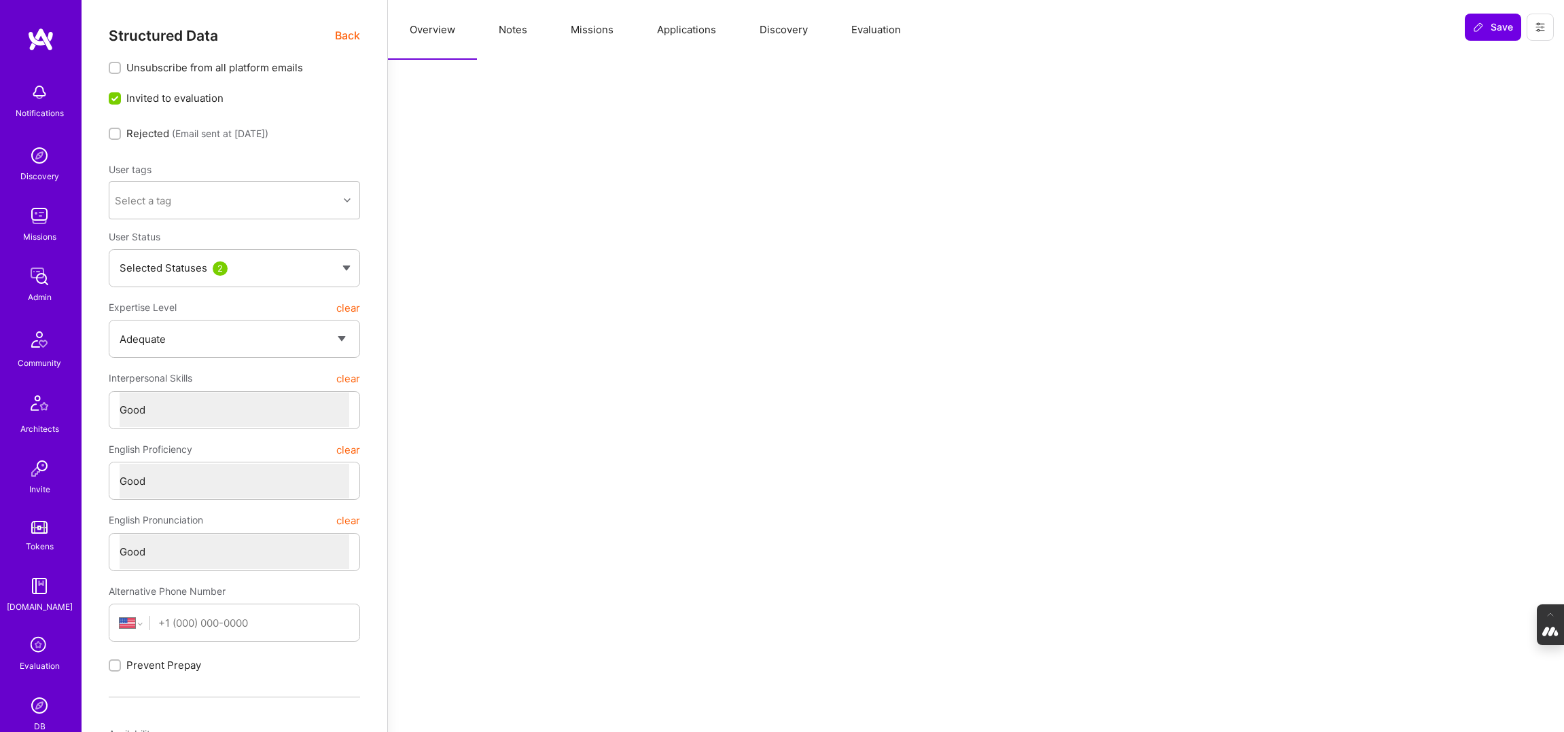
click at [860, 24] on button "Evaluation" at bounding box center [876, 30] width 93 height 60
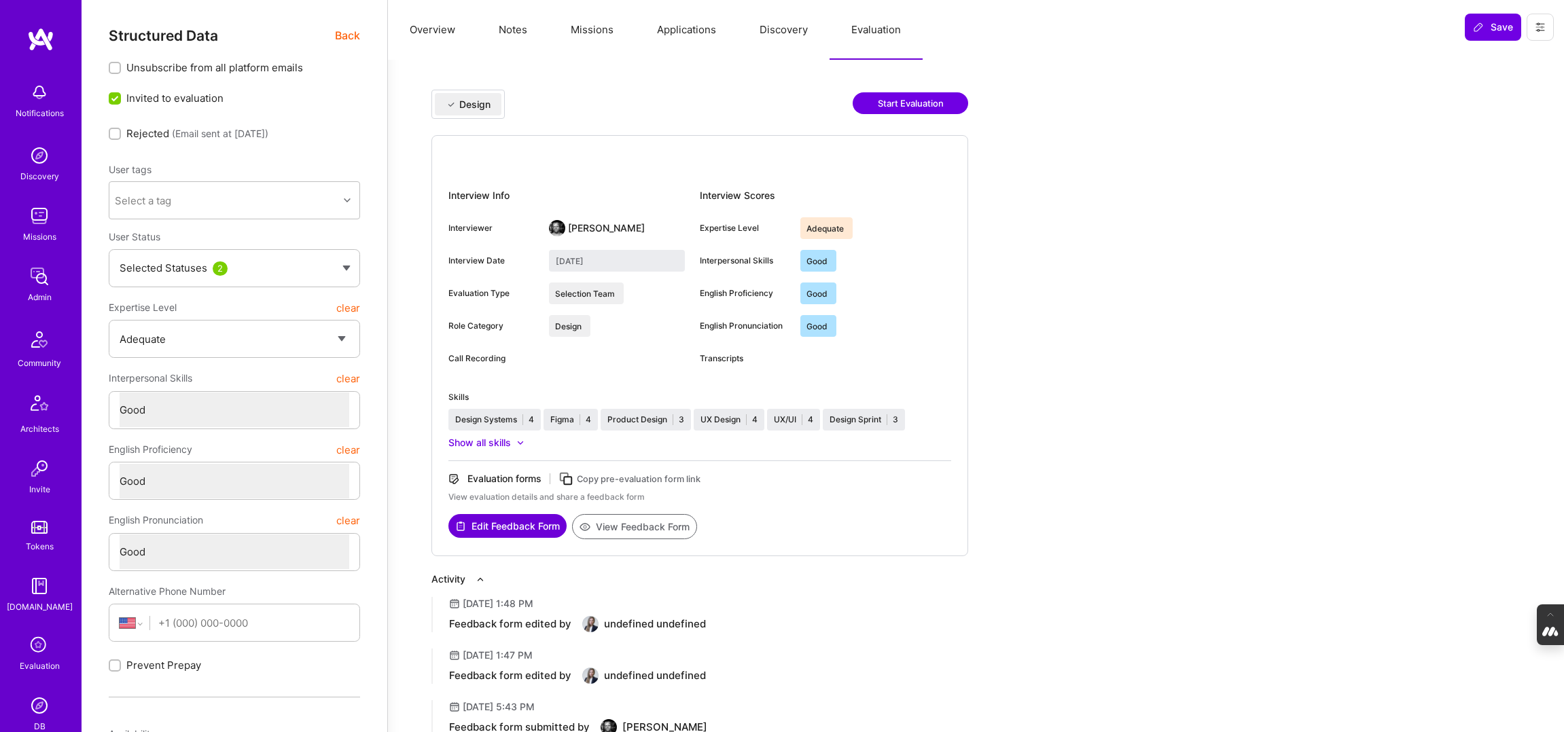
click at [912, 99] on button "Start Evaluation" at bounding box center [911, 103] width 116 height 22
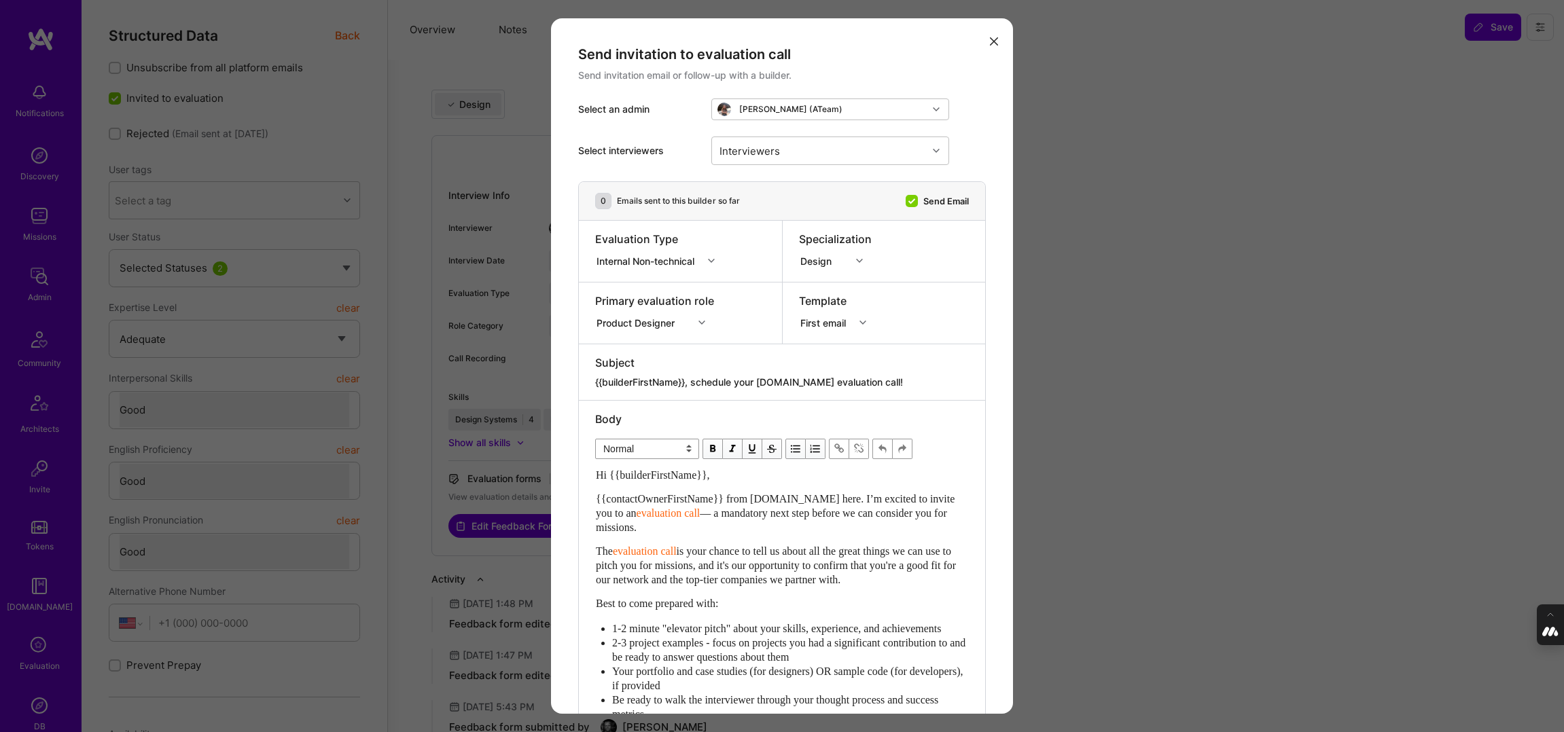
click at [708, 263] on div "modal" at bounding box center [713, 261] width 21 height 18
click at [658, 277] on div "Selection Team" at bounding box center [659, 286] width 128 height 25
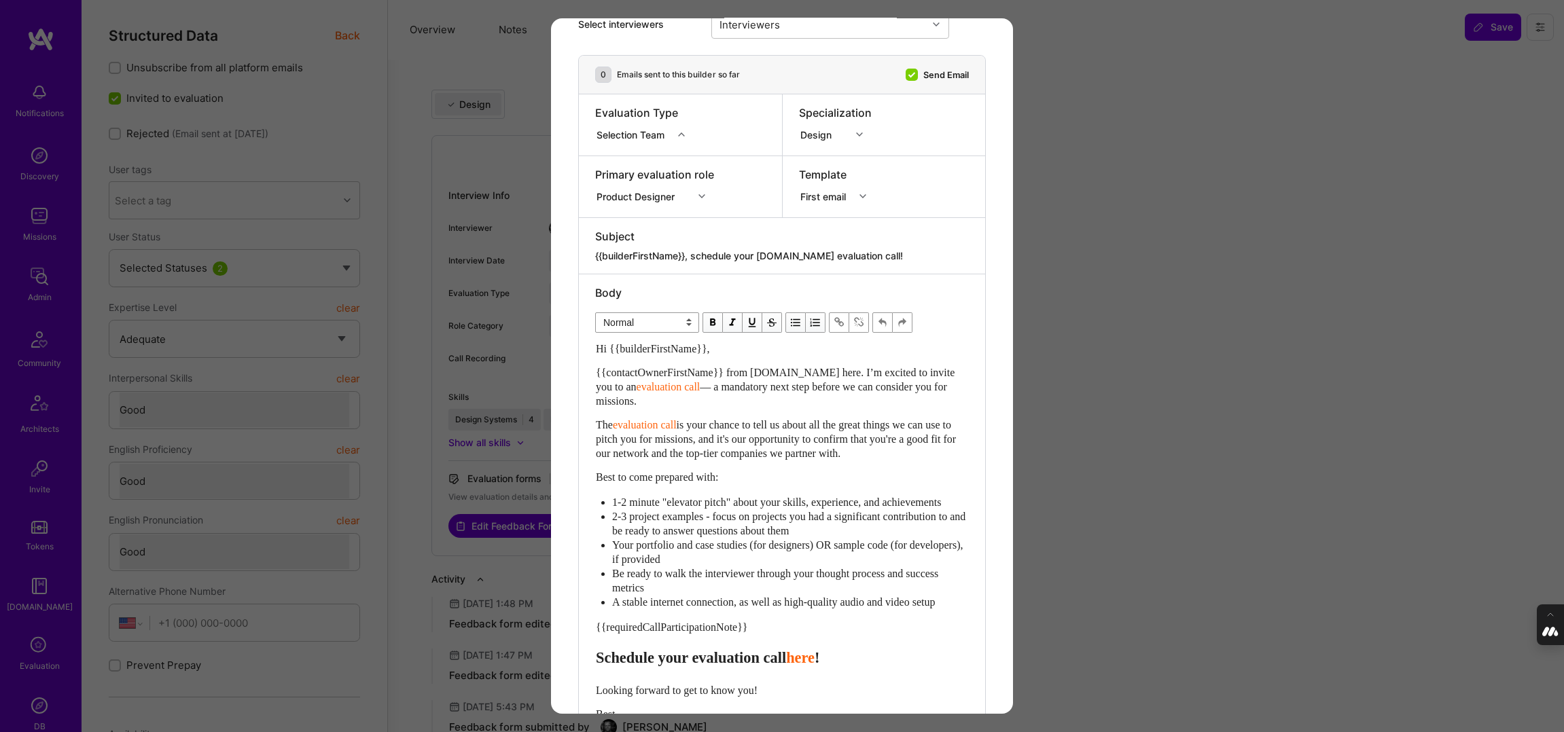
scroll to position [327, 0]
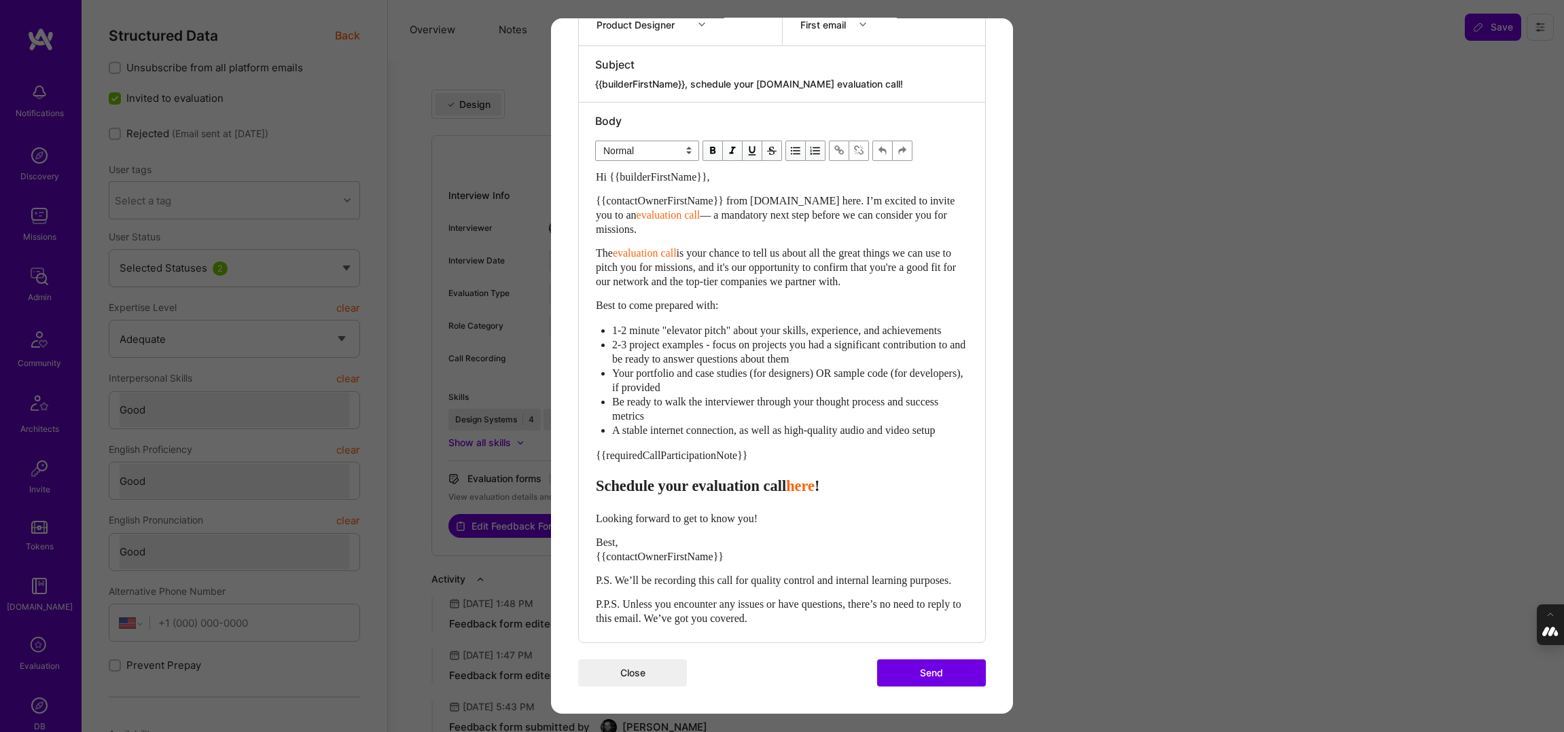
click at [949, 671] on button "Send" at bounding box center [931, 673] width 109 height 27
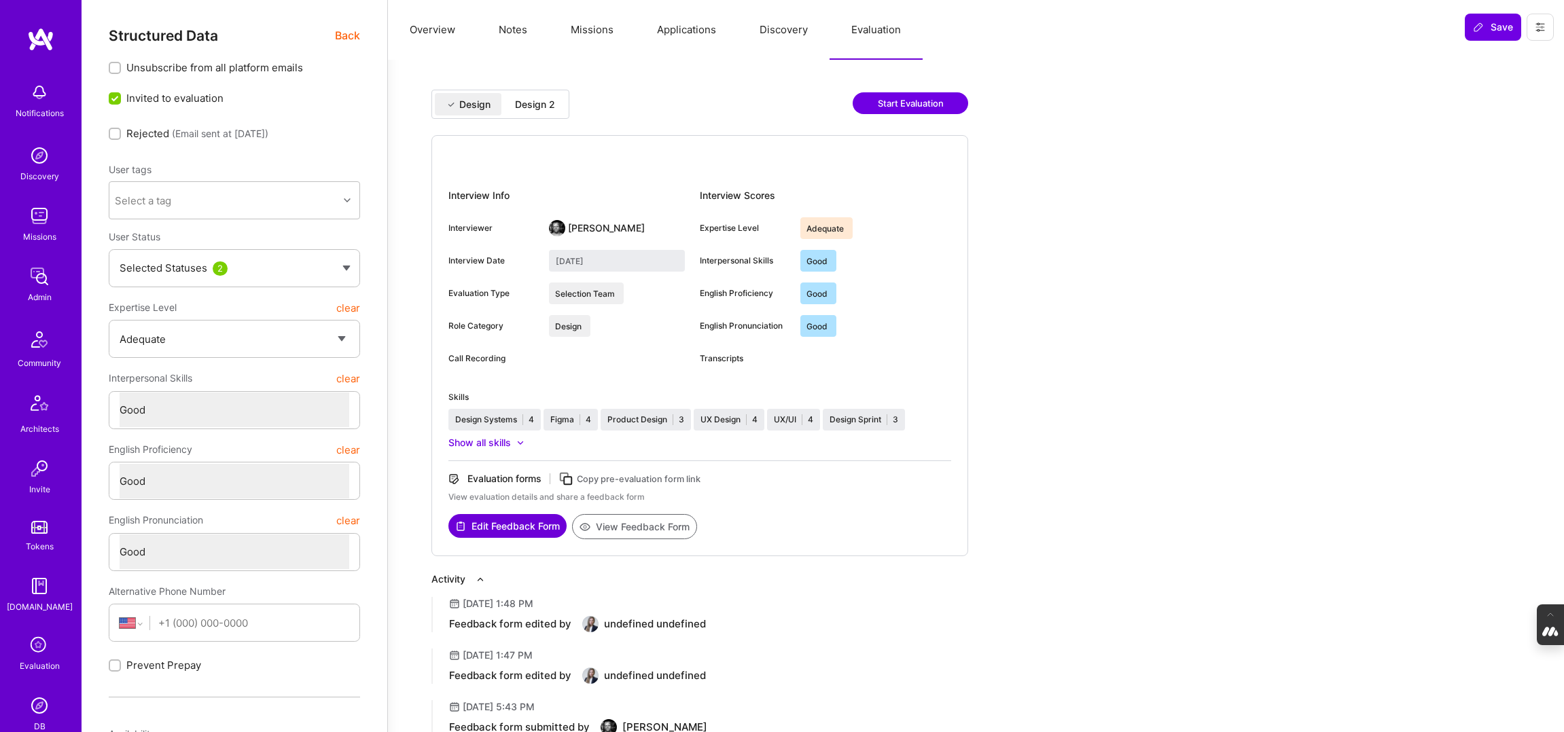
click at [536, 111] on div "Design 2" at bounding box center [535, 105] width 40 height 14
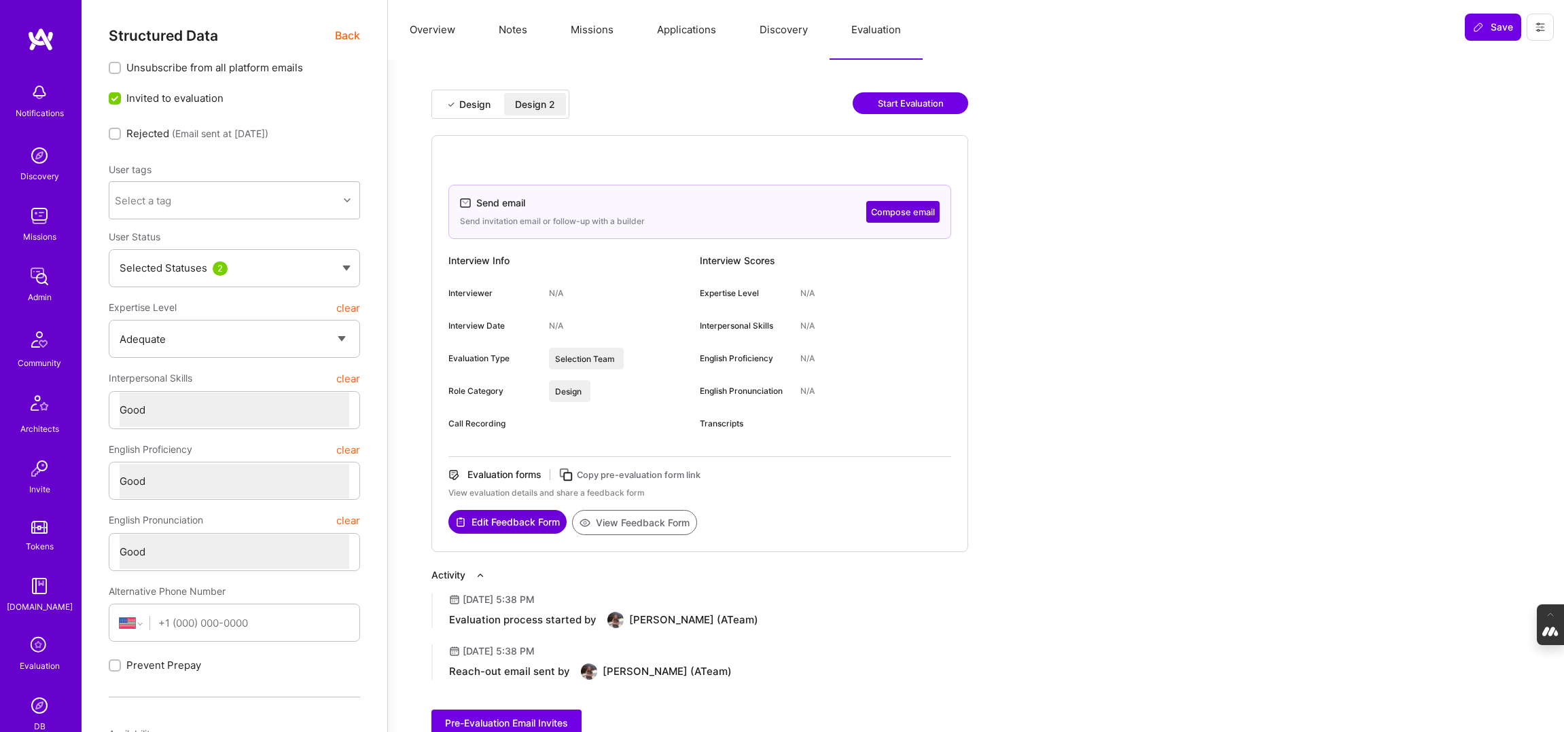
click at [344, 35] on span "Back" at bounding box center [347, 35] width 25 height 17
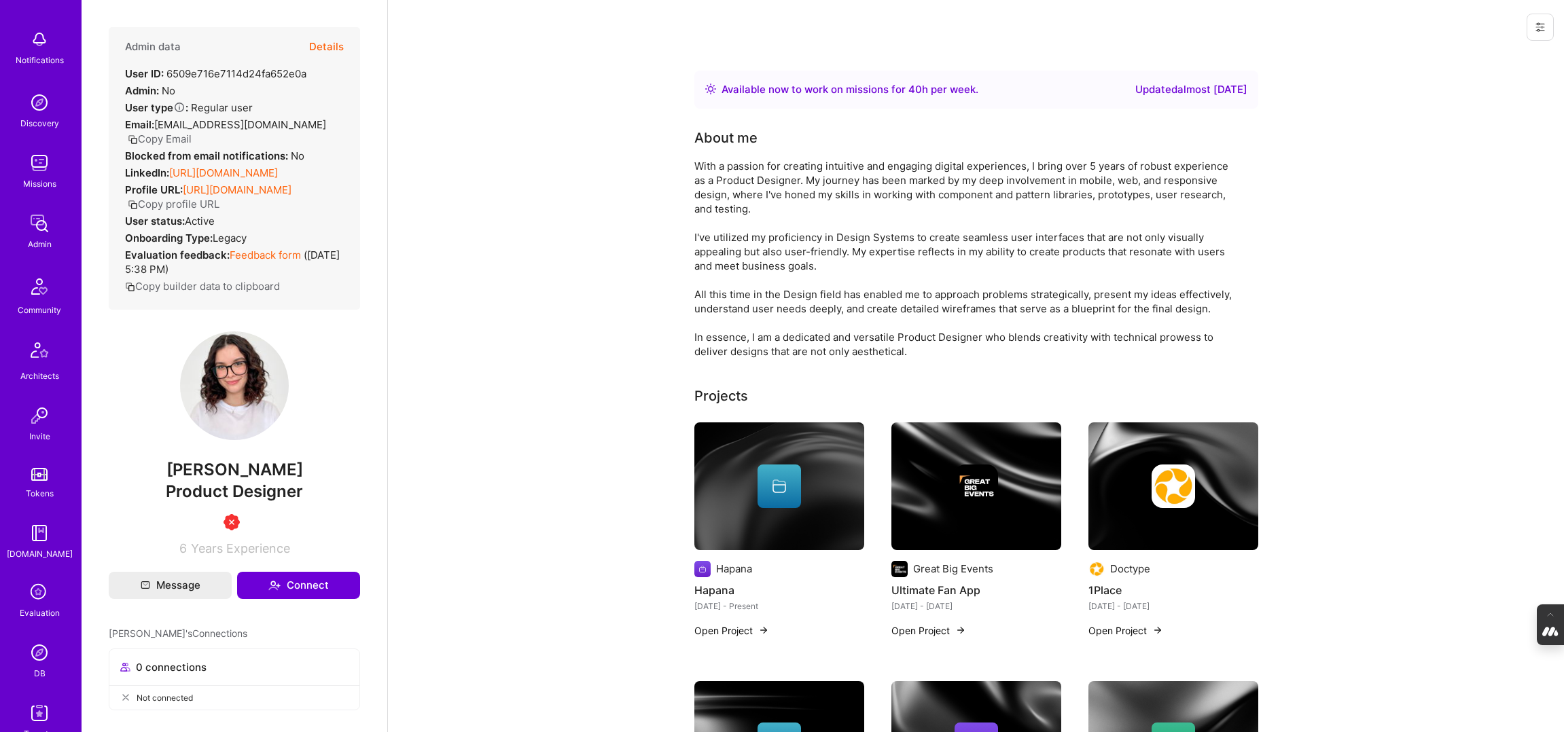
scroll to position [73, 0]
click at [40, 632] on img at bounding box center [39, 633] width 27 height 27
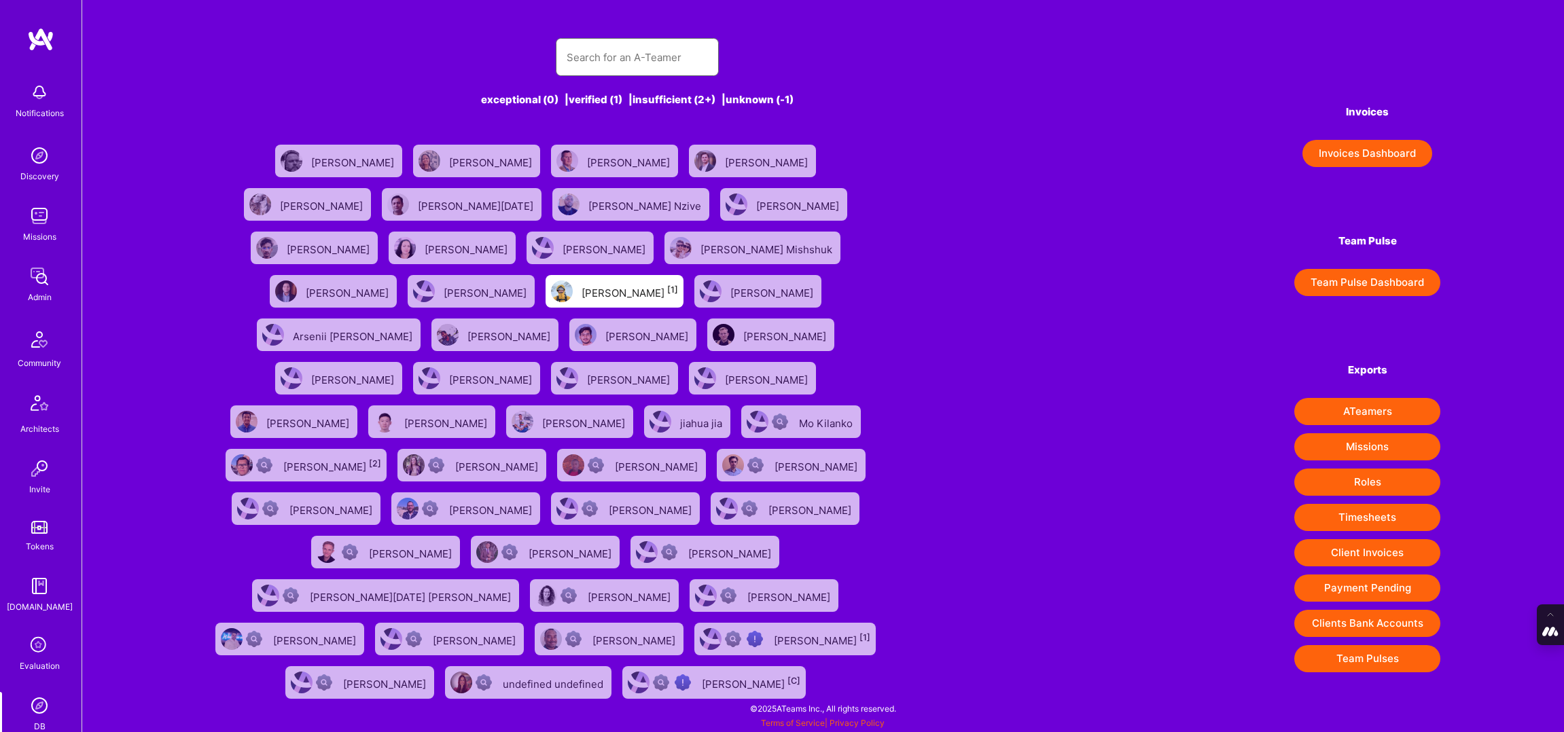
click at [615, 50] on input "text" at bounding box center [637, 57] width 141 height 35
paste input "dallas.hart.biz@gmail.com"
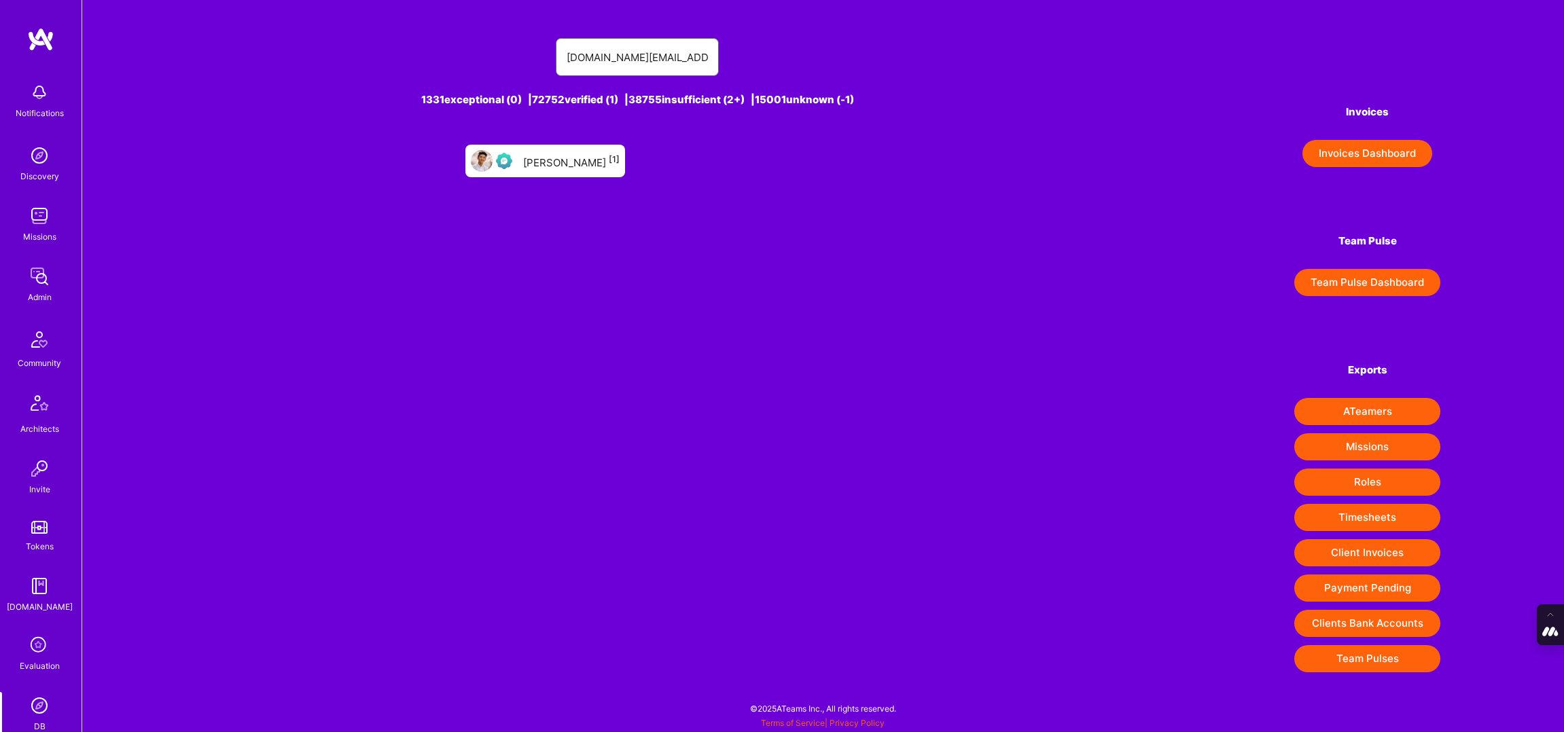
type input "dallas.hart.biz@gmail.com"
click at [557, 164] on div "Dallas Hart [1]" at bounding box center [571, 161] width 96 height 18
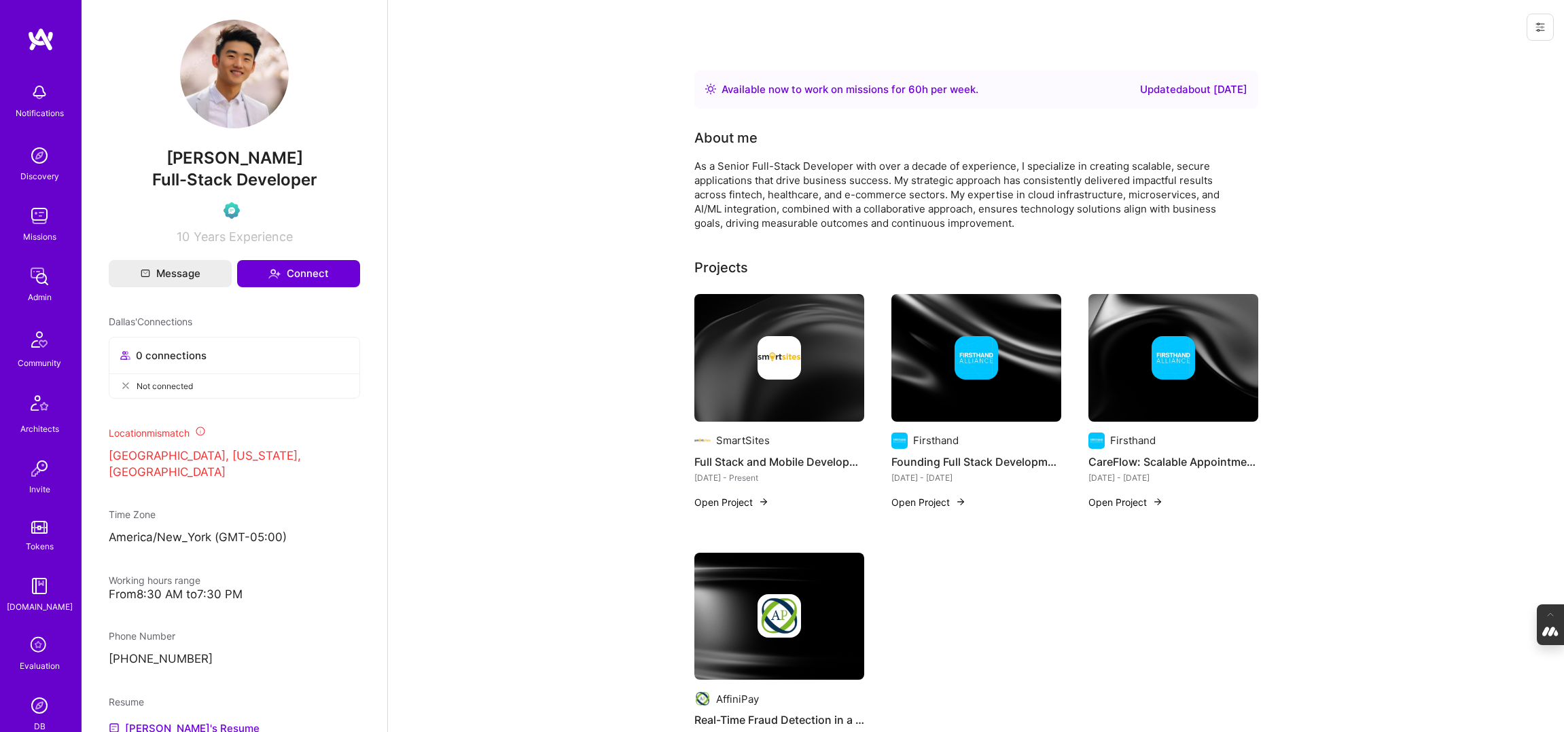
scroll to position [369, 0]
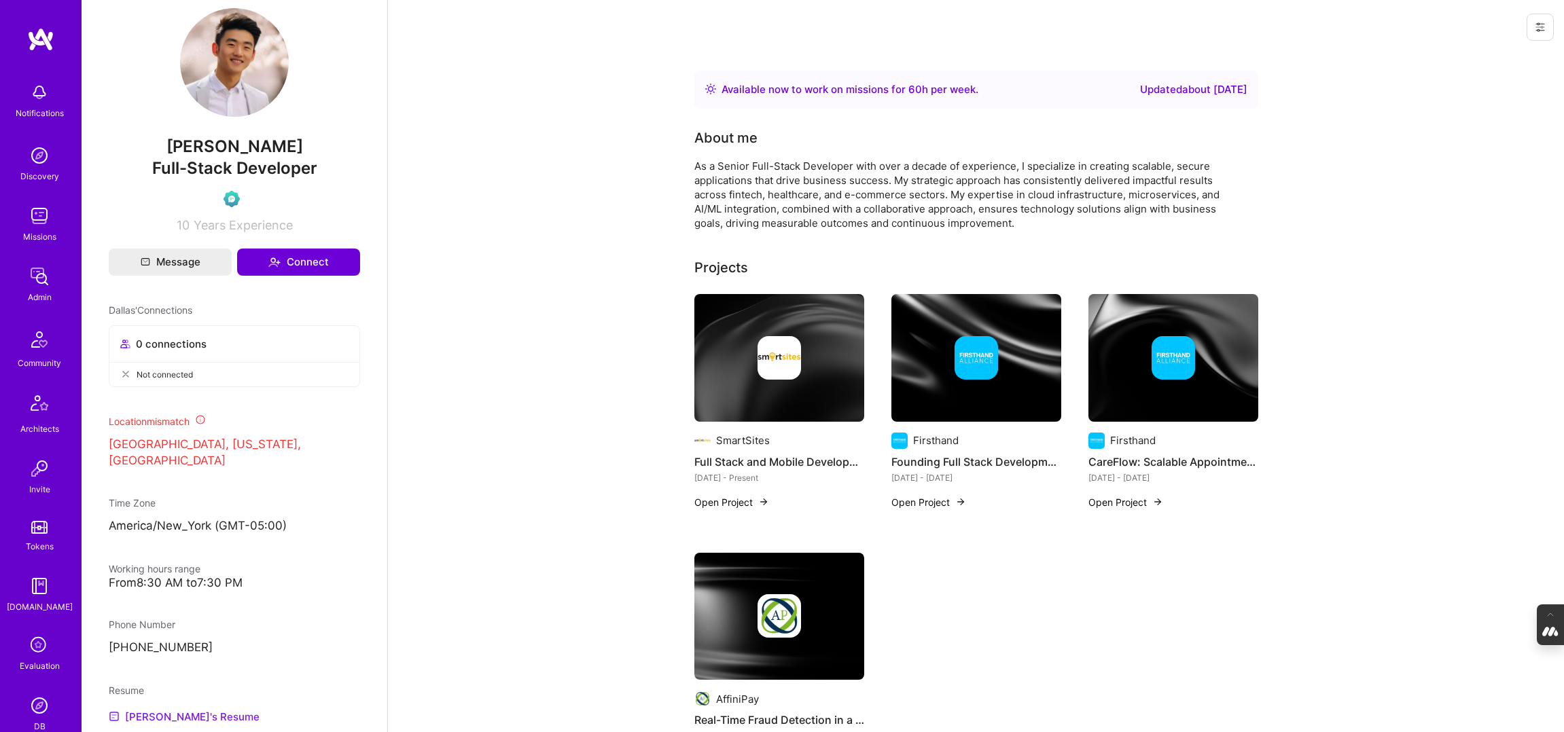
click at [171, 709] on link "Dallas's Resume" at bounding box center [184, 717] width 151 height 16
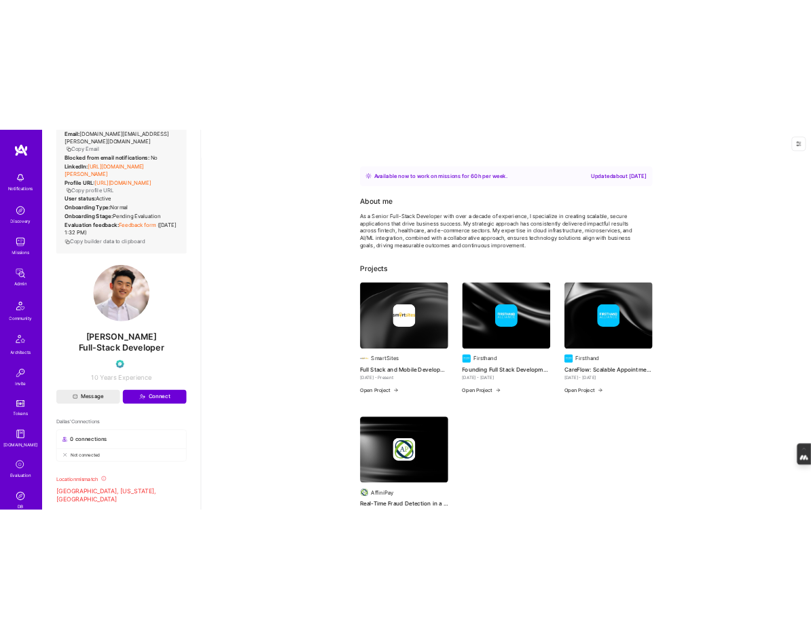
scroll to position [0, 0]
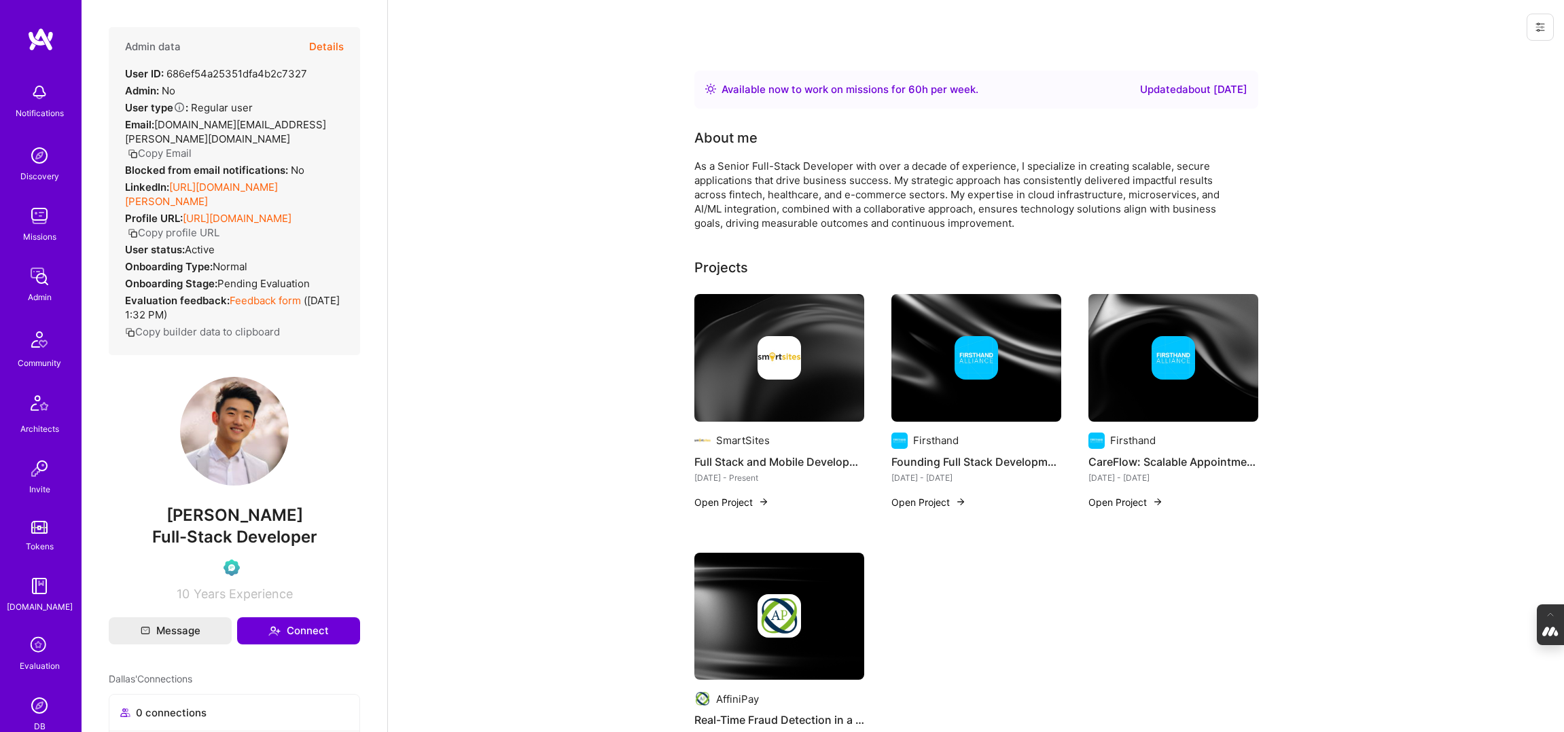
click at [262, 181] on link "https://linkedin.com/in/dallas-hart-3950b0371" at bounding box center [201, 194] width 153 height 27
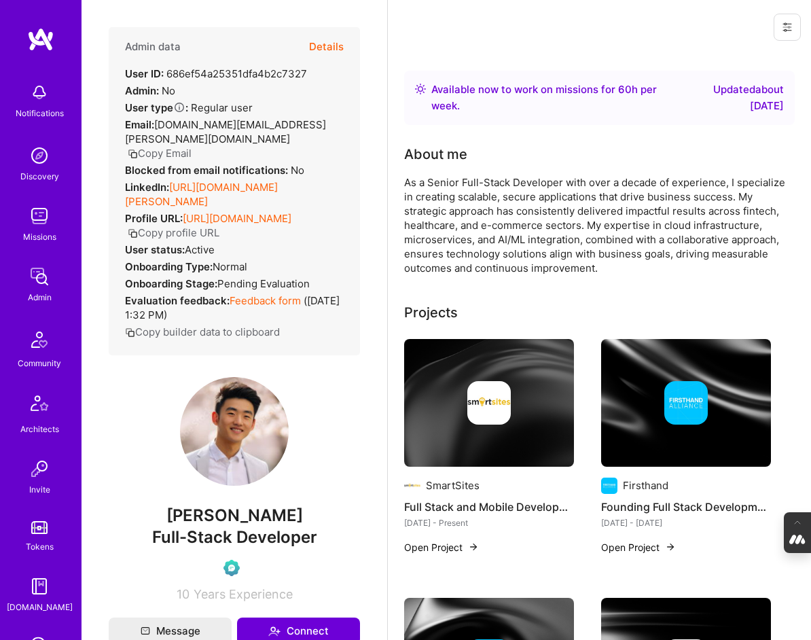
click at [329, 40] on button "Details" at bounding box center [326, 46] width 35 height 39
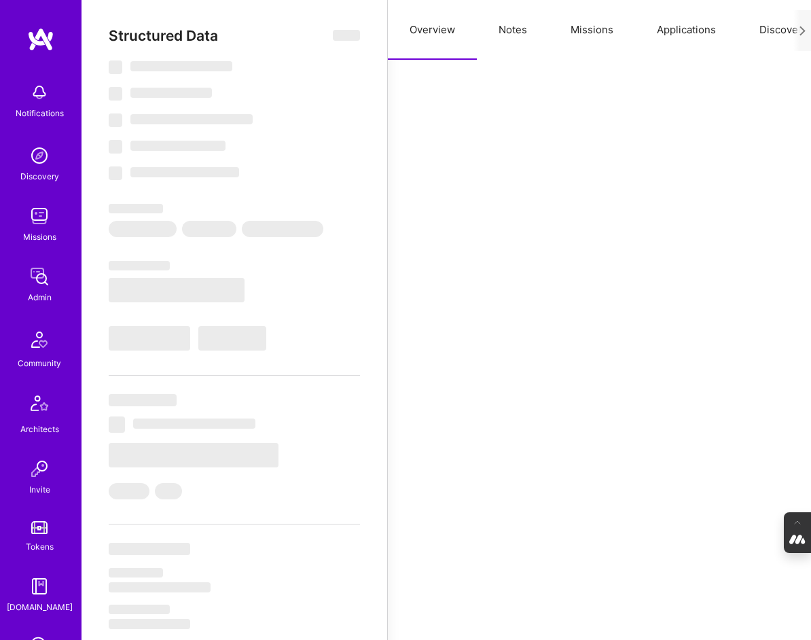
type textarea "x"
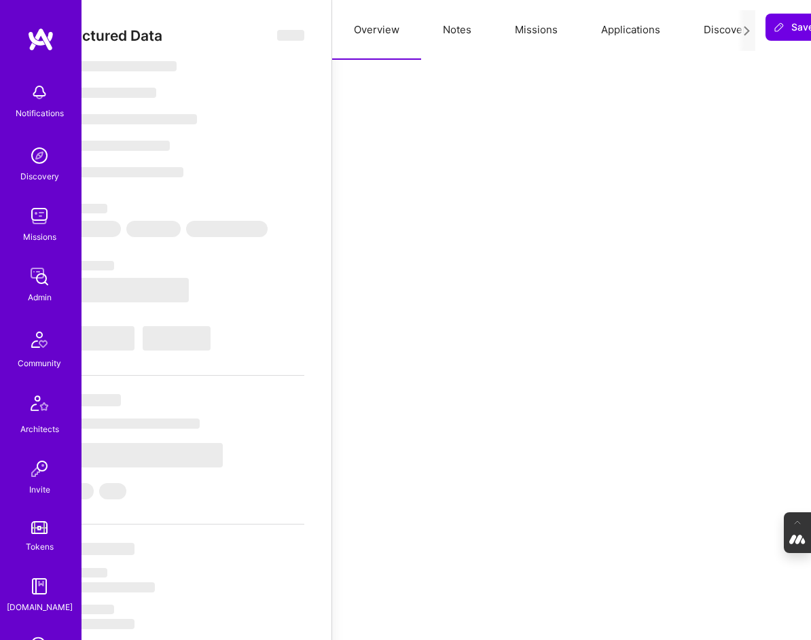
select select "Right Now"
select select "Verified"
select select "US"
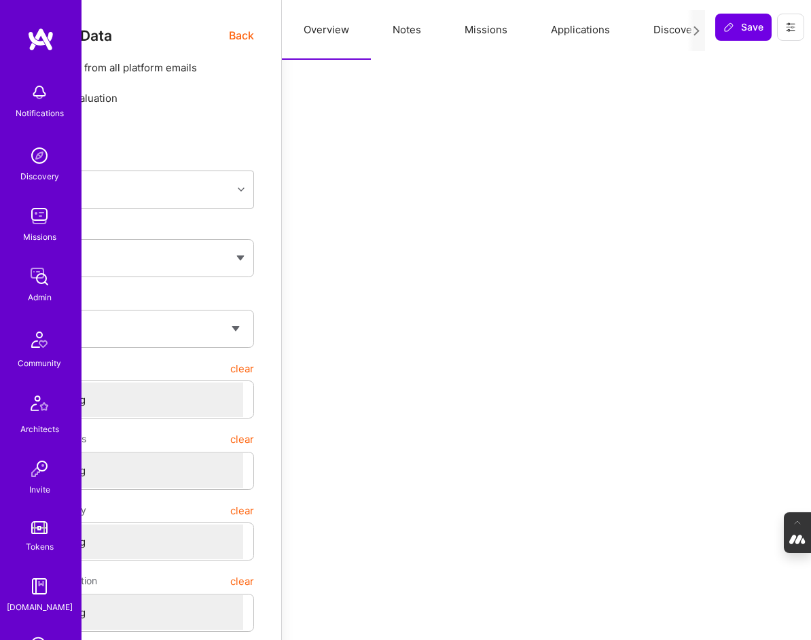
scroll to position [0, 109]
click at [404, 33] on button "Notes" at bounding box center [404, 30] width 72 height 60
type textarea "x"
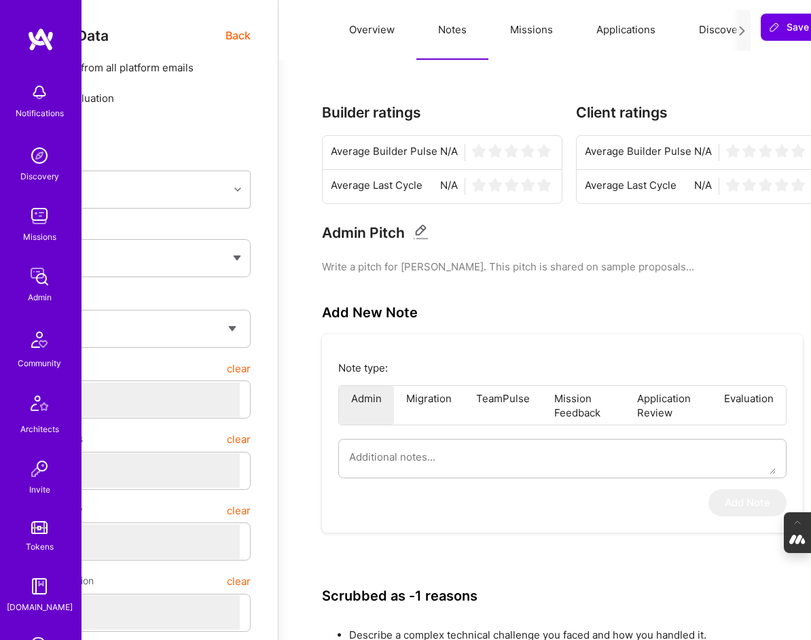
scroll to position [0, 110]
click at [689, 34] on button "Evaluation" at bounding box center [705, 30] width 93 height 60
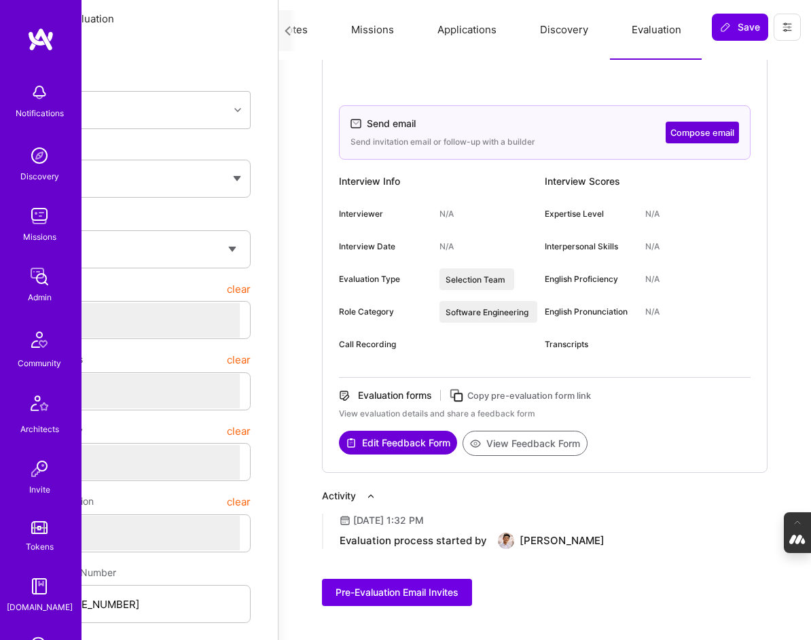
scroll to position [0, 109]
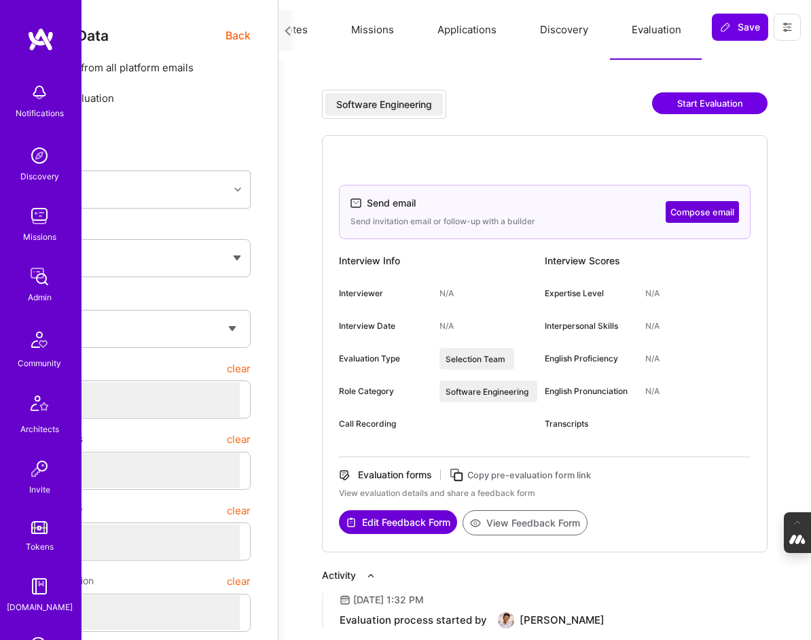
click at [238, 35] on span "Back" at bounding box center [238, 35] width 25 height 17
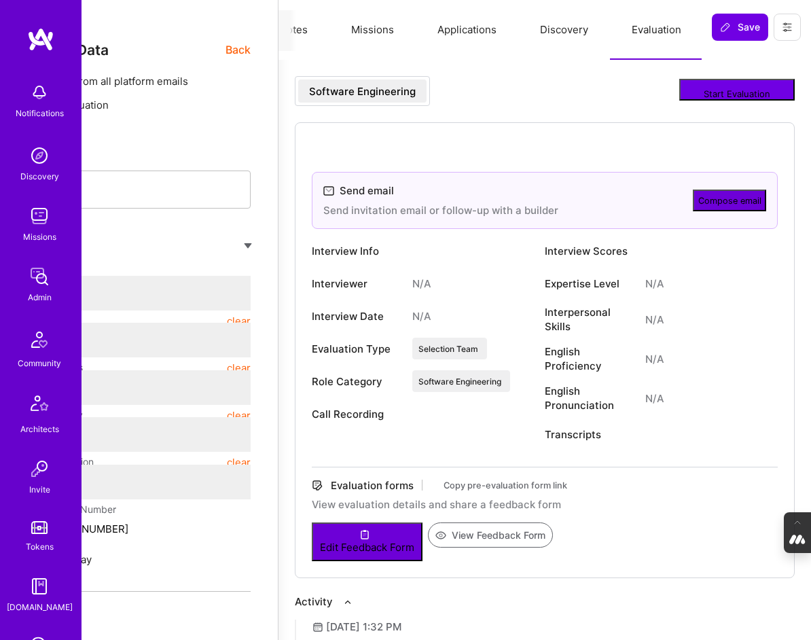
scroll to position [0, 0]
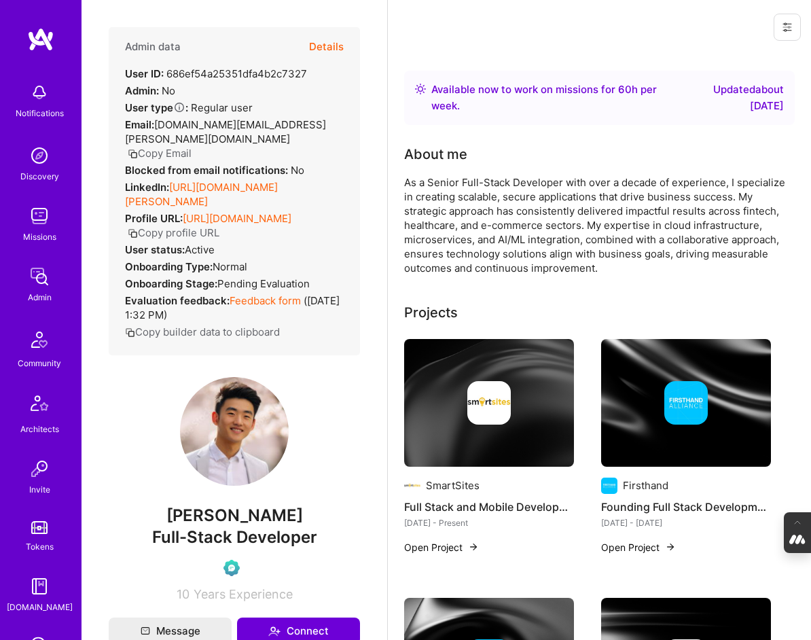
click at [522, 395] on div at bounding box center [489, 402] width 170 height 43
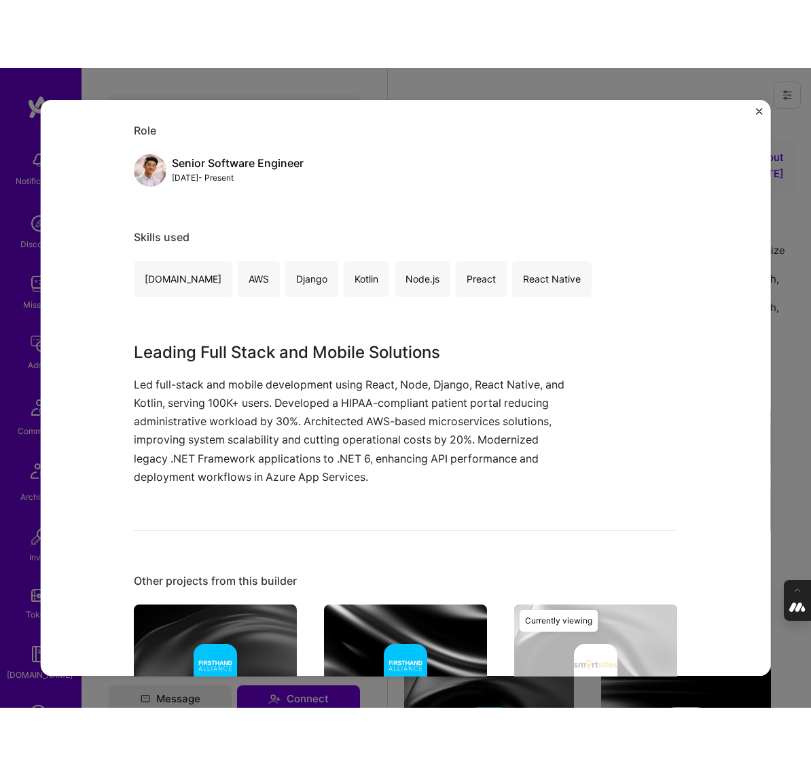
scroll to position [156, 0]
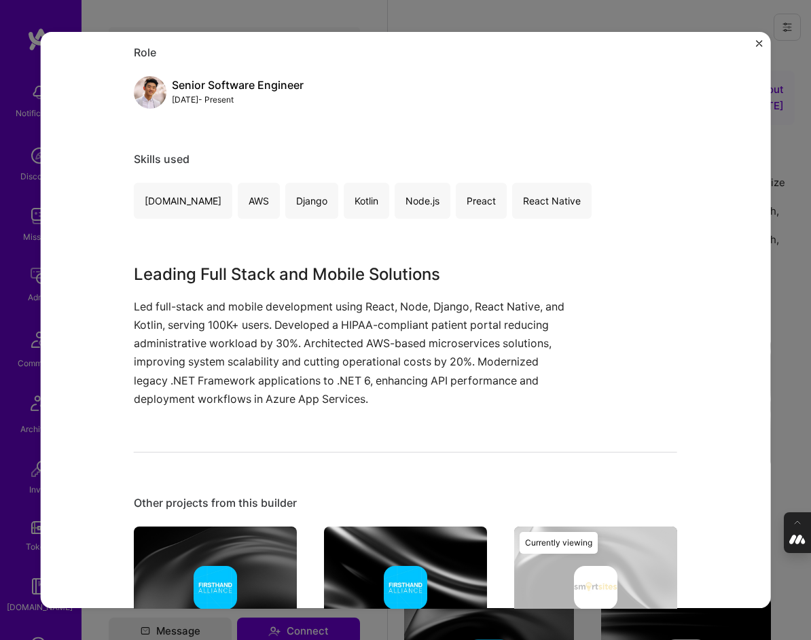
click at [759, 46] on img "Close" at bounding box center [759, 43] width 7 height 7
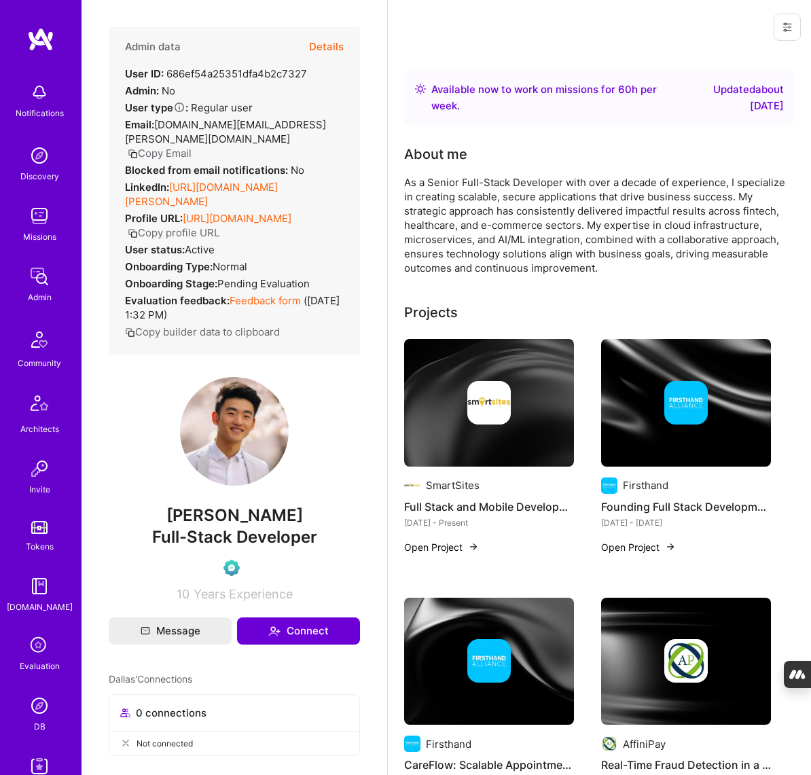
click at [27, 721] on link "DB" at bounding box center [39, 712] width 84 height 41
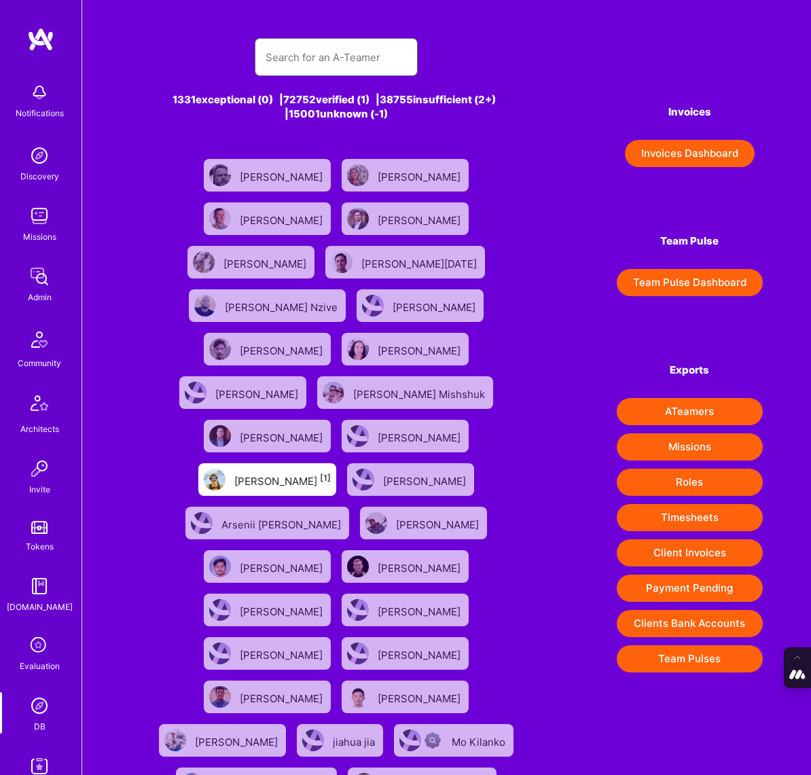
click at [300, 57] on input "text" at bounding box center [336, 57] width 141 height 35
paste input "adina.m.cretu@gmail.com"
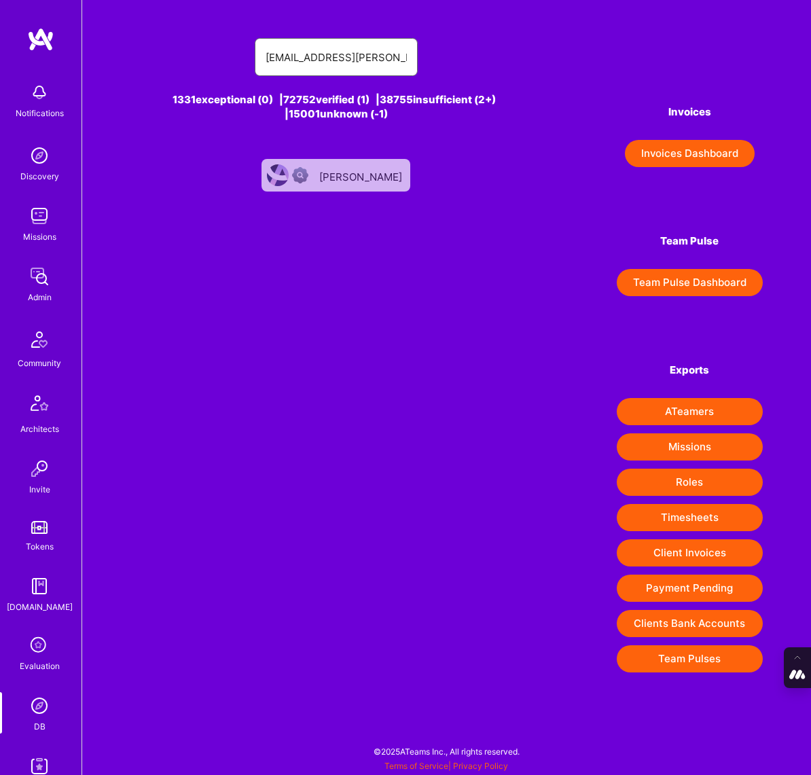
type input "adina.m.cretu@gmail.com"
click at [367, 176] on div "Adina Cretu" at bounding box center [362, 175] width 86 height 18
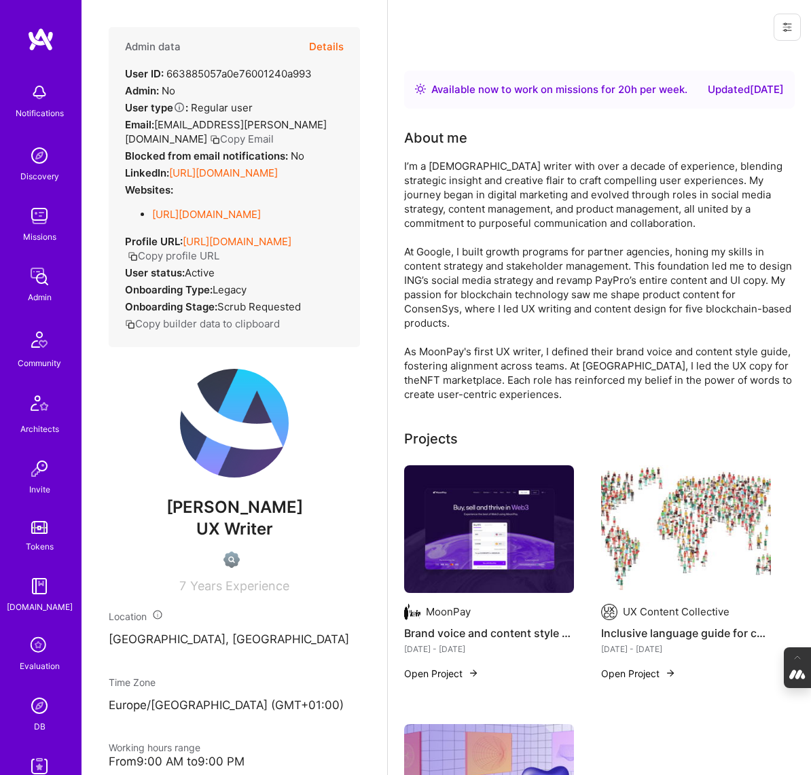
click at [326, 47] on button "Details" at bounding box center [326, 46] width 35 height 39
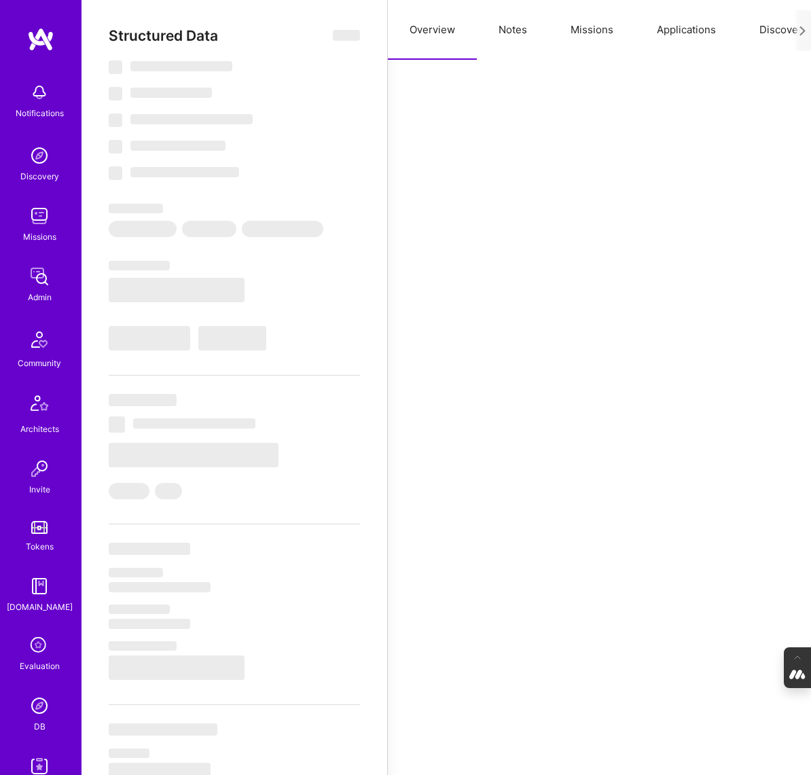
type textarea "x"
select select "Right Now"
select select "US"
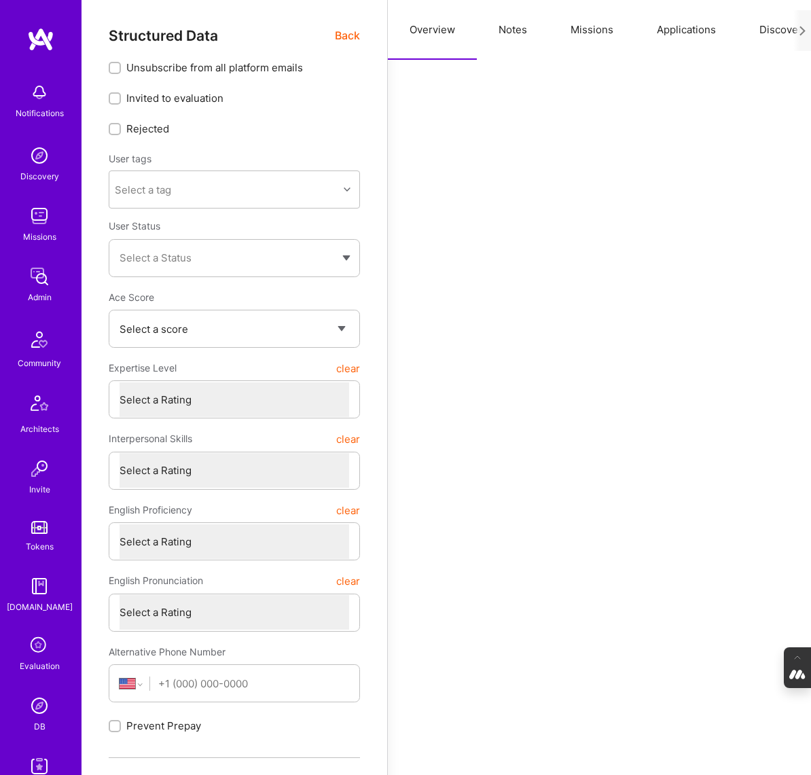
click at [512, 28] on button "Notes" at bounding box center [513, 30] width 72 height 60
type textarea "x"
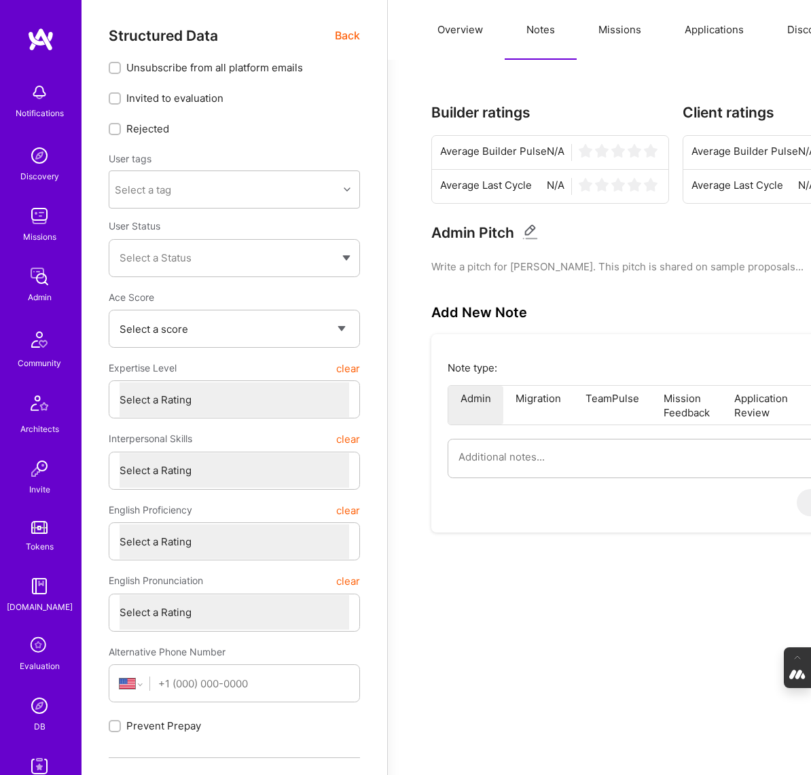
scroll to position [0, 137]
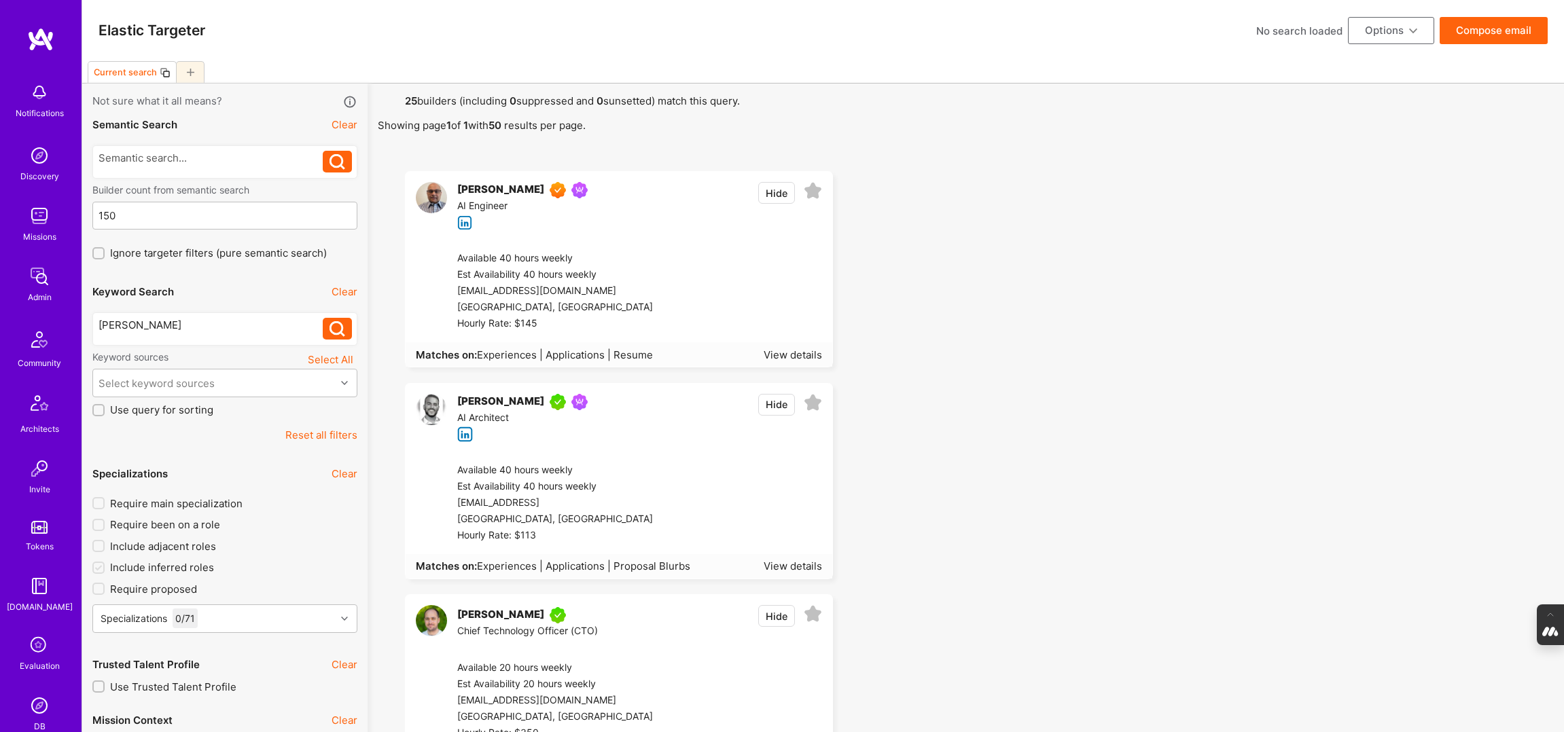
scroll to position [4720, 0]
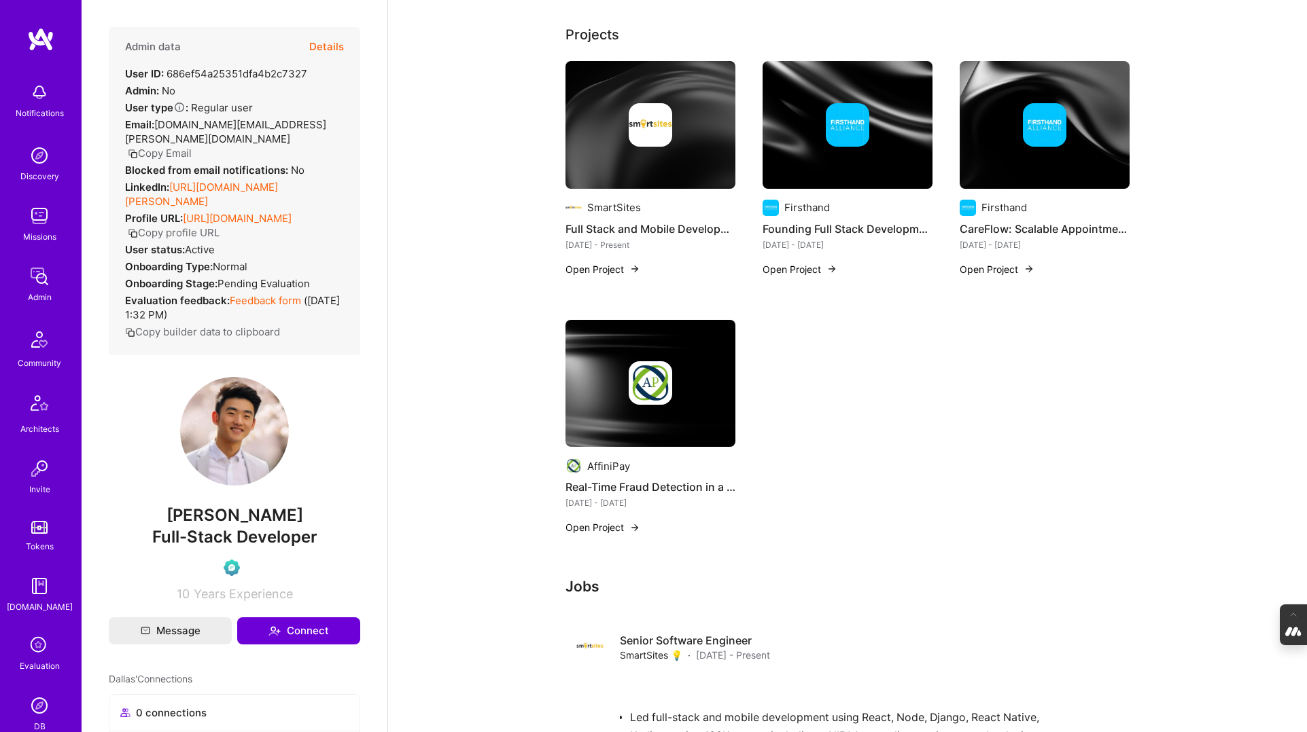
scroll to position [598, 0]
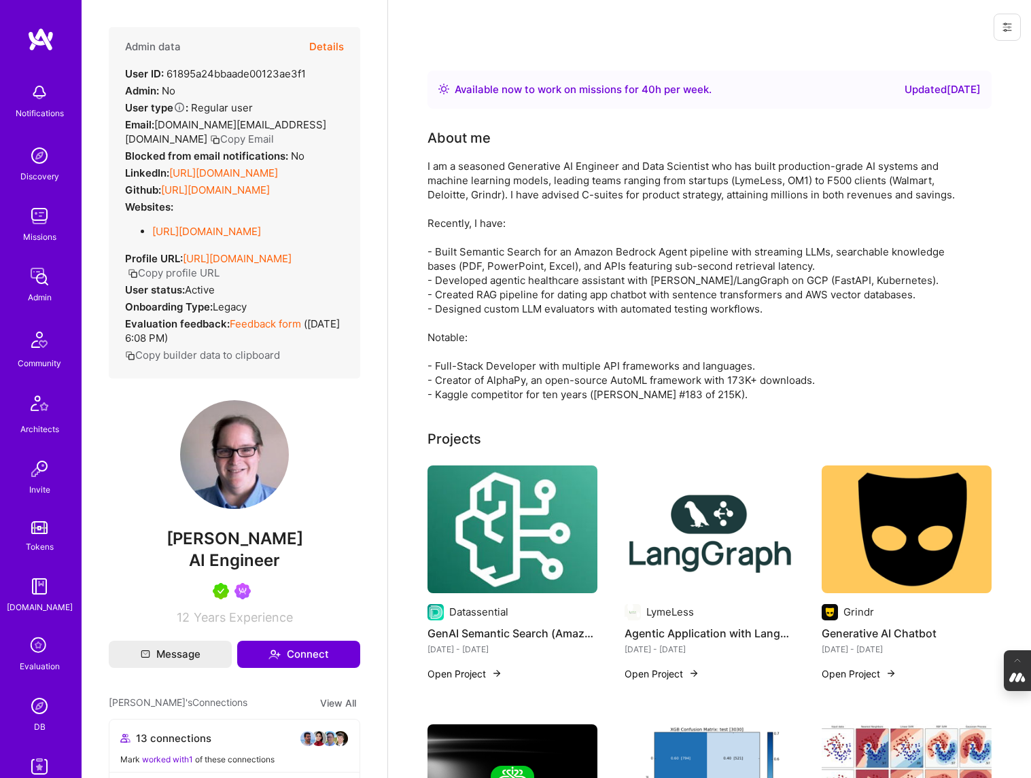
click at [328, 46] on button "Details" at bounding box center [326, 46] width 35 height 39
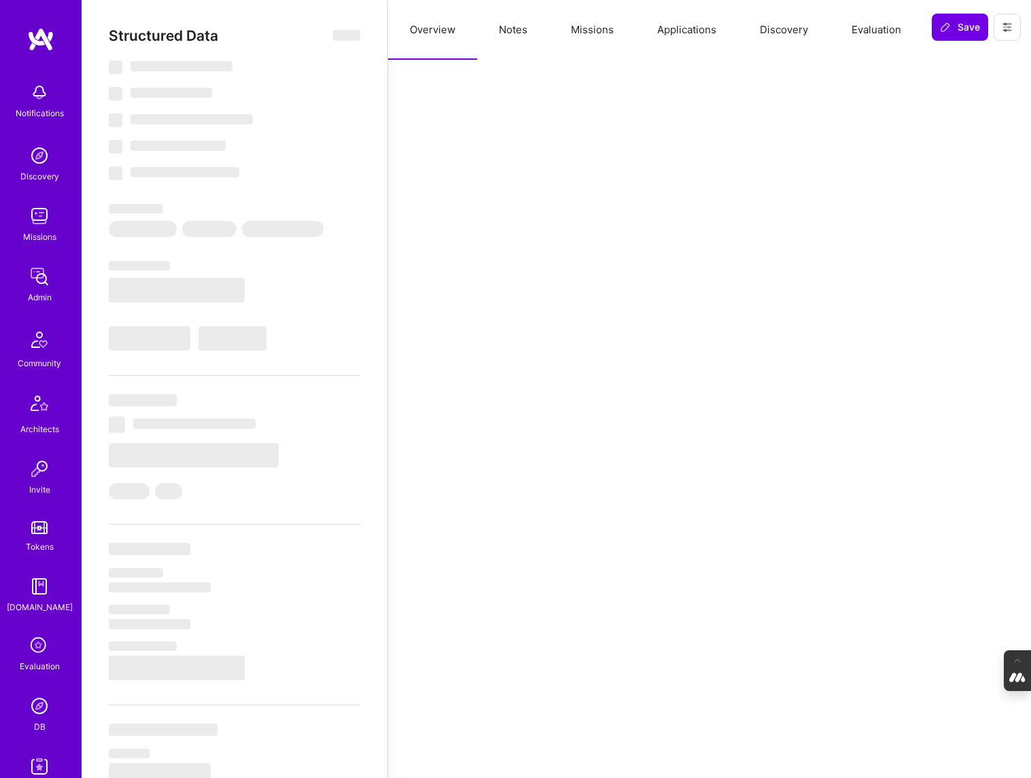
click at [873, 25] on button "Evaluation" at bounding box center [876, 30] width 93 height 60
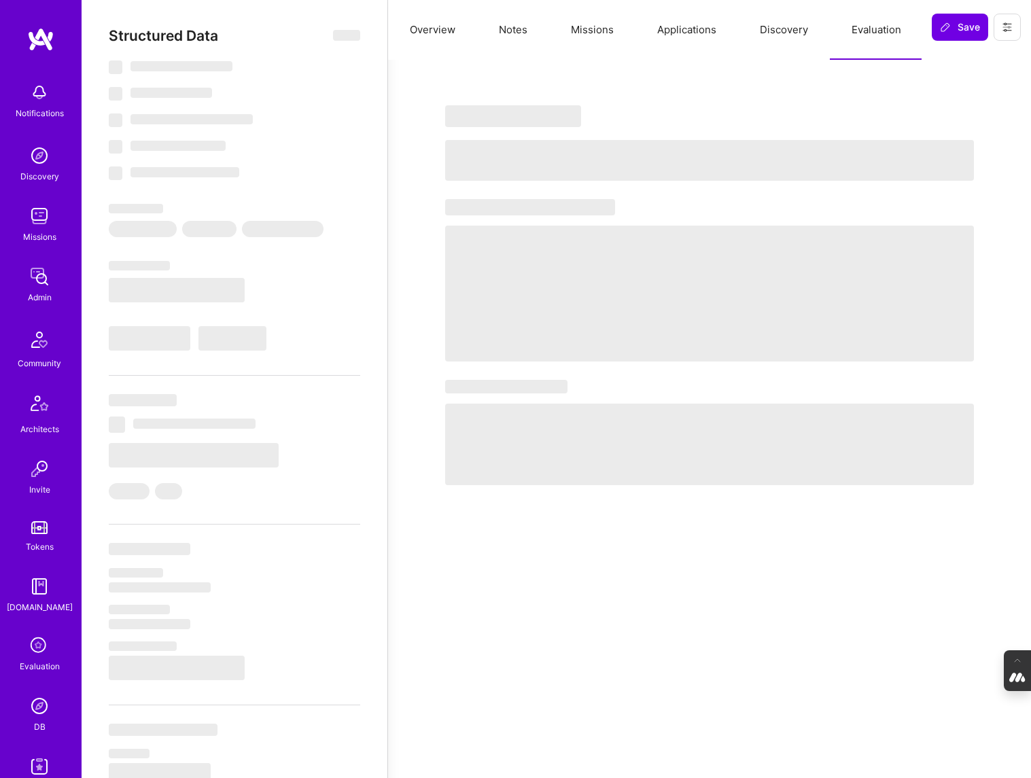
select select "Right Now"
select select "5"
select select "7"
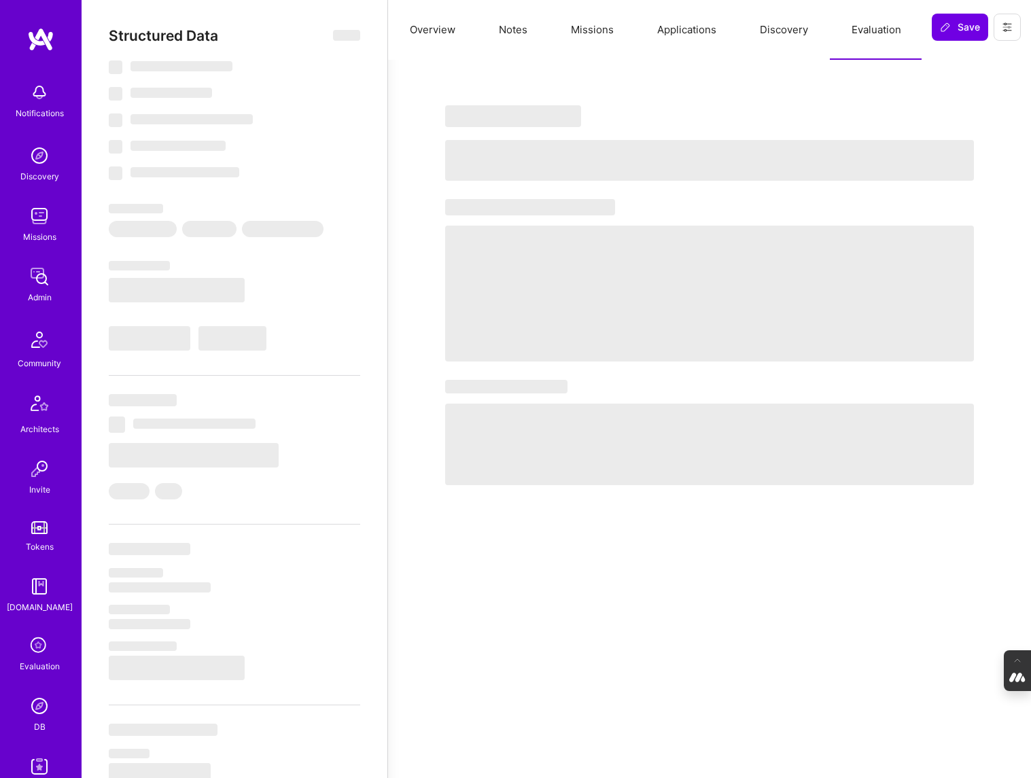
select select "US"
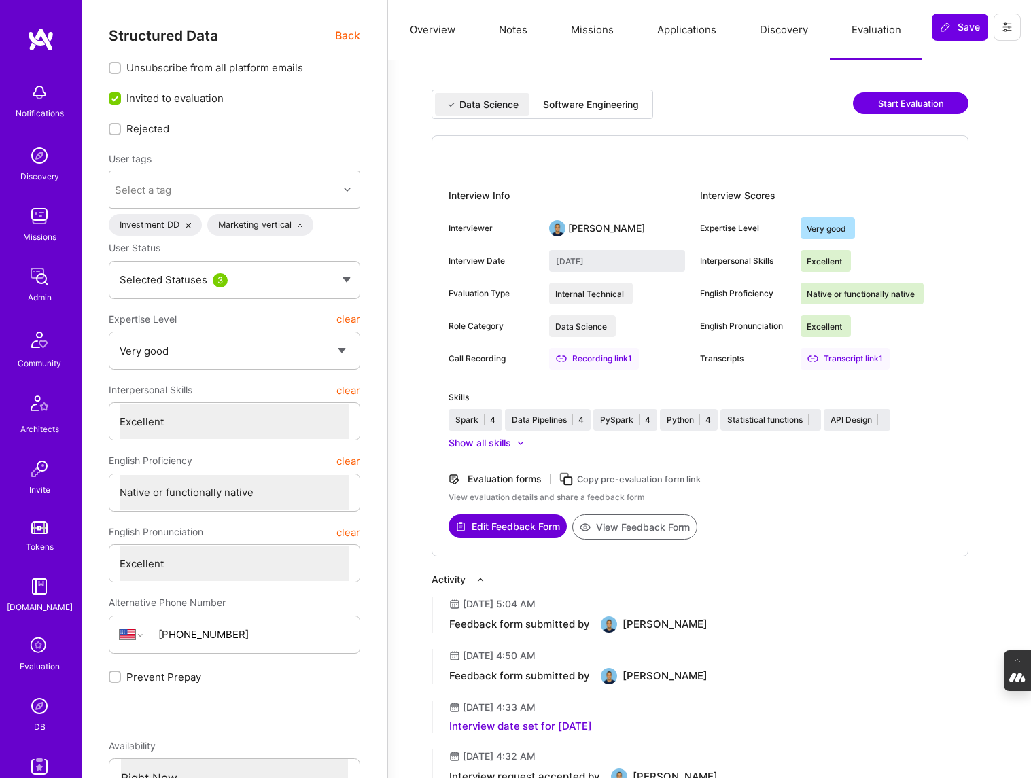
click at [597, 101] on div "Software Engineering" at bounding box center [591, 105] width 96 height 14
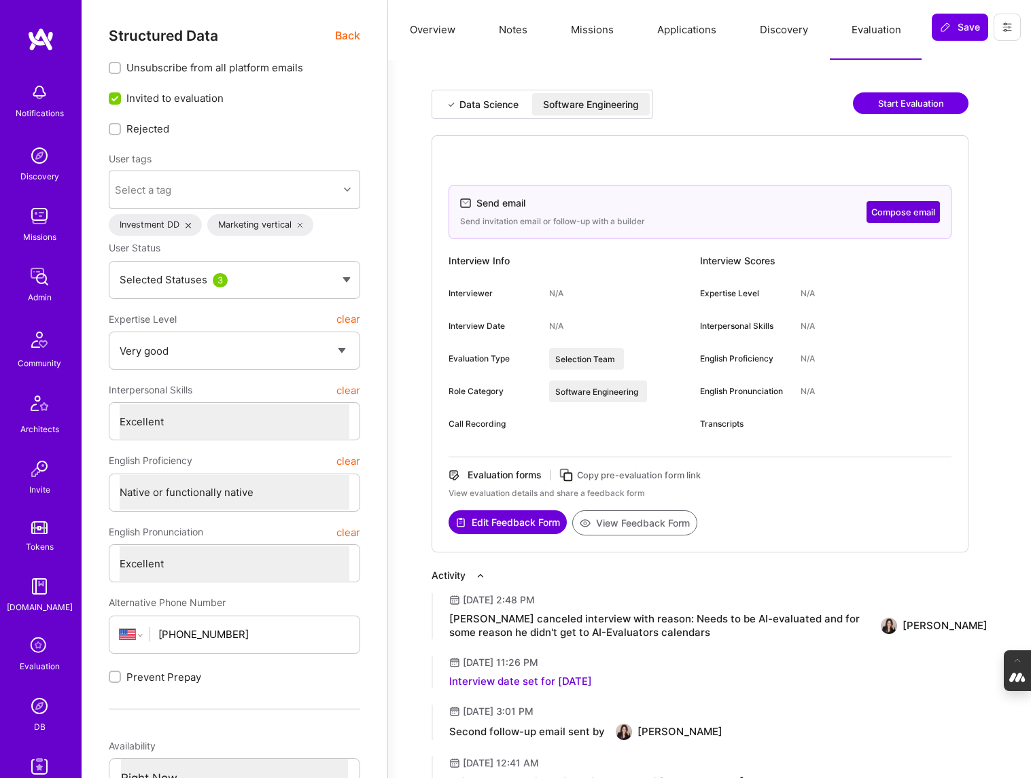
click at [508, 30] on button "Notes" at bounding box center [513, 30] width 72 height 60
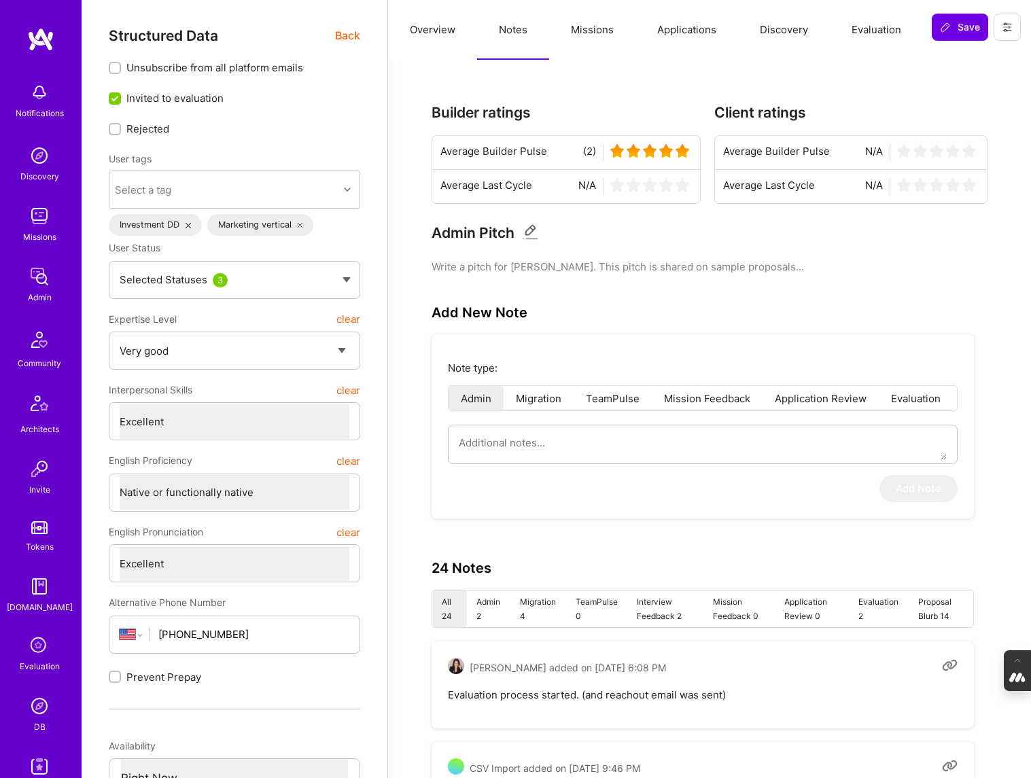
click at [608, 32] on button "Missions" at bounding box center [592, 30] width 86 height 60
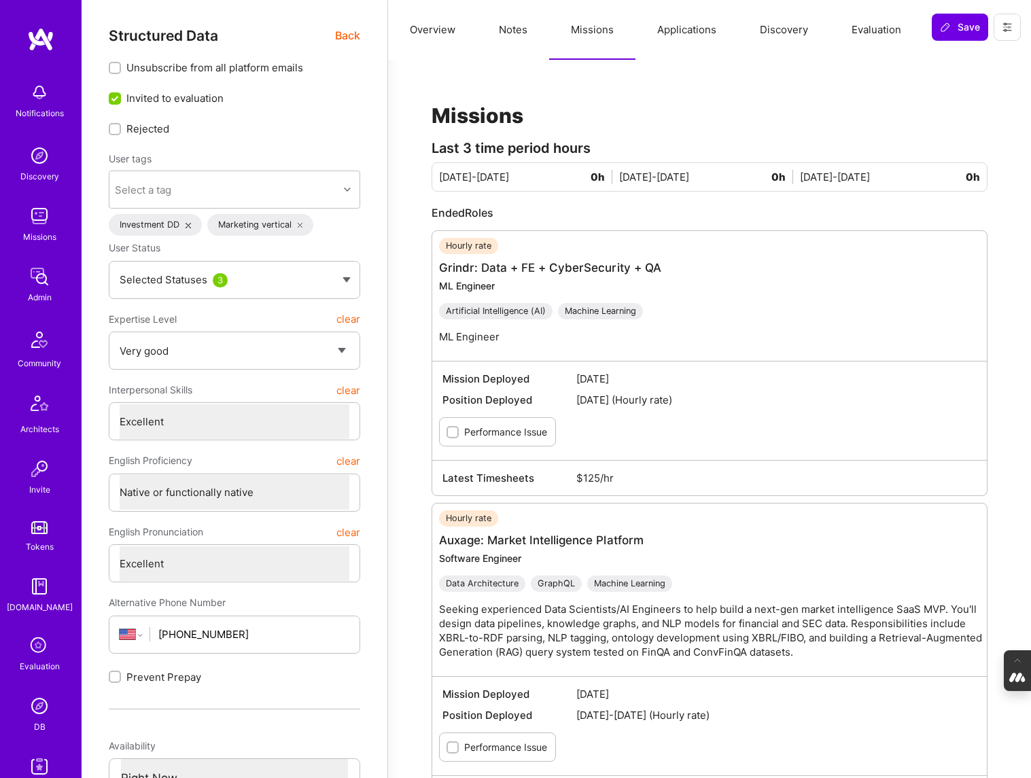
click at [516, 27] on button "Notes" at bounding box center [513, 30] width 72 height 60
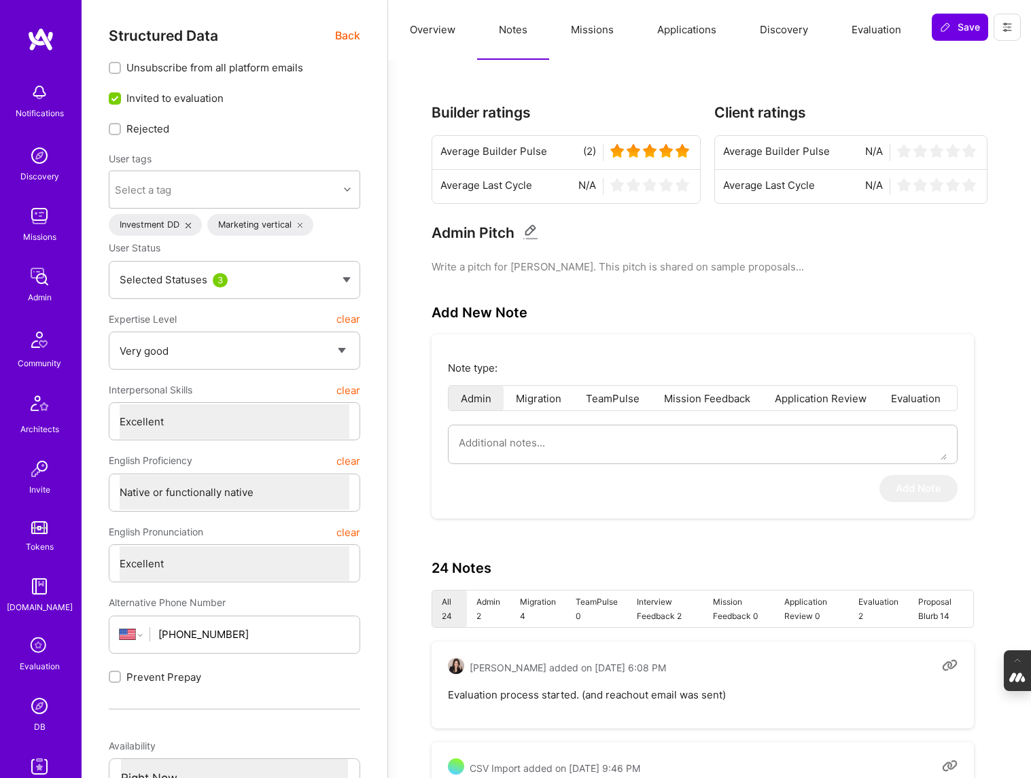
click at [587, 33] on button "Missions" at bounding box center [592, 30] width 86 height 60
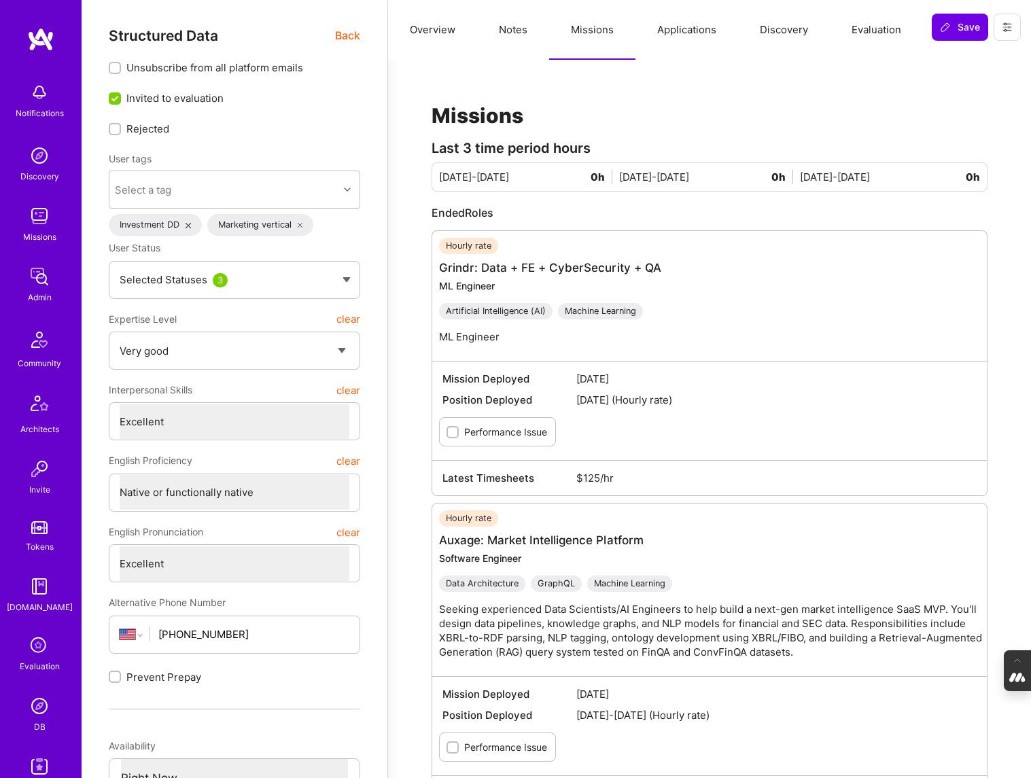
click at [686, 22] on button "Applications" at bounding box center [686, 30] width 103 height 60
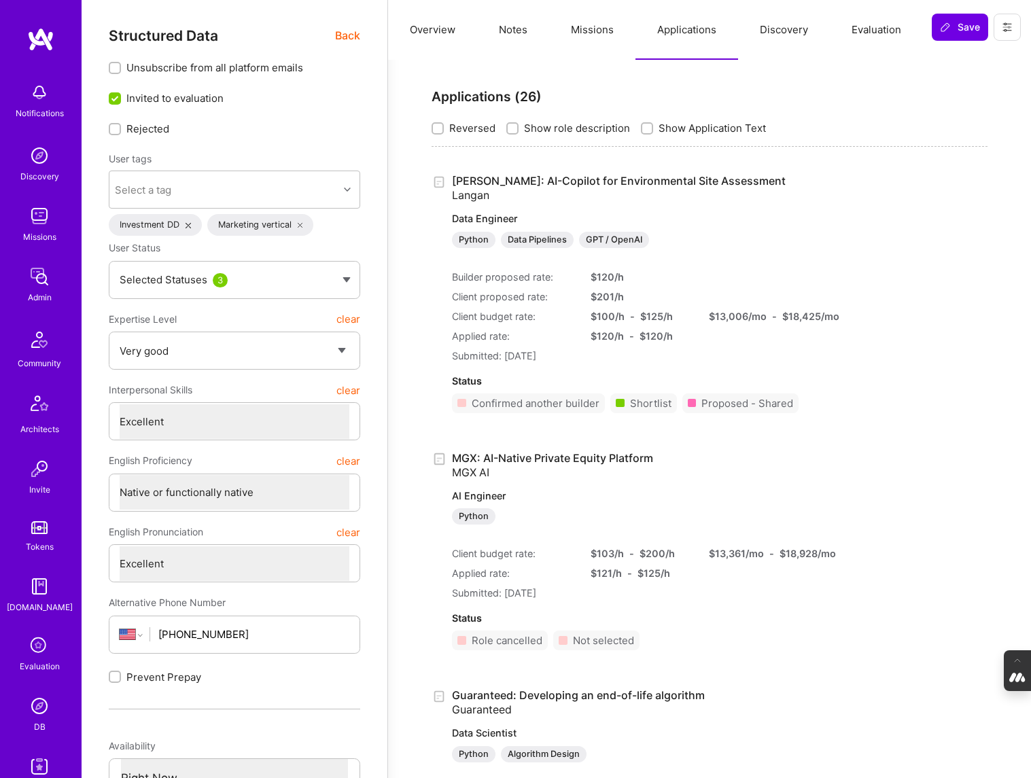
click at [783, 28] on button "Discovery" at bounding box center [784, 30] width 92 height 60
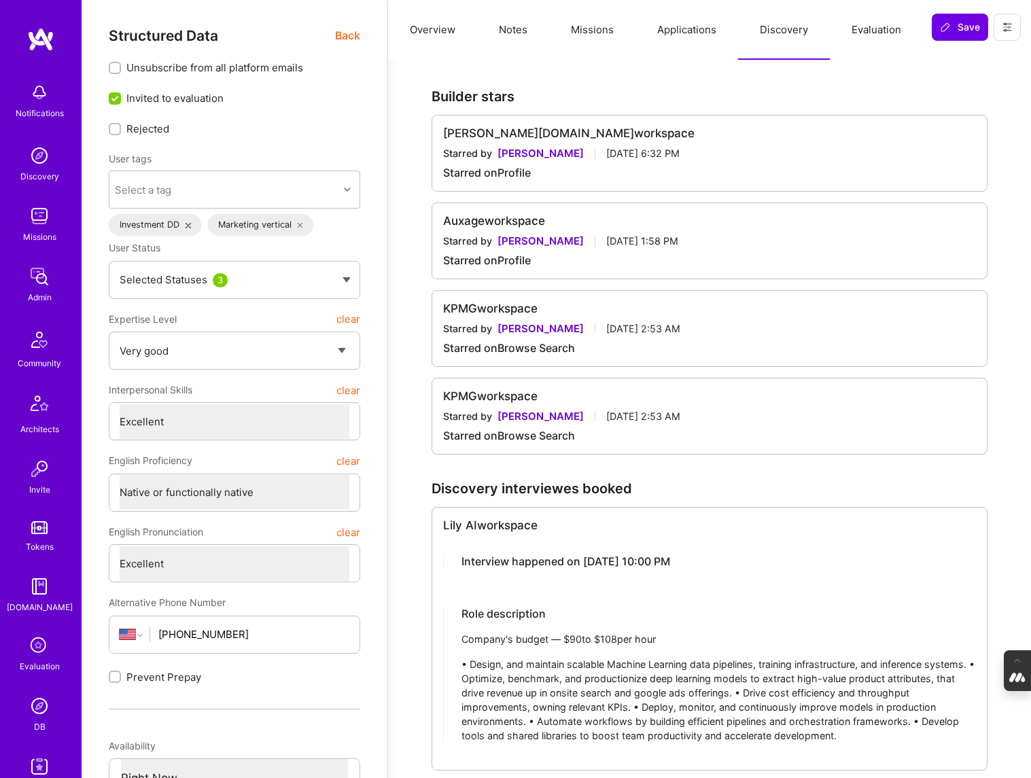
click at [510, 29] on button "Notes" at bounding box center [513, 30] width 72 height 60
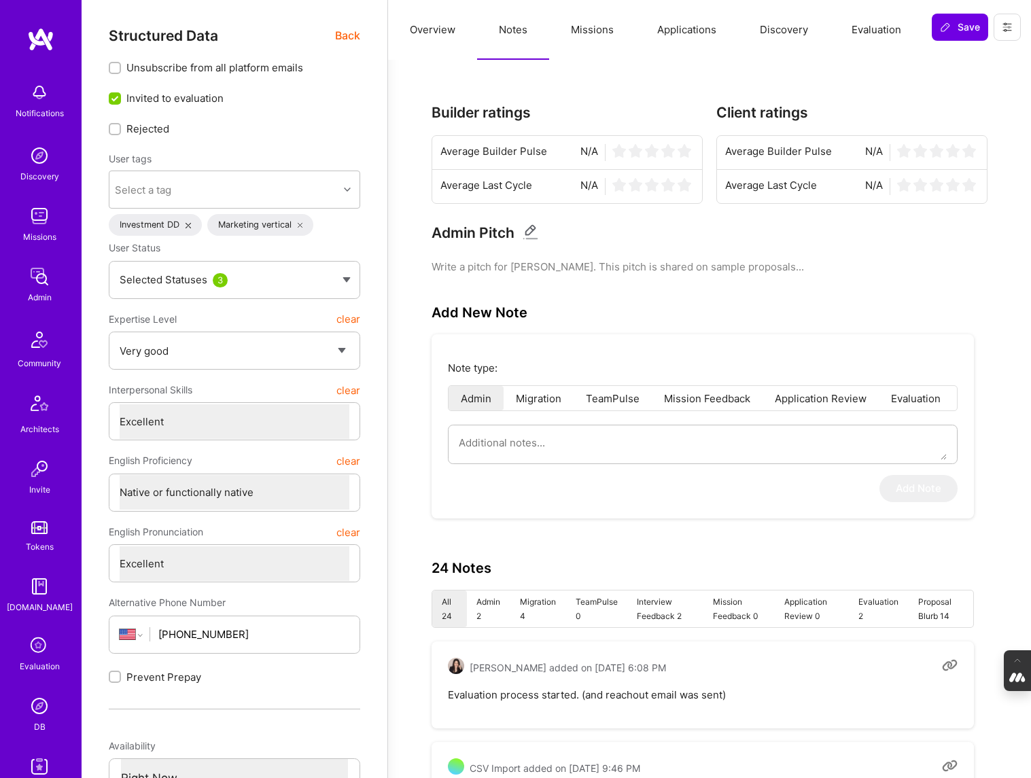
click at [349, 37] on span "Back" at bounding box center [347, 35] width 25 height 17
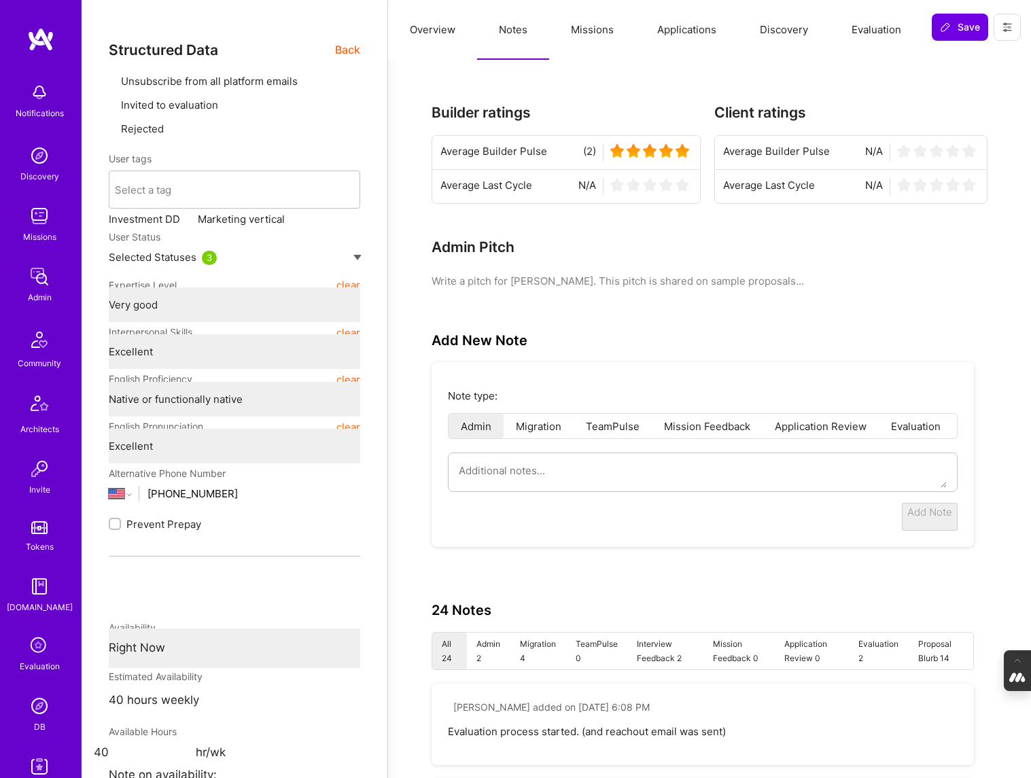
type textarea "x"
